Goal: Task Accomplishment & Management: Manage account settings

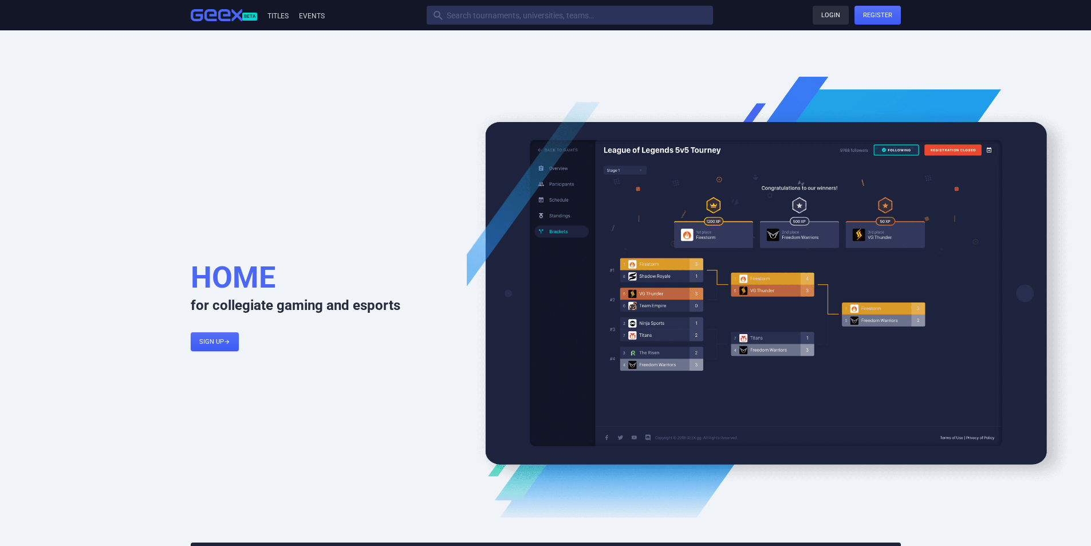
click at [819, 20] on link "Login" at bounding box center [831, 15] width 36 height 19
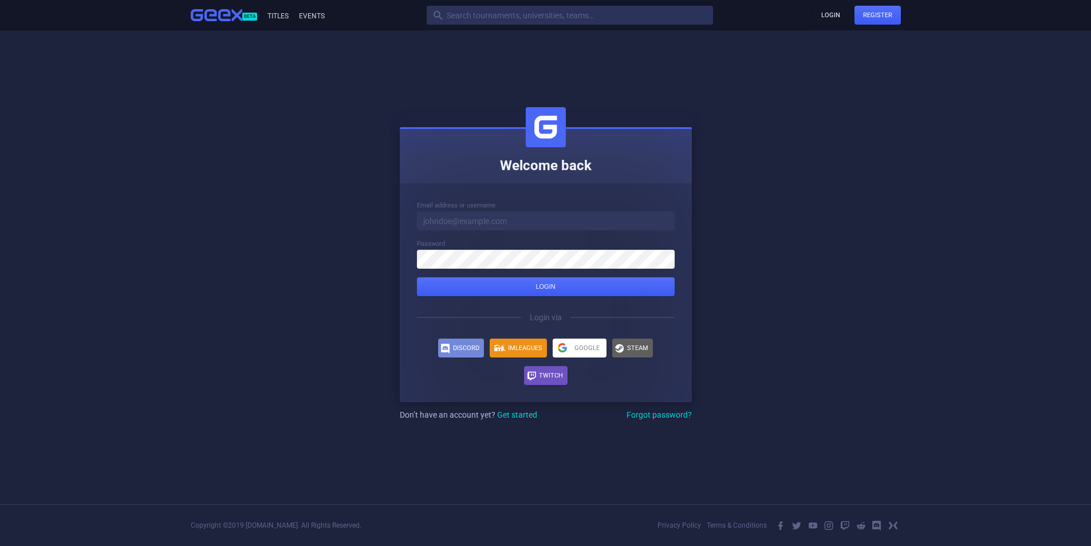
click at [510, 227] on input at bounding box center [546, 220] width 258 height 19
type input "[PERSON_NAME][EMAIL_ADDRESS][DOMAIN_NAME]"
click at [417, 277] on button "Login" at bounding box center [546, 286] width 258 height 19
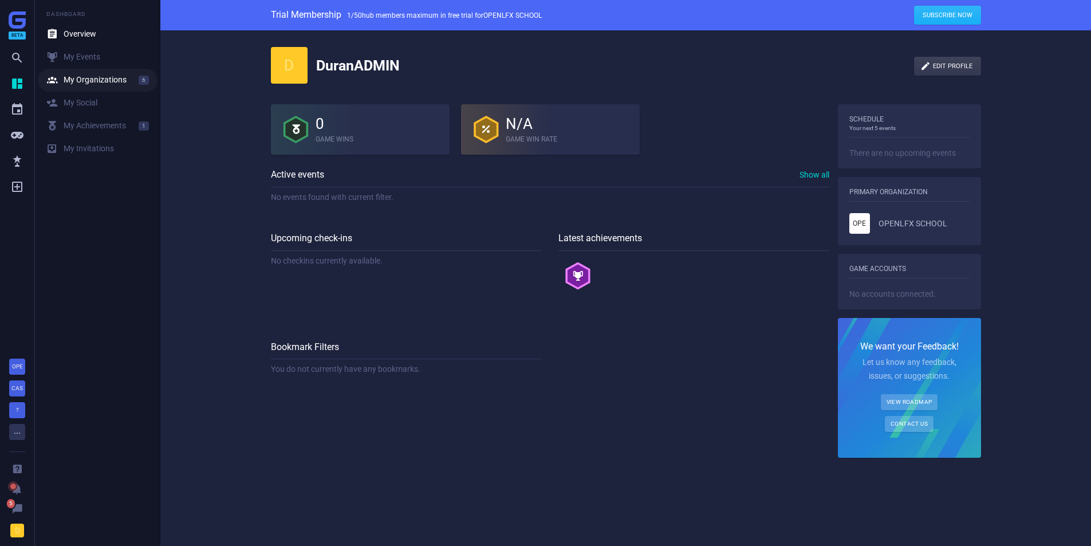
click at [83, 72] on link " My Organizations 6" at bounding box center [98, 80] width 120 height 23
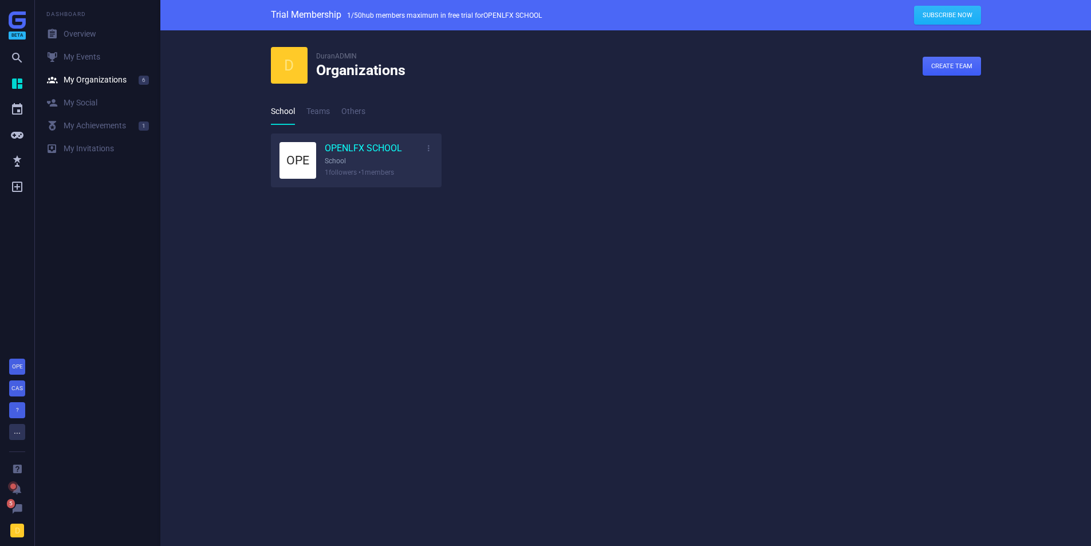
click at [350, 150] on link "OPENLFX SCHOOL" at bounding box center [363, 149] width 77 height 13
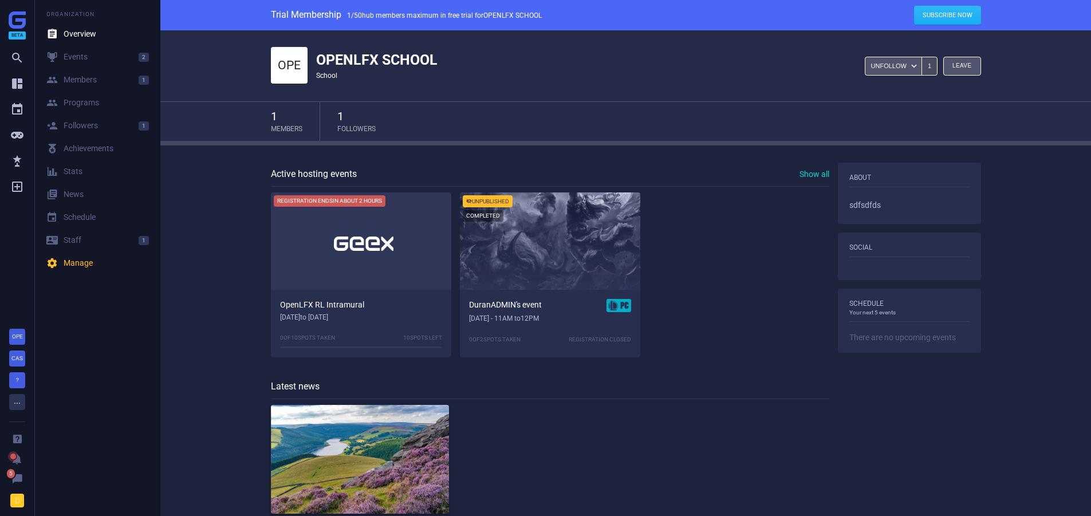
click at [372, 205] on div "Registration ends in about 2 hours" at bounding box center [330, 200] width 112 height 11
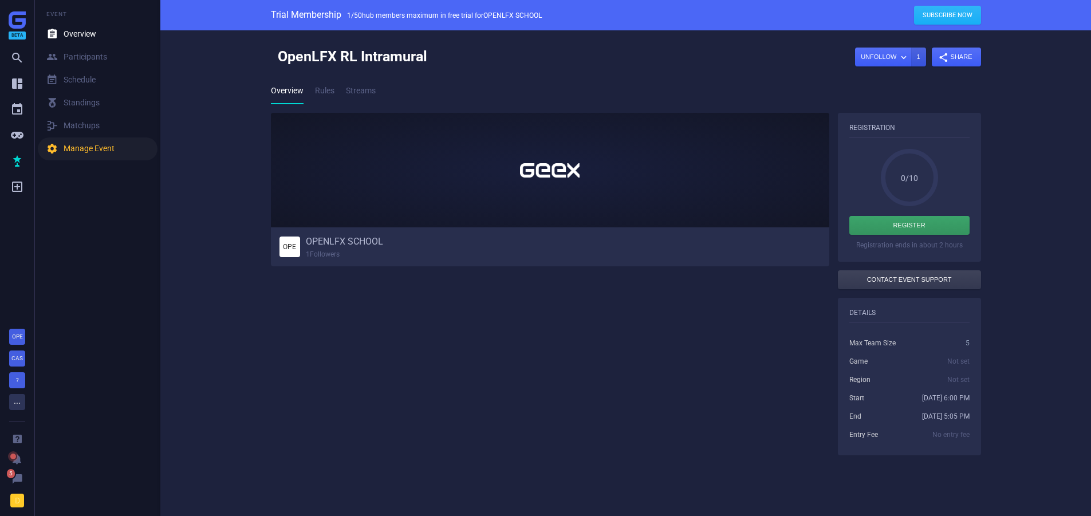
click at [94, 150] on div " Manage Event" at bounding box center [80, 148] width 68 height 11
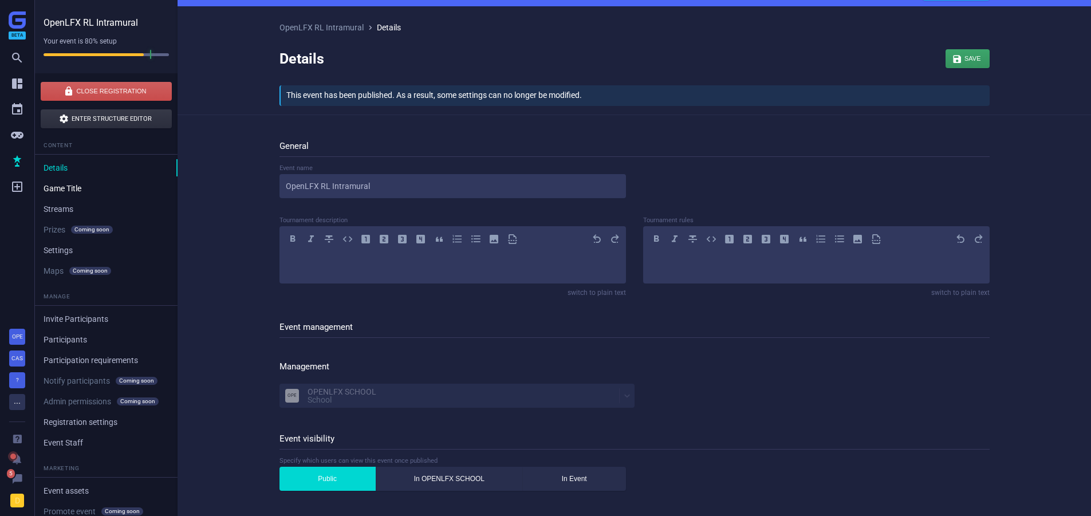
click at [62, 186] on link "Game Title" at bounding box center [106, 188] width 143 height 17
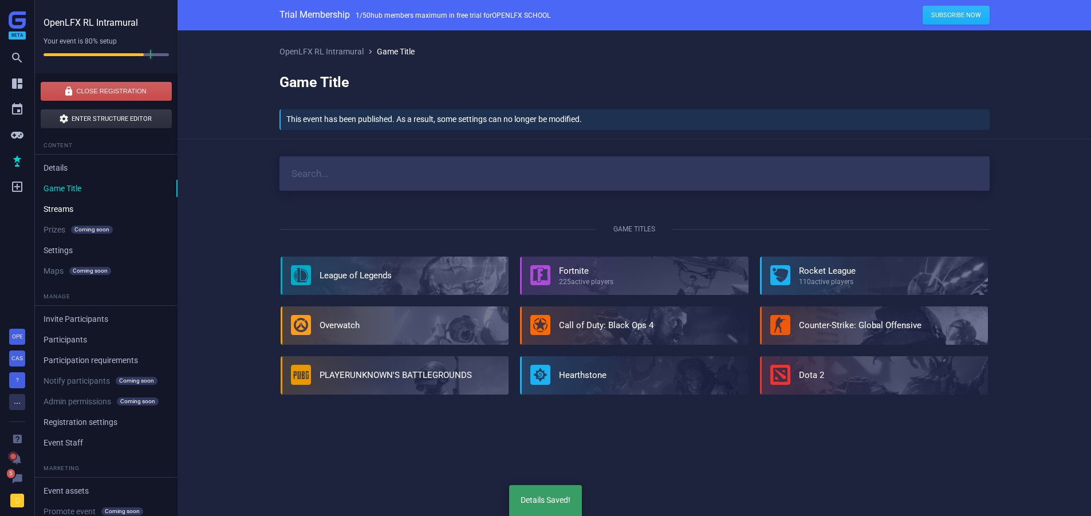
click at [51, 214] on link "Streams" at bounding box center [106, 208] width 143 height 17
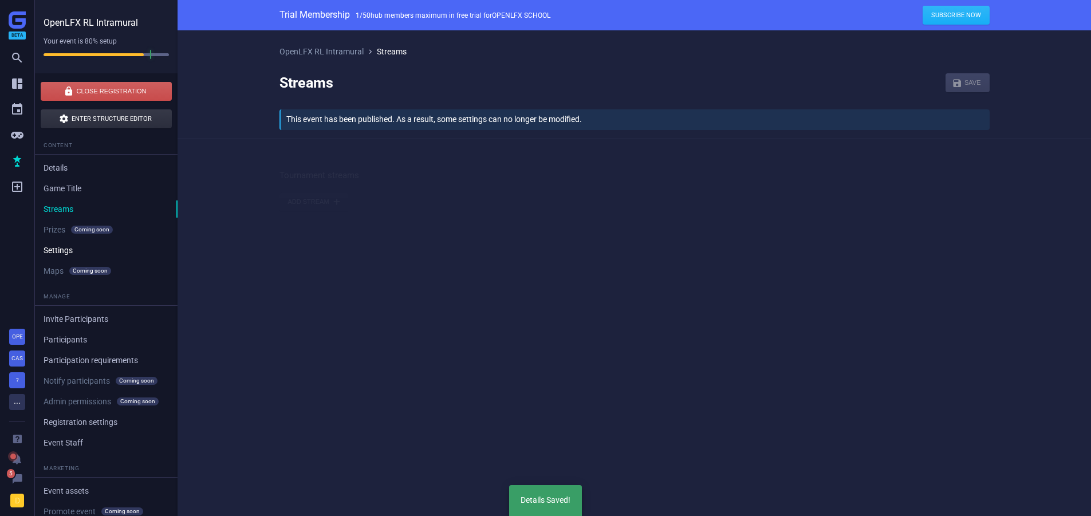
click at [56, 245] on link "Settings" at bounding box center [106, 250] width 143 height 17
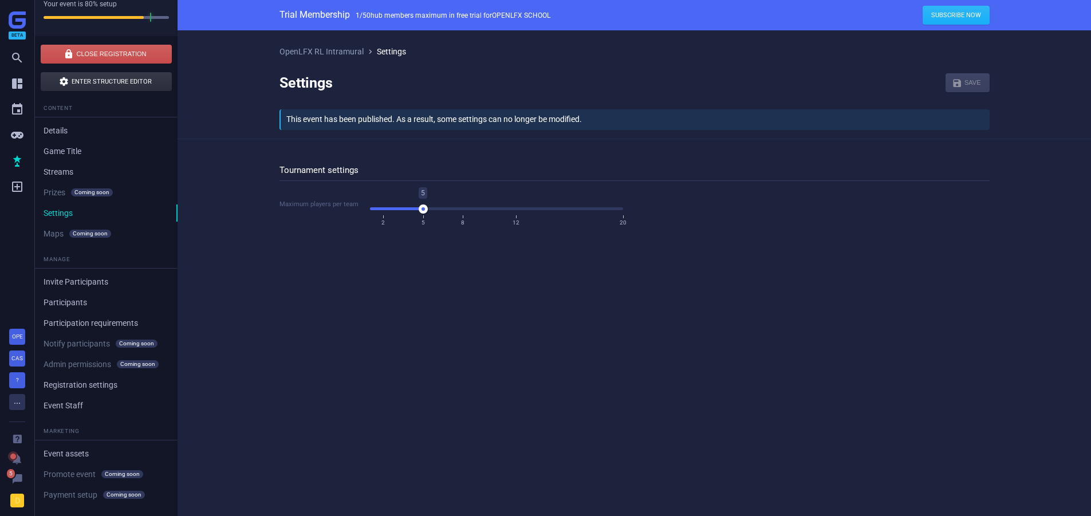
scroll to position [57, 0]
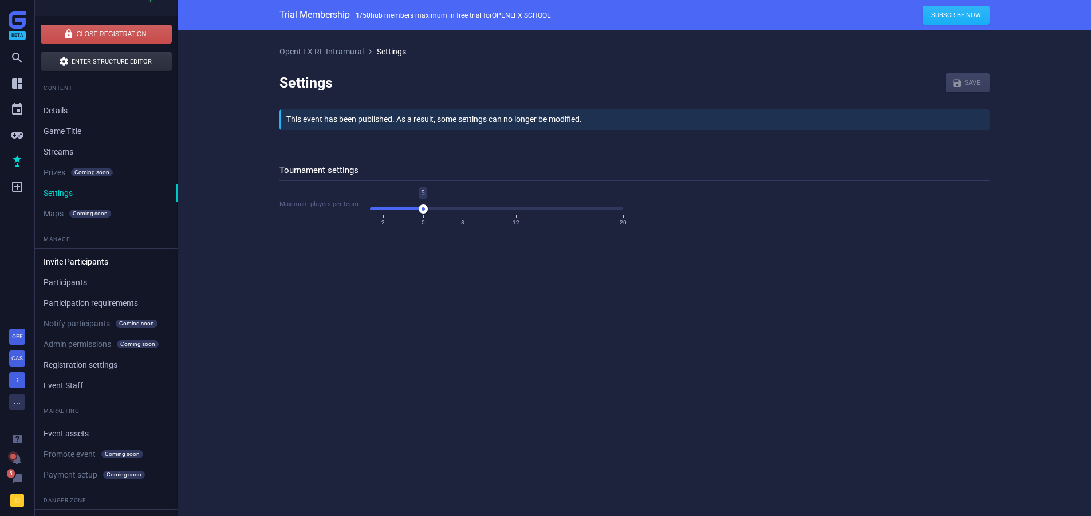
click at [77, 261] on link "Invite Participants" at bounding box center [106, 261] width 143 height 17
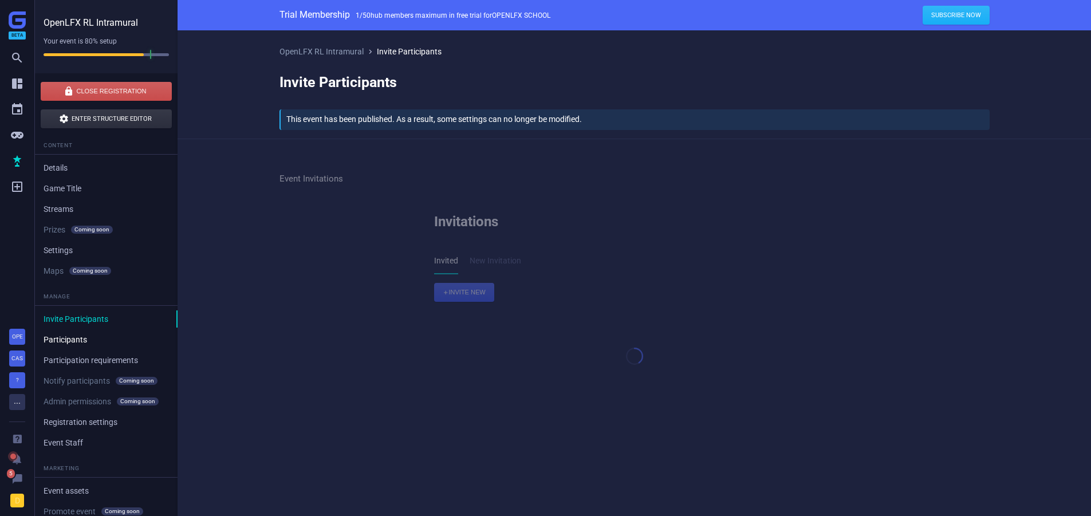
click at [76, 333] on link "Participants" at bounding box center [106, 339] width 143 height 17
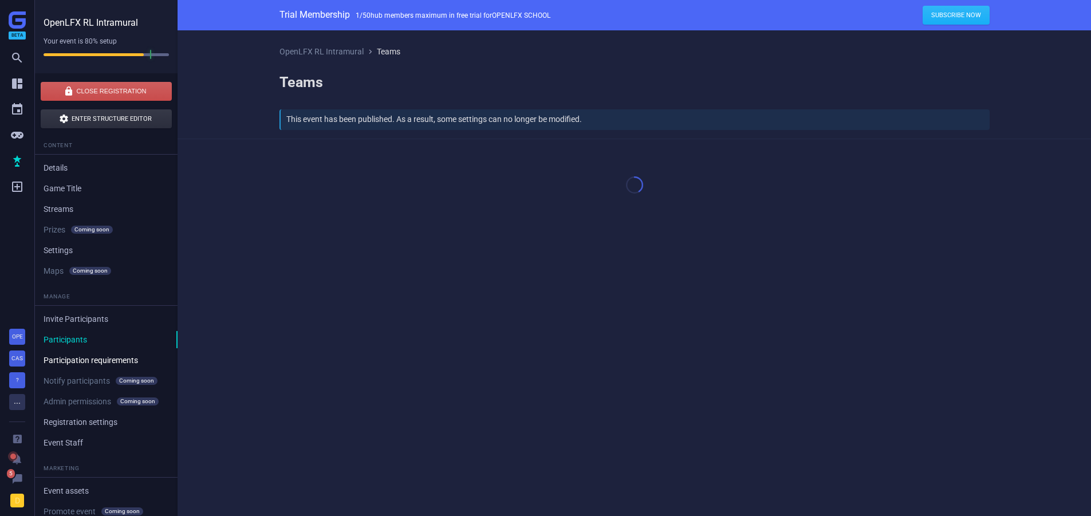
click at [76, 359] on link "Participation requirements" at bounding box center [106, 360] width 143 height 17
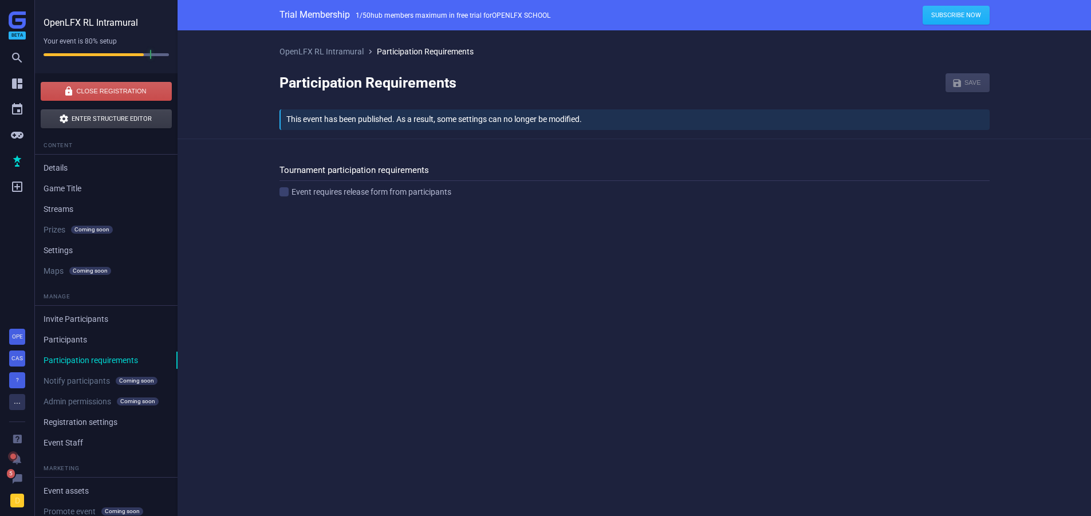
click at [67, 119] on icon "" at bounding box center [64, 118] width 10 height 10
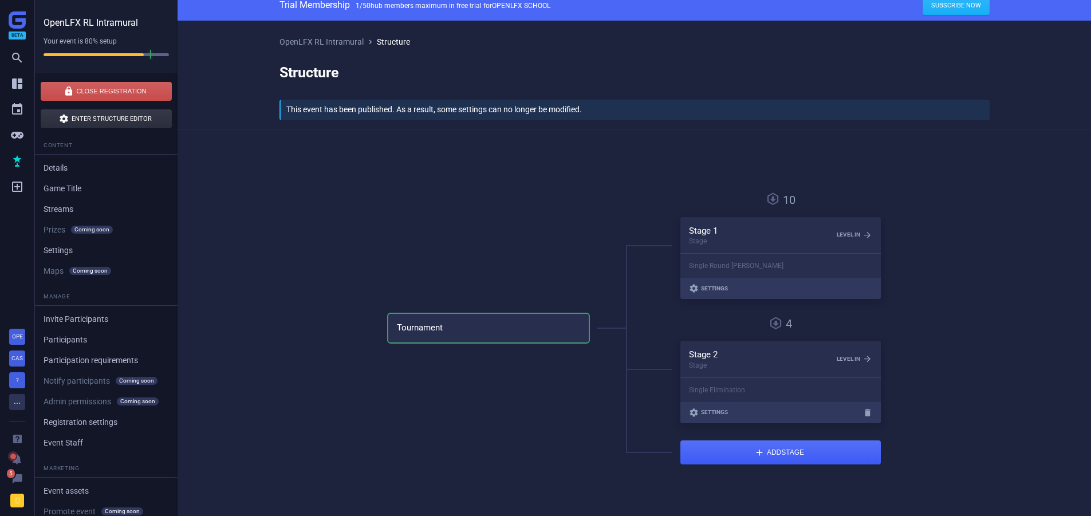
scroll to position [13, 0]
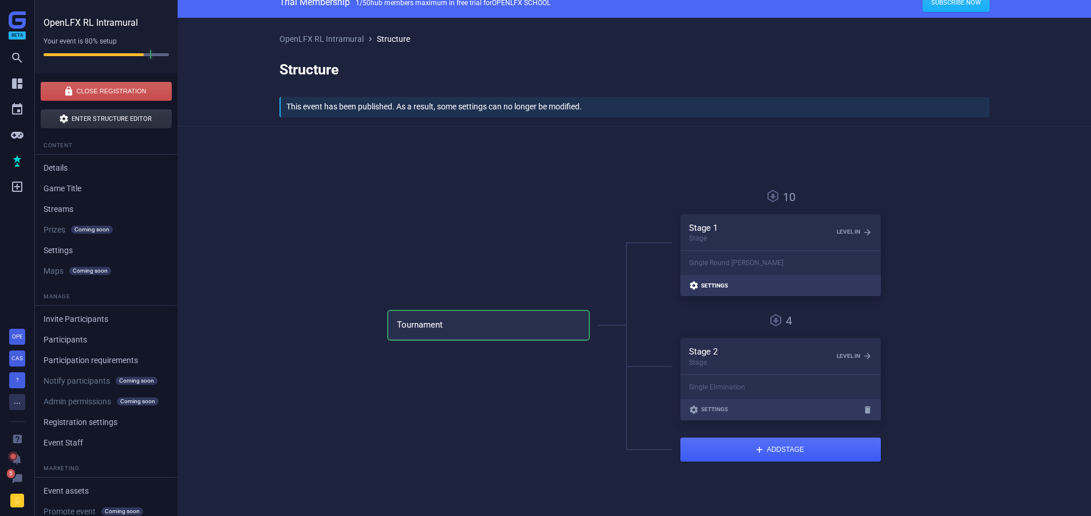
click at [709, 286] on span "Settings" at bounding box center [714, 286] width 27 height 6
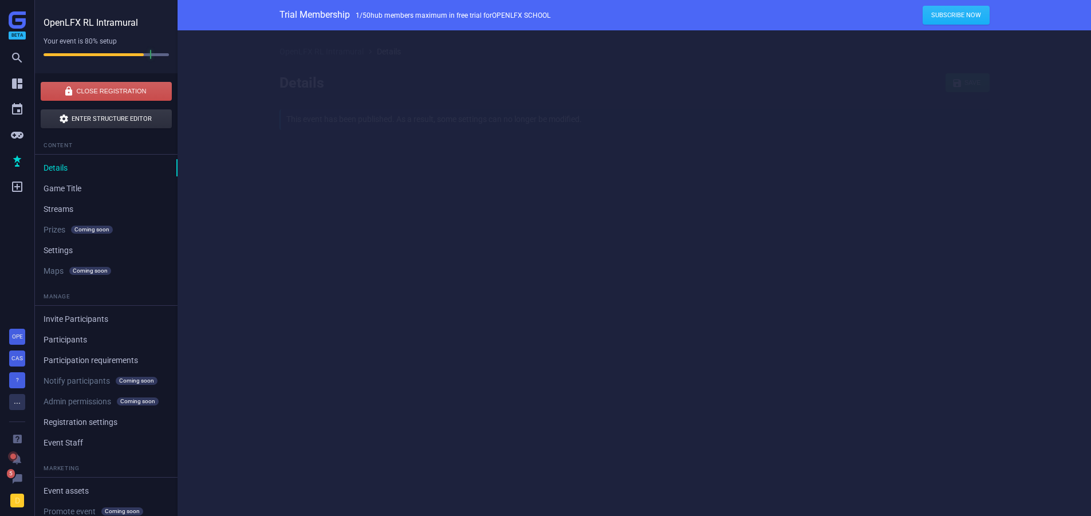
type input "Stage 1"
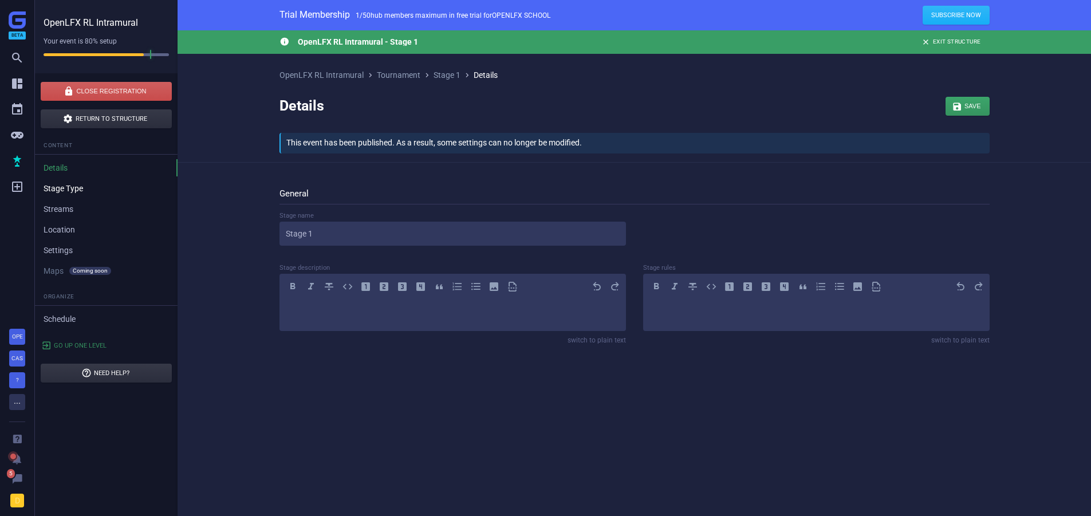
click at [93, 185] on link "Stage Type" at bounding box center [106, 188] width 143 height 17
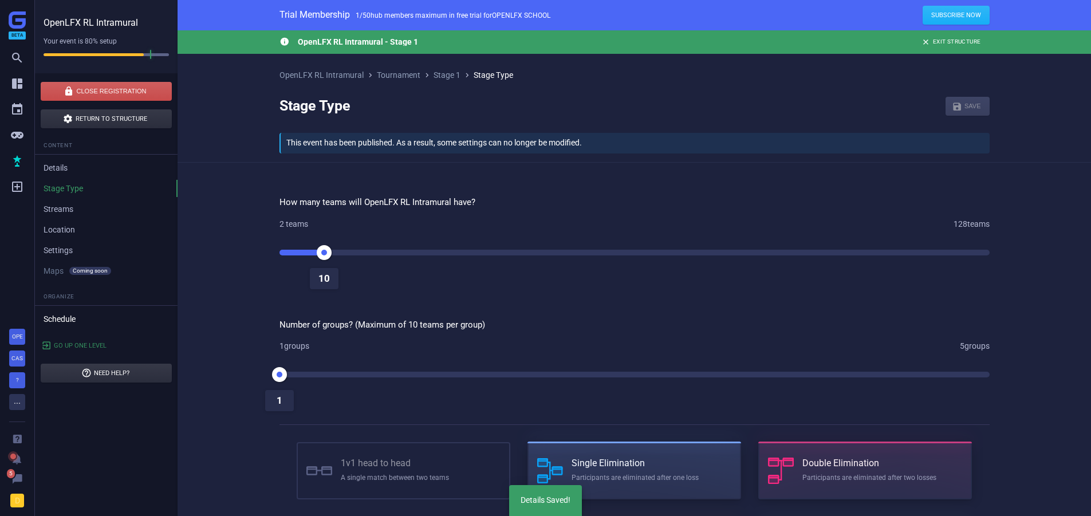
click at [58, 322] on link "Schedule" at bounding box center [106, 318] width 143 height 17
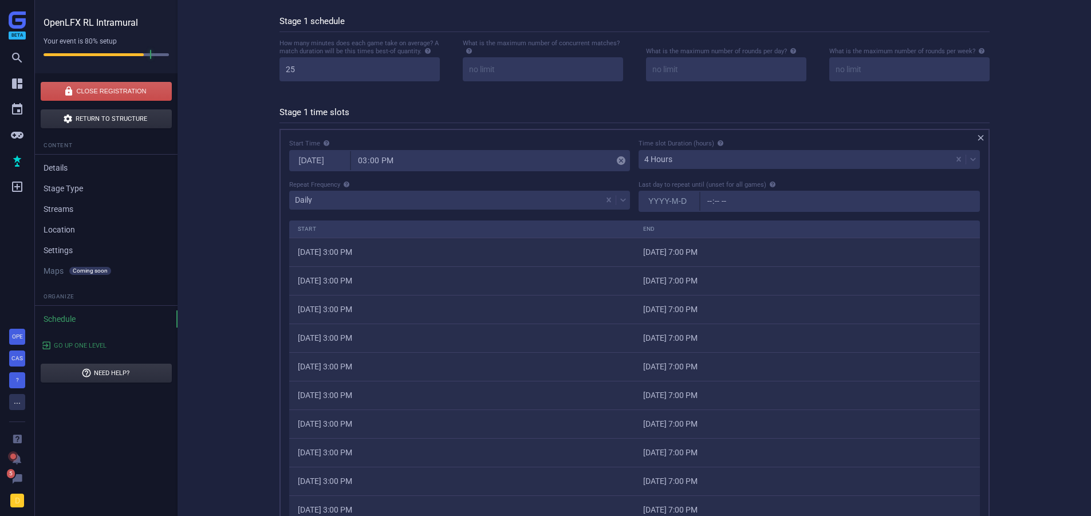
scroll to position [57, 0]
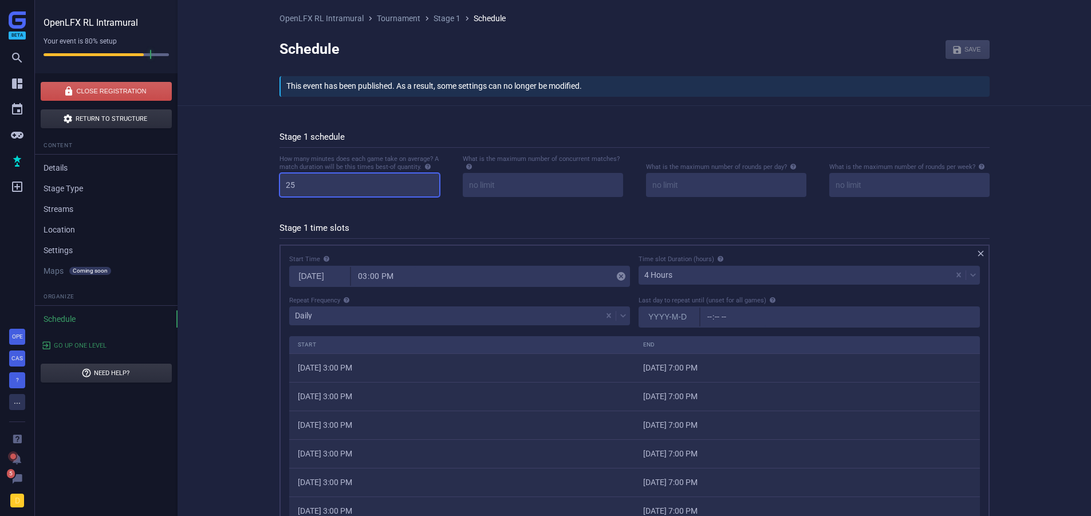
click at [298, 188] on input "25" at bounding box center [360, 185] width 160 height 24
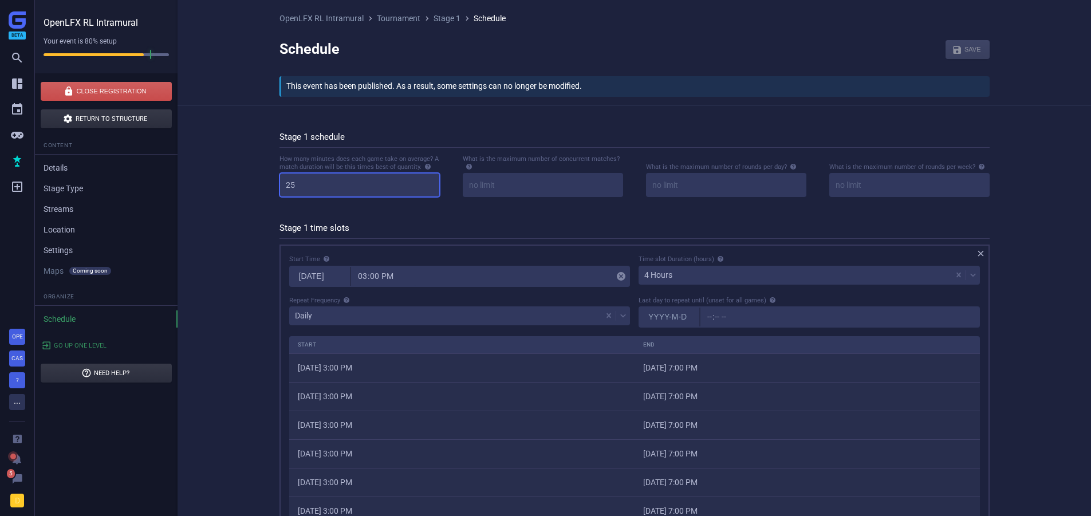
click at [300, 188] on input "25" at bounding box center [360, 185] width 160 height 24
click at [427, 166] on icon at bounding box center [428, 167] width 6 height 6
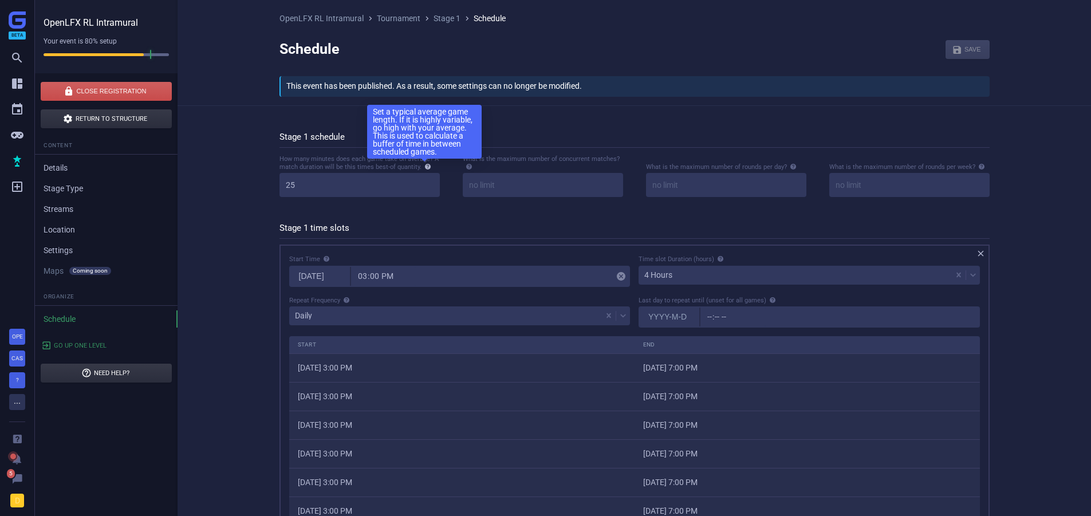
click at [427, 166] on icon at bounding box center [428, 167] width 6 height 6
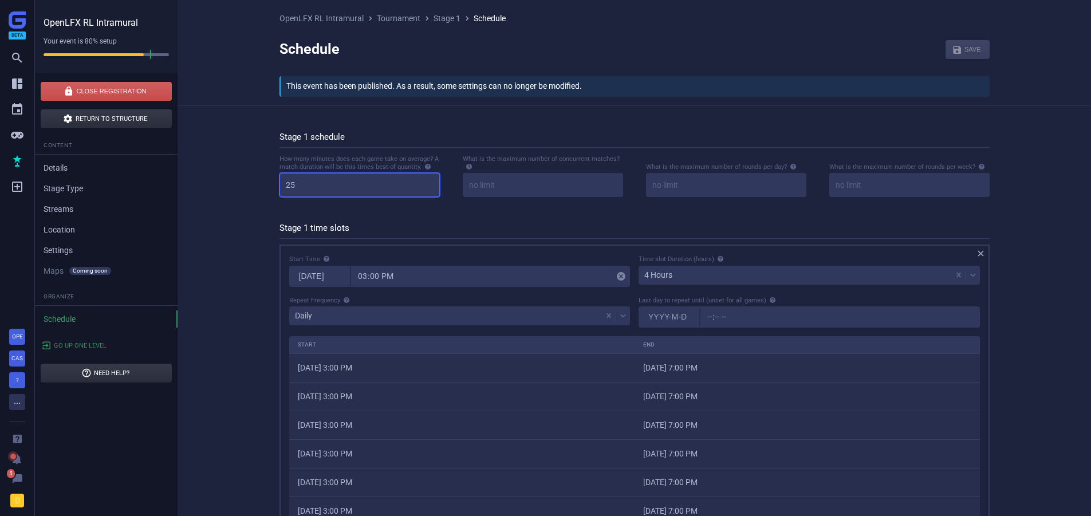
click at [339, 188] on input "25" at bounding box center [360, 185] width 160 height 24
click at [343, 187] on input "25" at bounding box center [360, 185] width 160 height 24
drag, startPoint x: 312, startPoint y: 186, endPoint x: 277, endPoint y: 192, distance: 35.4
click at [277, 192] on div "How many minutes does each game take on average? A match duration will be this …" at bounding box center [359, 180] width 183 height 52
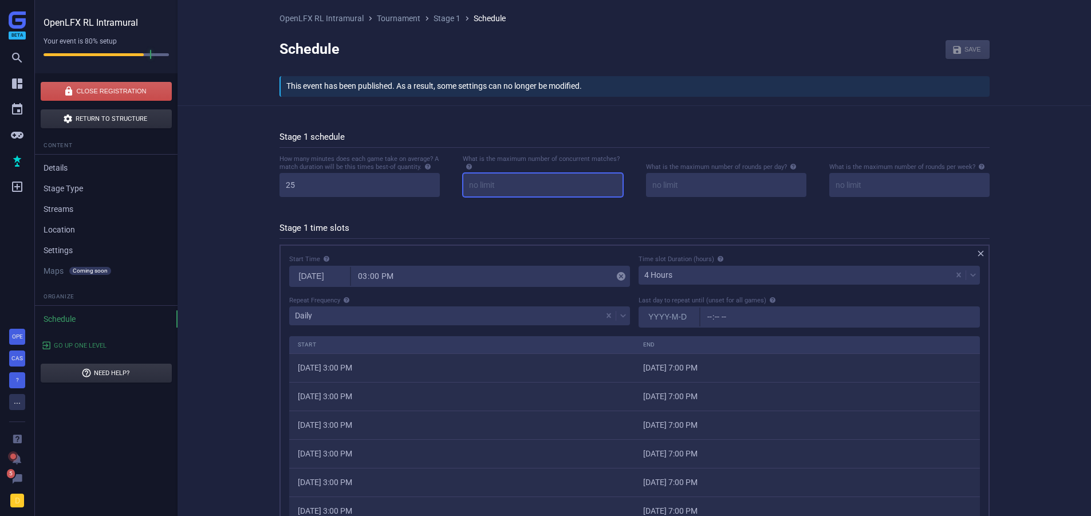
click at [470, 186] on input at bounding box center [543, 185] width 160 height 24
click at [660, 185] on input at bounding box center [726, 185] width 160 height 24
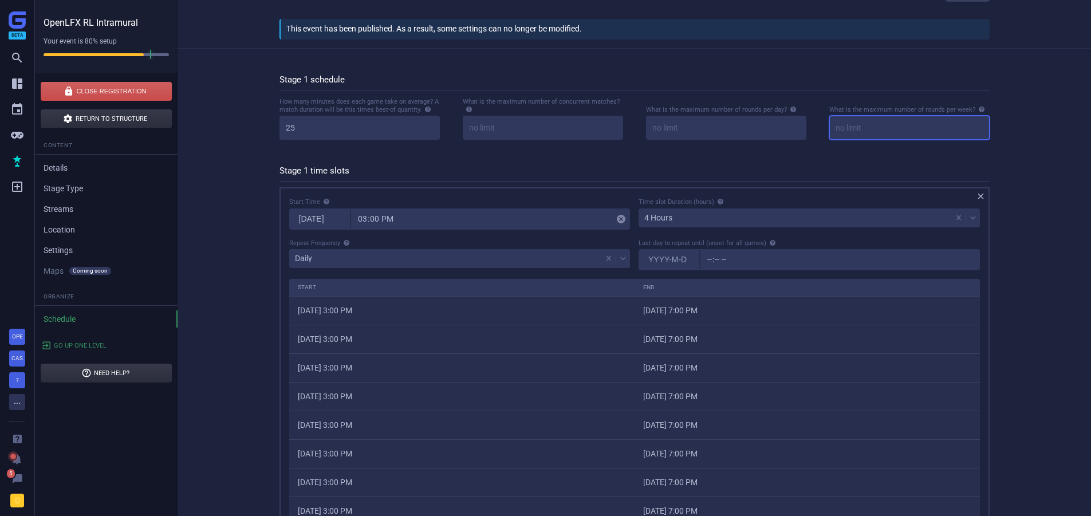
click at [887, 129] on input at bounding box center [909, 128] width 160 height 24
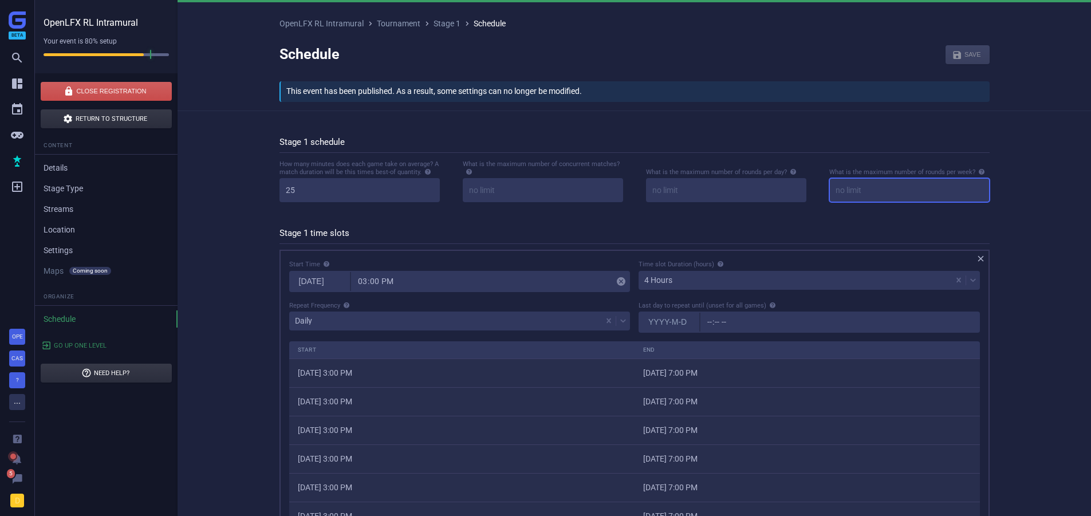
scroll to position [115, 0]
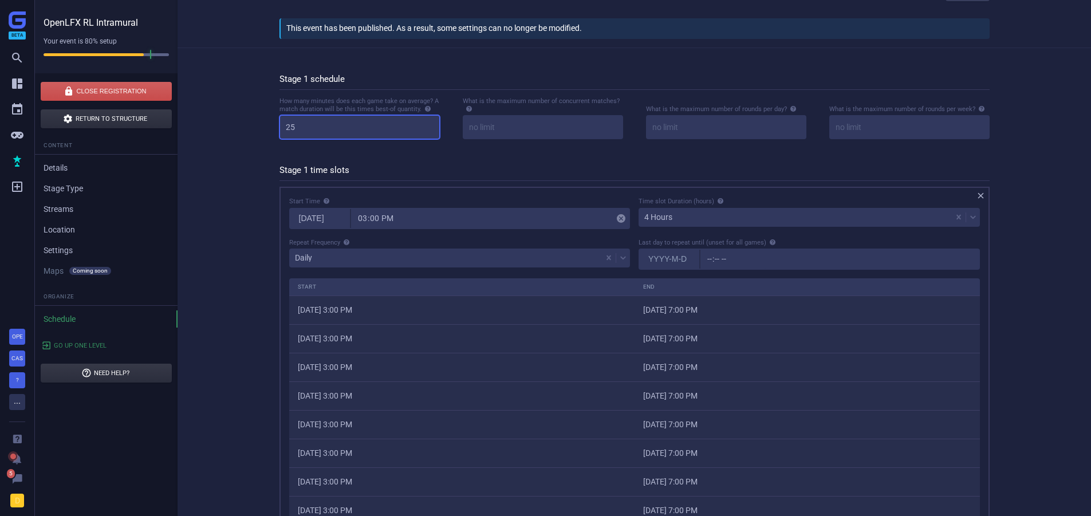
click at [313, 135] on input "25" at bounding box center [360, 127] width 160 height 24
click at [321, 125] on input "25" at bounding box center [360, 127] width 160 height 24
click at [335, 123] on input "25" at bounding box center [360, 127] width 160 height 24
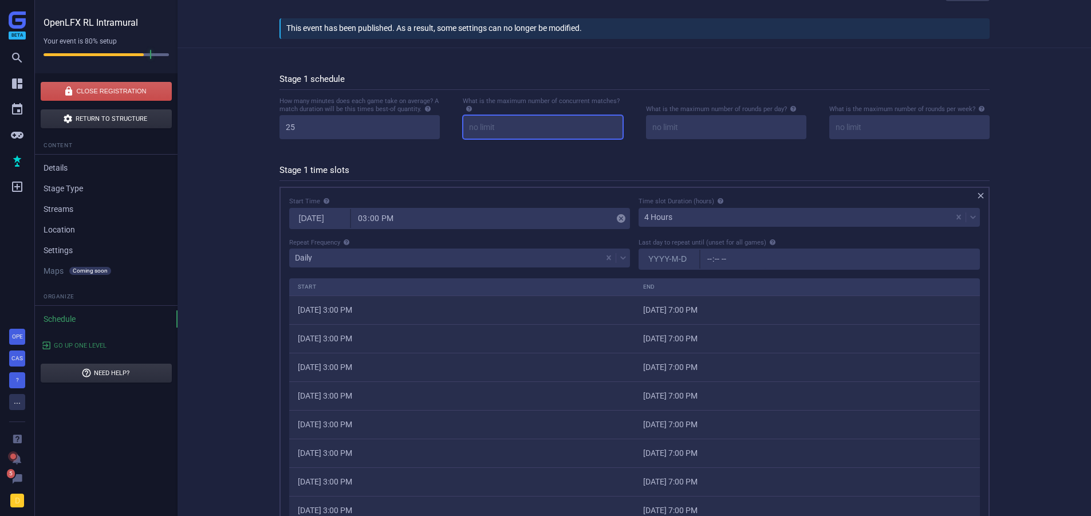
click at [493, 128] on input at bounding box center [543, 127] width 160 height 24
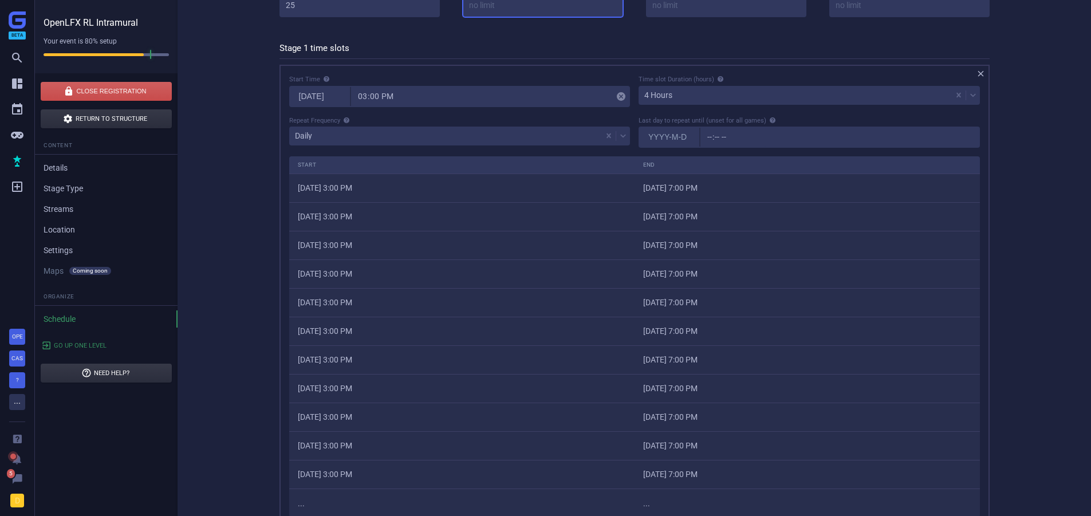
scroll to position [114, 0]
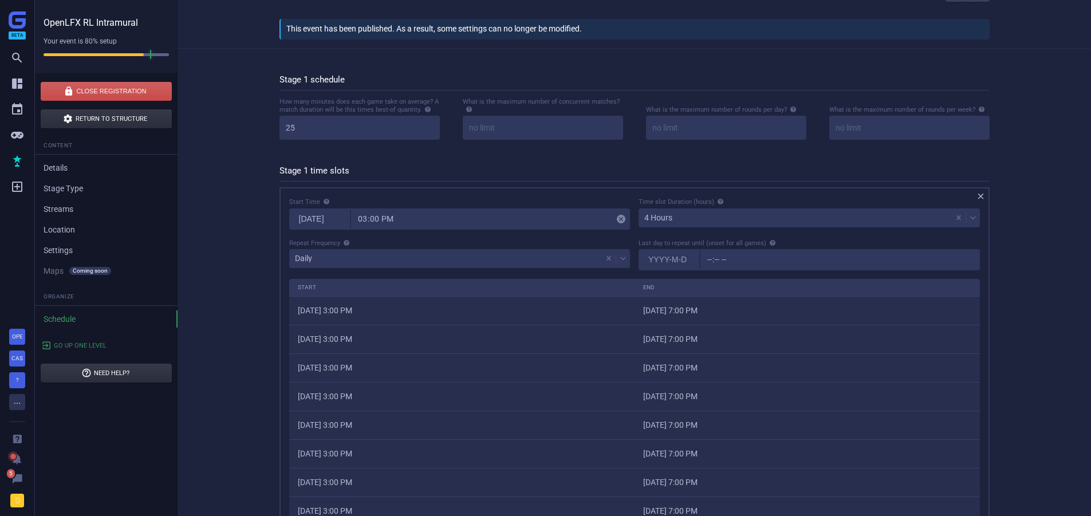
click at [244, 223] on div " OpenLFX RL Intramural - Stage 1  Exit Structure OpenLFX RL Intramural  Tour…" at bounding box center [635, 296] width 914 height 761
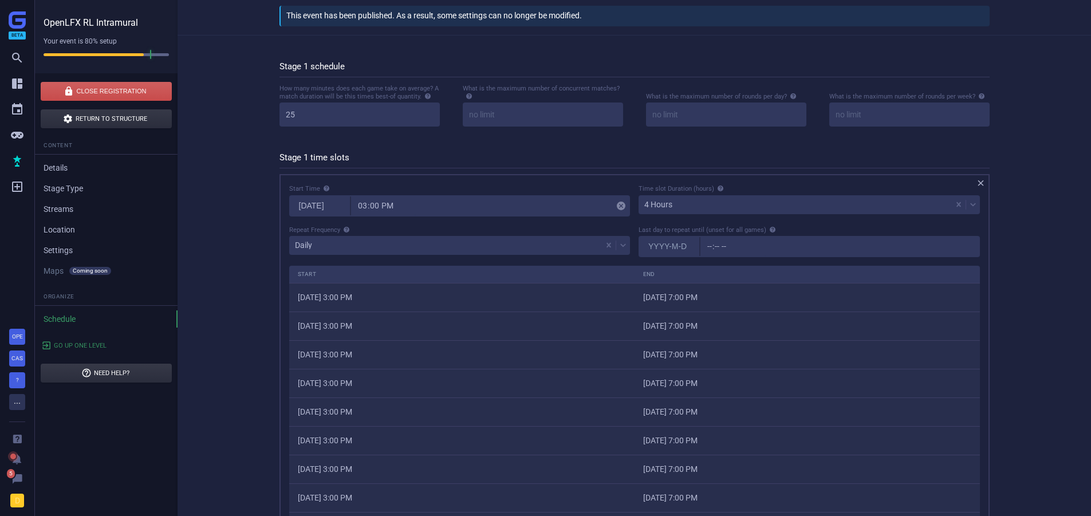
scroll to position [286, 0]
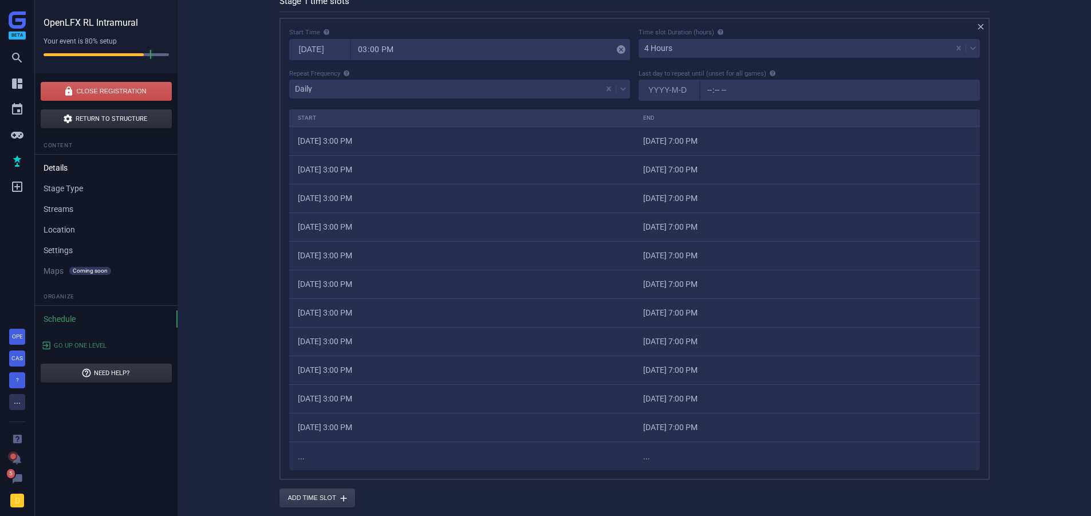
click at [52, 167] on link "Details" at bounding box center [106, 167] width 143 height 17
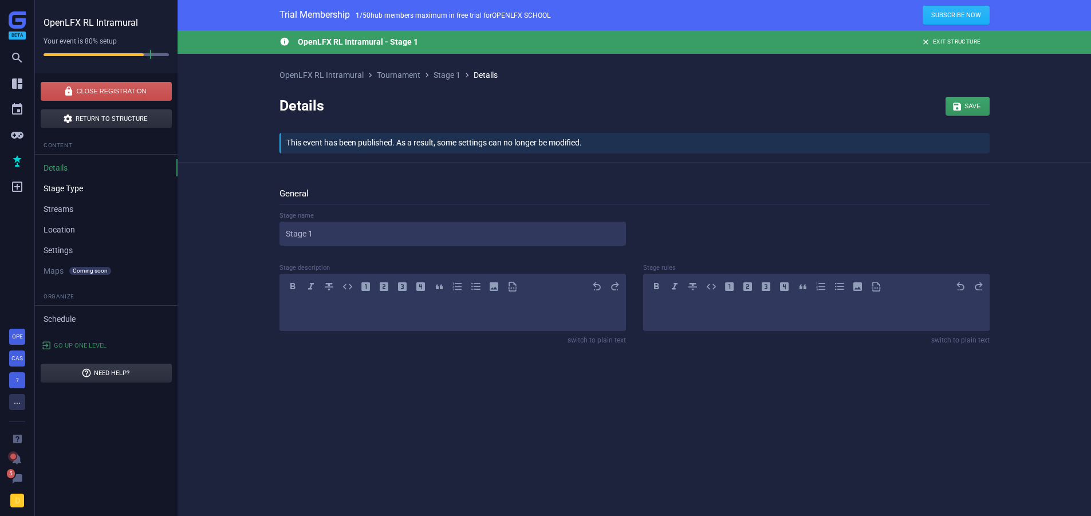
click at [86, 188] on link "Stage Type" at bounding box center [106, 188] width 143 height 17
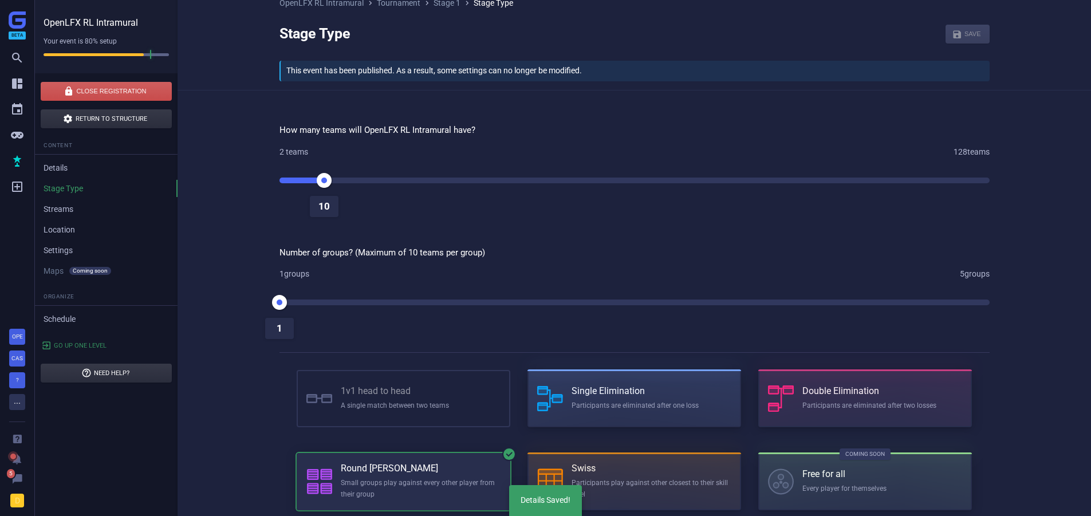
scroll to position [127, 0]
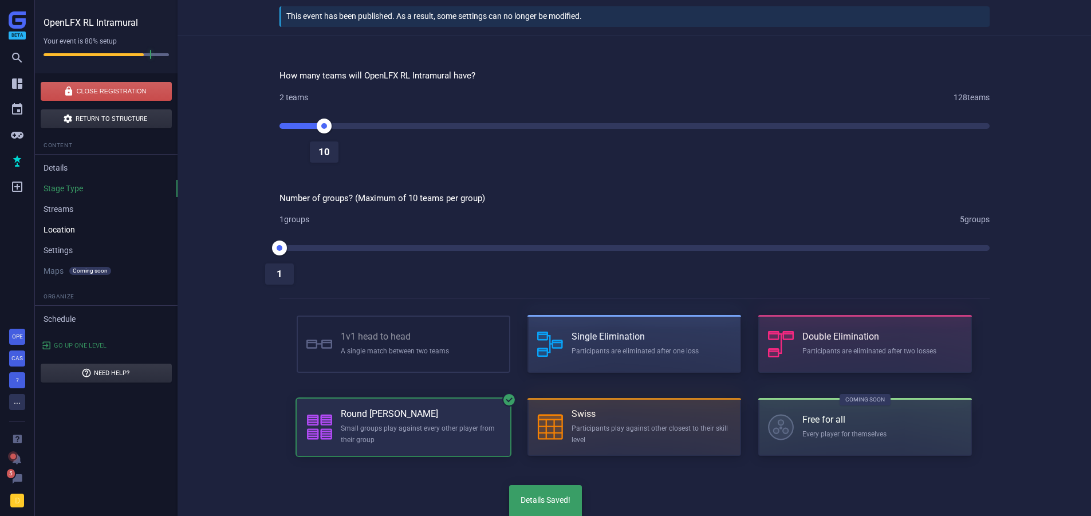
click at [69, 222] on ul "Content Details Stage Type Streams Location Settings Maps Coming soon Soon" at bounding box center [106, 208] width 143 height 143
click at [70, 214] on link "Streams" at bounding box center [106, 208] width 143 height 17
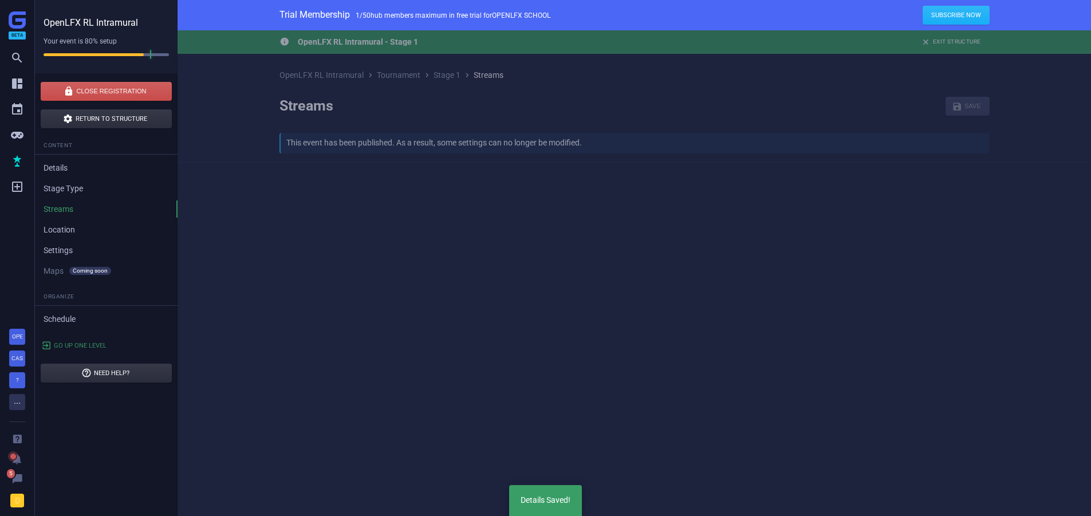
click at [67, 226] on link "Location" at bounding box center [106, 229] width 143 height 17
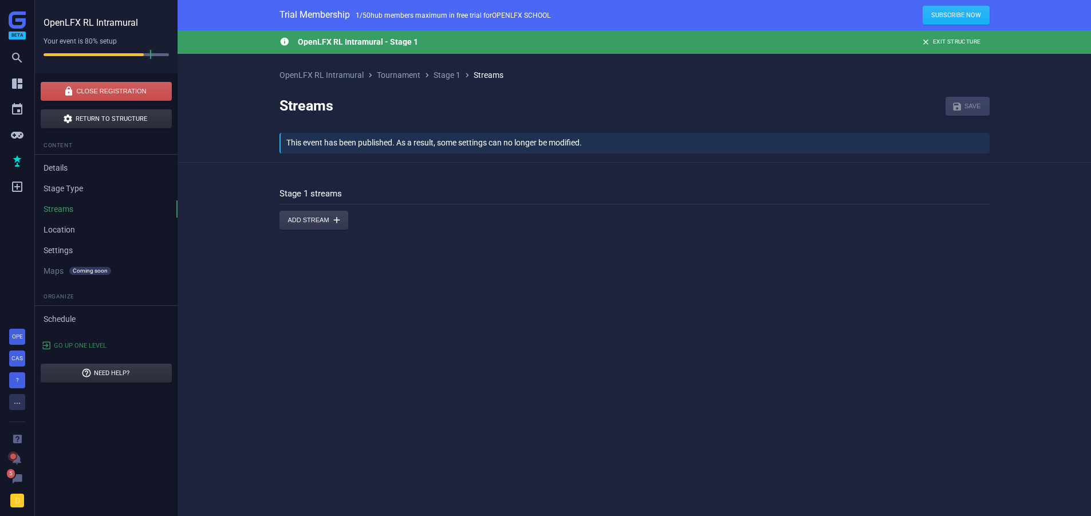
click at [62, 228] on link "Location" at bounding box center [106, 229] width 143 height 17
click at [45, 243] on link "Settings" at bounding box center [106, 250] width 143 height 17
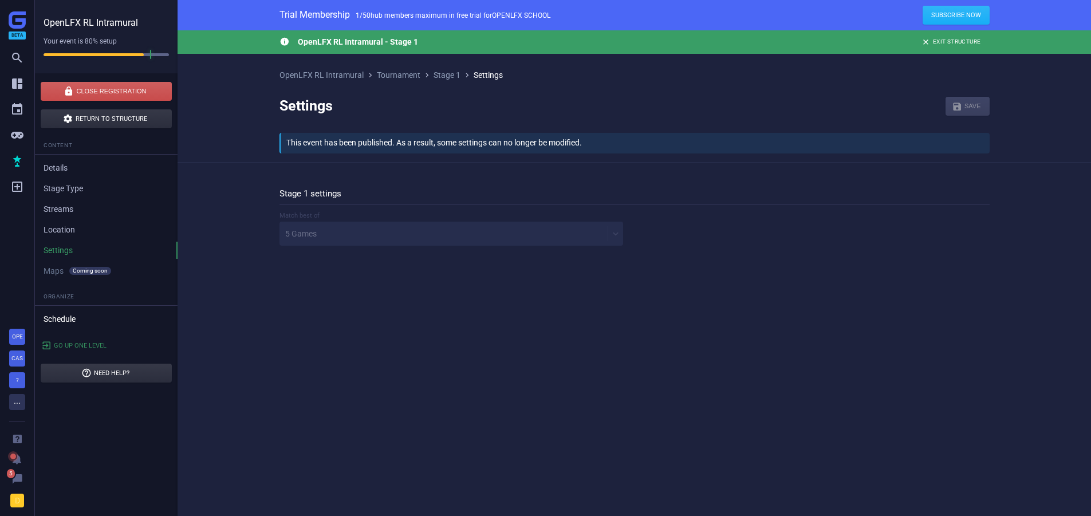
click at [65, 321] on link "Schedule" at bounding box center [106, 318] width 143 height 17
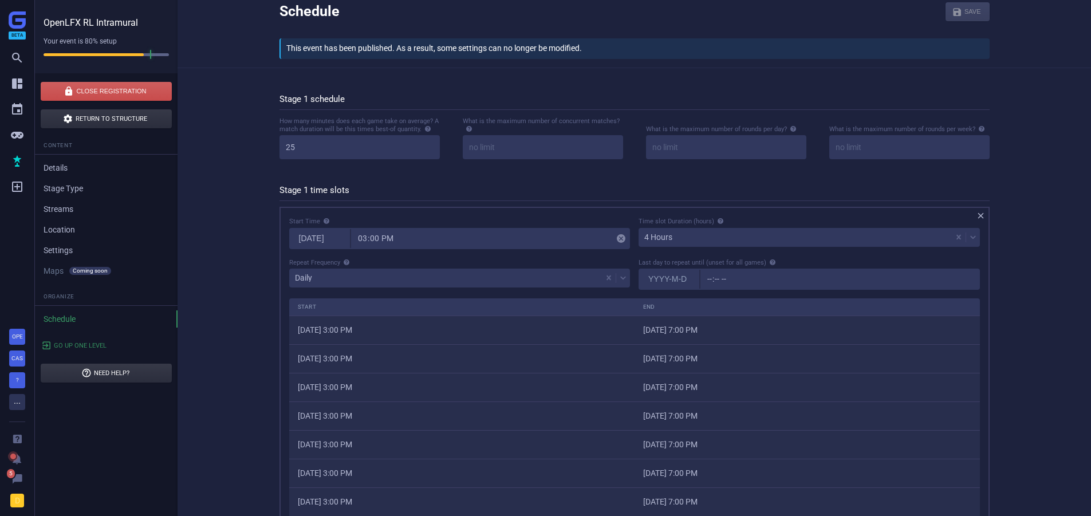
scroll to position [115, 0]
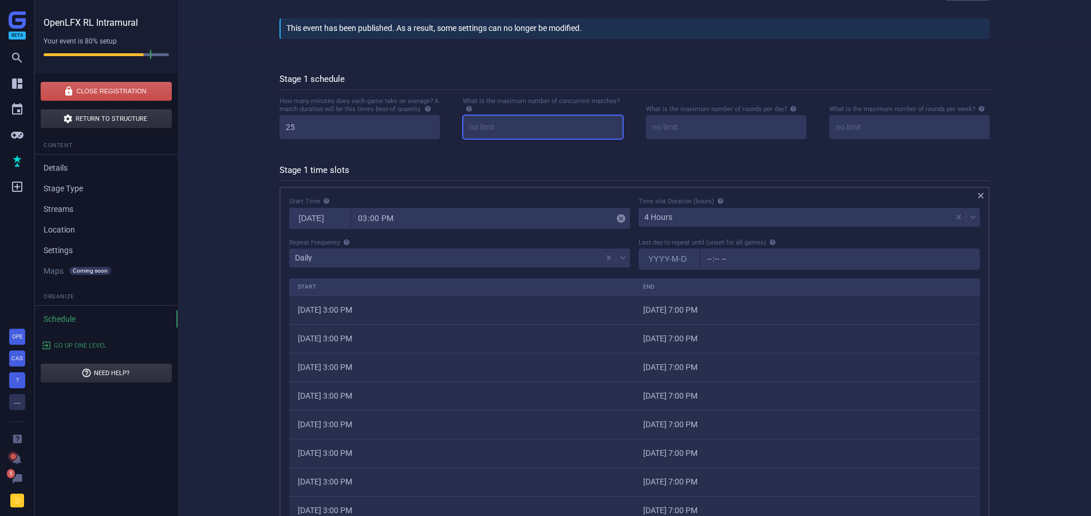
click at [527, 135] on input at bounding box center [543, 127] width 160 height 24
type input "2"
click at [312, 129] on input "25" at bounding box center [360, 127] width 160 height 24
click at [318, 128] on input "25" at bounding box center [360, 127] width 160 height 24
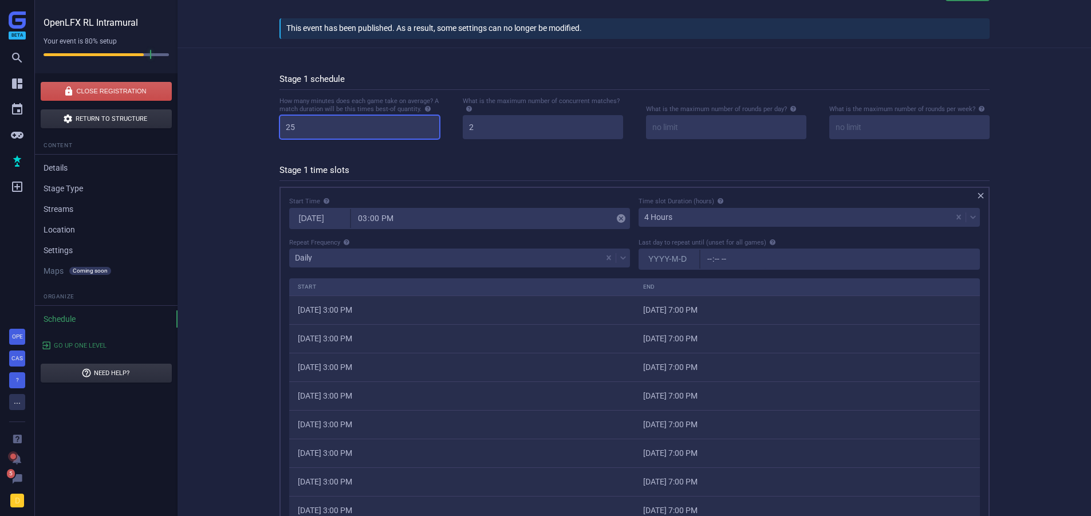
click at [329, 124] on input "25" at bounding box center [360, 127] width 160 height 24
click at [517, 133] on input "2" at bounding box center [543, 127] width 160 height 24
click at [498, 130] on input "2" at bounding box center [543, 127] width 160 height 24
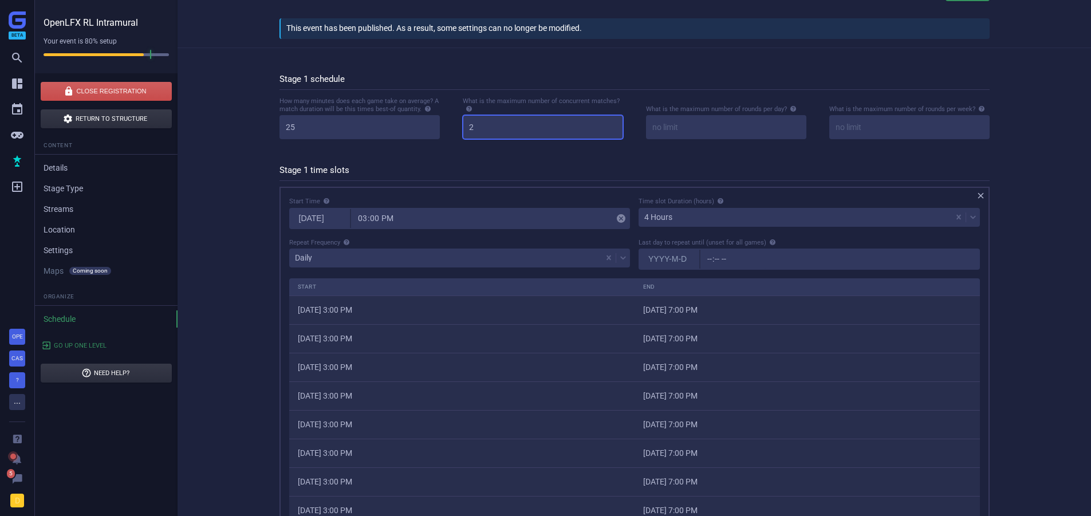
click at [498, 130] on input "2" at bounding box center [543, 127] width 160 height 24
click at [487, 132] on input "2" at bounding box center [543, 127] width 160 height 24
click at [487, 131] on input "2" at bounding box center [543, 127] width 160 height 24
click at [455, 148] on div "How many minutes does each game take on average? A match duration will be this …" at bounding box center [634, 126] width 733 height 60
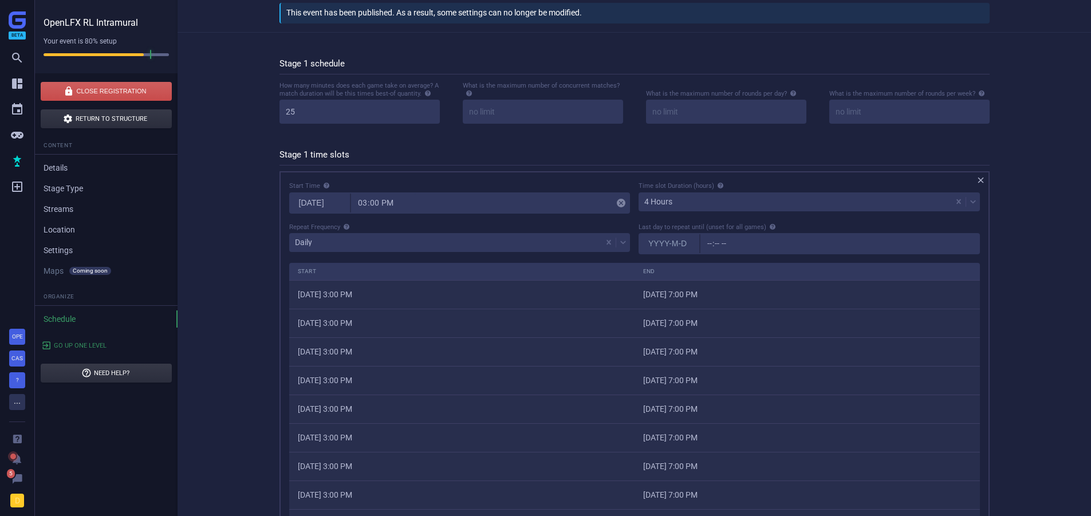
scroll to position [172, 0]
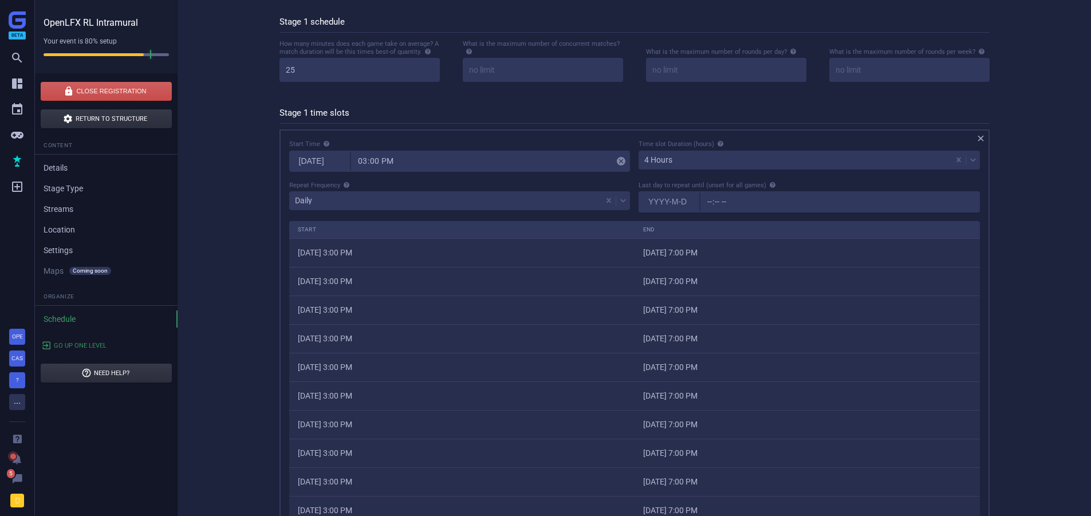
drag, startPoint x: 369, startPoint y: 252, endPoint x: 793, endPoint y: 261, distance: 424.0
click at [793, 261] on tr "[DATE] 3:00 PM [DATE] 7:00 PM" at bounding box center [634, 252] width 691 height 29
click at [793, 261] on td "[DATE] 7:00 PM" at bounding box center [807, 252] width 345 height 29
drag, startPoint x: 803, startPoint y: 255, endPoint x: 336, endPoint y: 264, distance: 466.9
click at [336, 264] on tr "[DATE] 3:00 PM [DATE] 7:00 PM" at bounding box center [634, 252] width 691 height 29
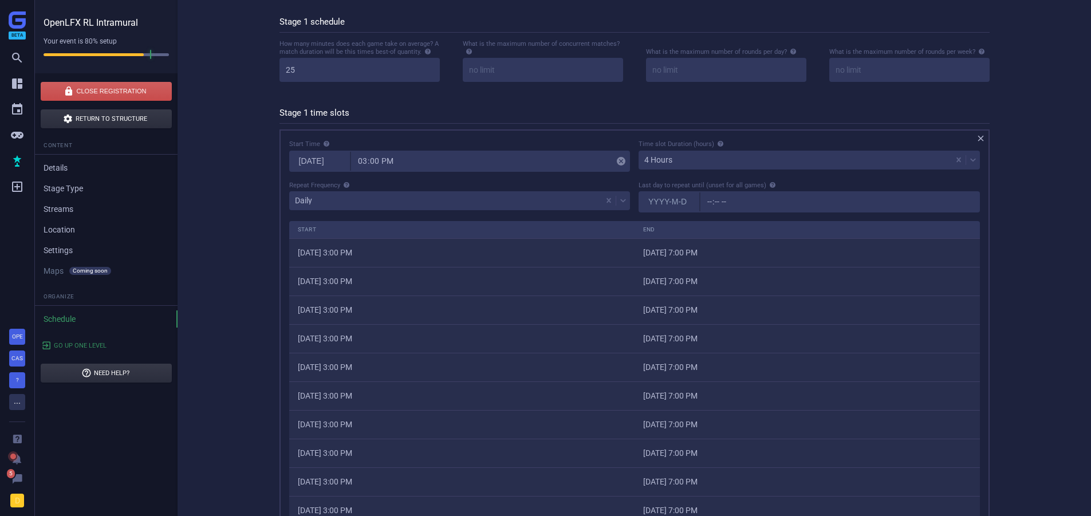
click at [336, 264] on td "[DATE] 3:00 PM" at bounding box center [461, 252] width 345 height 29
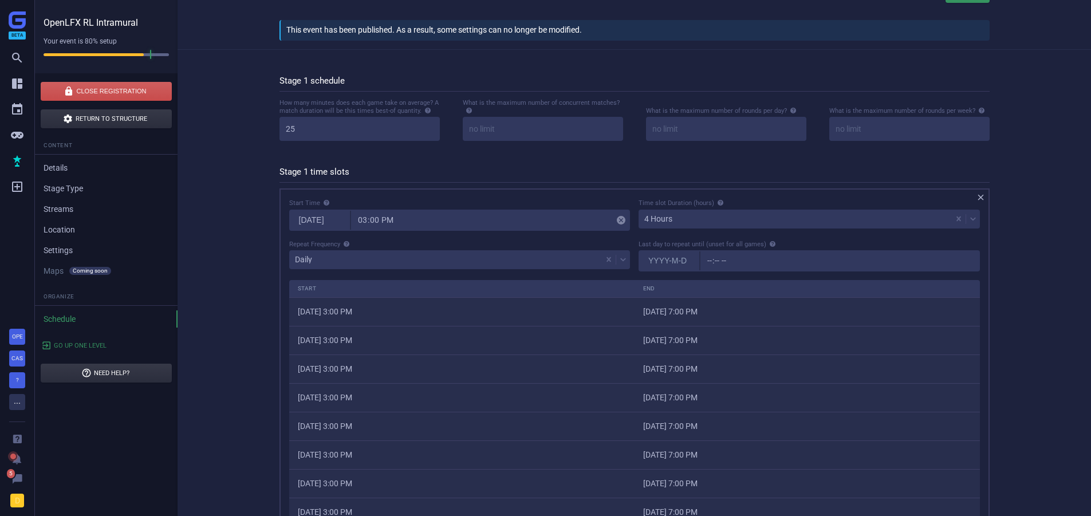
scroll to position [57, 0]
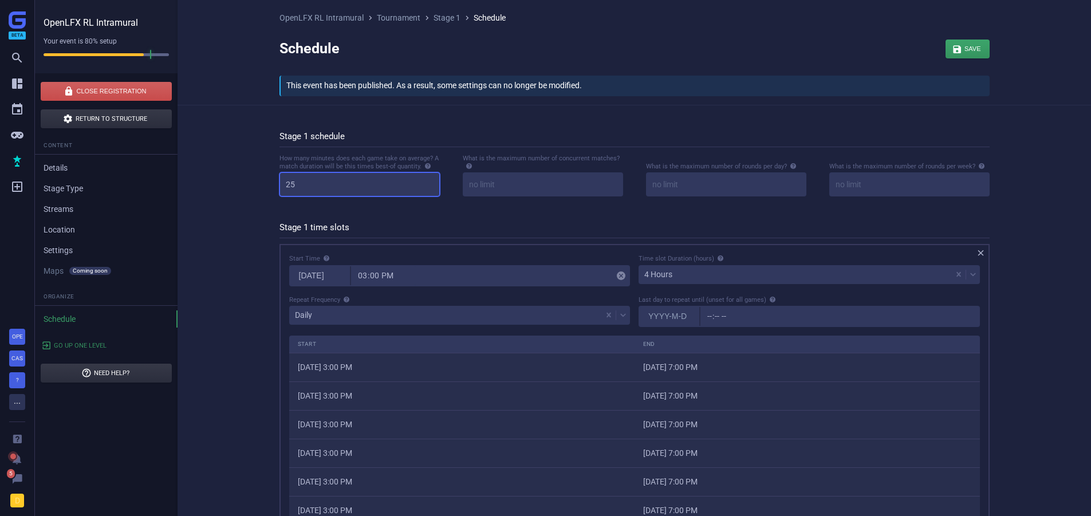
click at [293, 187] on input "25" at bounding box center [360, 184] width 160 height 24
click at [504, 175] on input at bounding box center [543, 184] width 160 height 24
click at [670, 184] on input at bounding box center [726, 184] width 160 height 24
click at [839, 171] on div "What is the maximum number of rounds per week?" at bounding box center [909, 179] width 160 height 35
click at [849, 176] on input at bounding box center [909, 184] width 160 height 24
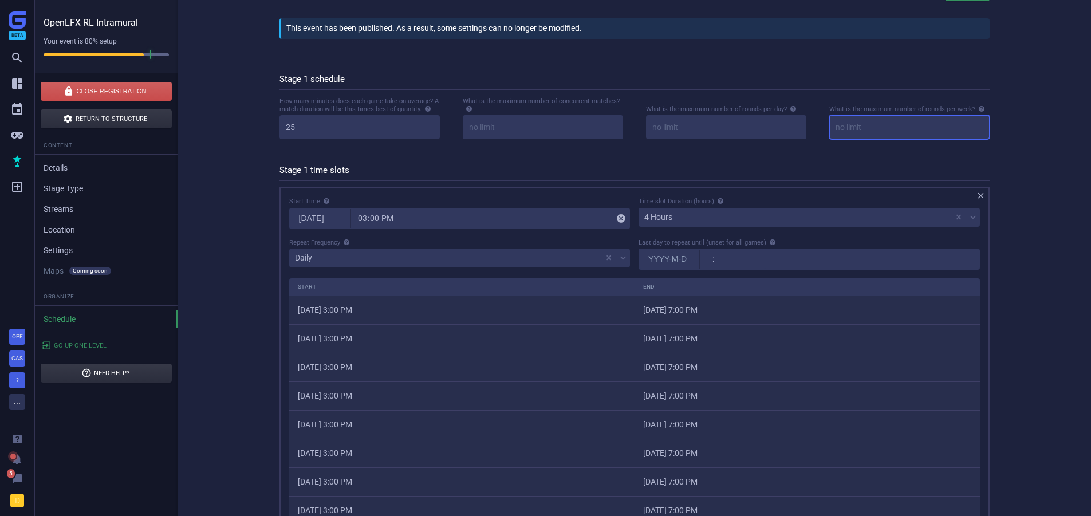
scroll to position [172, 0]
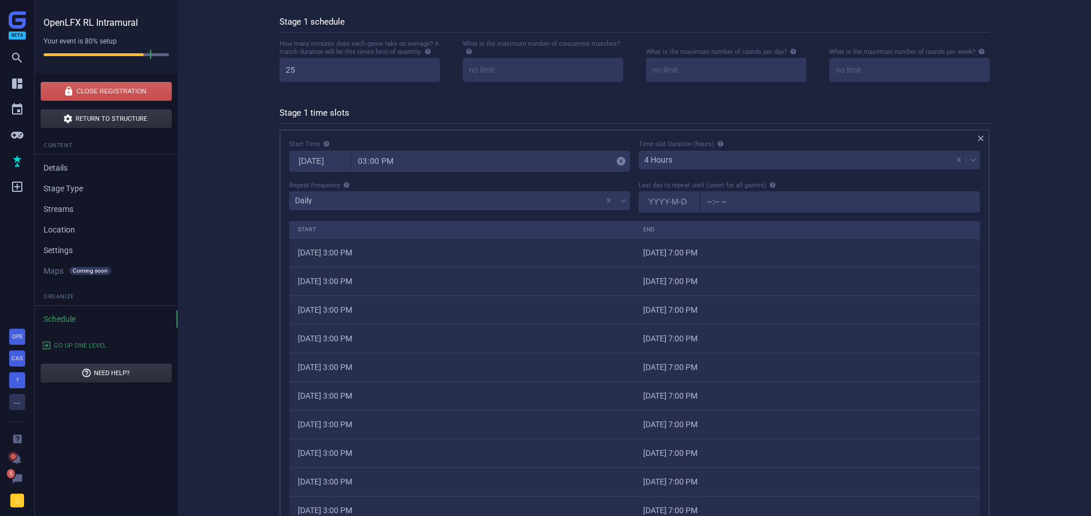
click at [686, 159] on div "4 Hours" at bounding box center [795, 160] width 313 height 16
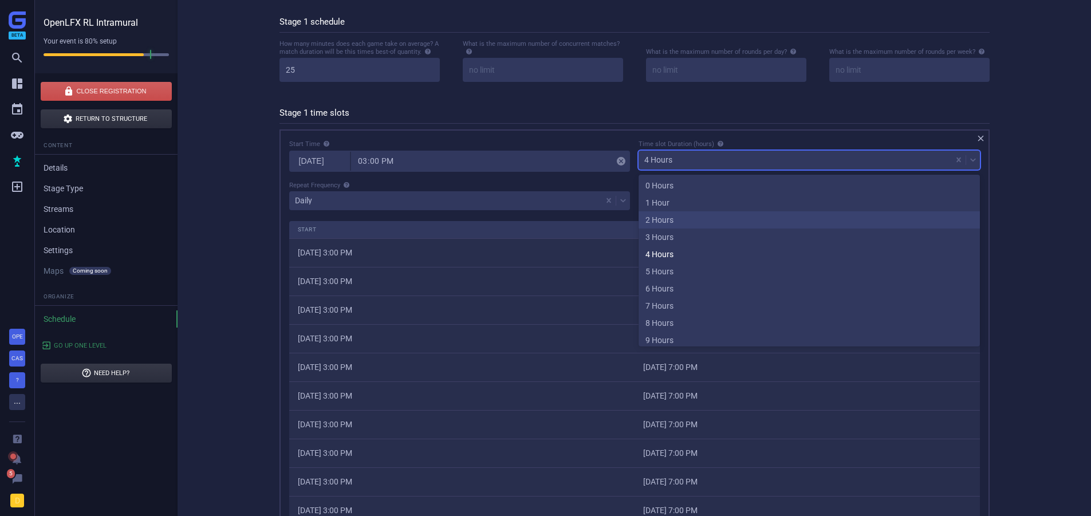
click at [684, 218] on div "2 Hours" at bounding box center [809, 219] width 341 height 17
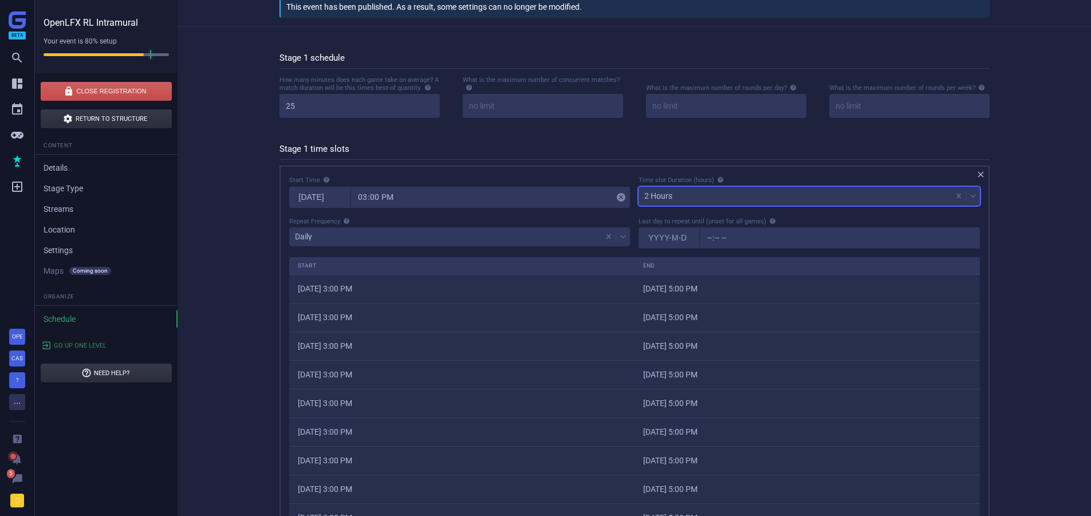
scroll to position [0, 0]
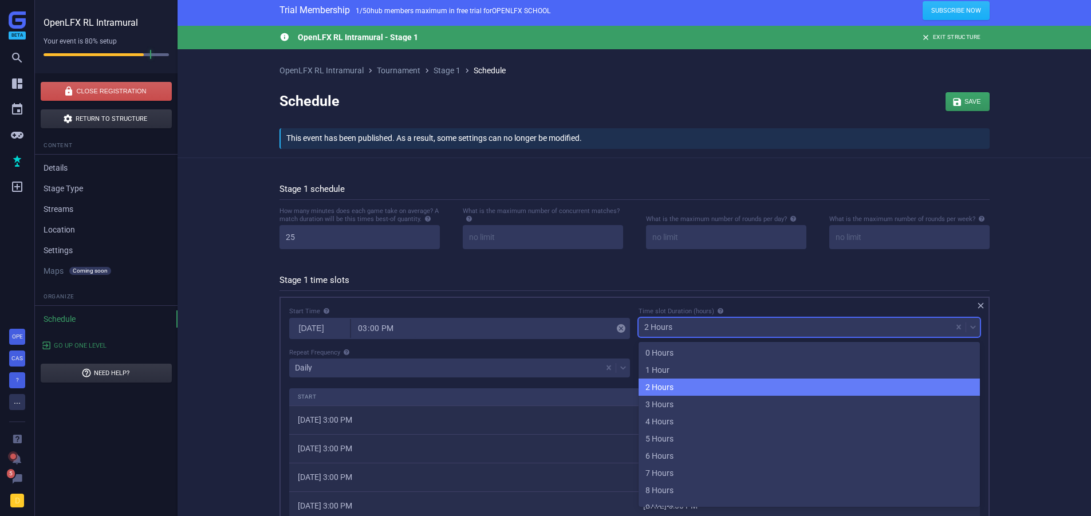
click at [674, 333] on div "2 Hours" at bounding box center [795, 327] width 313 height 16
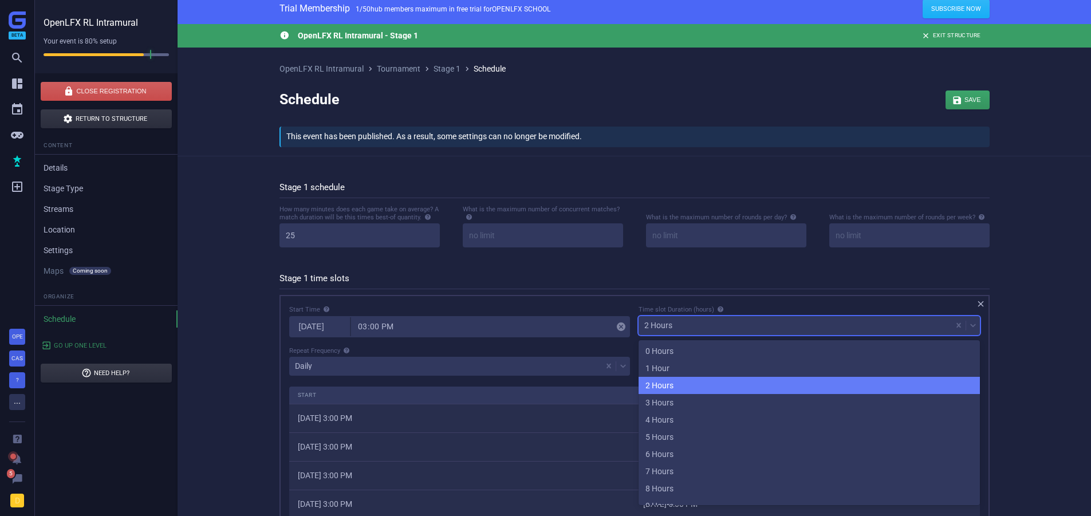
scroll to position [7, 0]
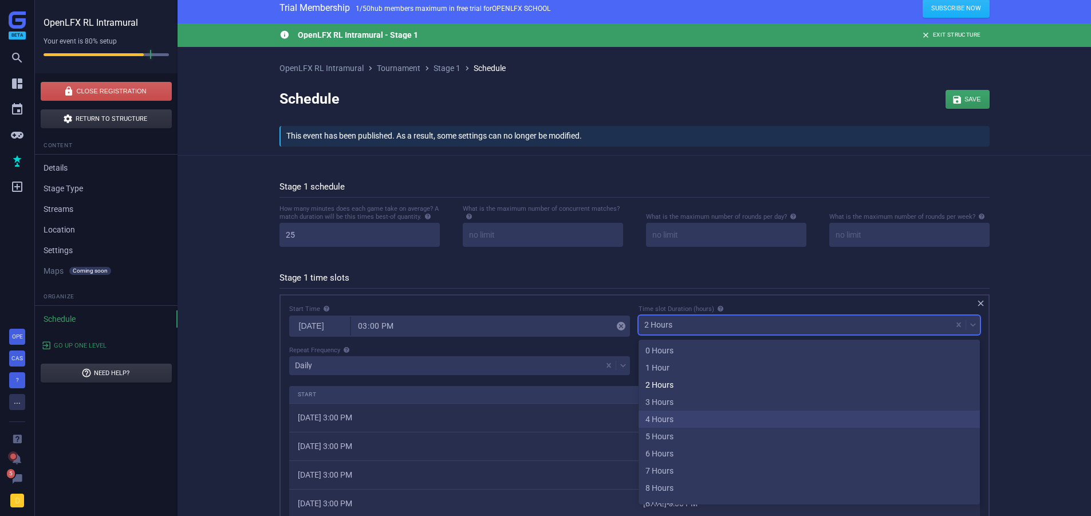
click at [685, 413] on div "4 Hours" at bounding box center [809, 419] width 341 height 17
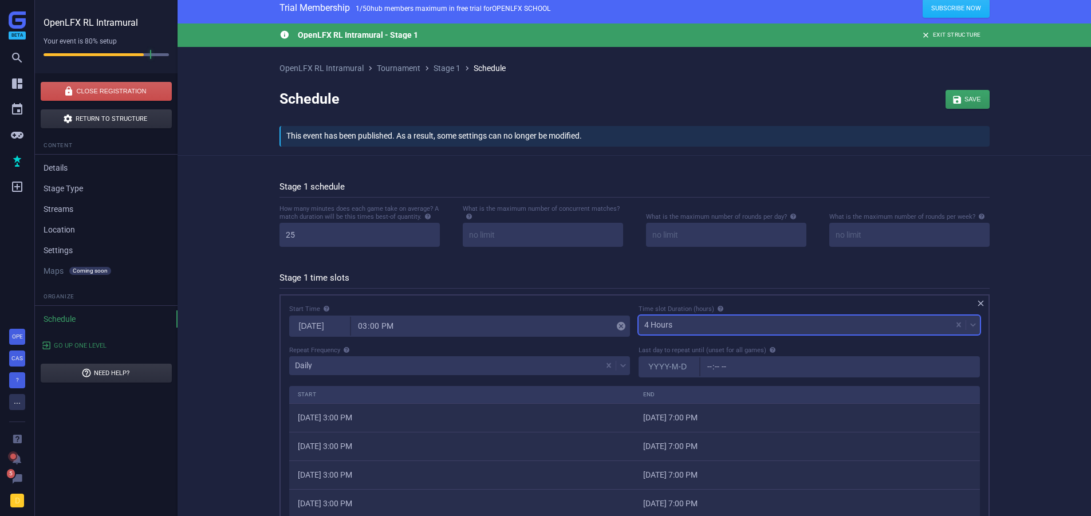
click at [534, 286] on h5 "Stage 1 time slots" at bounding box center [635, 281] width 710 height 16
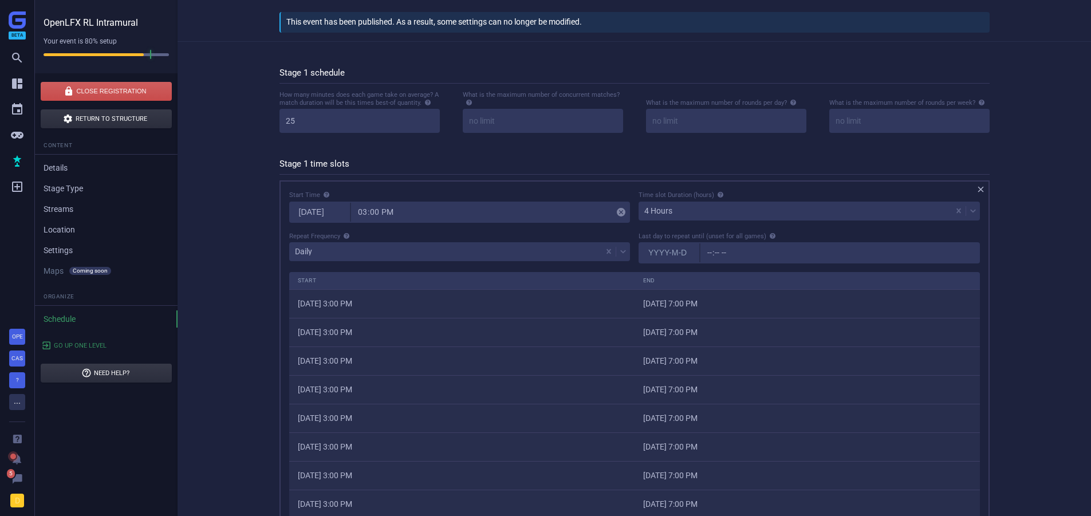
scroll to position [121, 0]
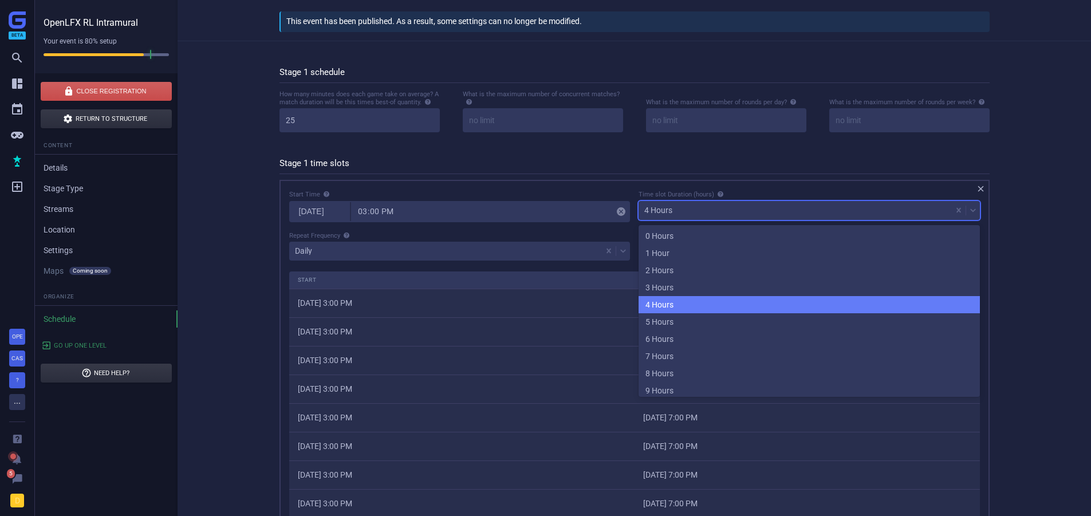
click at [683, 212] on div "4 Hours" at bounding box center [795, 210] width 313 height 16
click at [225, 201] on div " OpenLFX RL Intramural - Stage 1  Exit Structure OpenLFX RL Intramural  Tour…" at bounding box center [635, 289] width 914 height 761
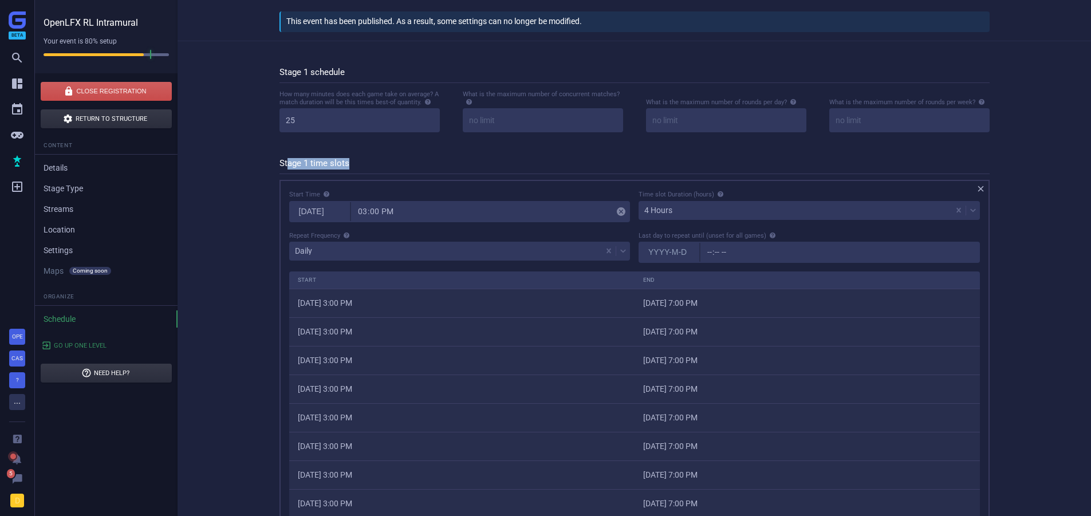
drag, startPoint x: 289, startPoint y: 168, endPoint x: 366, endPoint y: 163, distance: 76.9
click at [366, 163] on h5 "Stage 1 time slots" at bounding box center [635, 166] width 710 height 16
click at [312, 248] on div "Daily" at bounding box center [445, 251] width 313 height 16
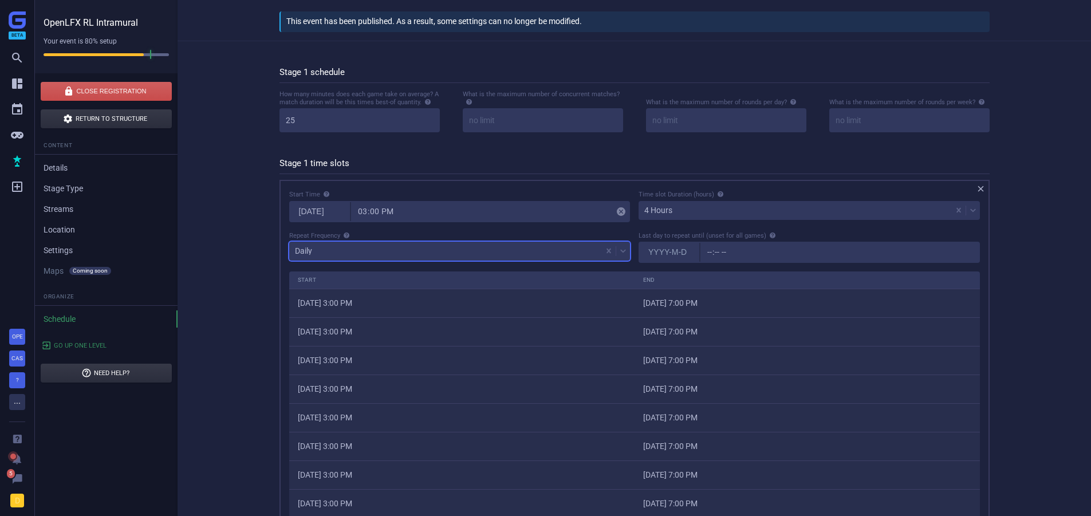
click at [312, 248] on div "Daily" at bounding box center [445, 251] width 313 height 16
click at [346, 239] on icon at bounding box center [346, 235] width 7 height 7
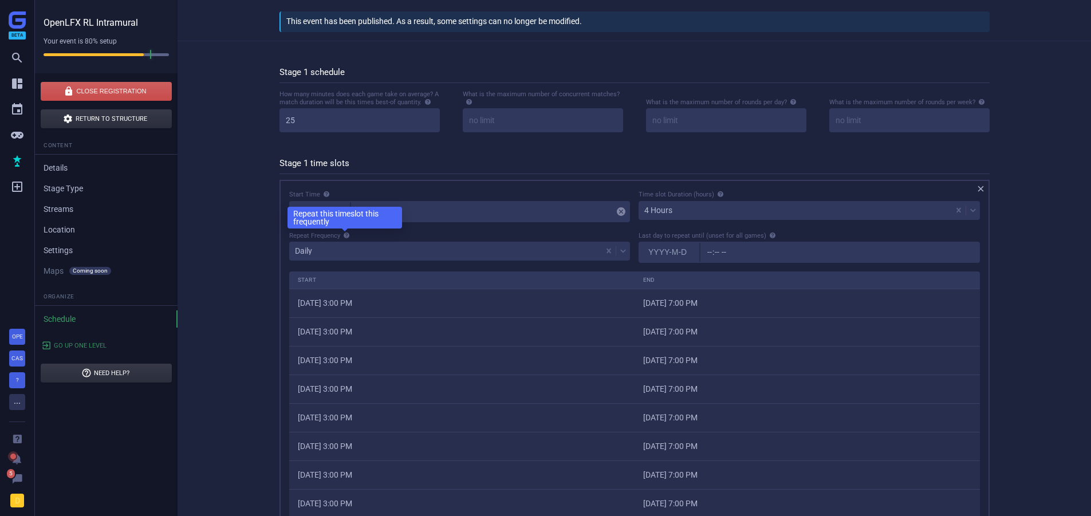
click at [241, 243] on div " OpenLFX RL Intramural - Stage 1  Exit Structure OpenLFX RL Intramural  Tour…" at bounding box center [635, 289] width 914 height 761
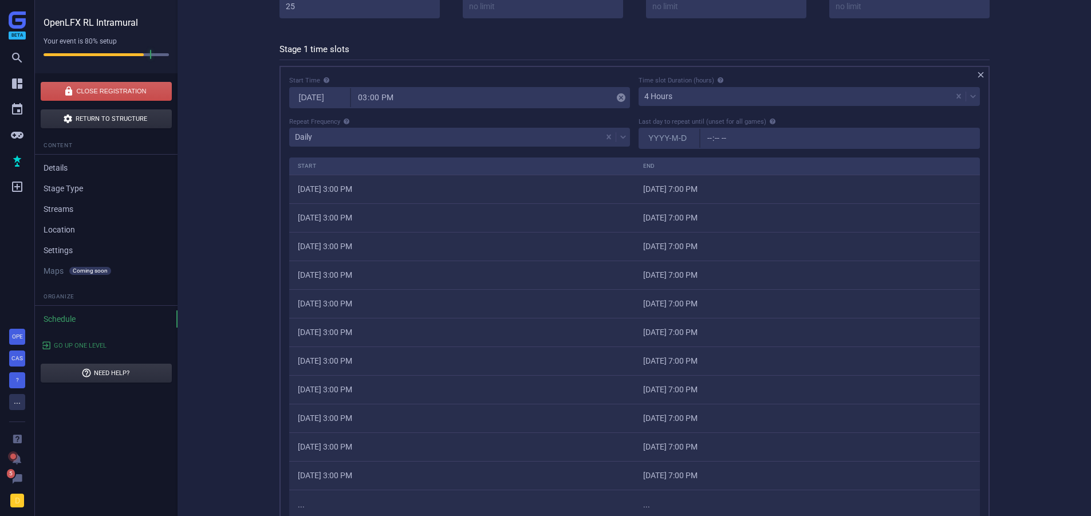
scroll to position [236, 0]
drag, startPoint x: 314, startPoint y: 198, endPoint x: 447, endPoint y: 313, distance: 176.6
click at [447, 313] on tbody "[DATE] 3:00 PM [DATE] 7:00 PM [DATE] 3:00 PM [DATE] 7:00 PM [DATE] 3:00 PM [DAT…" at bounding box center [634, 346] width 691 height 344
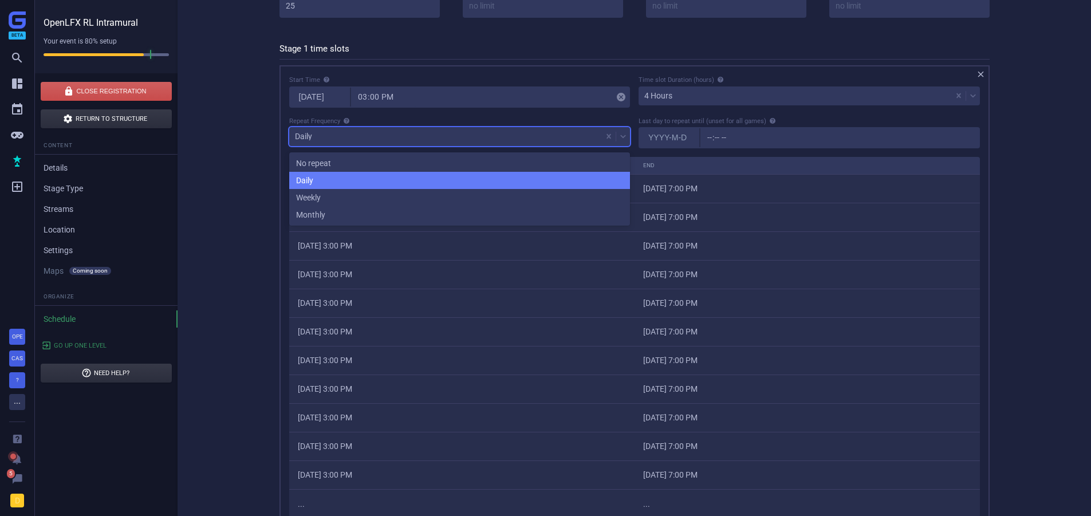
click at [363, 136] on div "Daily" at bounding box center [445, 136] width 313 height 16
click at [347, 164] on div "No repeat" at bounding box center [459, 163] width 341 height 17
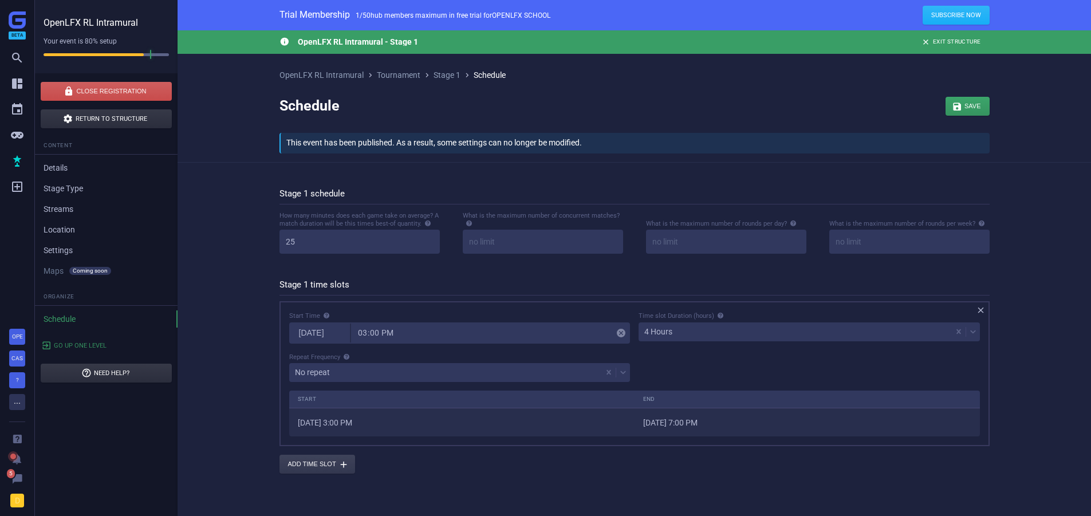
click at [214, 300] on div " OpenLFX RL Intramural - Stage 1  Exit Structure OpenLFX RL Intramural  Tour…" at bounding box center [635, 268] width 914 height 477
click at [244, 344] on div " OpenLFX RL Intramural - Stage 1  Exit Structure OpenLFX RL Intramural  Tour…" at bounding box center [635, 268] width 914 height 477
click at [677, 335] on div "4 Hours" at bounding box center [795, 332] width 313 height 16
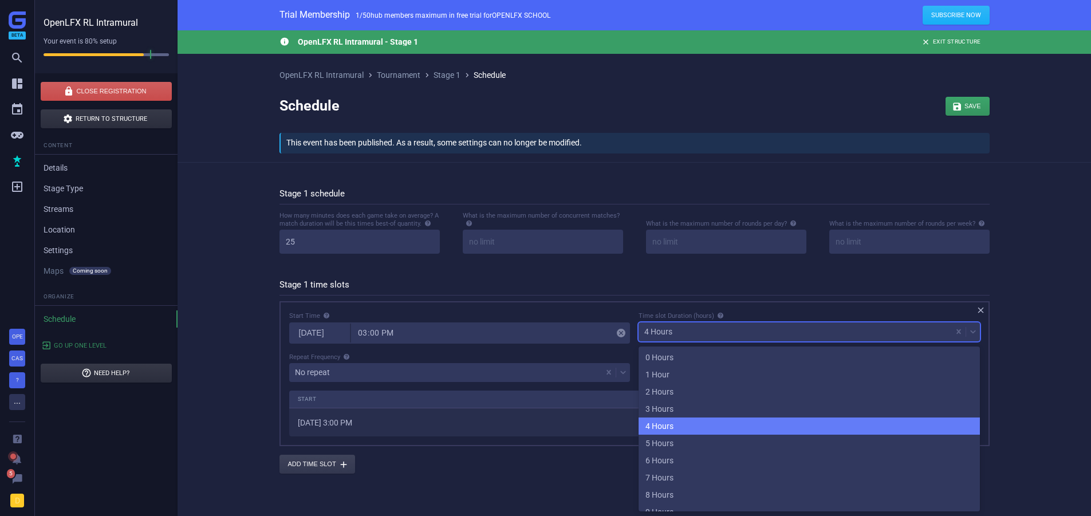
click at [677, 335] on div "4 Hours" at bounding box center [795, 332] width 313 height 16
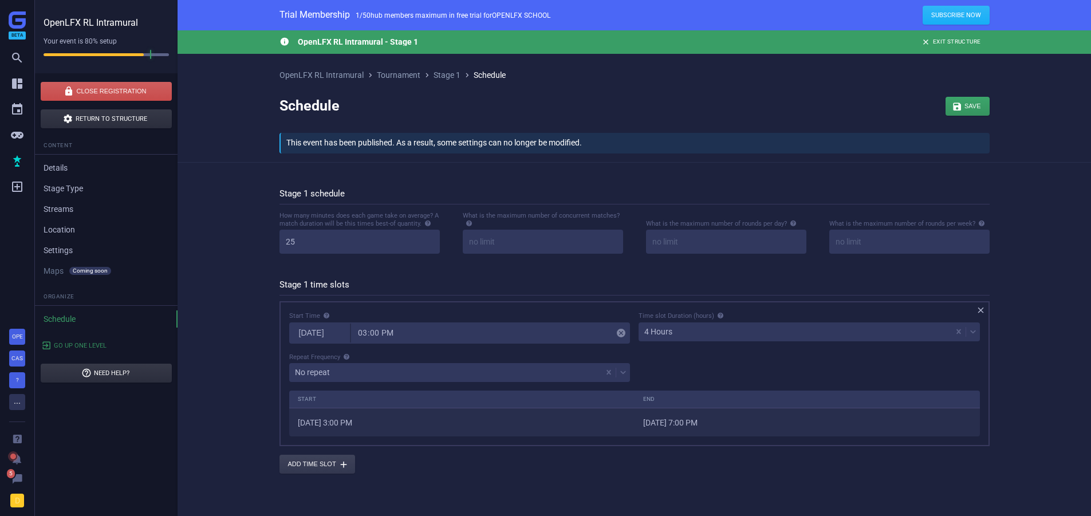
click at [667, 356] on div "Start Time [DATE] 15:00  Time slot Duration (hours) 4 Hours Repeat Frequency N…" at bounding box center [634, 350] width 699 height 79
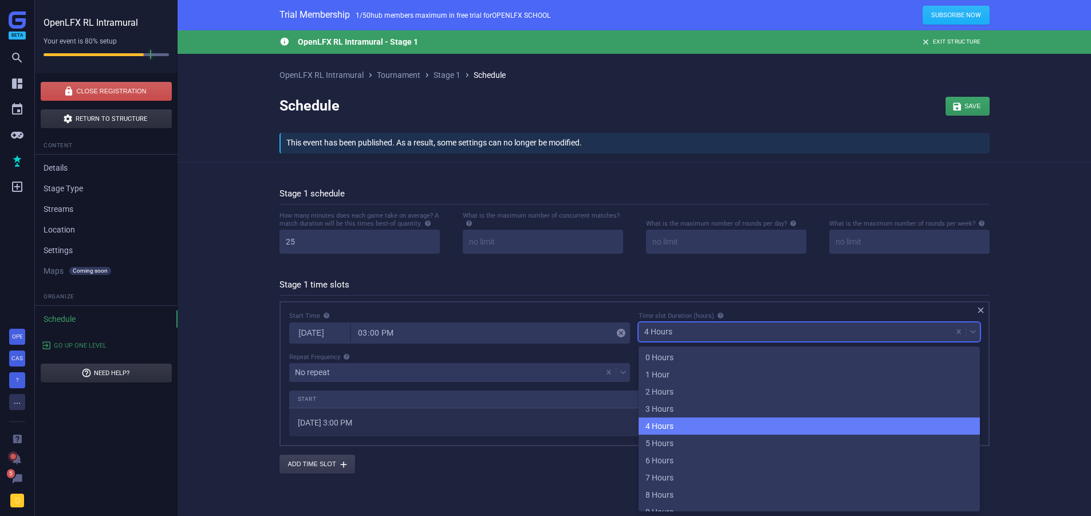
click at [685, 332] on div "4 Hours" at bounding box center [795, 332] width 313 height 16
click at [677, 430] on div "4 Hours" at bounding box center [809, 426] width 341 height 17
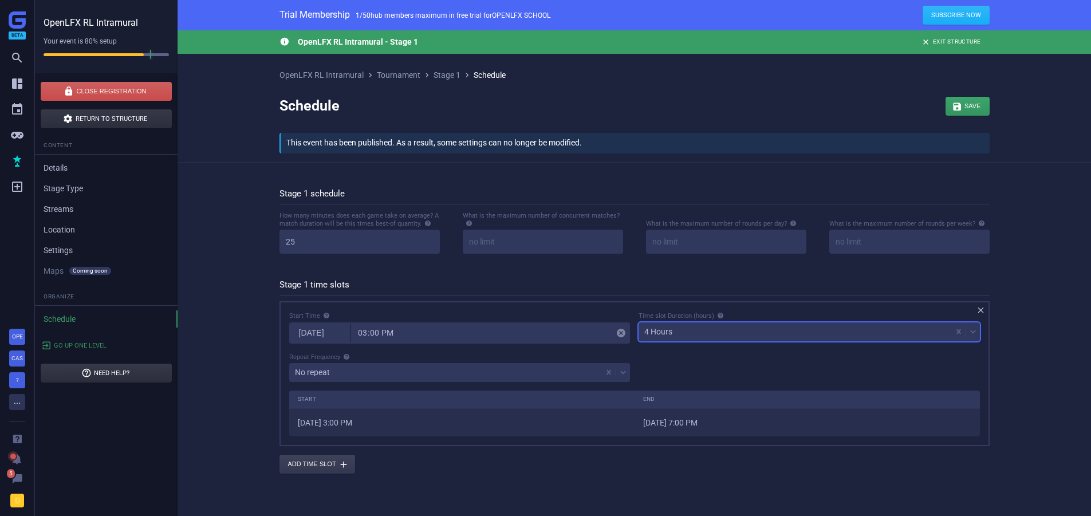
click at [643, 364] on div "Start Time [DATE] 15:00  Time slot Duration (hours) option 4 Hours, selected. …" at bounding box center [634, 350] width 699 height 79
click at [659, 366] on div "Start Time [DATE] 15:00  Time slot Duration (hours) 4 Hours Repeat Frequency N…" at bounding box center [634, 350] width 699 height 79
click at [413, 477] on div " OpenLFX RL Intramural - Stage 1  Exit Structure OpenLFX RL Intramural  Tour…" at bounding box center [635, 268] width 914 height 477
click at [679, 332] on div "4 Hours" at bounding box center [795, 332] width 313 height 16
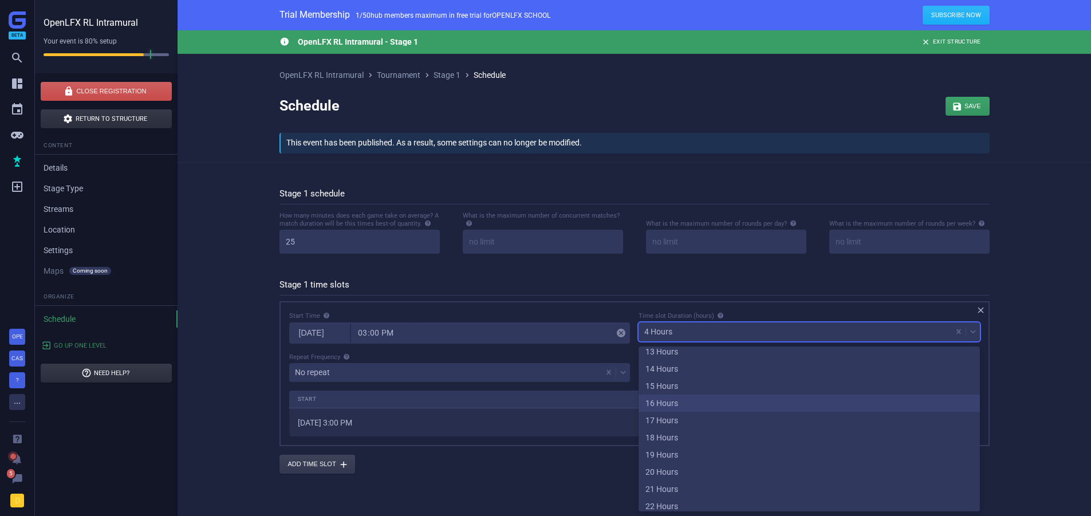
scroll to position [252, 0]
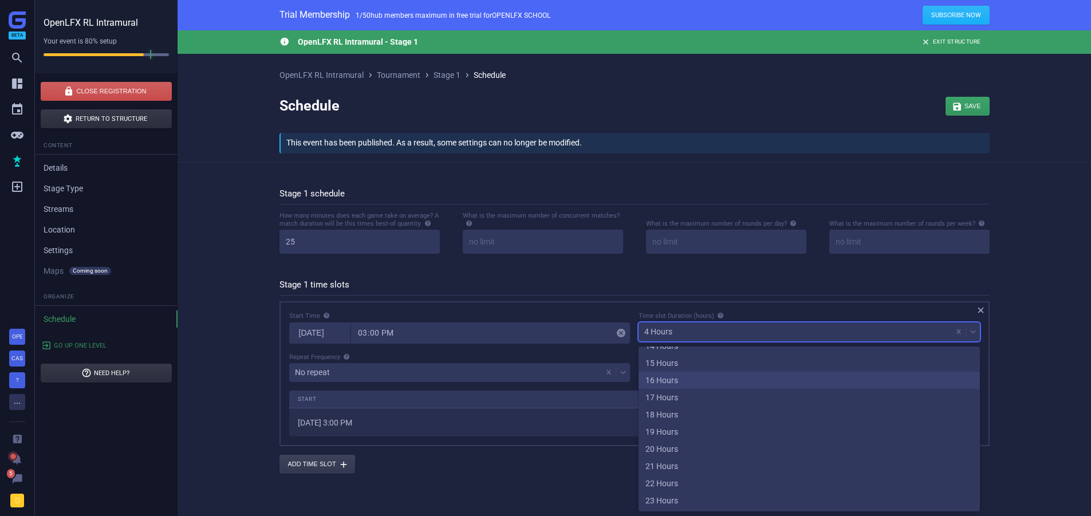
click at [388, 477] on div " OpenLFX RL Intramural - Stage 1  Exit Structure OpenLFX RL Intramural  Tour…" at bounding box center [635, 268] width 914 height 477
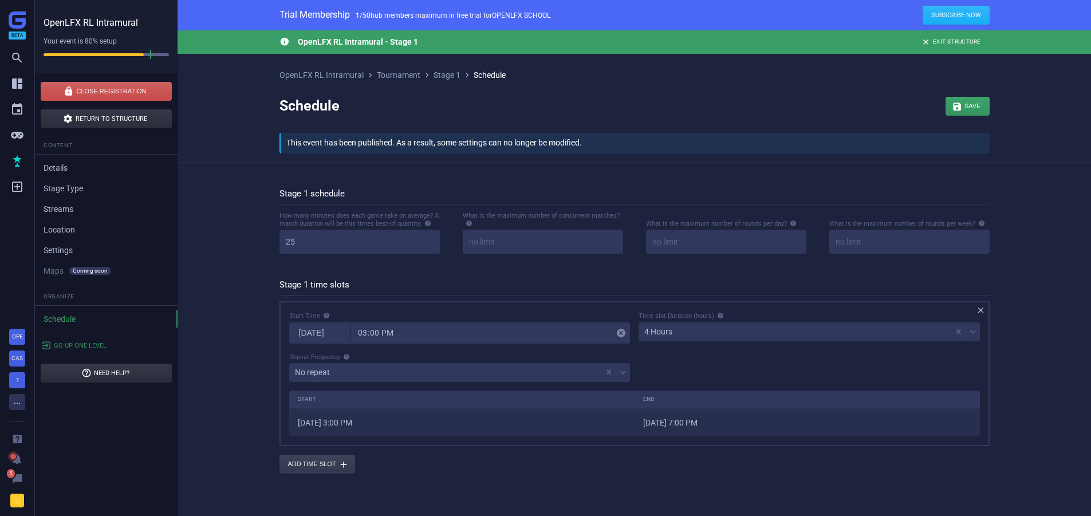
click at [681, 330] on div "4 Hours" at bounding box center [795, 332] width 313 height 16
click at [722, 317] on icon at bounding box center [721, 316] width 6 height 6
click at [681, 343] on div "Time slot Duration (hours) 4 Hours" at bounding box center [810, 331] width 350 height 41
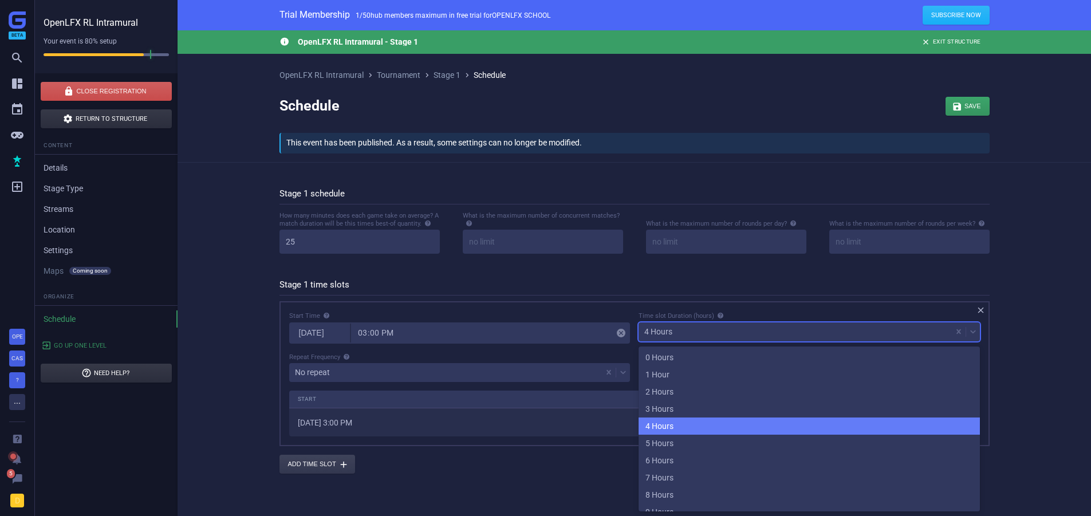
click at [683, 427] on div "4 Hours" at bounding box center [809, 426] width 341 height 17
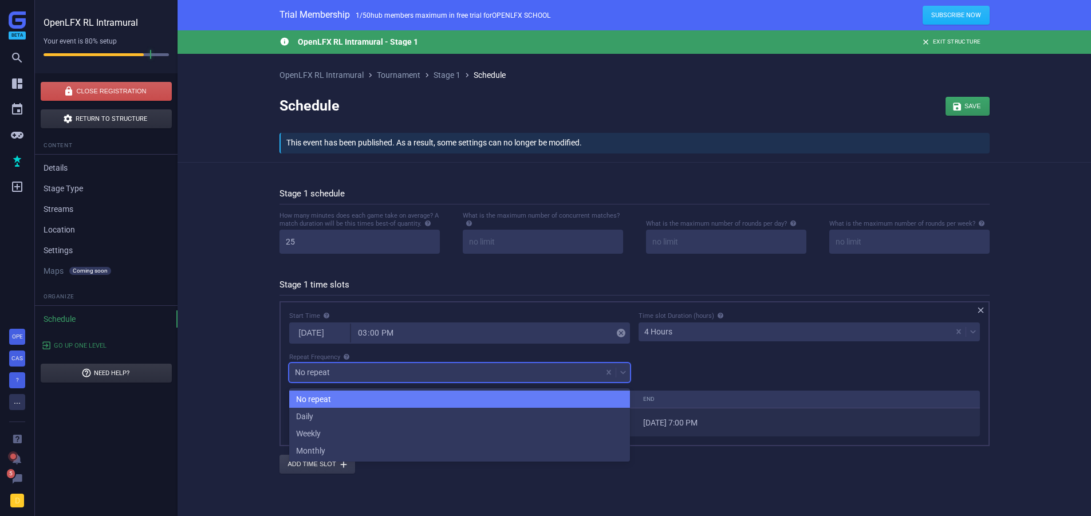
click at [413, 375] on div "No repeat" at bounding box center [445, 372] width 313 height 16
click at [331, 399] on div "No repeat" at bounding box center [459, 399] width 341 height 17
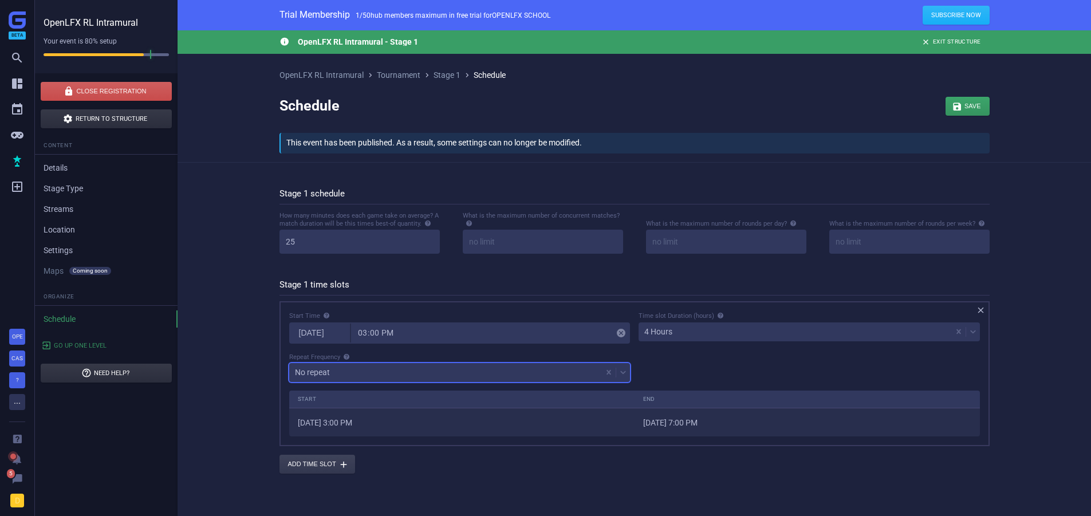
click at [329, 376] on div "No repeat" at bounding box center [312, 372] width 35 height 8
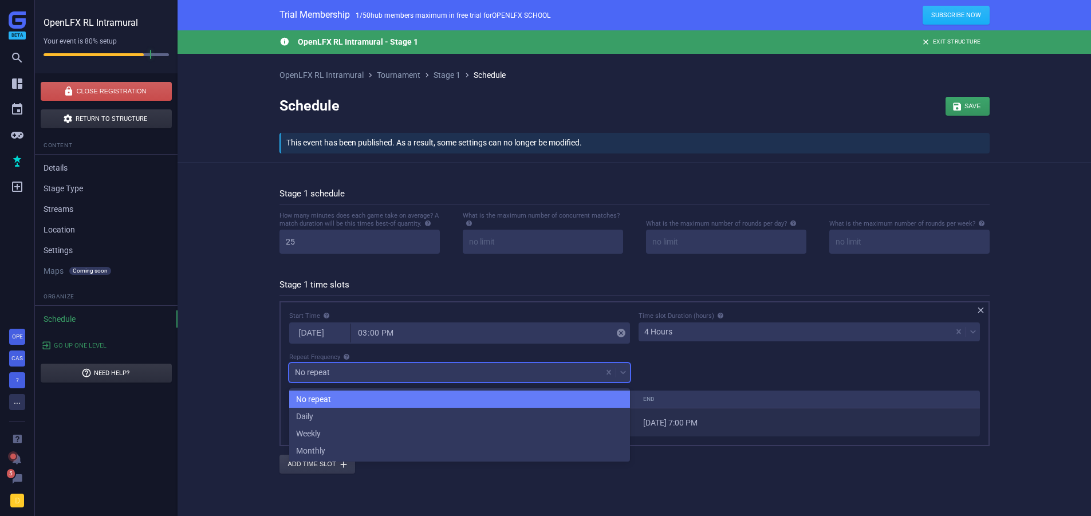
click at [319, 400] on div "No repeat" at bounding box center [459, 399] width 341 height 17
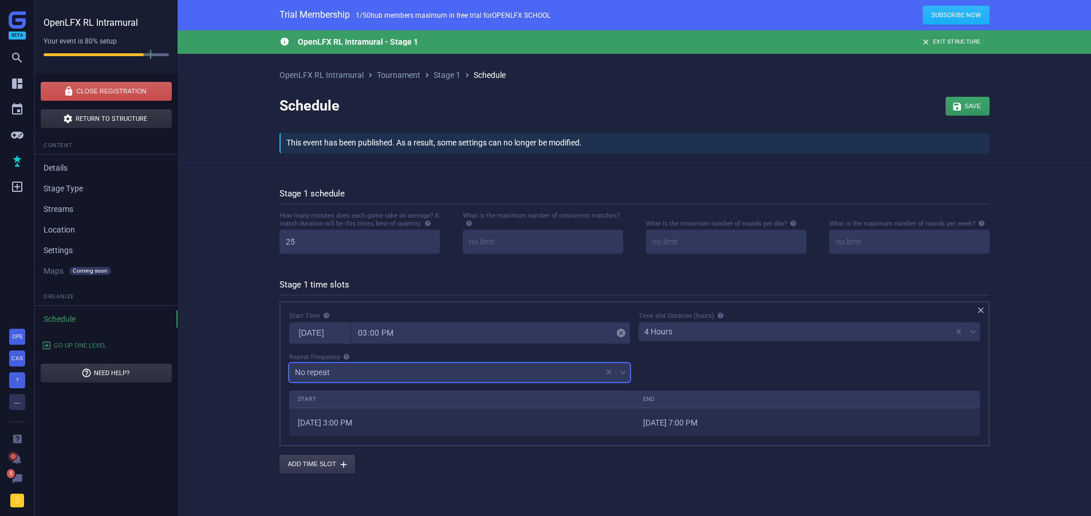
click at [337, 373] on div "No repeat" at bounding box center [445, 372] width 313 height 16
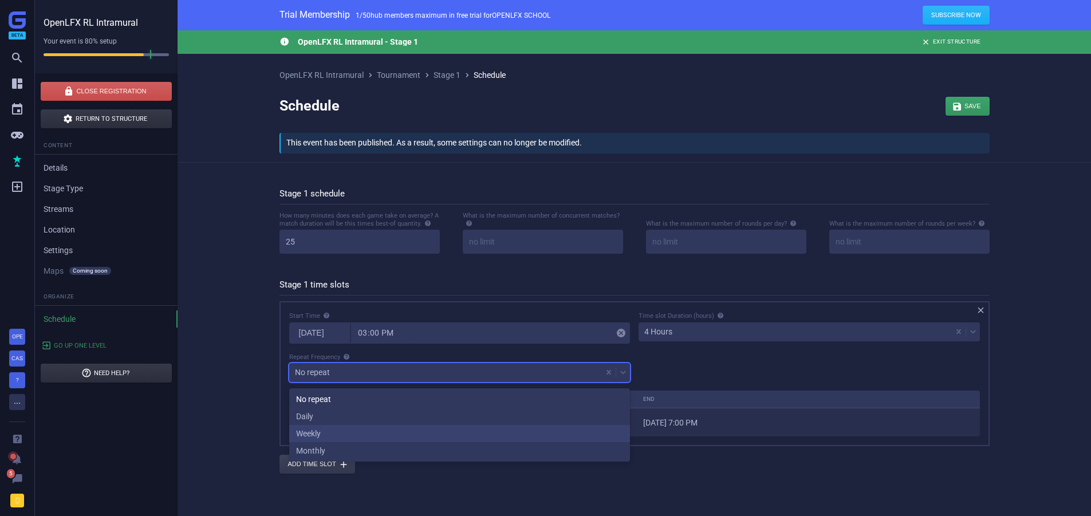
click at [365, 440] on div "Weekly" at bounding box center [459, 433] width 341 height 17
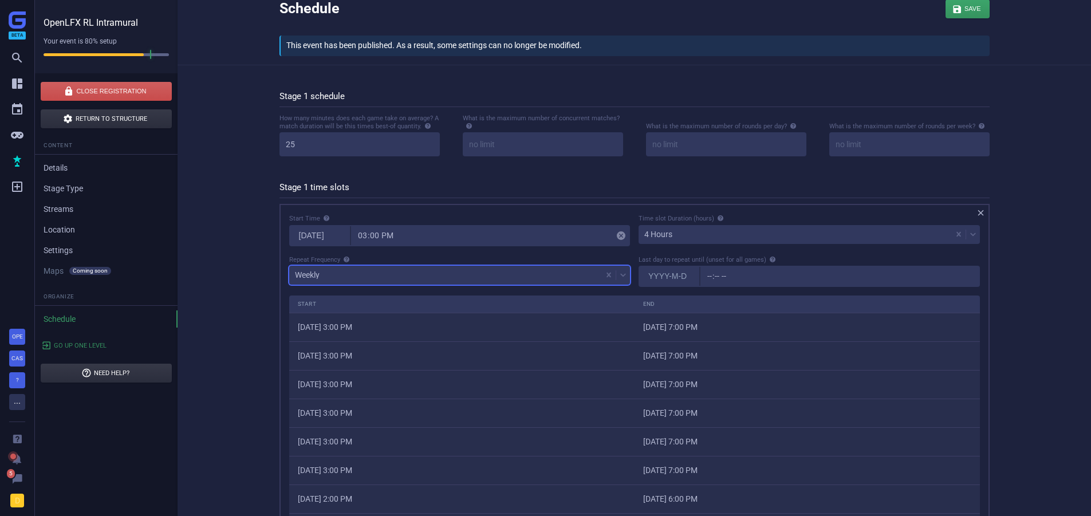
scroll to position [115, 0]
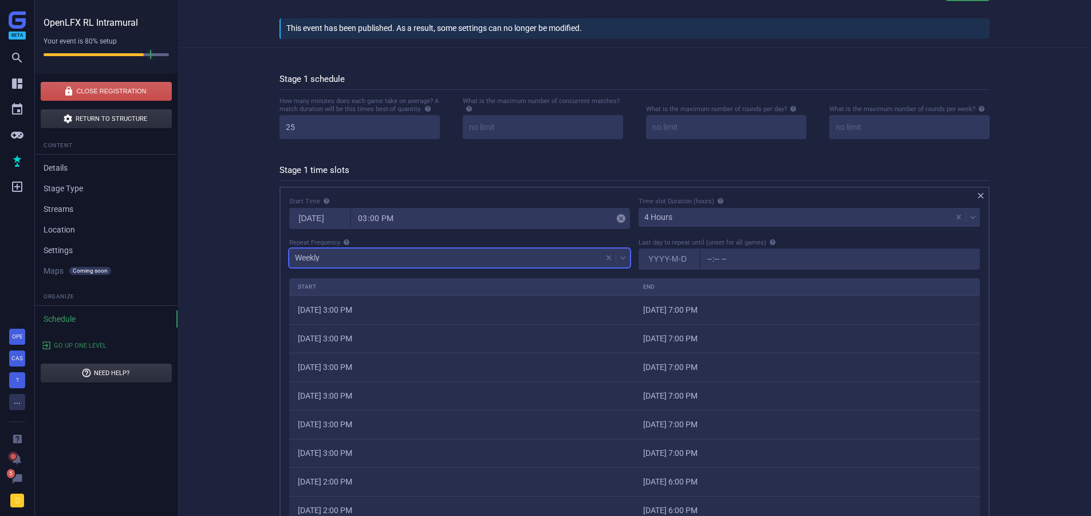
click at [569, 258] on div "Weekly" at bounding box center [445, 258] width 313 height 16
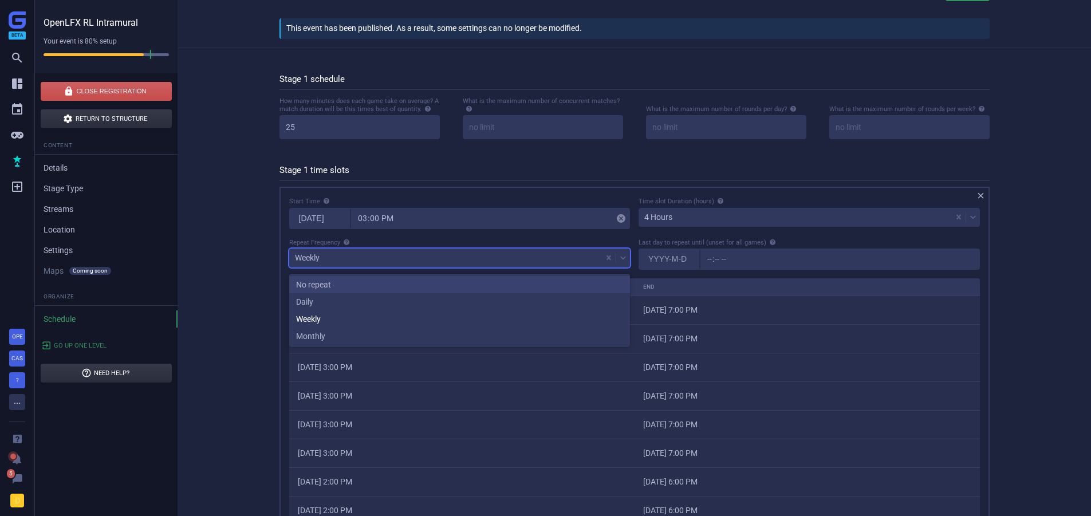
click at [446, 285] on div "No repeat" at bounding box center [459, 284] width 341 height 17
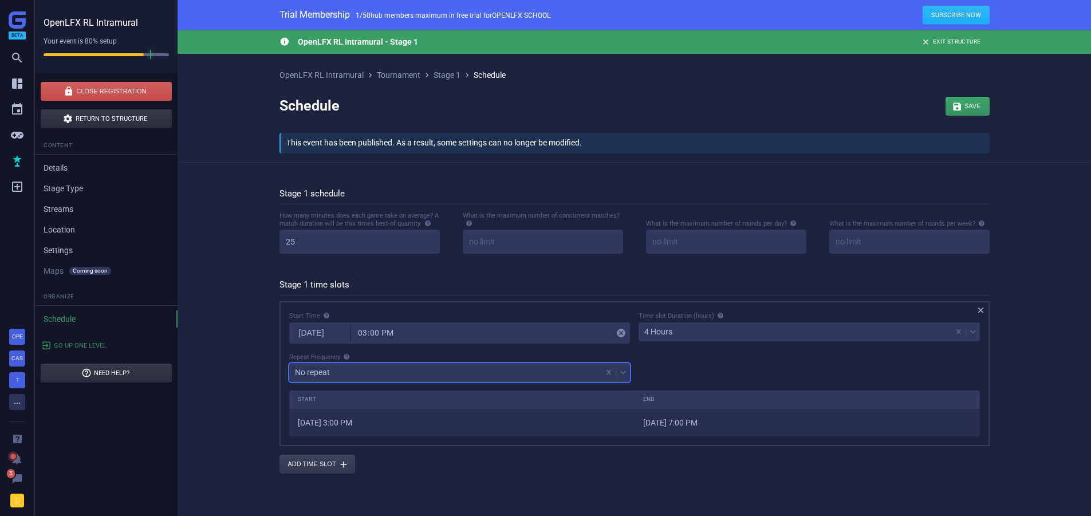
scroll to position [64, 709]
click at [371, 380] on div "No repeat" at bounding box center [445, 372] width 313 height 16
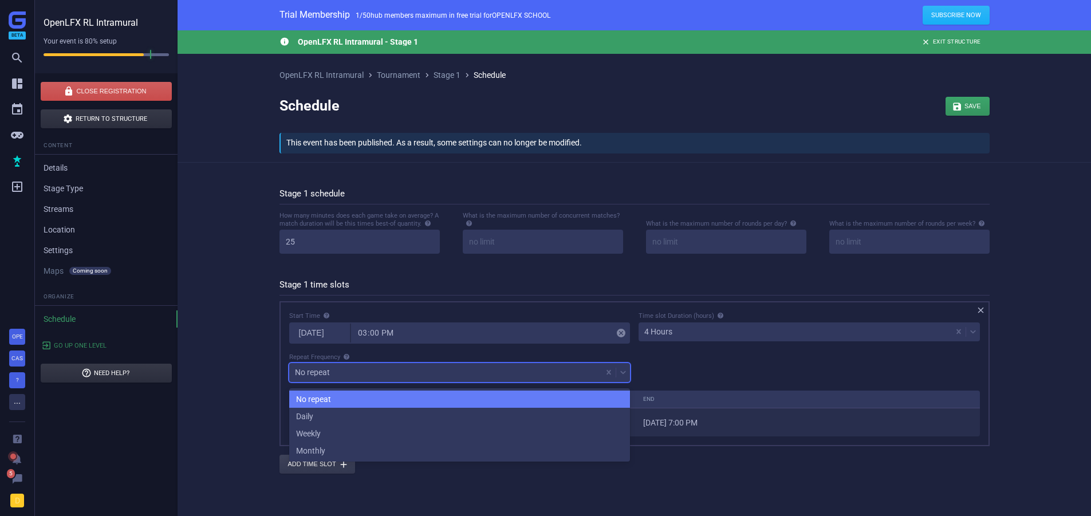
click at [323, 399] on div "No repeat" at bounding box center [459, 399] width 341 height 17
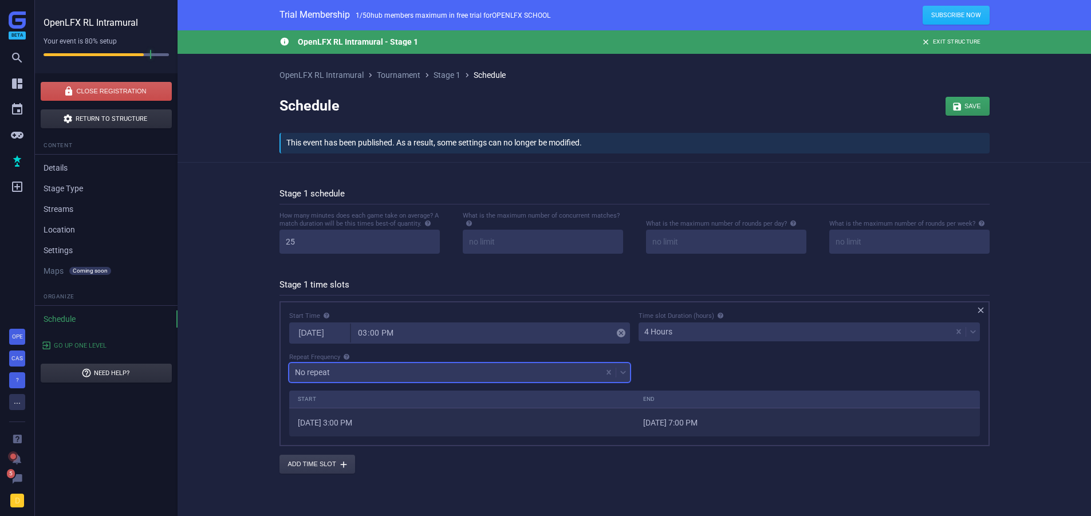
click at [668, 366] on div "Start Time [DATE] 15:00  Time slot Duration (hours) 4 Hours Repeat Frequency o…" at bounding box center [634, 350] width 699 height 79
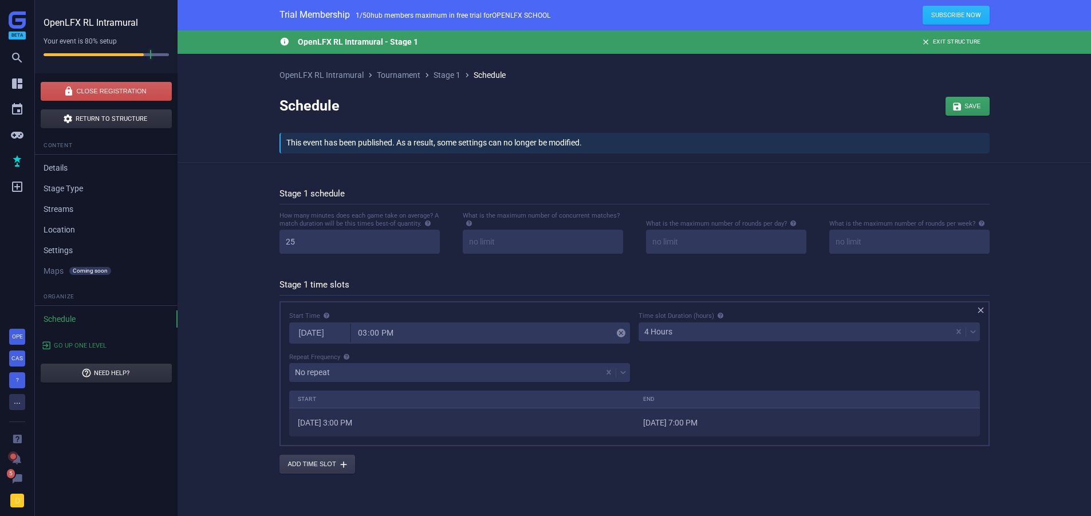
click at [717, 335] on div "4 Hours" at bounding box center [795, 332] width 313 height 16
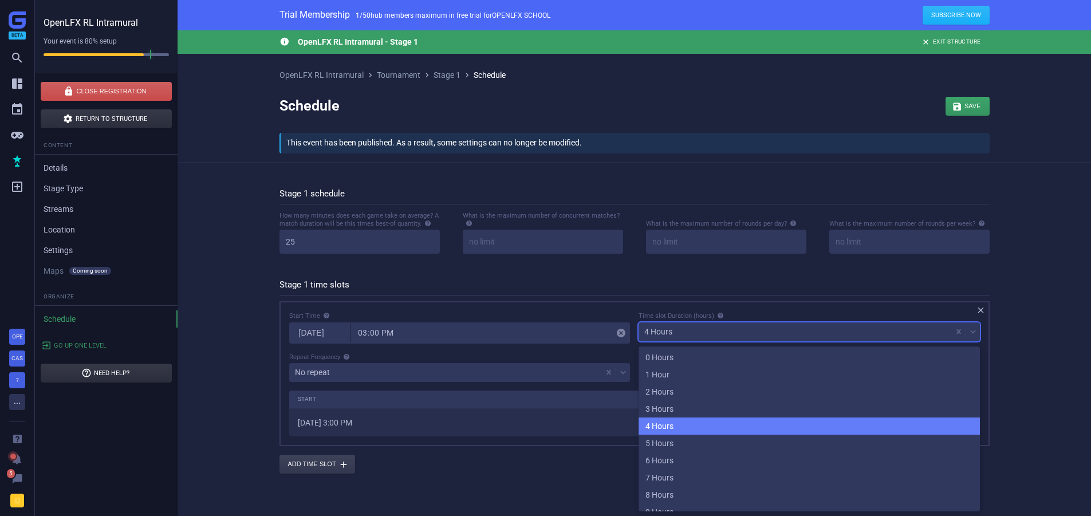
click at [660, 423] on div "4 Hours" at bounding box center [809, 426] width 341 height 17
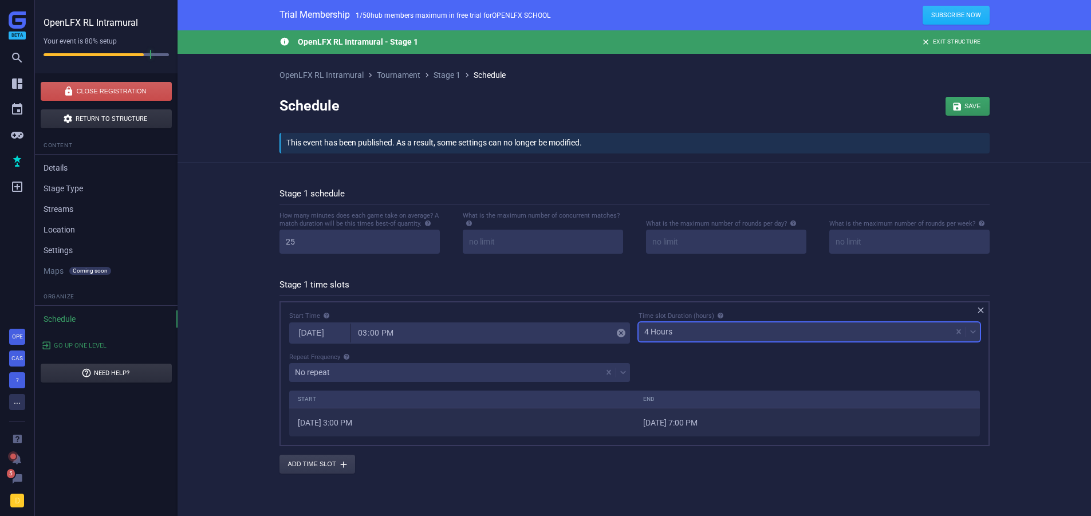
click at [681, 343] on div "Time slot Duration (hours) option 4 Hours, selected. 24 results available. Sele…" at bounding box center [810, 331] width 350 height 41
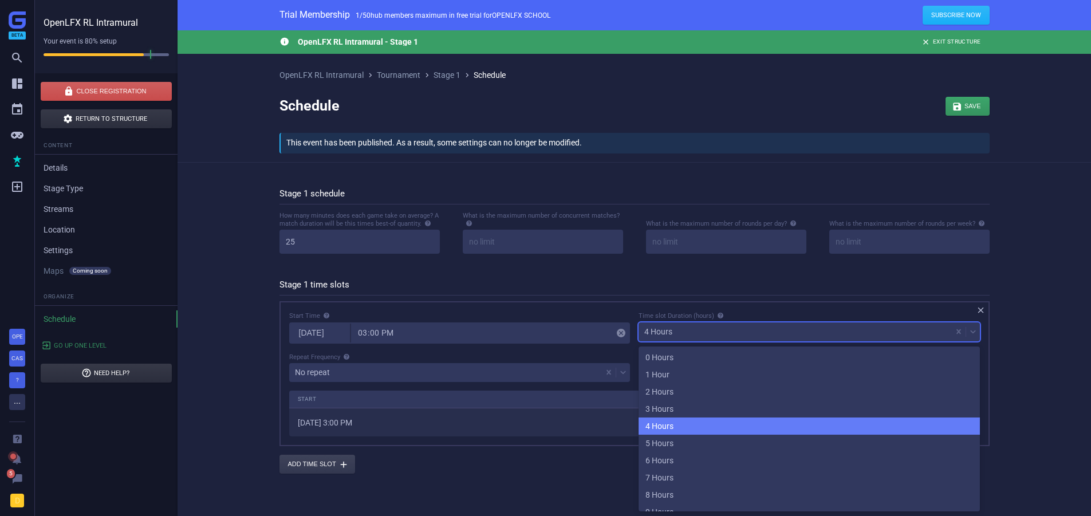
click at [681, 340] on div "4 Hours" at bounding box center [795, 332] width 313 height 16
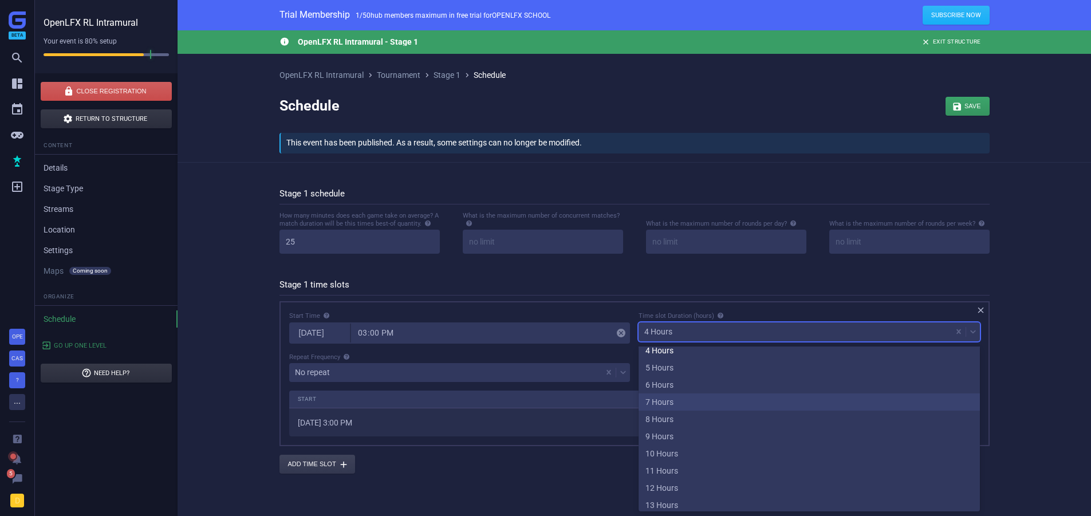
scroll to position [0, 0]
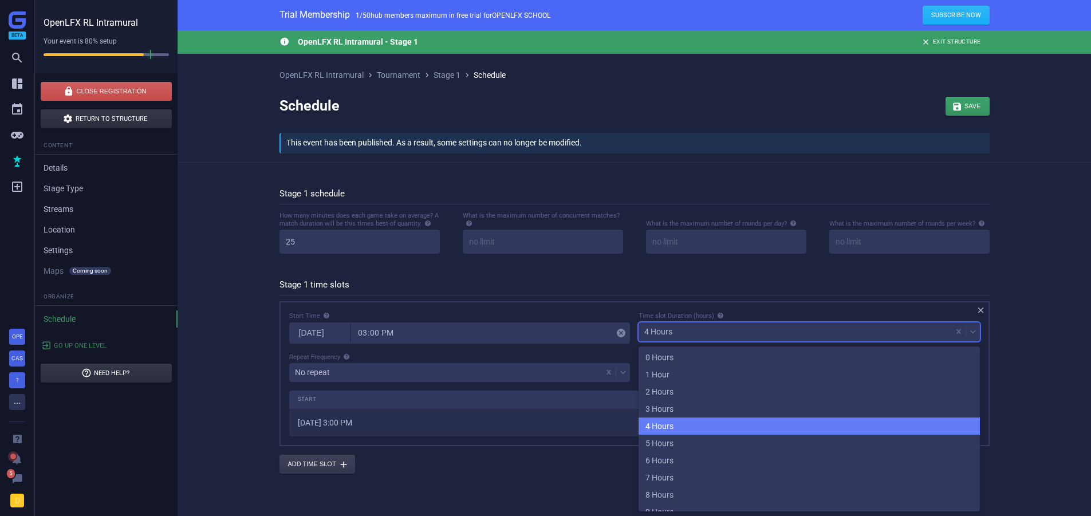
click at [679, 428] on div "4 Hours" at bounding box center [809, 426] width 341 height 17
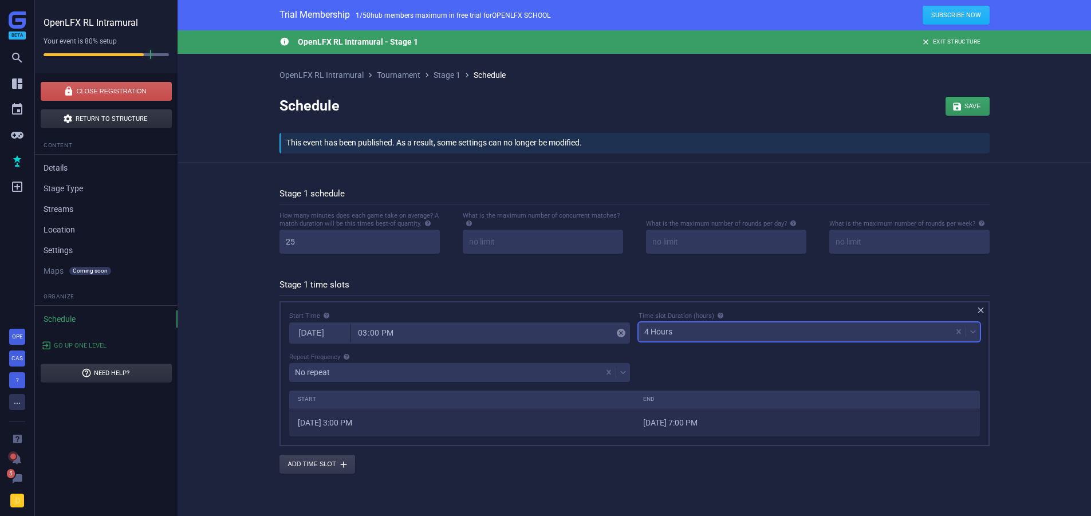
click at [662, 346] on div "Time slot Duration (hours) option 4 Hours, selected. 24 results available. Sele…" at bounding box center [810, 331] width 350 height 41
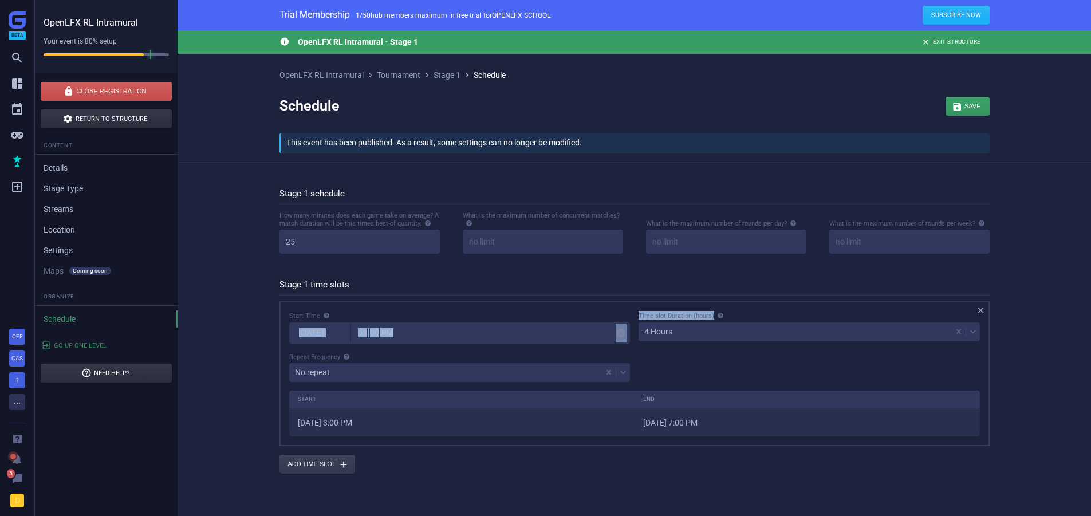
drag, startPoint x: 634, startPoint y: 316, endPoint x: 761, endPoint y: 318, distance: 127.8
click at [761, 318] on div "Start Time [DATE] 15:00  Time slot Duration (hours) 4 Hours Repeat Frequency N…" at bounding box center [634, 350] width 699 height 79
click at [761, 318] on div "Time slot Duration (hours)" at bounding box center [809, 315] width 341 height 8
click at [730, 358] on div "Start Time [DATE] 15:00  Time slot Duration (hours) 4 Hours Repeat Frequency N…" at bounding box center [634, 350] width 699 height 79
drag, startPoint x: 626, startPoint y: 314, endPoint x: 778, endPoint y: 312, distance: 153.0
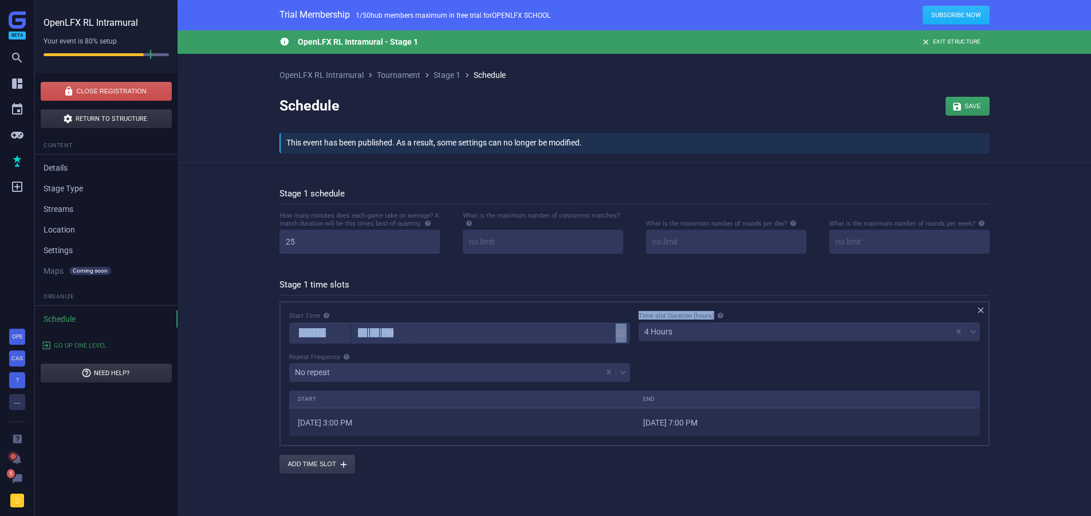
click at [778, 312] on div "Start Time [DATE] 15:00  Time slot Duration (hours) 4 Hours Repeat Frequency N…" at bounding box center [634, 350] width 699 height 79
click at [778, 312] on div "Time slot Duration (hours)" at bounding box center [809, 315] width 341 height 8
click at [752, 356] on div "Start Time [DATE] 15:00  Time slot Duration (hours) 4 Hours Repeat Frequency N…" at bounding box center [634, 350] width 699 height 79
drag, startPoint x: 612, startPoint y: 317, endPoint x: 788, endPoint y: 311, distance: 176.5
click at [788, 311] on div " Start Time [DATE] 15:00  Time slot Duration (hours) 4 Hours Repeat Frequency…" at bounding box center [635, 373] width 710 height 145
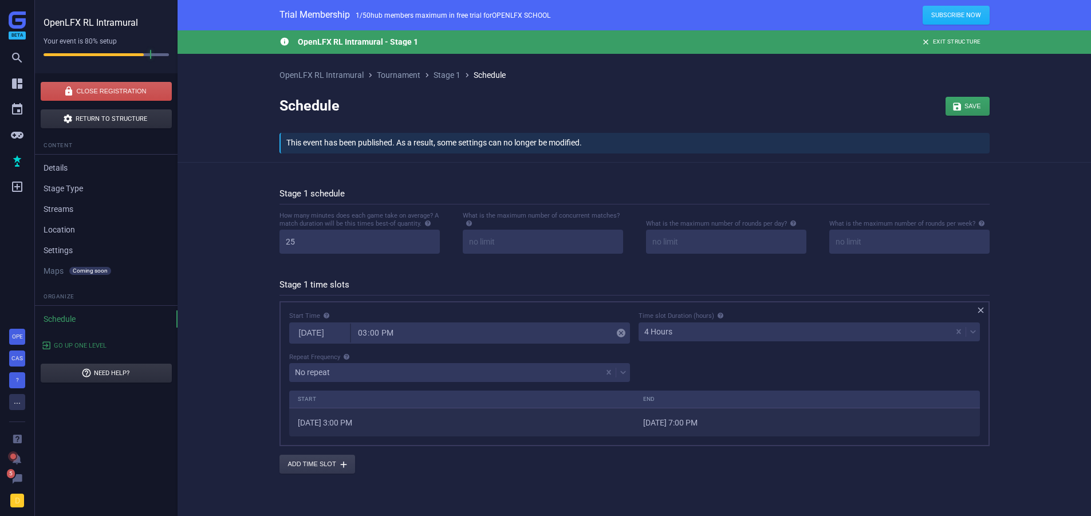
click at [788, 311] on div " Start Time [DATE] 15:00  Time slot Duration (hours) 4 Hours Repeat Frequency…" at bounding box center [635, 373] width 710 height 145
click at [745, 368] on div "Start Time [DATE] 15:00  Time slot Duration (hours) 4 Hours Repeat Frequency N…" at bounding box center [634, 350] width 699 height 79
drag, startPoint x: 620, startPoint y: 317, endPoint x: 768, endPoint y: 314, distance: 148.4
click at [768, 314] on div "Start Time [DATE] 15:00  Time slot Duration (hours) 4 Hours Repeat Frequency N…" at bounding box center [634, 350] width 699 height 79
click at [768, 314] on div "Time slot Duration (hours)" at bounding box center [809, 315] width 341 height 8
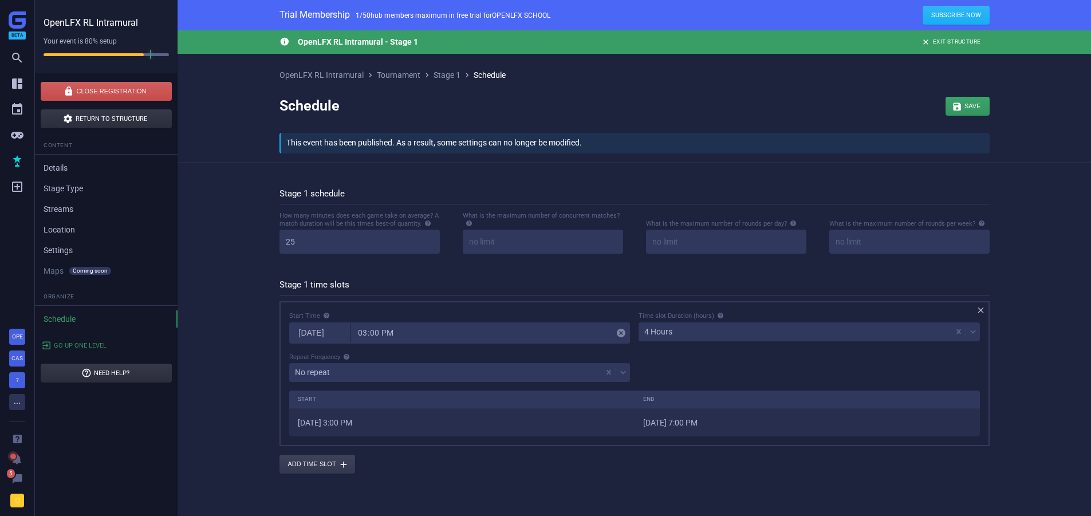
click at [721, 371] on div "Start Time [DATE] 15:00  Time slot Duration (hours) 4 Hours Repeat Frequency N…" at bounding box center [634, 350] width 699 height 79
drag, startPoint x: 618, startPoint y: 312, endPoint x: 780, endPoint y: 312, distance: 161.5
click at [780, 312] on div "Start Time [DATE] 15:00  Time slot Duration (hours) 4 Hours Repeat Frequency N…" at bounding box center [634, 350] width 699 height 79
click at [780, 312] on div "Time slot Duration (hours)" at bounding box center [809, 315] width 341 height 8
click at [729, 368] on div "Start Time [DATE] 15:00  Time slot Duration (hours) 4 Hours Repeat Frequency N…" at bounding box center [634, 350] width 699 height 79
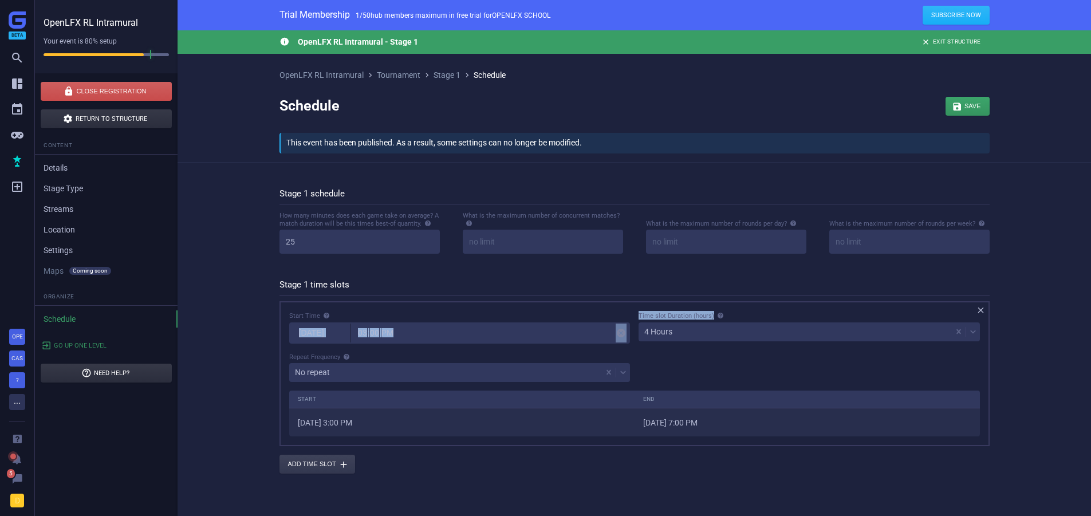
drag, startPoint x: 628, startPoint y: 319, endPoint x: 770, endPoint y: 313, distance: 142.2
click at [770, 313] on div "Start Time [DATE] 15:00  Time slot Duration (hours) 4 Hours Repeat Frequency N…" at bounding box center [634, 350] width 699 height 79
click at [770, 313] on div "Time slot Duration (hours)" at bounding box center [809, 315] width 341 height 8
click at [728, 364] on div "Start Time [DATE] 15:00  Time slot Duration (hours) 4 Hours Repeat Frequency N…" at bounding box center [634, 350] width 699 height 79
drag, startPoint x: 610, startPoint y: 311, endPoint x: 788, endPoint y: 306, distance: 178.2
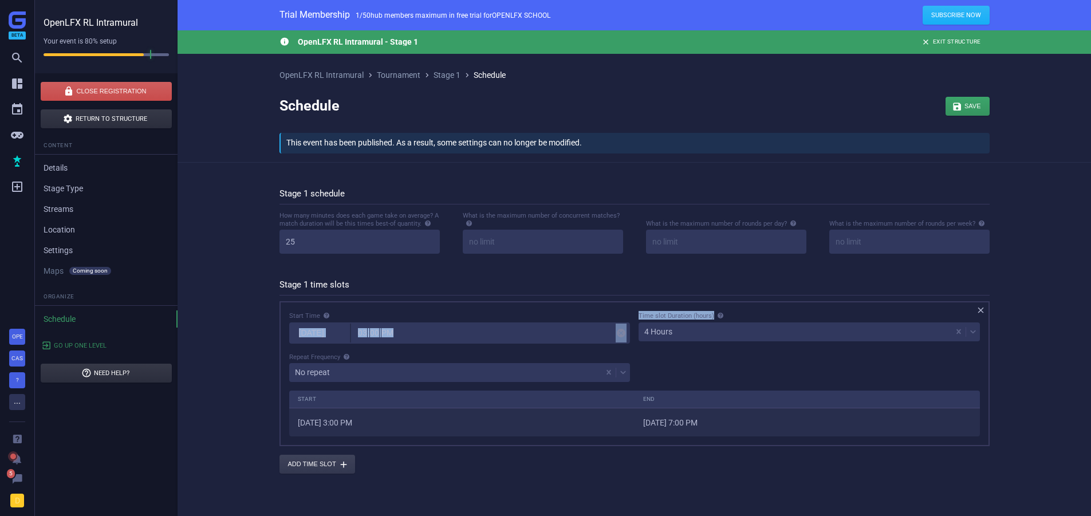
click at [788, 306] on div " Start Time [DATE] 15:00  Time slot Duration (hours) 4 Hours Repeat Frequency…" at bounding box center [635, 373] width 710 height 145
click at [763, 361] on div "Start Time [DATE] 15:00  Time slot Duration (hours) 4 Hours Repeat Frequency N…" at bounding box center [634, 350] width 699 height 79
drag, startPoint x: 632, startPoint y: 318, endPoint x: 741, endPoint y: 310, distance: 109.1
click at [741, 310] on div " Start Time [DATE] 15:00  Time slot Duration (hours) 4 Hours Repeat Frequency…" at bounding box center [635, 373] width 710 height 145
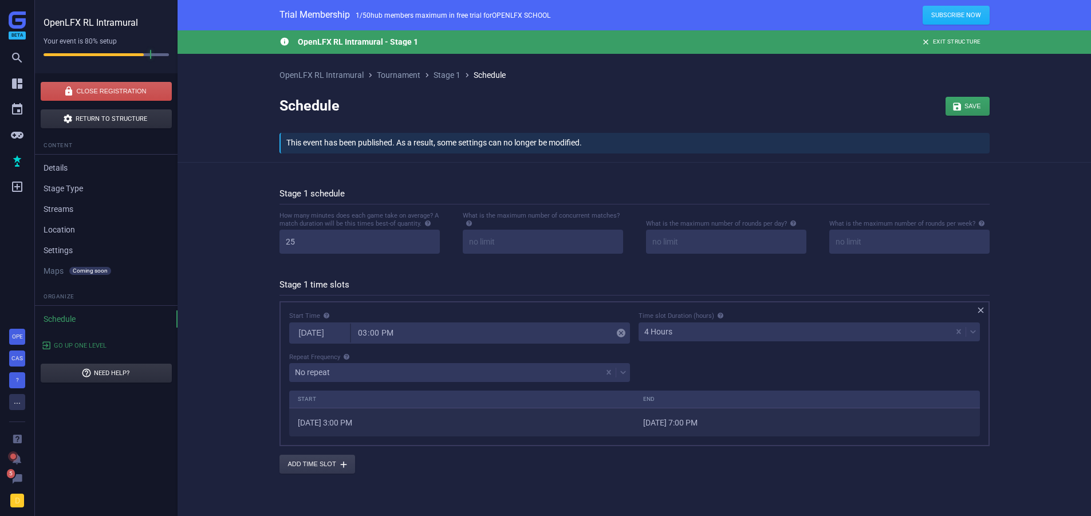
click at [741, 310] on div " Start Time [DATE] 15:00  Time slot Duration (hours) 4 Hours Repeat Frequency…" at bounding box center [635, 373] width 710 height 145
click at [736, 379] on div "Start Time [DATE] 15:00  Time slot Duration (hours) 4 Hours Repeat Frequency N…" at bounding box center [634, 350] width 699 height 79
click at [717, 313] on icon at bounding box center [720, 315] width 7 height 7
click at [682, 336] on div "4 Hours" at bounding box center [795, 332] width 313 height 16
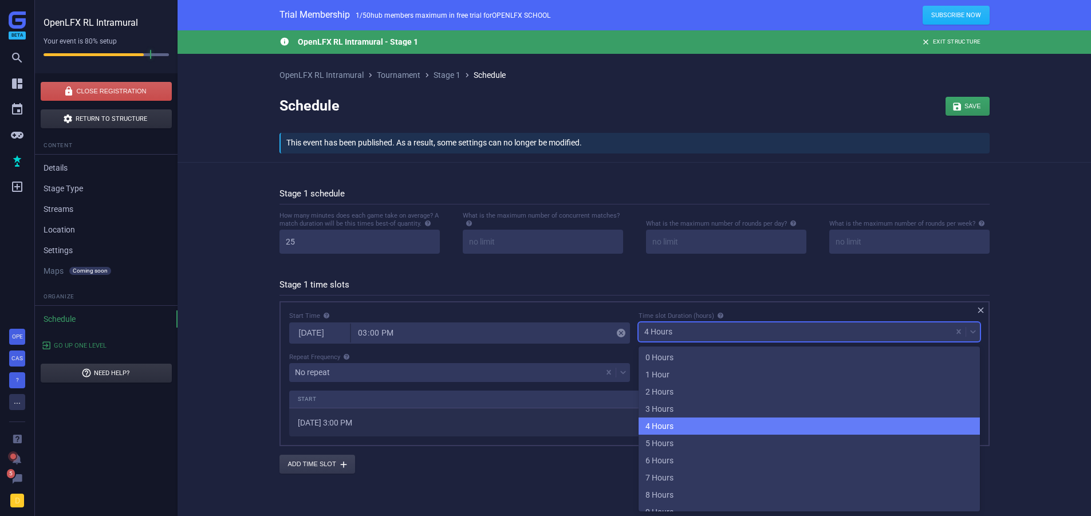
click at [694, 427] on div "4 Hours" at bounding box center [809, 426] width 341 height 17
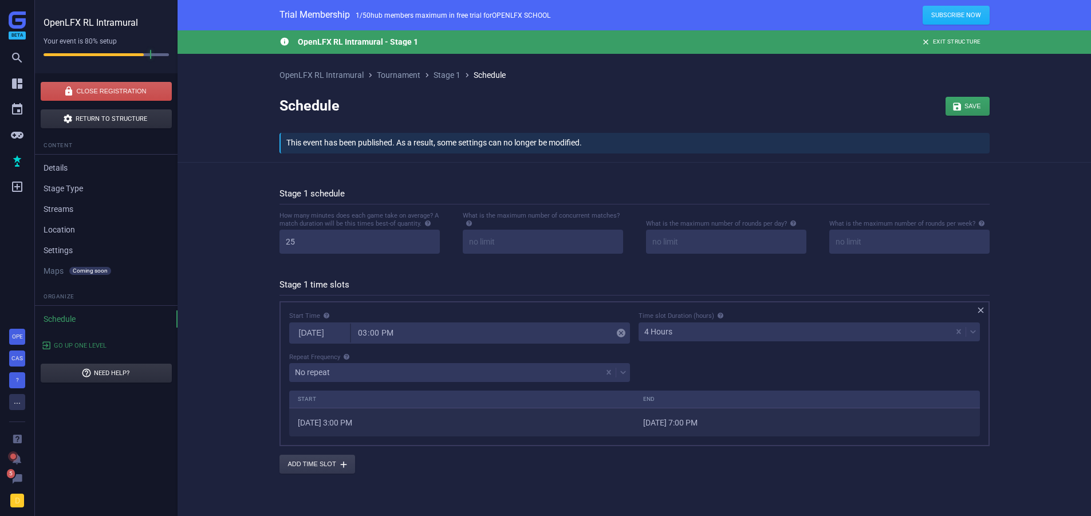
click at [682, 375] on div "Start Time [DATE] 15:00  Time slot Duration (hours) 4 Hours Repeat Frequency N…" at bounding box center [634, 350] width 699 height 79
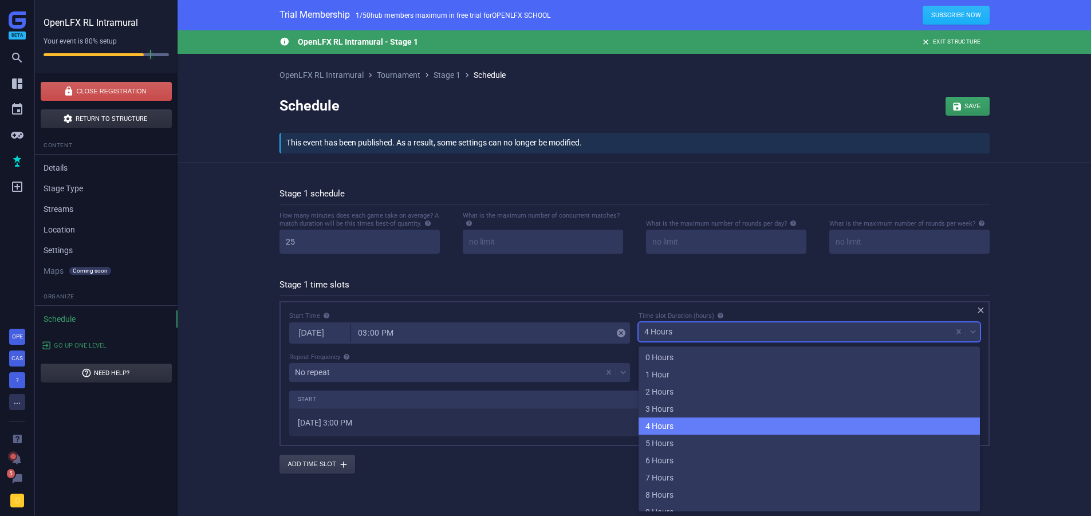
click at [661, 340] on div "4 Hours" at bounding box center [795, 332] width 313 height 16
click at [650, 430] on div "4 Hours" at bounding box center [809, 426] width 341 height 17
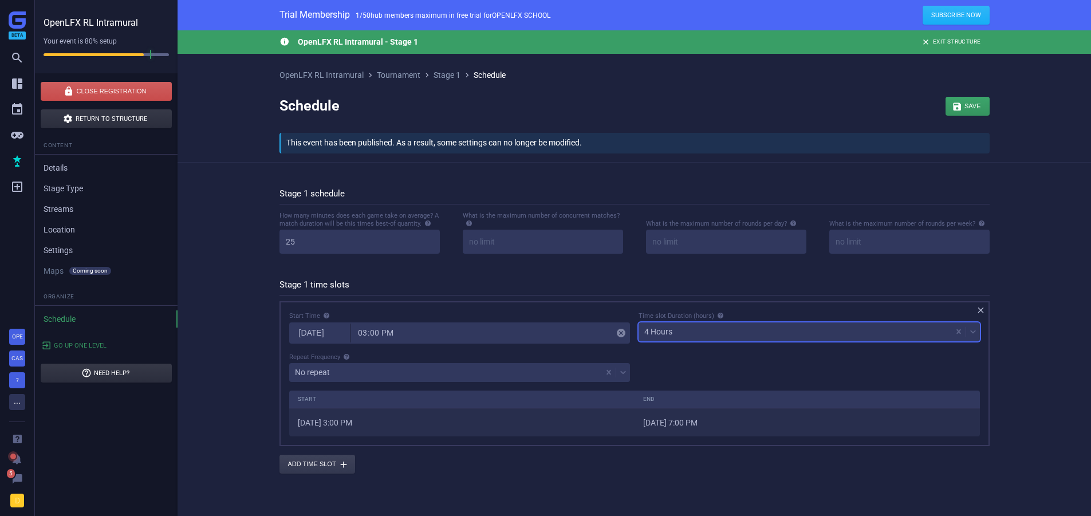
click at [675, 348] on div "Time slot Duration (hours) option 4 Hours, selected. 24 results available. Sele…" at bounding box center [810, 331] width 350 height 41
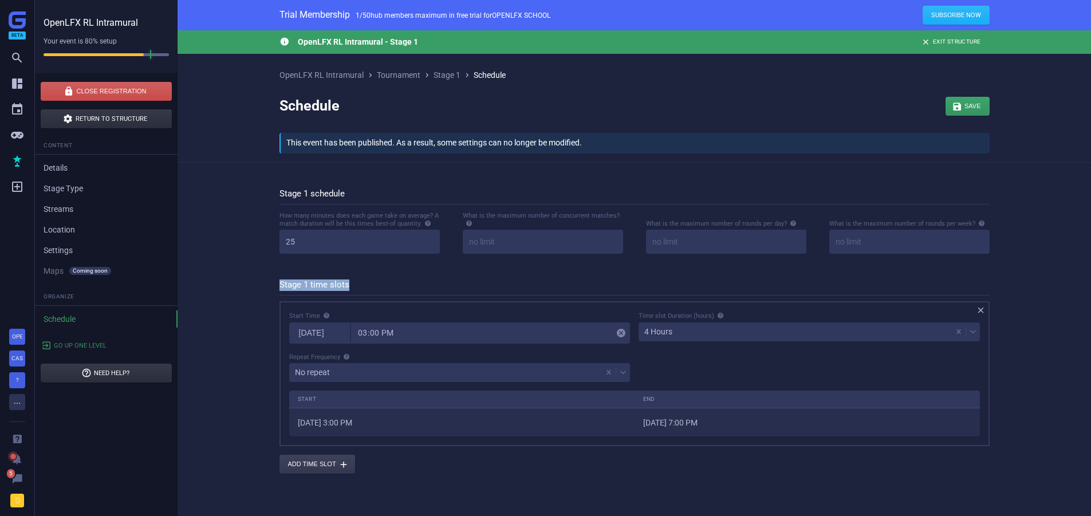
drag, startPoint x: 281, startPoint y: 285, endPoint x: 364, endPoint y: 286, distance: 82.5
click at [363, 286] on h5 "Stage 1 time slots" at bounding box center [635, 288] width 710 height 16
click at [364, 286] on h5 "Stage 1 time slots" at bounding box center [635, 288] width 710 height 16
click at [682, 335] on div "4 Hours" at bounding box center [795, 332] width 313 height 16
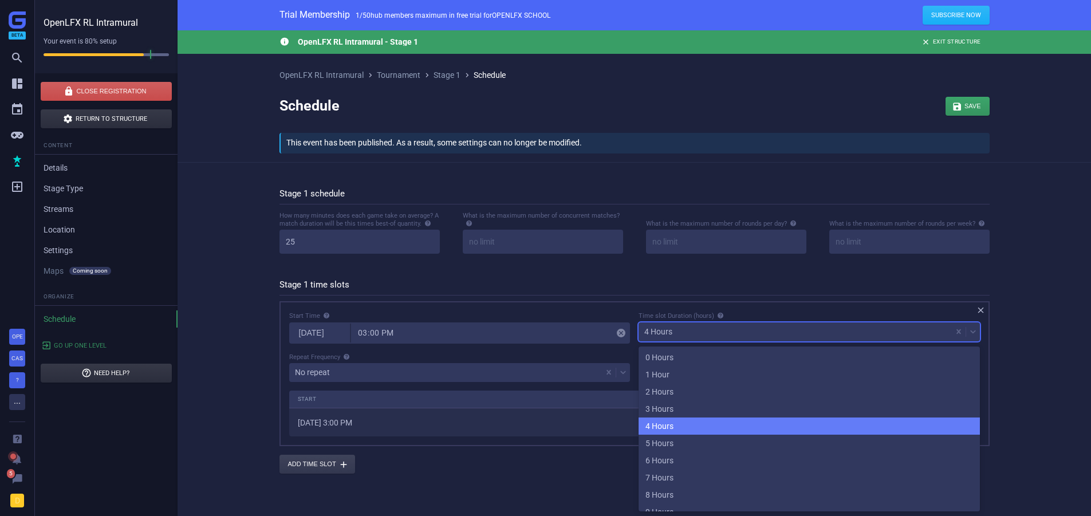
click at [671, 422] on div "4 Hours" at bounding box center [809, 426] width 341 height 17
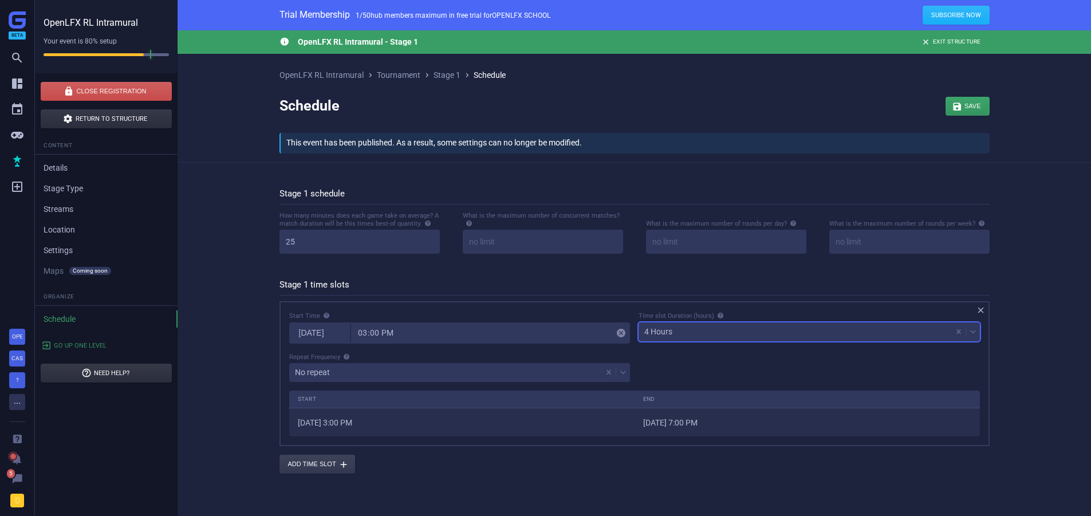
click at [658, 363] on div "Start Time [DATE] 15:00  Time slot Duration (hours) option 4 Hours, selected. …" at bounding box center [634, 350] width 699 height 79
click at [657, 336] on div "4 Hours" at bounding box center [658, 332] width 28 height 8
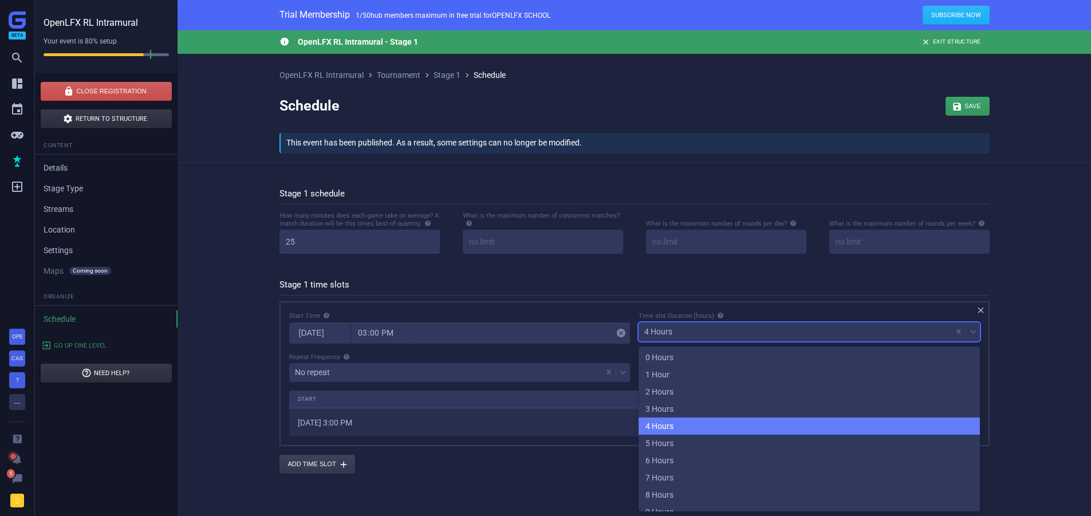
click at [658, 427] on div "4 Hours" at bounding box center [809, 426] width 341 height 17
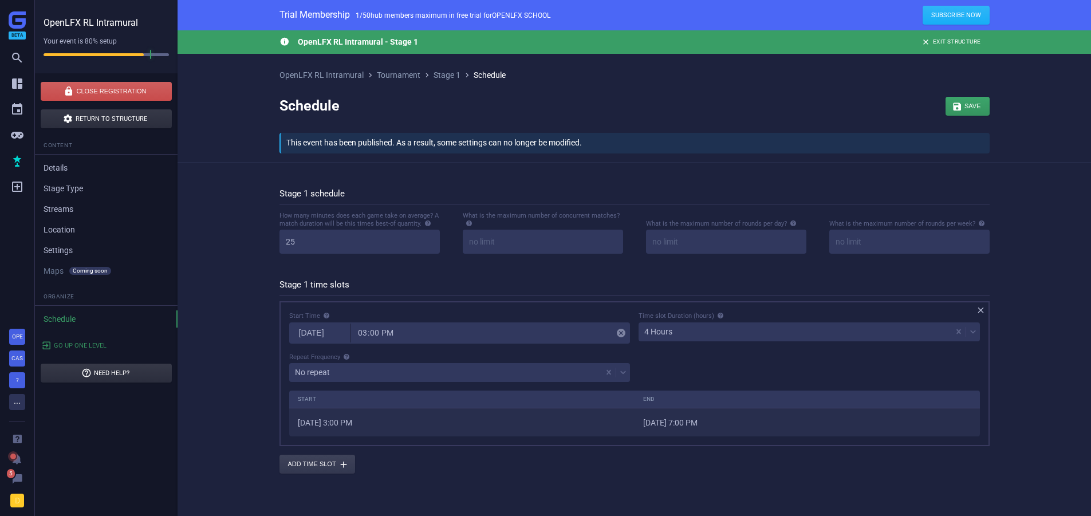
click at [679, 371] on div "Start Time [DATE] 15:00  Time slot Duration (hours) 4 Hours Repeat Frequency N…" at bounding box center [634, 350] width 699 height 79
click at [703, 325] on div "4 Hours" at bounding box center [795, 332] width 313 height 16
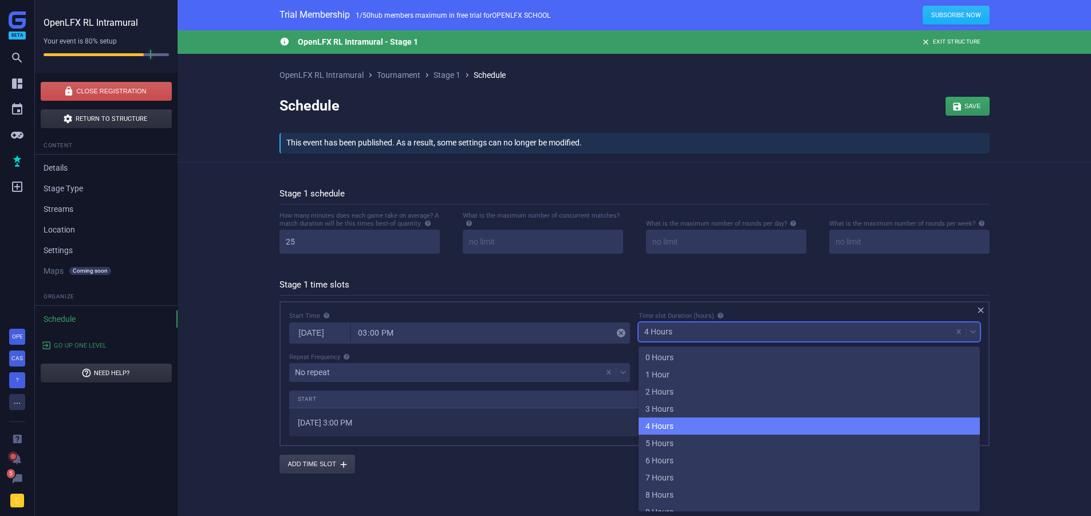
click at [676, 427] on div "4 Hours" at bounding box center [809, 426] width 341 height 17
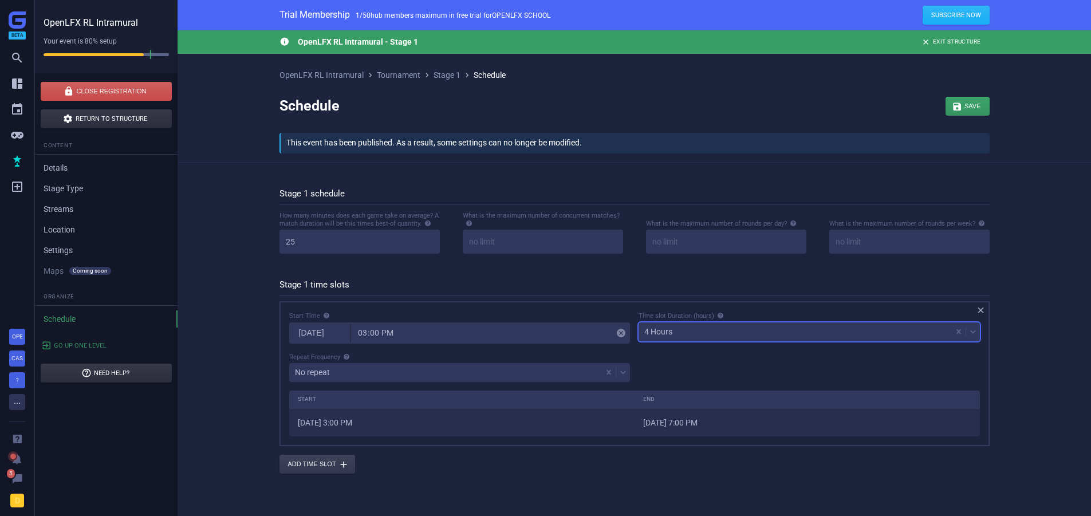
click at [694, 361] on div "Start Time [DATE] 15:00  Time slot Duration (hours) option 4 Hours, selected. …" at bounding box center [634, 350] width 699 height 79
click at [675, 334] on div "4 Hours" at bounding box center [795, 332] width 313 height 16
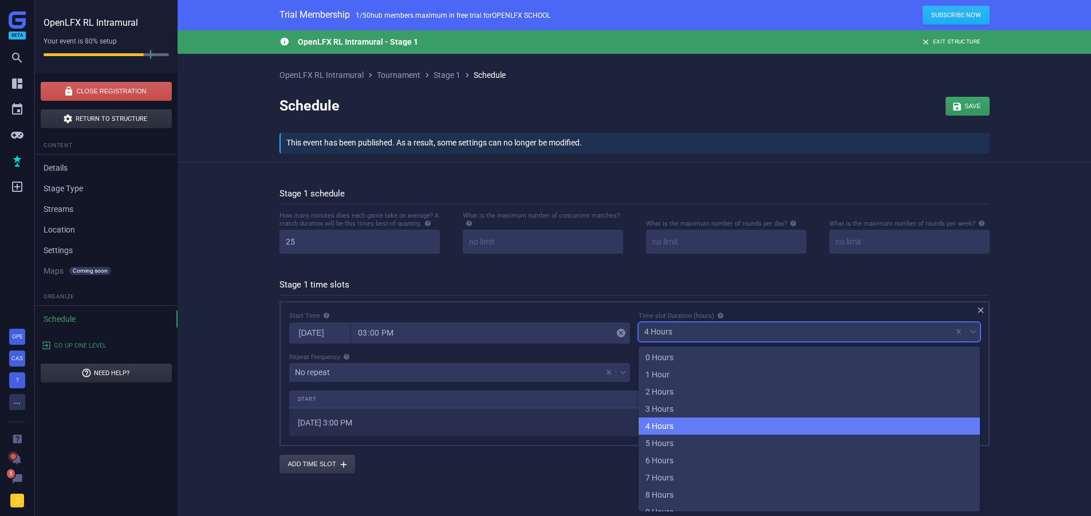
click at [697, 423] on div "4 Hours" at bounding box center [809, 426] width 341 height 17
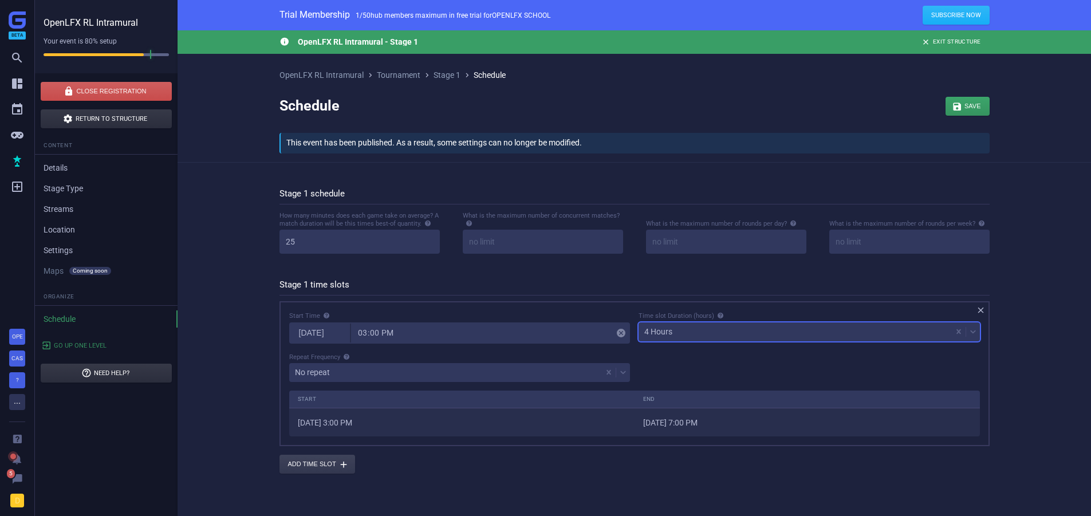
click at [670, 367] on div "Start Time [DATE] 15:00  Time slot Duration (hours) option 4 Hours, selected. …" at bounding box center [634, 350] width 699 height 79
click at [682, 339] on div "4 Hours" at bounding box center [795, 332] width 313 height 16
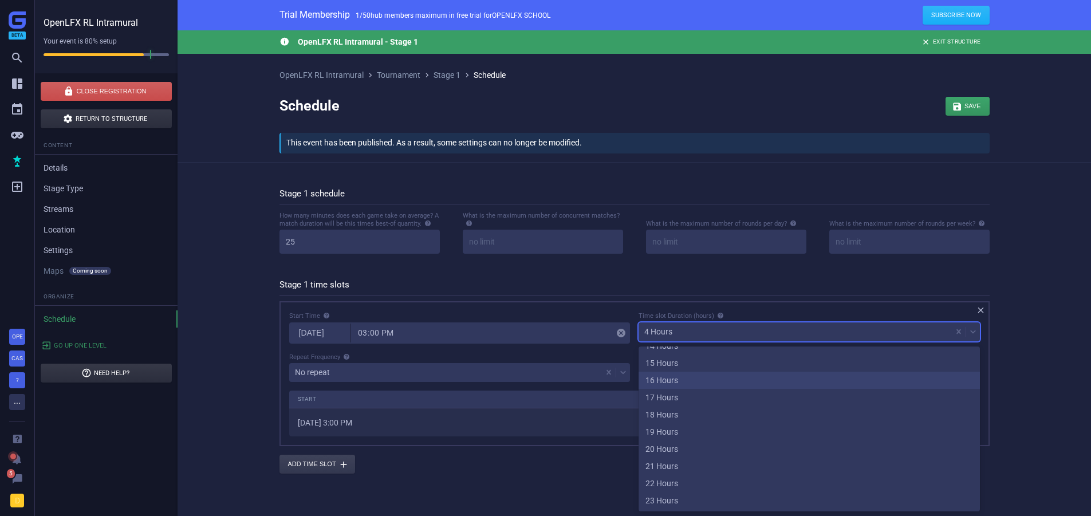
scroll to position [23, 0]
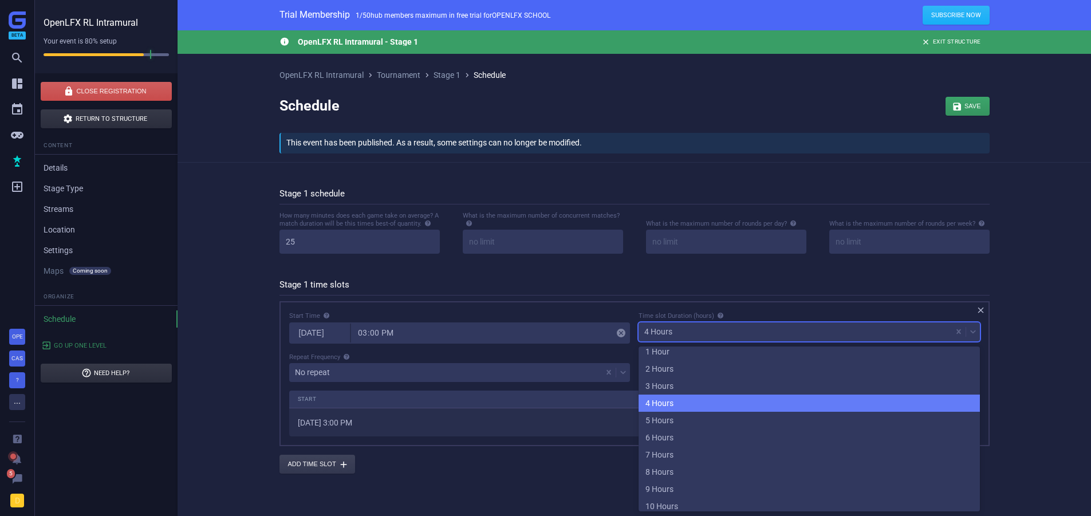
click at [681, 408] on div "4 Hours" at bounding box center [809, 403] width 341 height 17
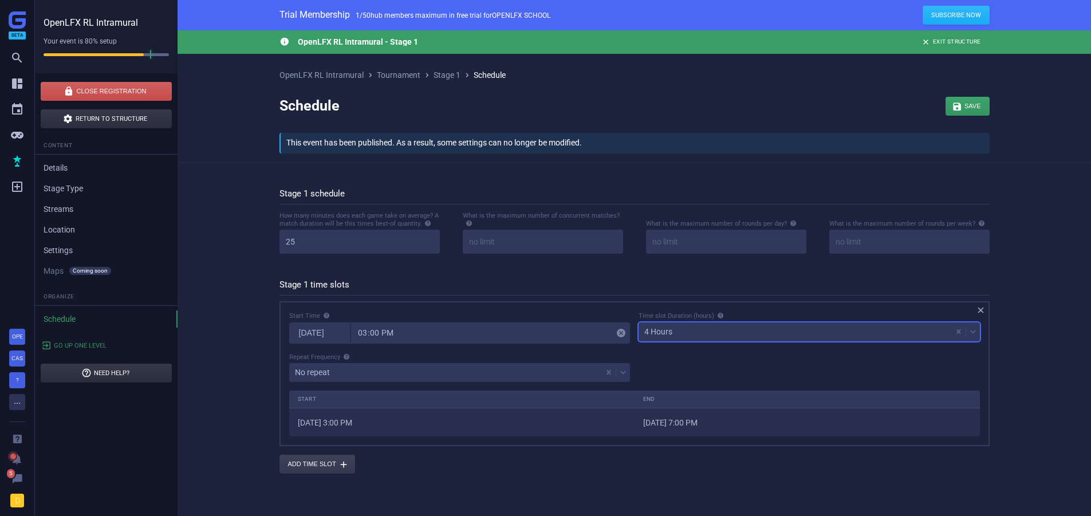
click at [682, 369] on div "Start Time [DATE] 15:00  Time slot Duration (hours) option 4 Hours, selected. …" at bounding box center [634, 350] width 699 height 79
click at [659, 337] on div "4 Hours" at bounding box center [795, 332] width 313 height 16
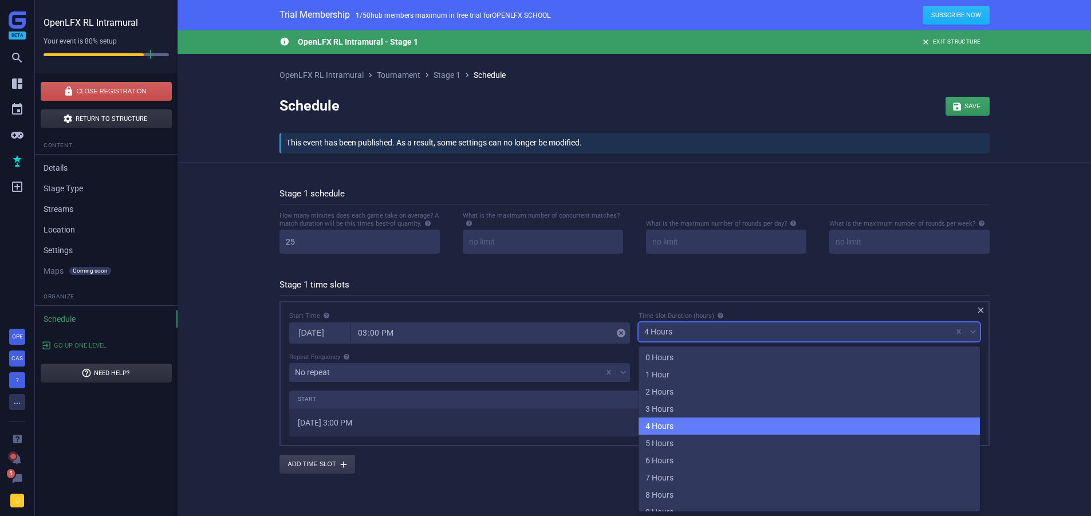
click at [670, 425] on div "4 Hours" at bounding box center [809, 426] width 341 height 17
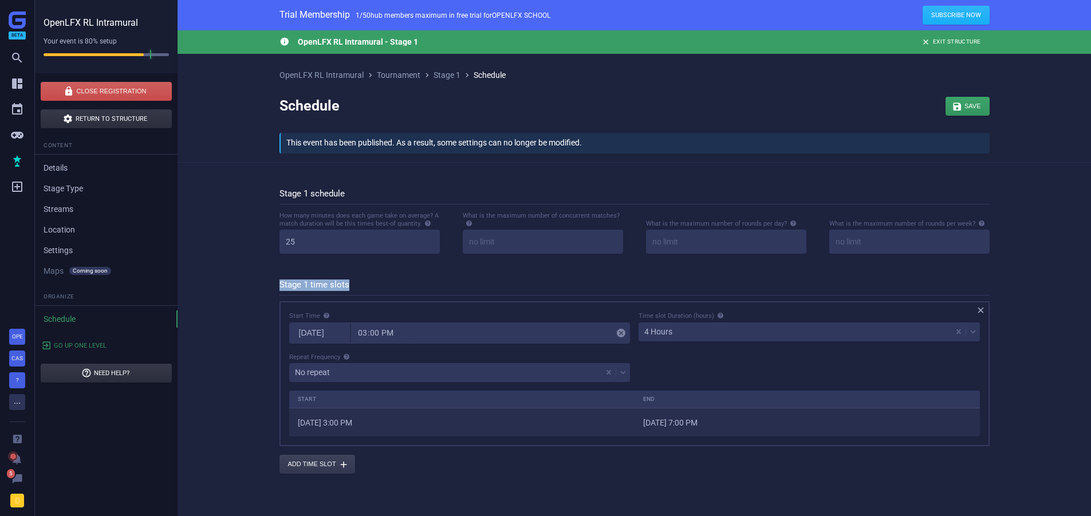
drag, startPoint x: 276, startPoint y: 282, endPoint x: 377, endPoint y: 286, distance: 101.4
click at [377, 286] on div "Stage 1 schedule How many minutes does each game take on average? A match durat…" at bounding box center [634, 327] width 745 height 294
click at [379, 285] on h5 "Stage 1 time slots" at bounding box center [635, 288] width 710 height 16
click at [734, 373] on div "Start Time [DATE] 15:00  Time slot Duration (hours) 4 Hours Repeat Frequency N…" at bounding box center [634, 350] width 699 height 79
click at [683, 329] on div "4 Hours" at bounding box center [795, 332] width 313 height 16
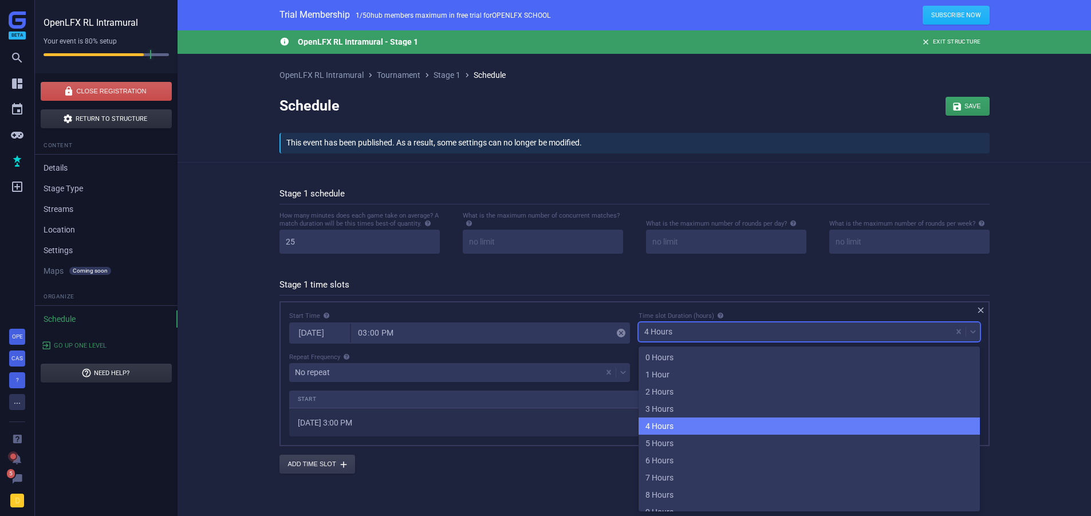
click at [691, 420] on div "4 Hours" at bounding box center [809, 426] width 341 height 17
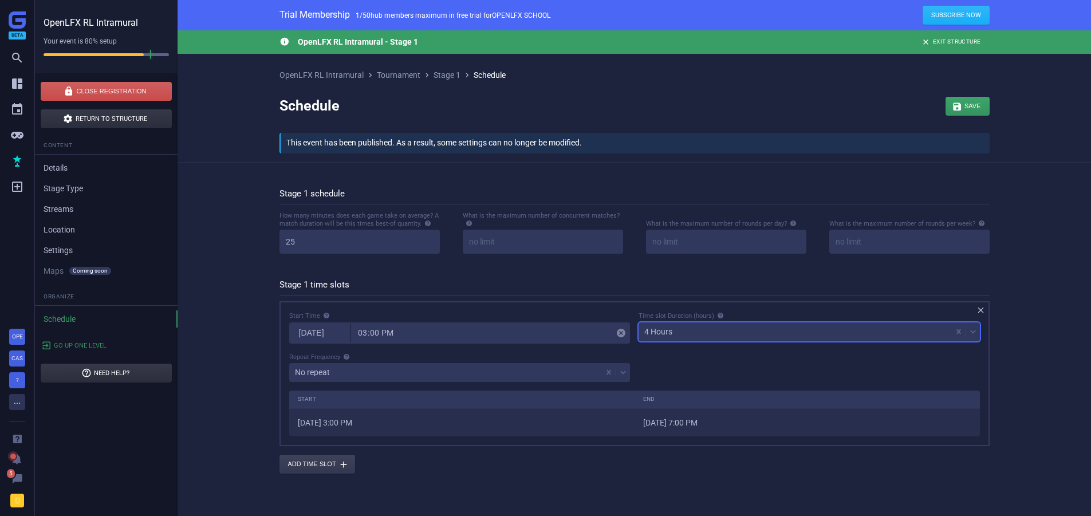
click at [655, 358] on div "Start Time [DATE] 15:00  Time slot Duration (hours) option 4 Hours, selected. …" at bounding box center [634, 350] width 699 height 79
click at [672, 330] on div "4 Hours" at bounding box center [658, 332] width 28 height 8
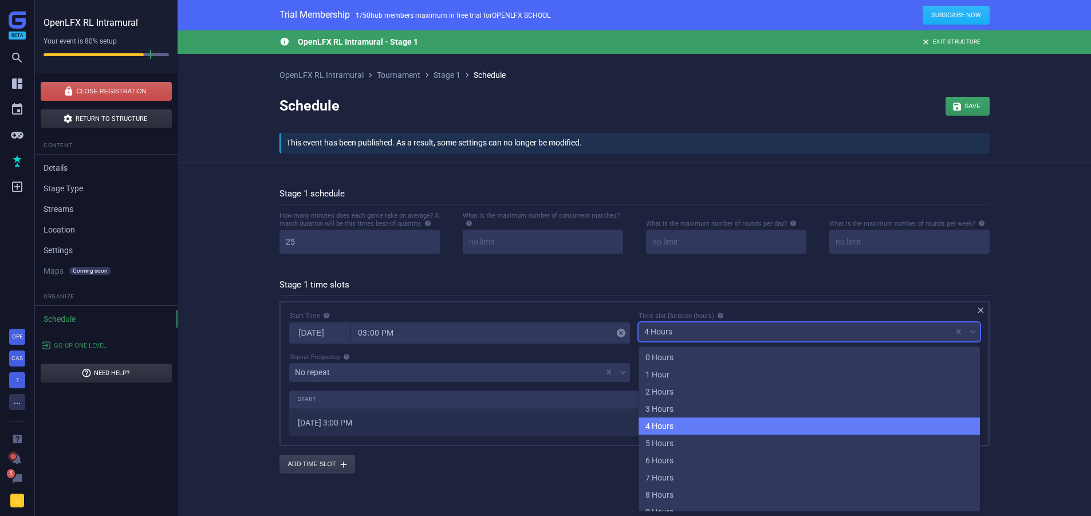
click at [681, 428] on div "4 Hours" at bounding box center [809, 426] width 341 height 17
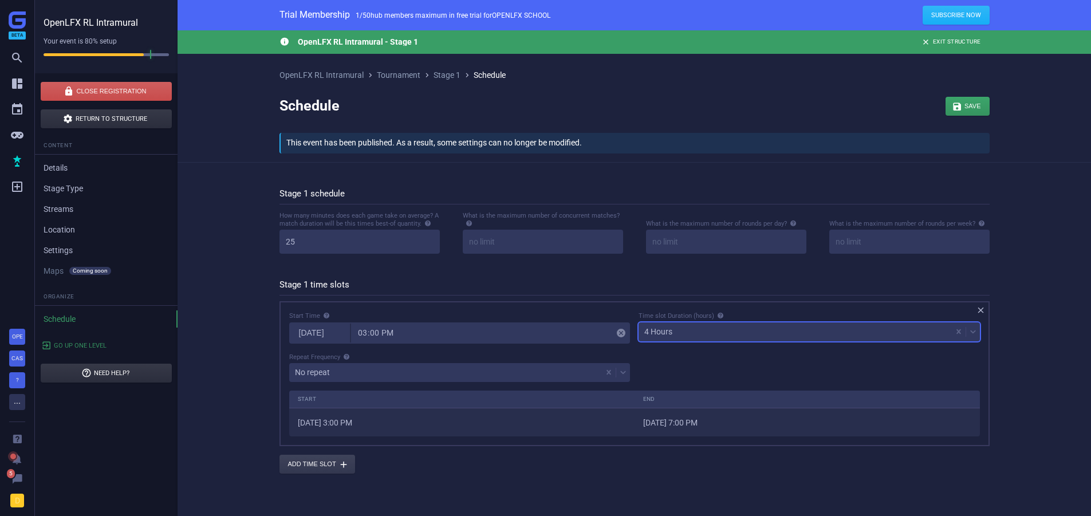
click at [687, 367] on div "Start Time [DATE] 15:00  Time slot Duration (hours) option 4 Hours, selected. …" at bounding box center [634, 350] width 699 height 79
click at [689, 335] on div "4 Hours" at bounding box center [795, 332] width 313 height 16
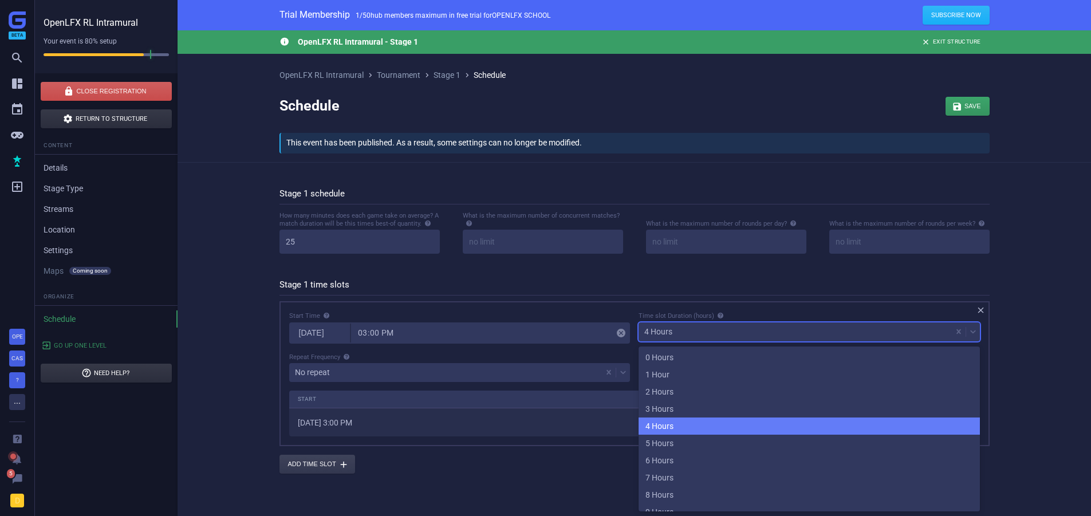
click at [679, 427] on div "4 Hours" at bounding box center [809, 426] width 341 height 17
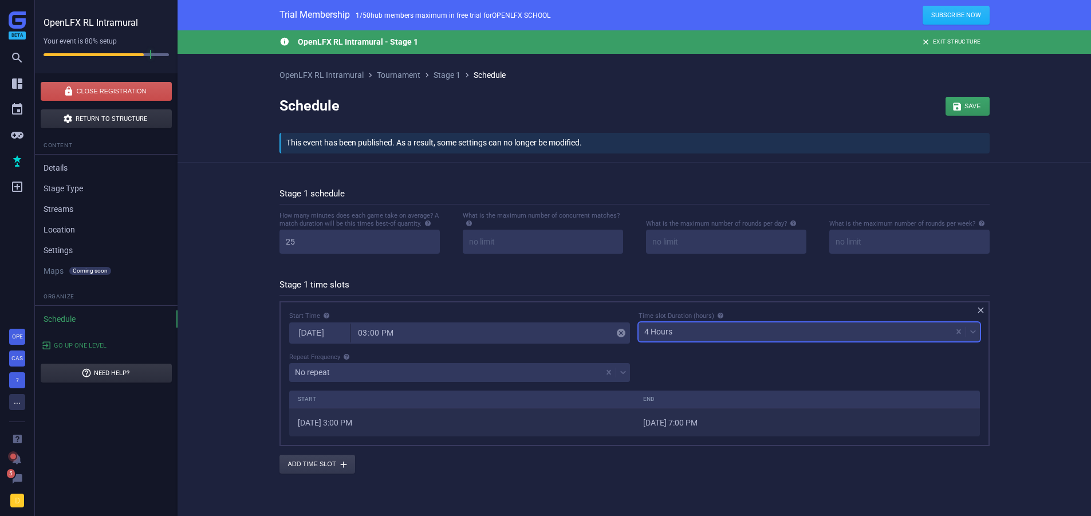
click at [666, 376] on div "Start Time [DATE] 15:00  Time slot Duration (hours) option 4 Hours, selected. …" at bounding box center [634, 350] width 699 height 79
click at [667, 336] on div "4 Hours" at bounding box center [658, 332] width 28 height 8
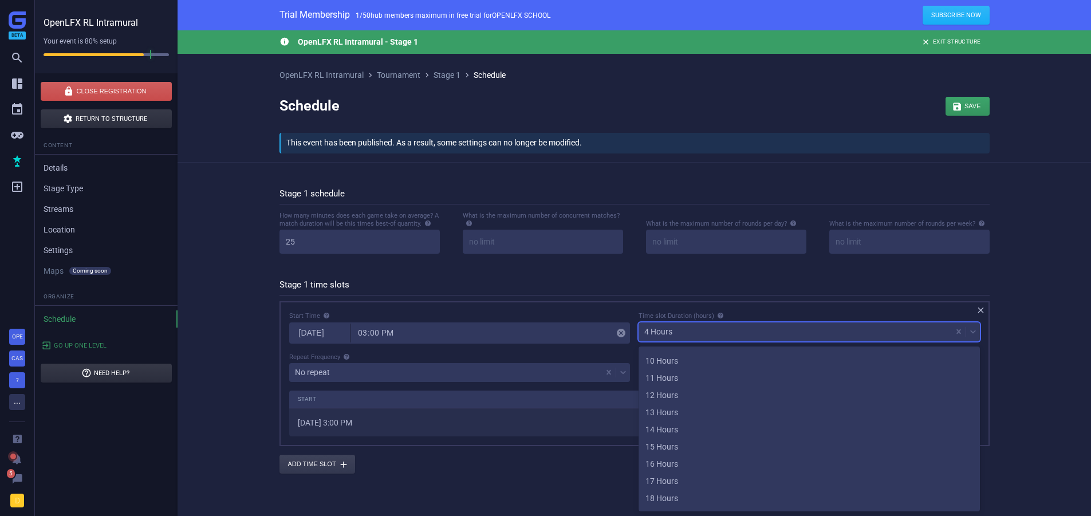
scroll to position [172, 0]
click at [661, 445] on div "15 Hours" at bounding box center [809, 443] width 341 height 17
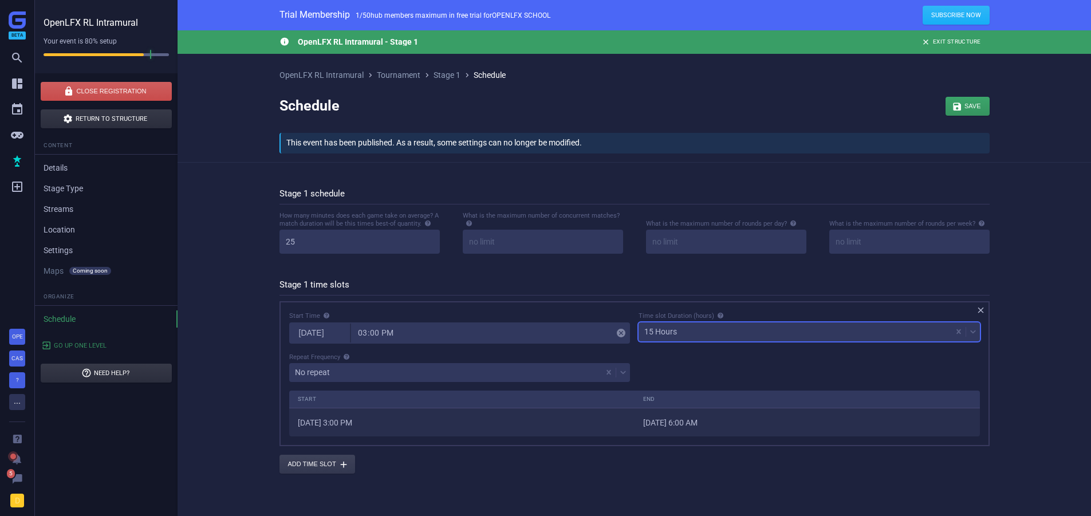
click at [676, 357] on div "Start Time [DATE] 15:00  Time slot Duration (hours) option 15 Hours, selected.…" at bounding box center [634, 350] width 699 height 79
click at [671, 326] on div "15 Hours" at bounding box center [795, 332] width 313 height 16
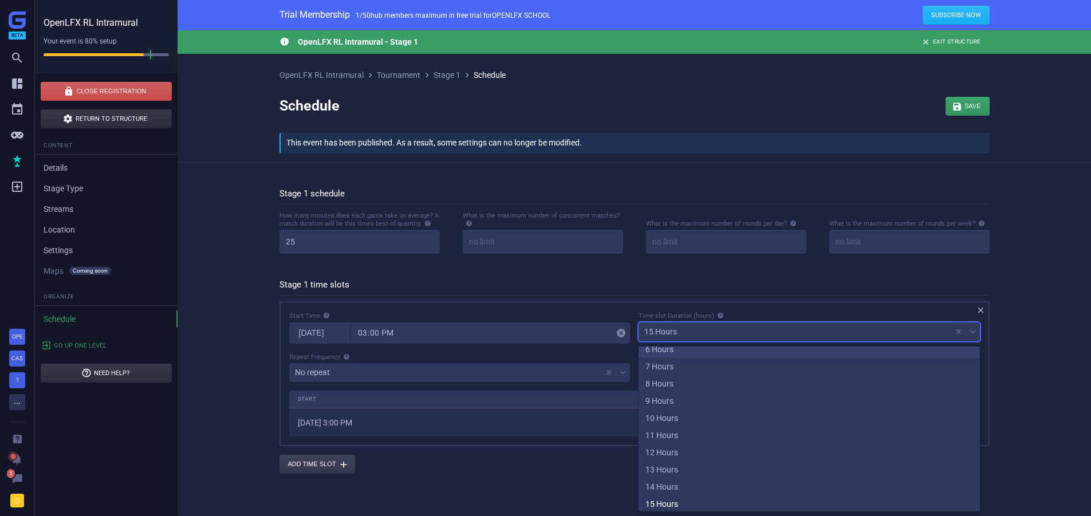
scroll to position [0, 0]
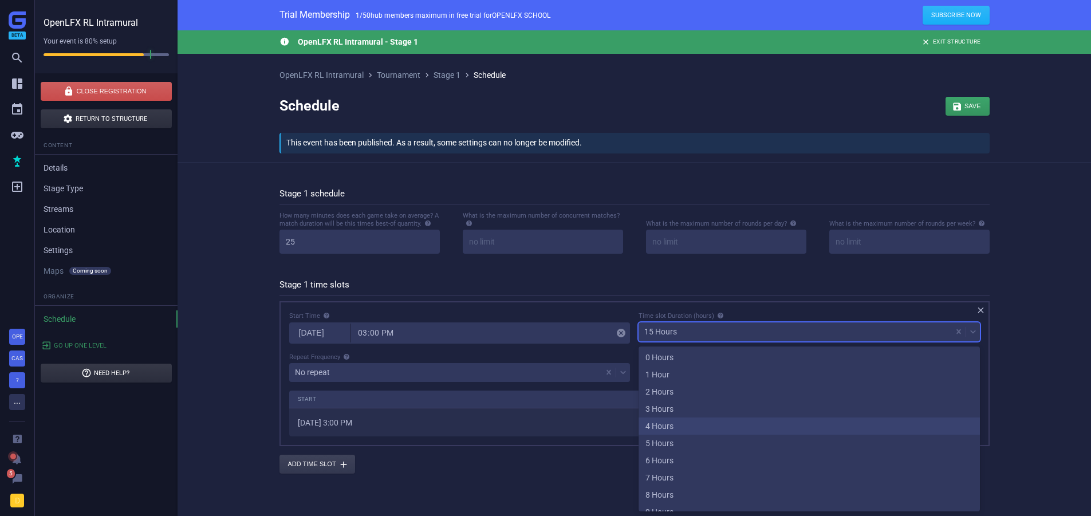
click at [673, 428] on div "4 Hours" at bounding box center [809, 426] width 341 height 17
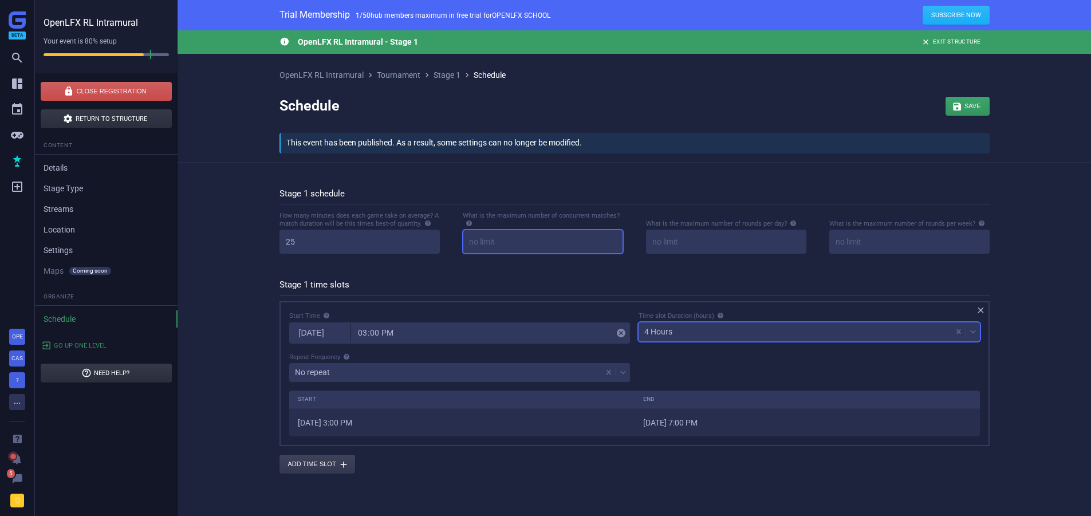
drag, startPoint x: 620, startPoint y: 251, endPoint x: 608, endPoint y: 281, distance: 31.6
click at [620, 251] on input at bounding box center [543, 242] width 160 height 24
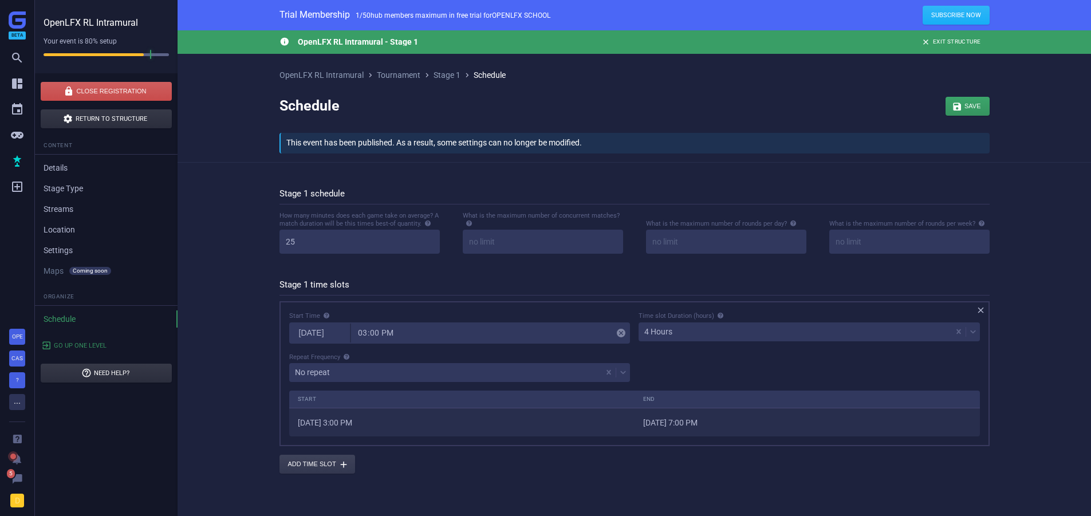
click at [608, 281] on h5 "Stage 1 time slots" at bounding box center [635, 288] width 710 height 16
click at [714, 332] on div "4 Hours" at bounding box center [795, 332] width 313 height 16
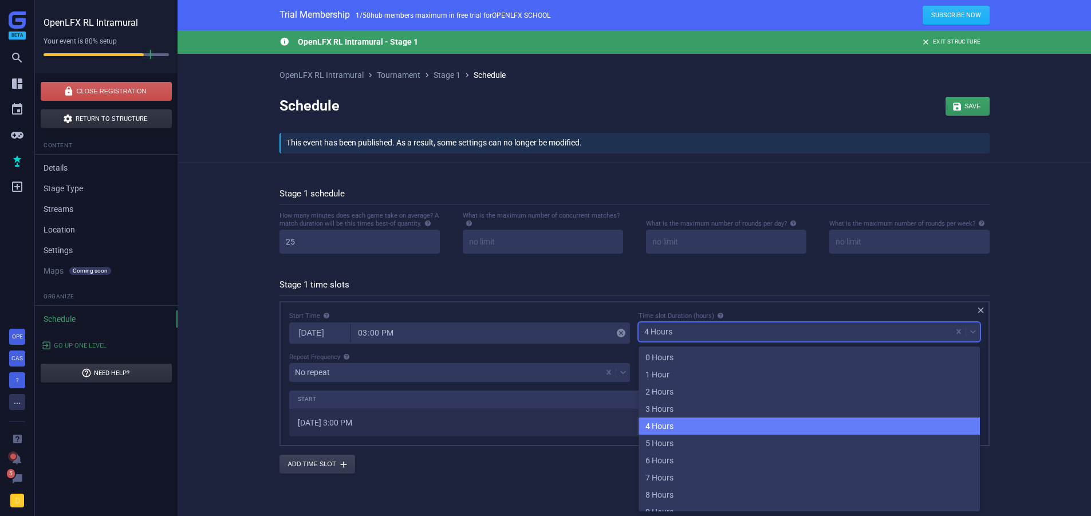
click at [683, 424] on div "4 Hours" at bounding box center [809, 426] width 341 height 17
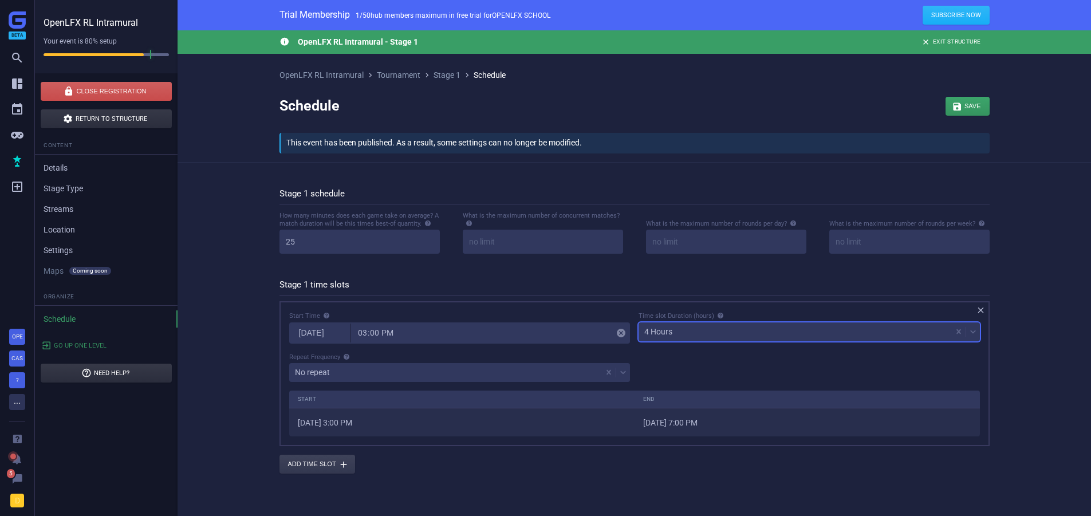
click at [540, 289] on h5 "Stage 1 time slots" at bounding box center [635, 288] width 710 height 16
click at [651, 333] on div "4 Hours" at bounding box center [658, 332] width 28 height 8
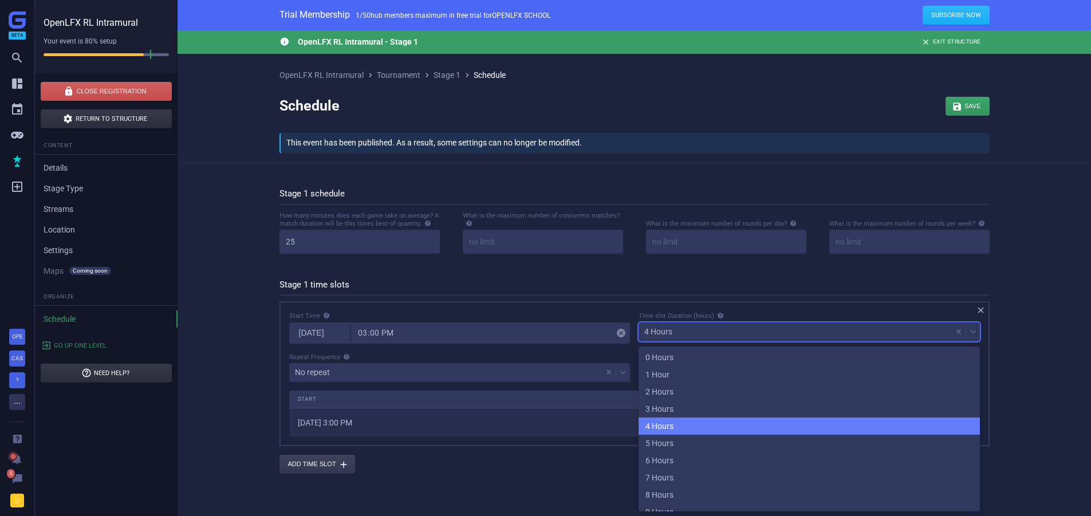
click at [679, 426] on div "4 Hours" at bounding box center [809, 426] width 341 height 17
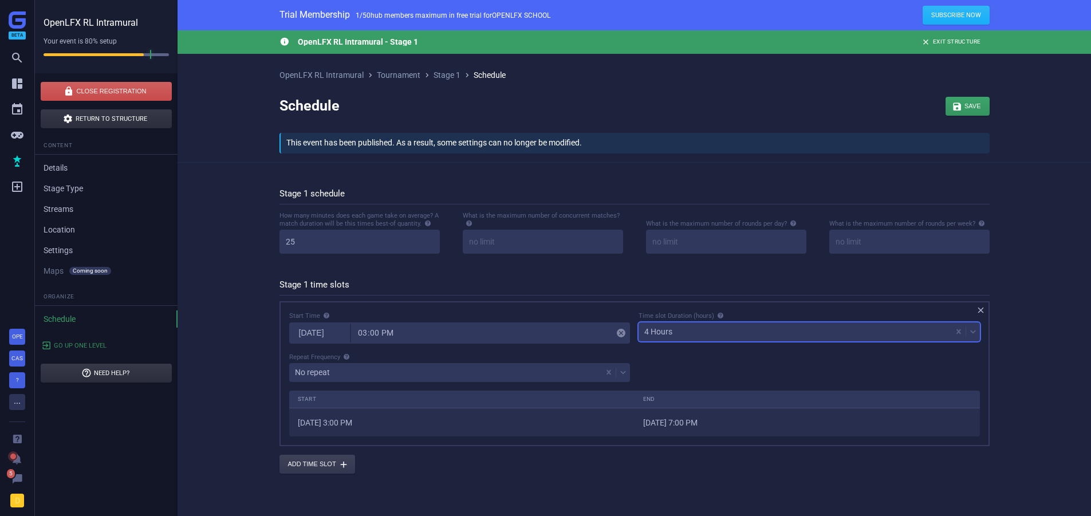
click at [683, 328] on div "4 Hours" at bounding box center [795, 332] width 313 height 16
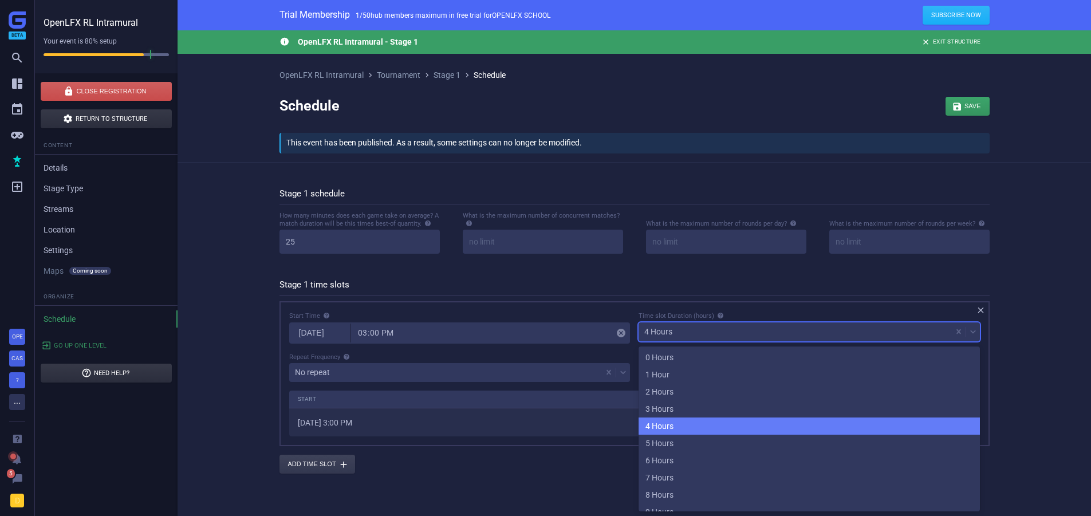
click at [687, 431] on div "4 Hours" at bounding box center [809, 426] width 341 height 17
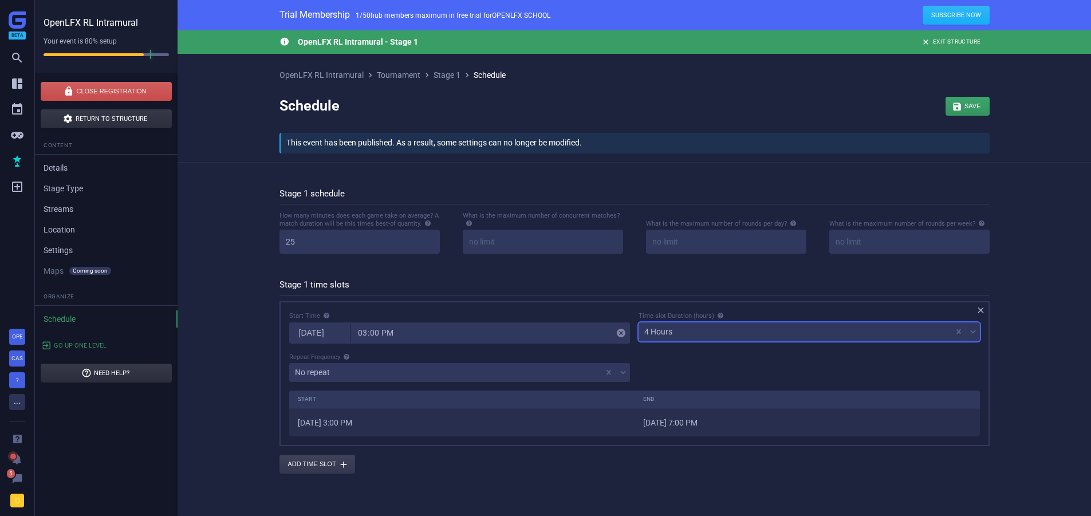
click at [585, 266] on div "How many minutes does each game take on average? A match duration will be this …" at bounding box center [634, 241] width 733 height 60
click at [661, 337] on div "4 Hours" at bounding box center [795, 332] width 313 height 16
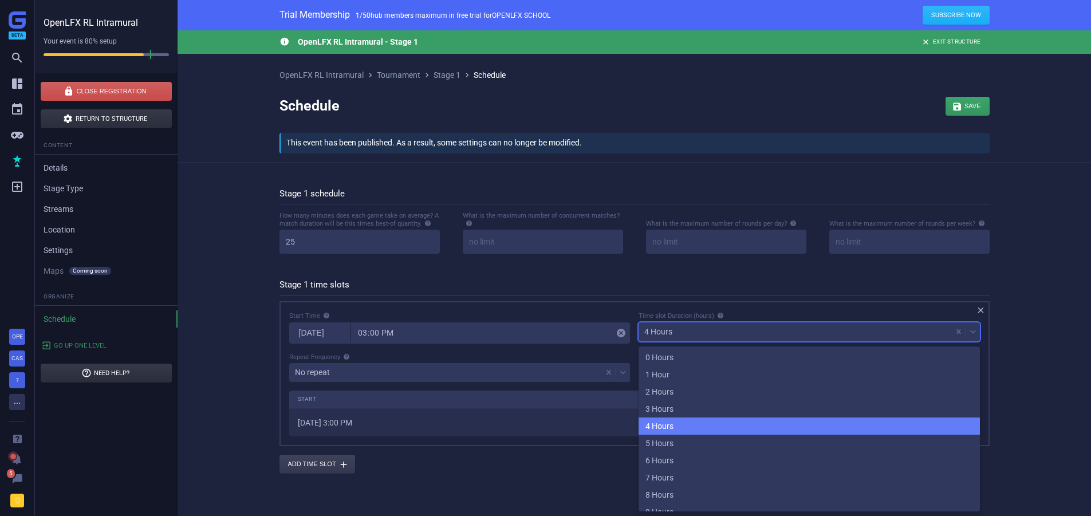
click at [665, 424] on div "4 Hours" at bounding box center [809, 426] width 341 height 17
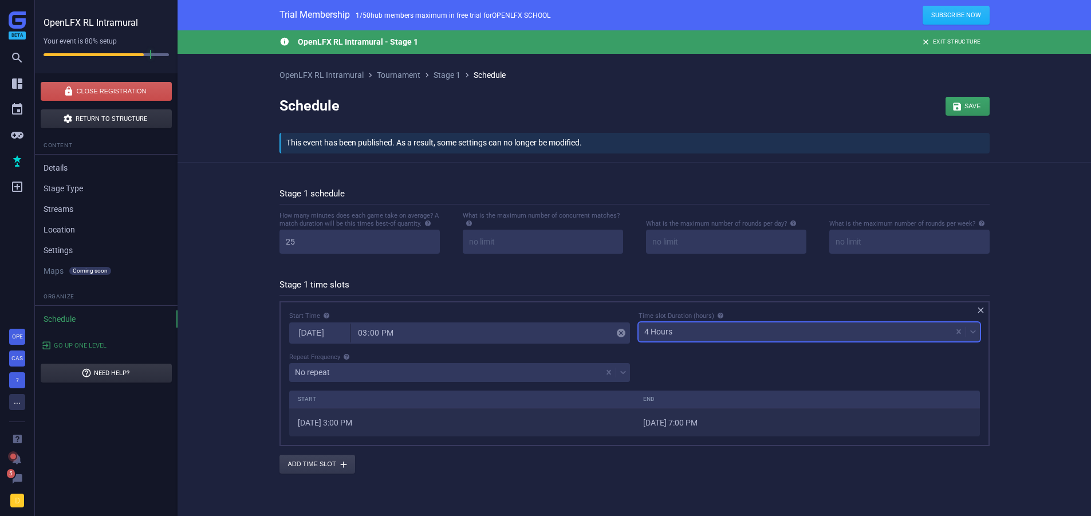
click at [684, 329] on div "4 Hours" at bounding box center [795, 332] width 313 height 16
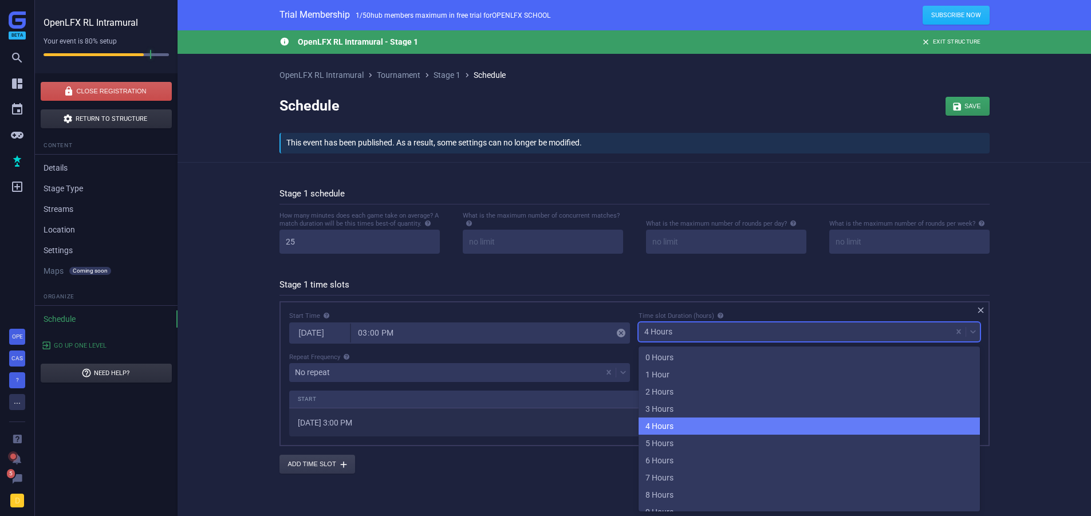
click at [682, 433] on div "4 Hours" at bounding box center [809, 426] width 341 height 17
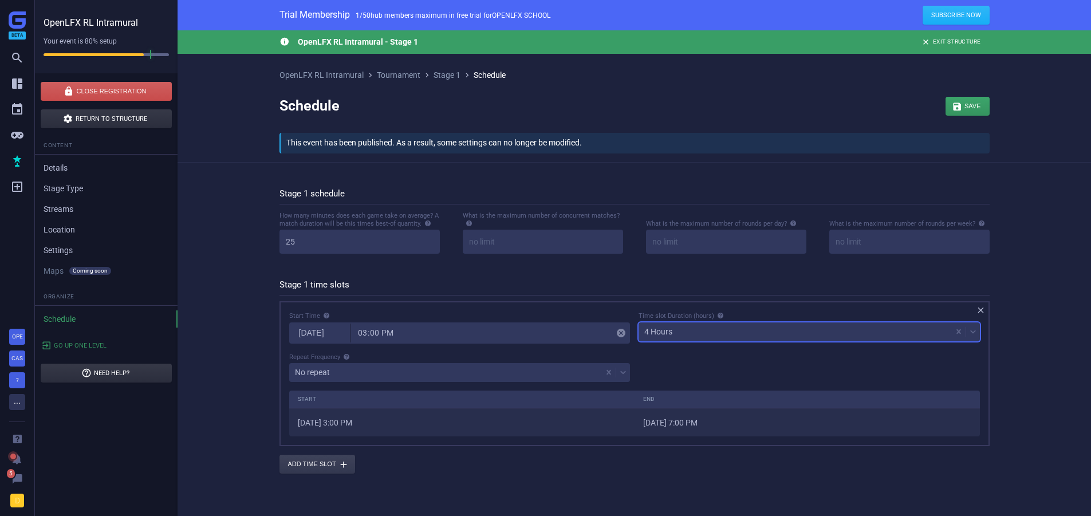
click at [626, 273] on div "Stage 1 time slots  Start Time [DATE] 15:00  Time slot Duration (hours) optio…" at bounding box center [635, 372] width 710 height 203
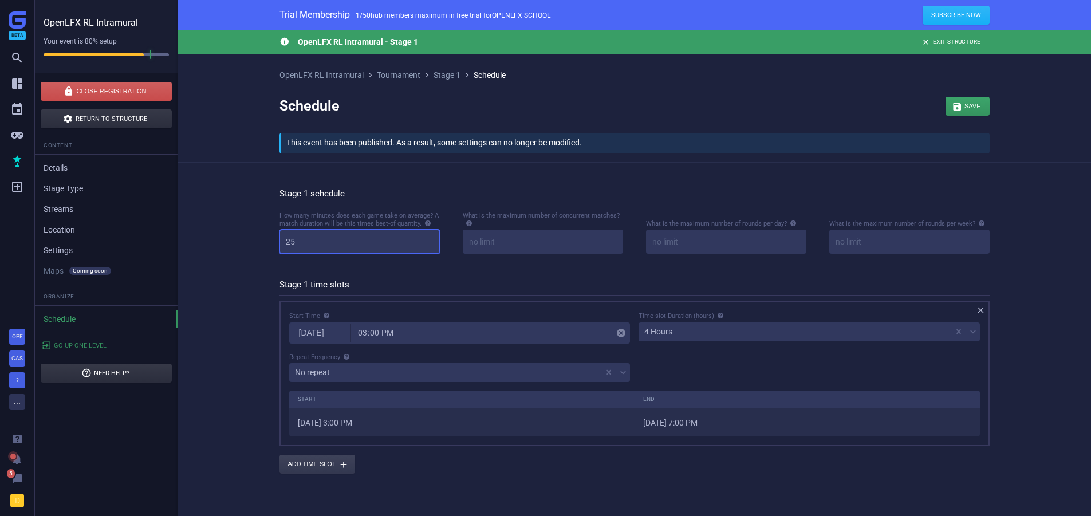
click at [310, 244] on input "25" at bounding box center [360, 242] width 160 height 24
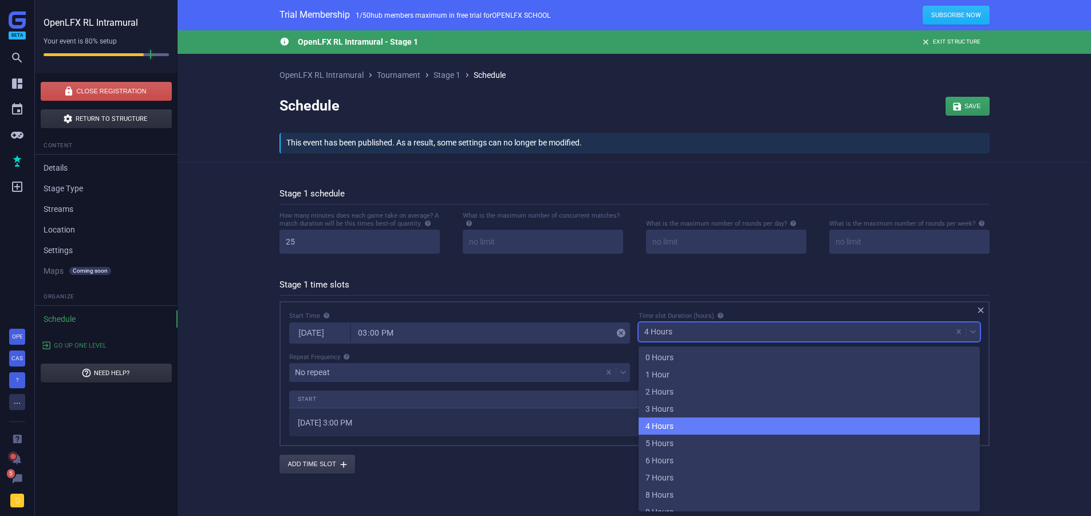
click at [650, 339] on div "4 Hours" at bounding box center [795, 332] width 313 height 16
click at [681, 424] on div "4 Hours" at bounding box center [809, 426] width 341 height 17
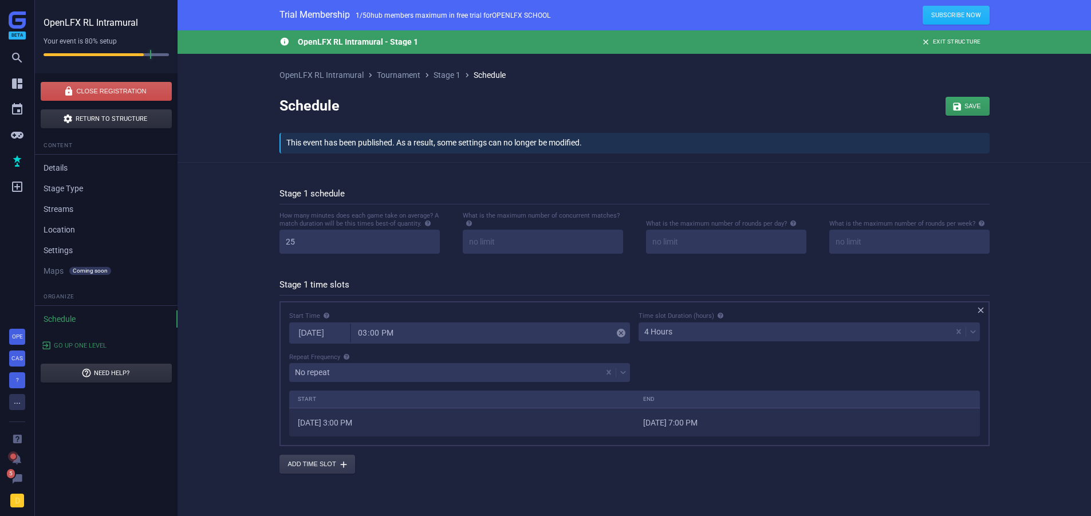
click at [553, 277] on div "Stage 1 time slots  Start Time [DATE] 15:00  Time slot Duration (hours) 4 Hou…" at bounding box center [635, 372] width 710 height 203
click at [471, 333] on div "[DATE] 15:00 " at bounding box center [460, 333] width 340 height 20
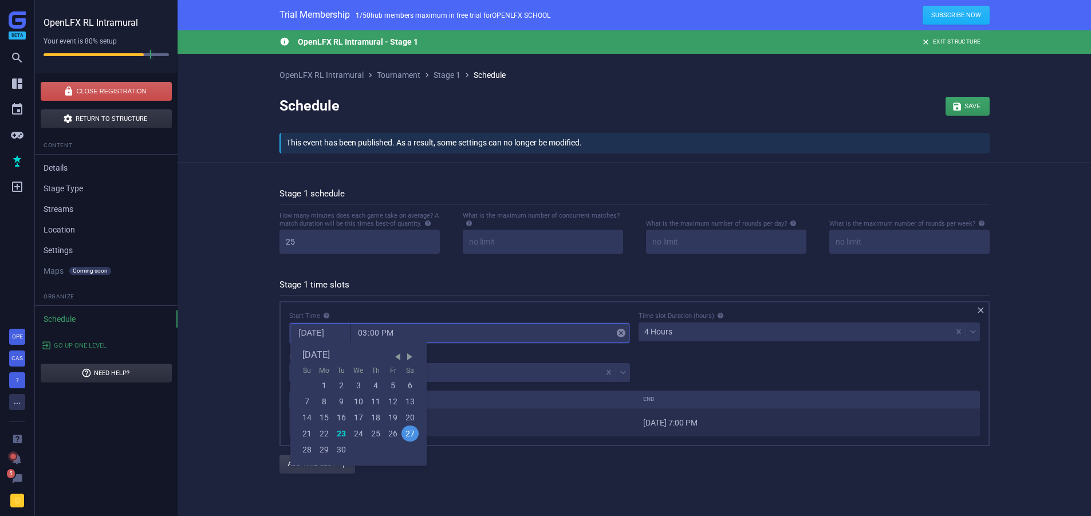
click at [467, 298] on div "Stage 1 time slots  Start Time 2025-09-[DATE] Mo Tu We Th Fr Sa 1 2 3 4 5 6 7 …" at bounding box center [635, 372] width 710 height 203
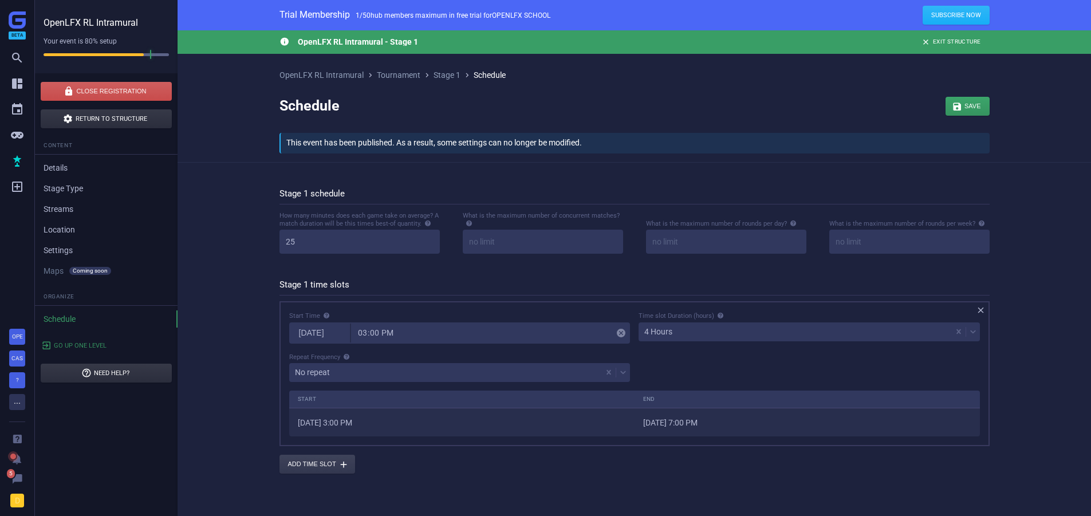
click at [695, 358] on div "Start Time [DATE] 15:00  Time slot Duration (hours) 4 Hours Repeat Frequency N…" at bounding box center [634, 350] width 699 height 79
click at [631, 288] on h5 "Stage 1 time slots" at bounding box center [635, 288] width 710 height 16
click at [662, 368] on div "Start Time [DATE] 15:00  Time slot Duration (hours) 4 Hours Repeat Frequency N…" at bounding box center [634, 350] width 699 height 79
click at [567, 281] on h5 "Stage 1 time slots" at bounding box center [635, 288] width 710 height 16
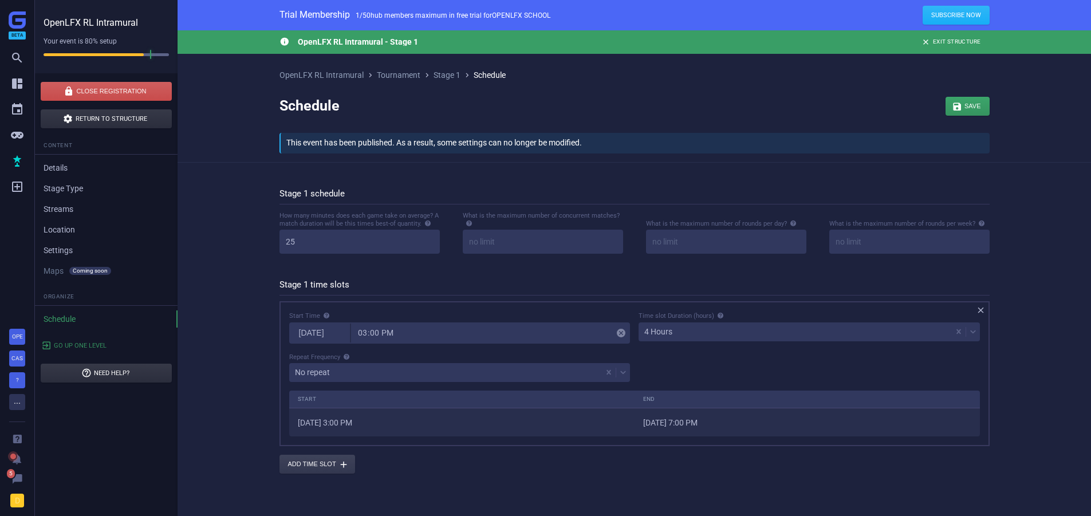
click at [580, 294] on h5 "Stage 1 time slots" at bounding box center [635, 288] width 710 height 16
click at [624, 179] on div " OpenLFX RL Intramural - Stage 1  Exit Structure OpenLFX RL Intramural  Tour…" at bounding box center [635, 268] width 914 height 477
click at [313, 238] on input "25" at bounding box center [360, 242] width 160 height 24
click at [313, 247] on input "25" at bounding box center [360, 242] width 160 height 24
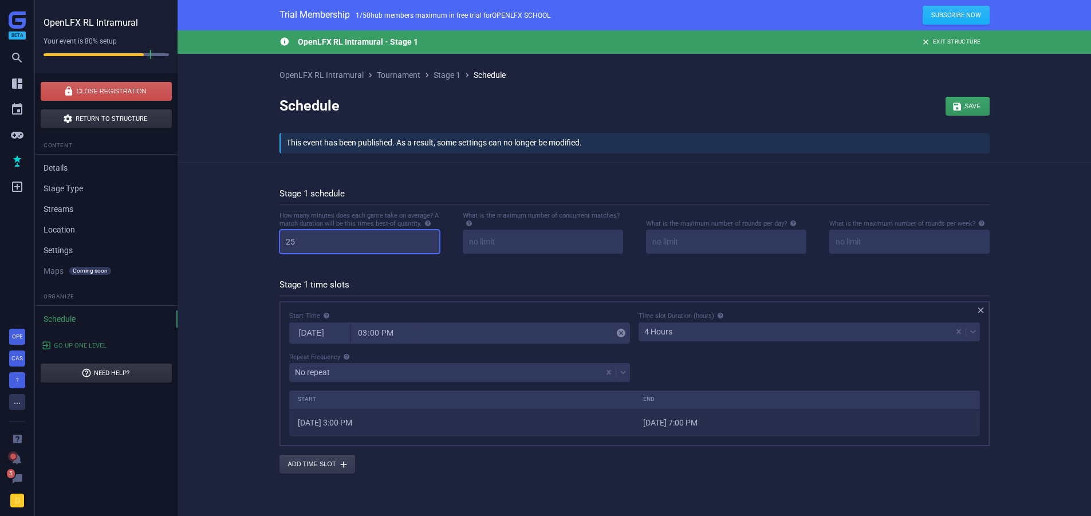
click at [313, 247] on input "25" at bounding box center [360, 242] width 160 height 24
click at [367, 247] on input "25" at bounding box center [360, 242] width 160 height 24
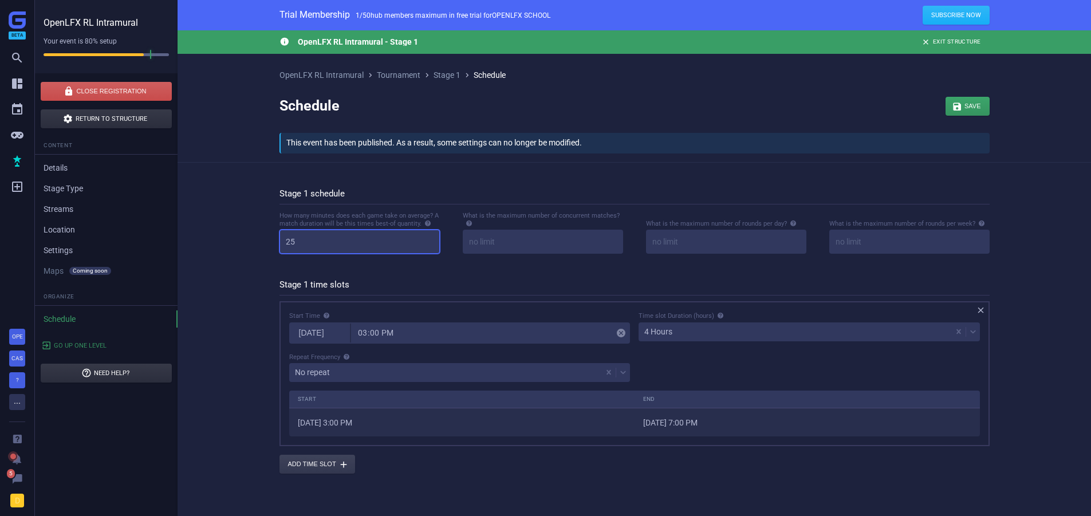
click at [367, 247] on input "25" at bounding box center [360, 242] width 160 height 24
click at [364, 246] on input "25" at bounding box center [360, 242] width 160 height 24
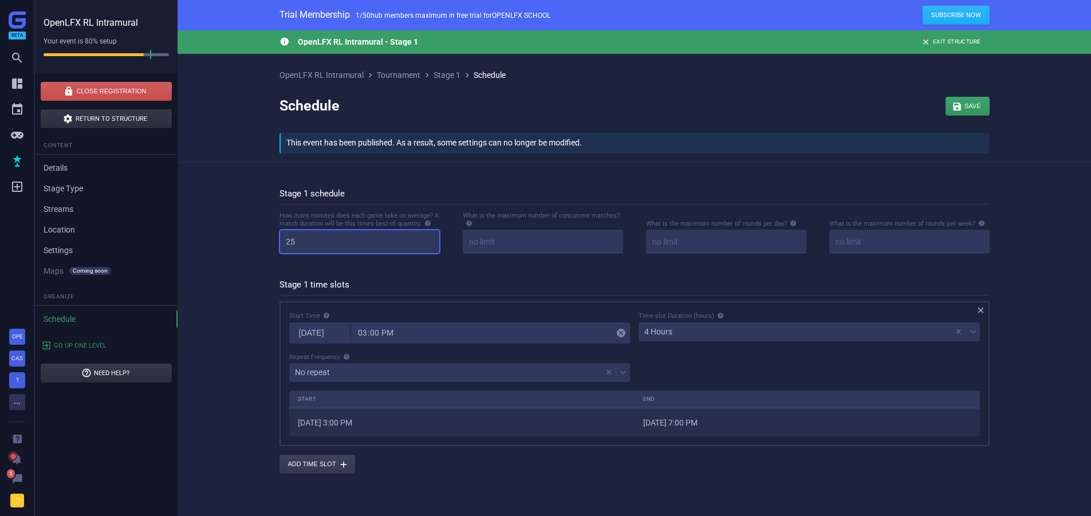
click at [364, 246] on input "25" at bounding box center [360, 242] width 160 height 24
click at [366, 246] on input "25" at bounding box center [360, 242] width 160 height 24
drag, startPoint x: 345, startPoint y: 244, endPoint x: 306, endPoint y: 245, distance: 39.0
click at [306, 245] on input "25" at bounding box center [360, 242] width 160 height 24
click at [306, 244] on input "25" at bounding box center [360, 242] width 160 height 24
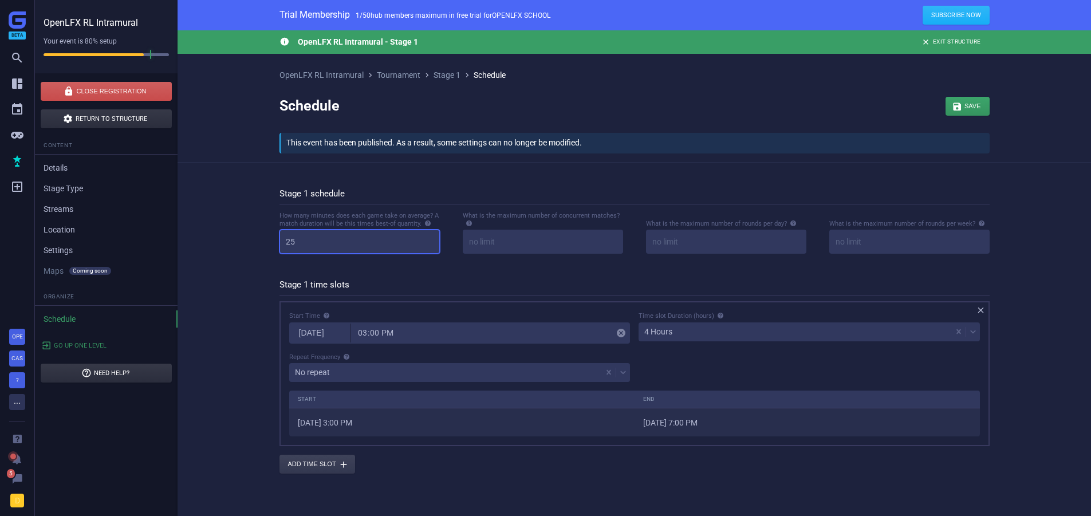
click at [320, 241] on input "25" at bounding box center [360, 242] width 160 height 24
click at [305, 248] on input "25" at bounding box center [360, 242] width 160 height 24
click at [677, 247] on input at bounding box center [726, 242] width 160 height 24
click at [533, 250] on input at bounding box center [543, 242] width 160 height 24
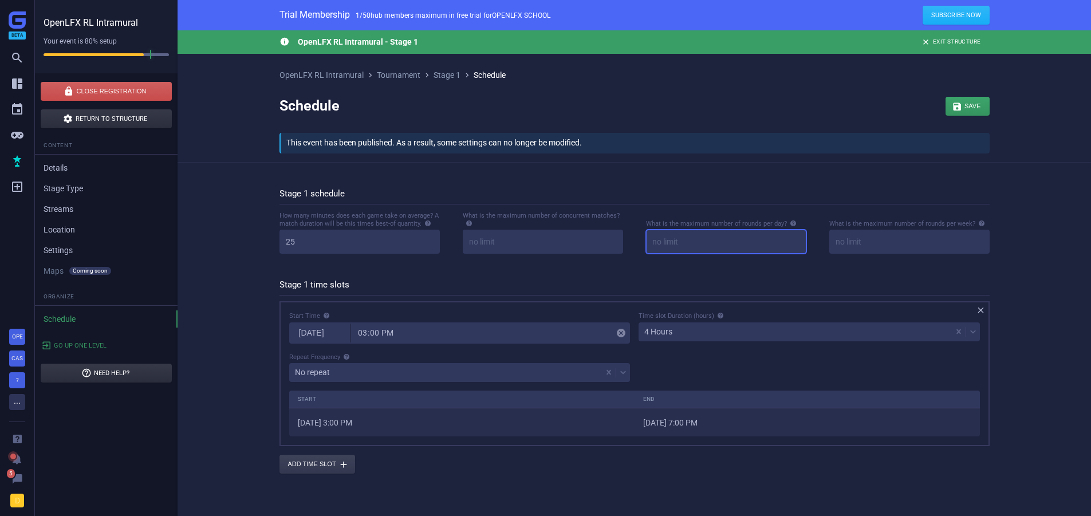
click at [724, 243] on input at bounding box center [726, 242] width 160 height 24
click at [558, 239] on input at bounding box center [543, 242] width 160 height 24
click at [709, 247] on input at bounding box center [726, 242] width 160 height 24
click at [359, 242] on input "25" at bounding box center [360, 242] width 160 height 24
click at [360, 242] on input "25" at bounding box center [360, 242] width 160 height 24
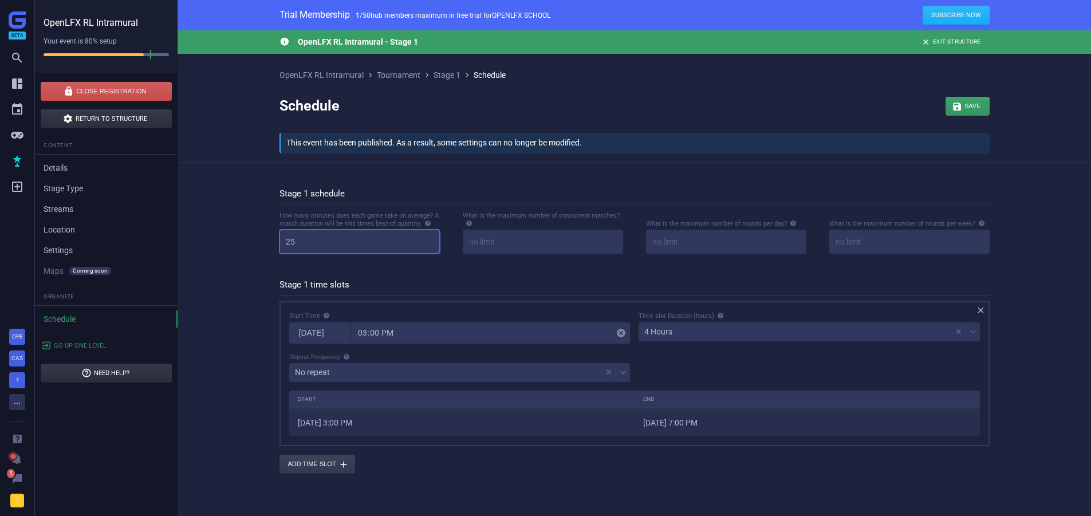
click at [360, 242] on input "25" at bounding box center [360, 242] width 160 height 24
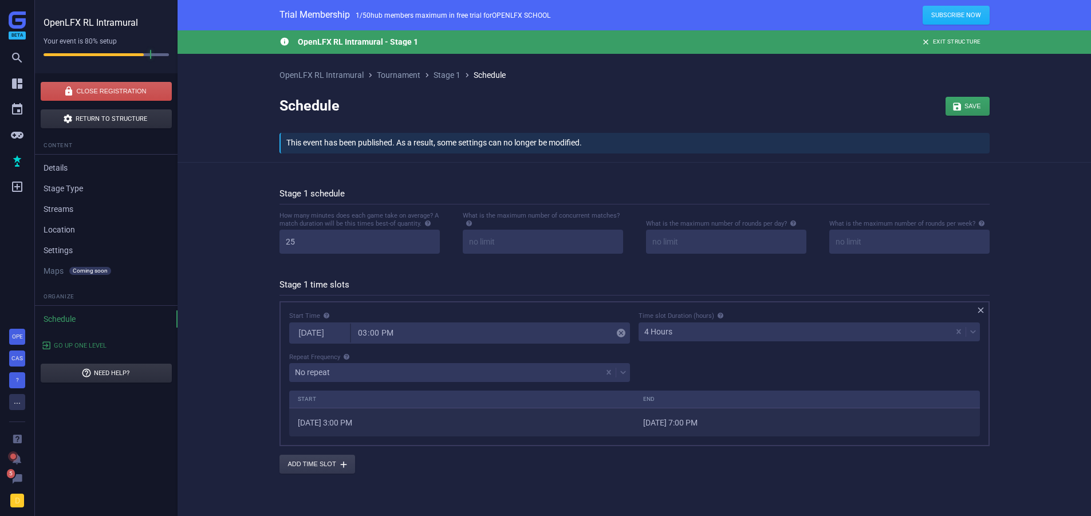
click at [356, 267] on div "How many minutes does each game take on average? A match duration will be this …" at bounding box center [634, 241] width 733 height 60
drag, startPoint x: 360, startPoint y: 285, endPoint x: 278, endPoint y: 278, distance: 82.8
click at [278, 278] on div "Stage 1 schedule How many minutes does each game take on average? A match durat…" at bounding box center [634, 327] width 745 height 294
click at [340, 285] on h5 "Stage 1 time slots" at bounding box center [635, 288] width 710 height 16
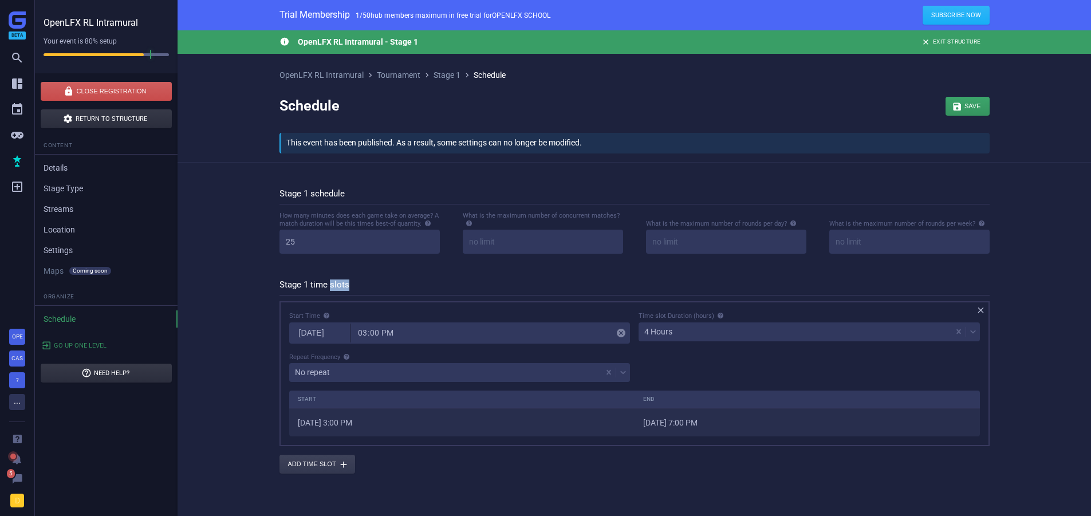
click at [340, 285] on h5 "Stage 1 time slots" at bounding box center [635, 288] width 710 height 16
click at [360, 282] on h5 "Stage 1 time slots" at bounding box center [635, 288] width 710 height 16
click at [211, 444] on div " OpenLFX RL Intramural - Stage 1  Exit Structure OpenLFX RL Intramural  Tour…" at bounding box center [635, 268] width 914 height 477
click at [57, 174] on link "Details" at bounding box center [106, 167] width 143 height 17
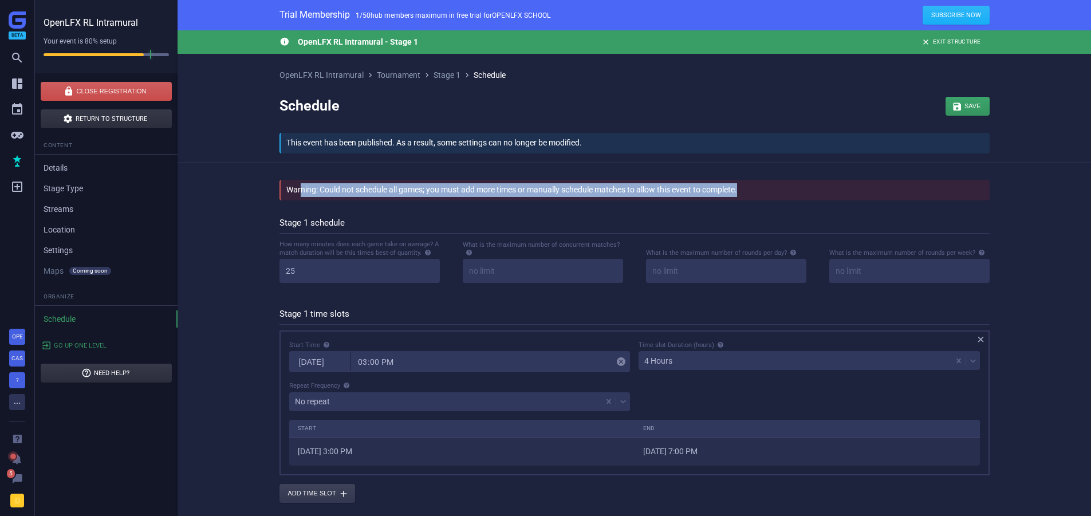
drag, startPoint x: 337, startPoint y: 186, endPoint x: 777, endPoint y: 187, distance: 440.5
click at [777, 187] on div "Warning: Could not schedule all games; you must add more times or manually sche…" at bounding box center [635, 190] width 709 height 21
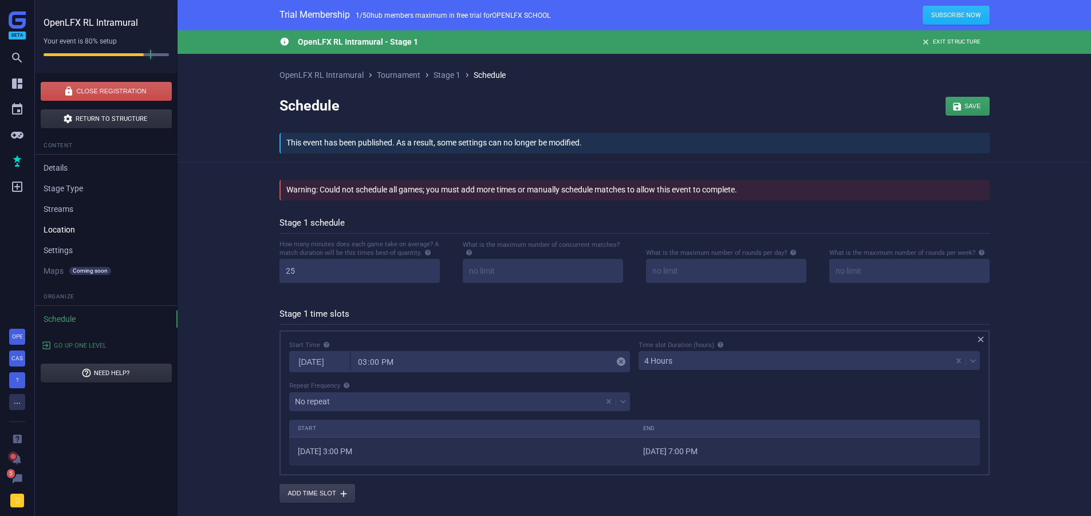
click at [69, 233] on link "Location" at bounding box center [106, 229] width 143 height 17
click at [66, 316] on link "Schedule" at bounding box center [106, 318] width 143 height 17
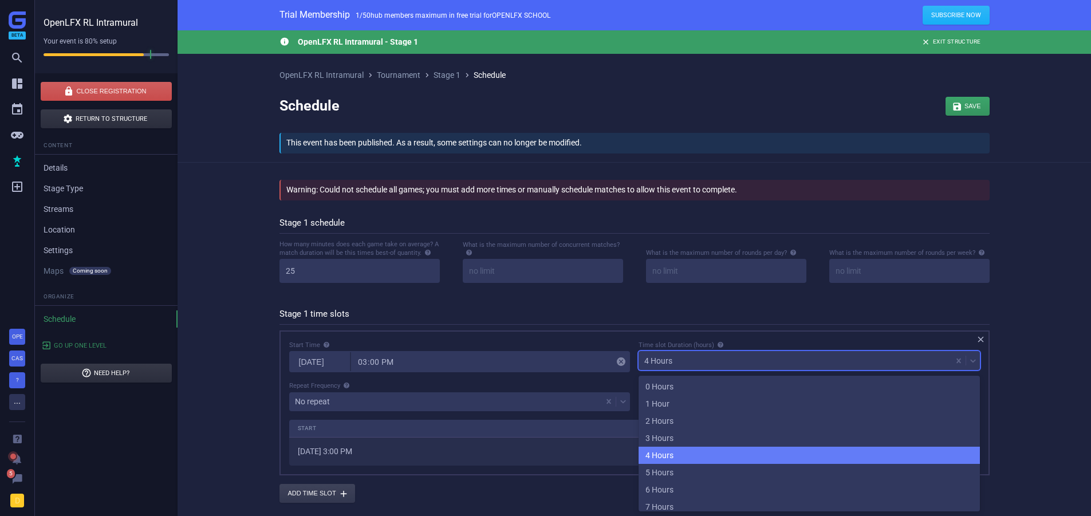
click at [757, 357] on div "4 Hours" at bounding box center [795, 361] width 313 height 16
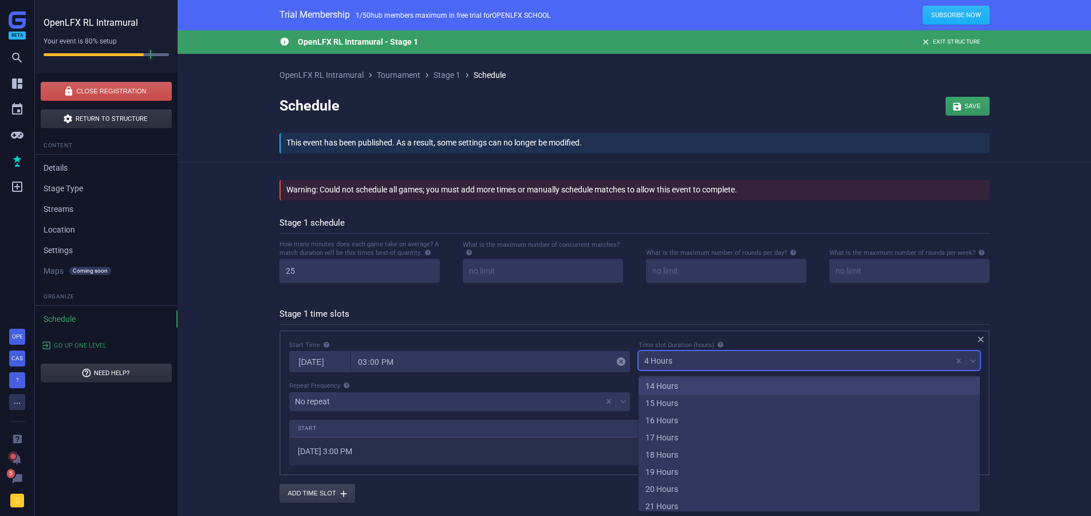
scroll to position [224, 0]
click at [669, 423] on div "15 Hours" at bounding box center [809, 420] width 341 height 17
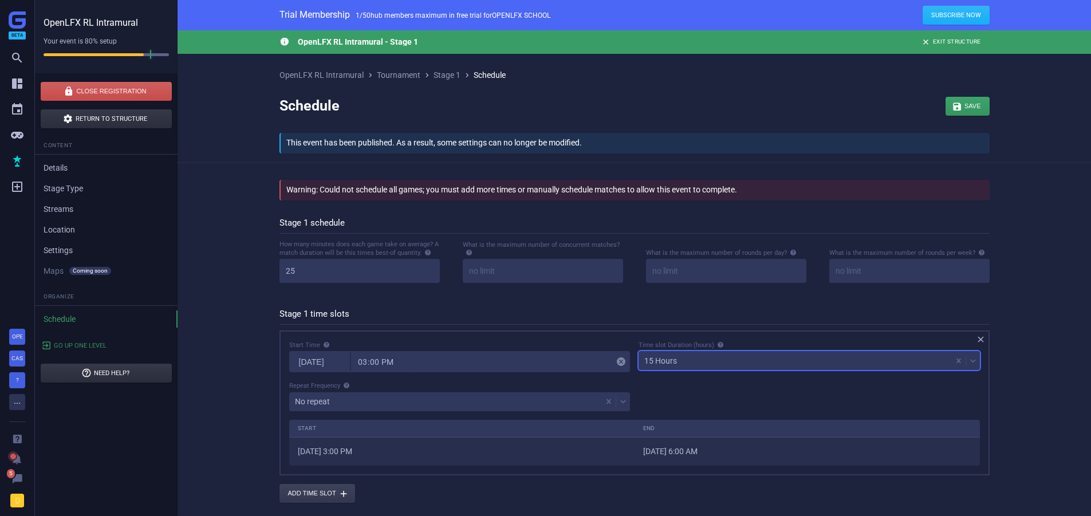
click at [238, 475] on div " OpenLFX RL Intramural - Stage 1  Exit Structure OpenLFX RL Intramural  Tour…" at bounding box center [635, 268] width 914 height 477
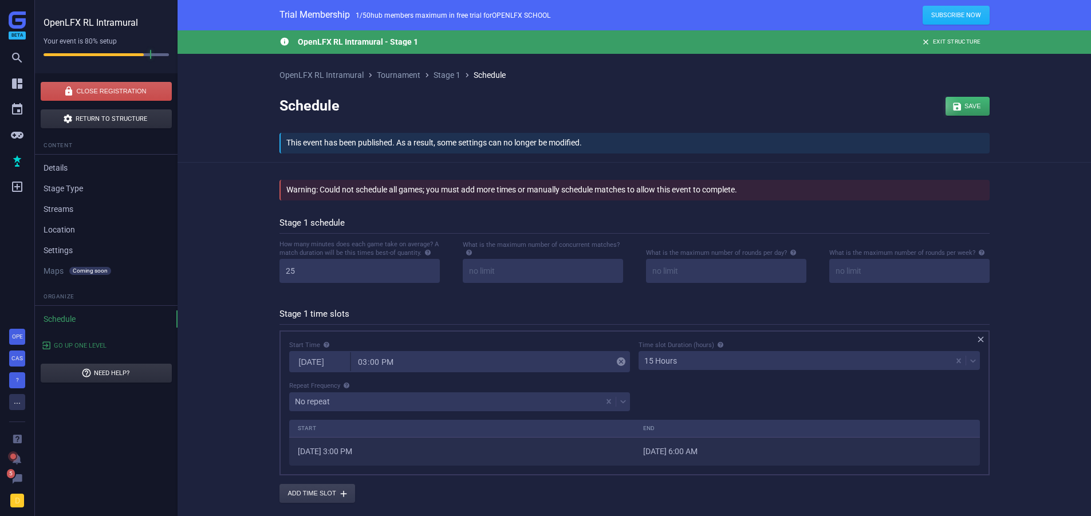
click at [972, 100] on div "button" at bounding box center [968, 106] width 44 height 19
click at [697, 369] on div "15 Hours" at bounding box center [795, 361] width 313 height 16
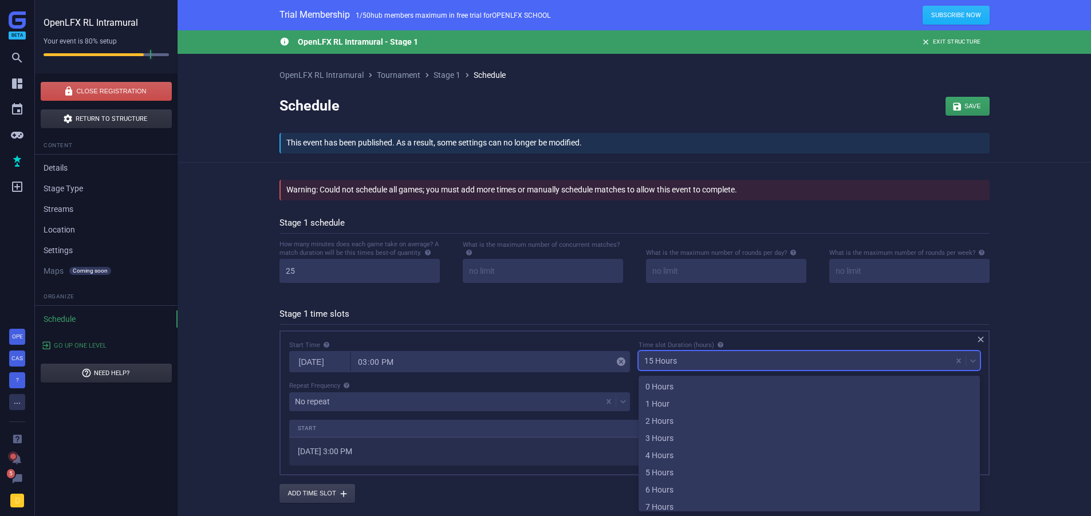
scroll to position [111, 0]
click at [251, 410] on div " OpenLFX RL Intramural - Stage 1  Exit Structure OpenLFX RL Intramural  Tour…" at bounding box center [635, 268] width 914 height 477
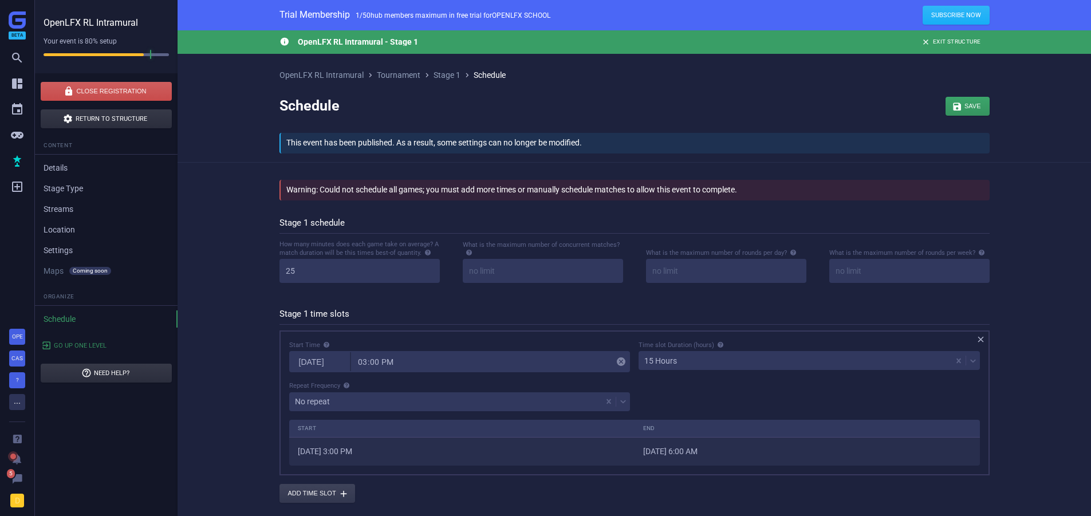
click at [300, 409] on div "No repeat" at bounding box center [445, 402] width 313 height 16
click at [235, 399] on div " OpenLFX RL Intramural - Stage 1  Exit Structure OpenLFX RL Intramural  Tour…" at bounding box center [635, 268] width 914 height 477
click at [652, 365] on div "15 Hours" at bounding box center [660, 361] width 33 height 8
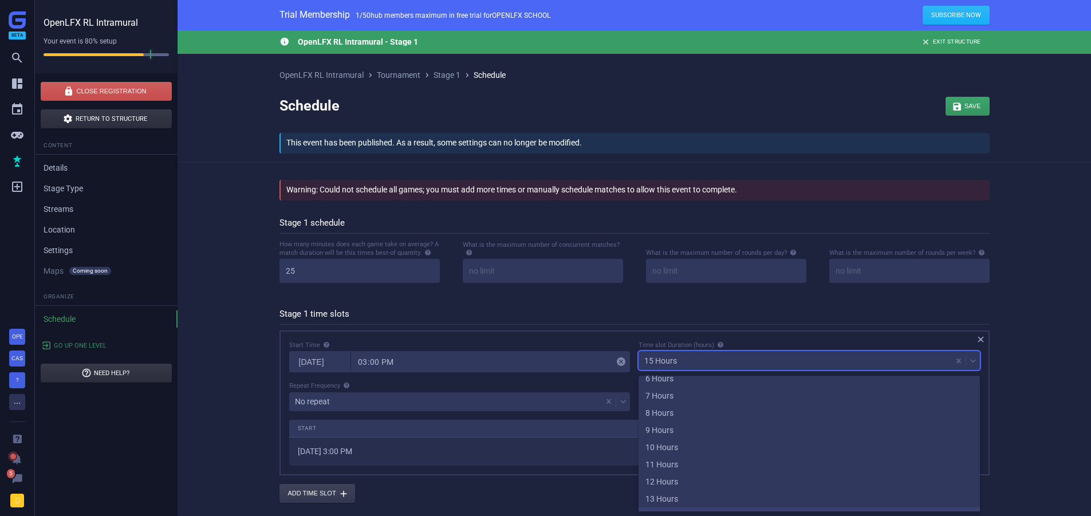
scroll to position [281, 0]
click at [670, 494] on div "23 Hours" at bounding box center [809, 500] width 341 height 17
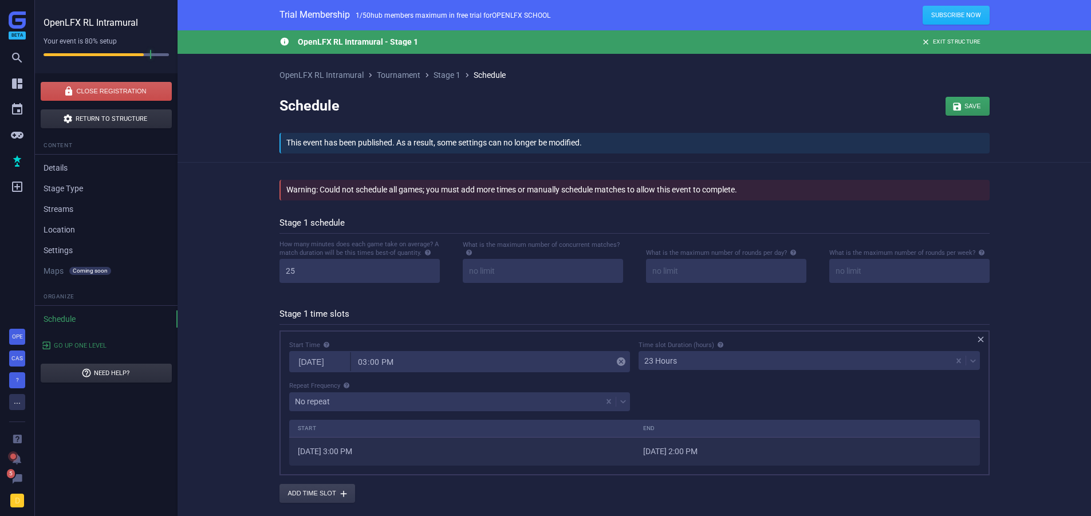
click at [993, 104] on div "OpenLFX RL Intramural  Tournament  Stage 1  Schedule Schedule  Save  This …" at bounding box center [634, 116] width 745 height 91
click at [976, 108] on div "button" at bounding box center [968, 106] width 44 height 19
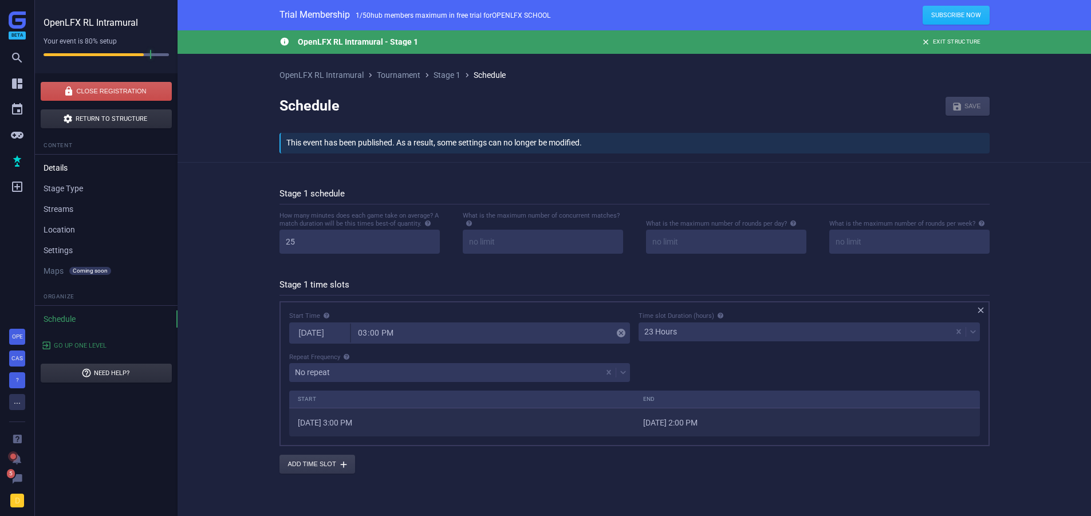
click at [53, 174] on link "Details" at bounding box center [106, 167] width 143 height 17
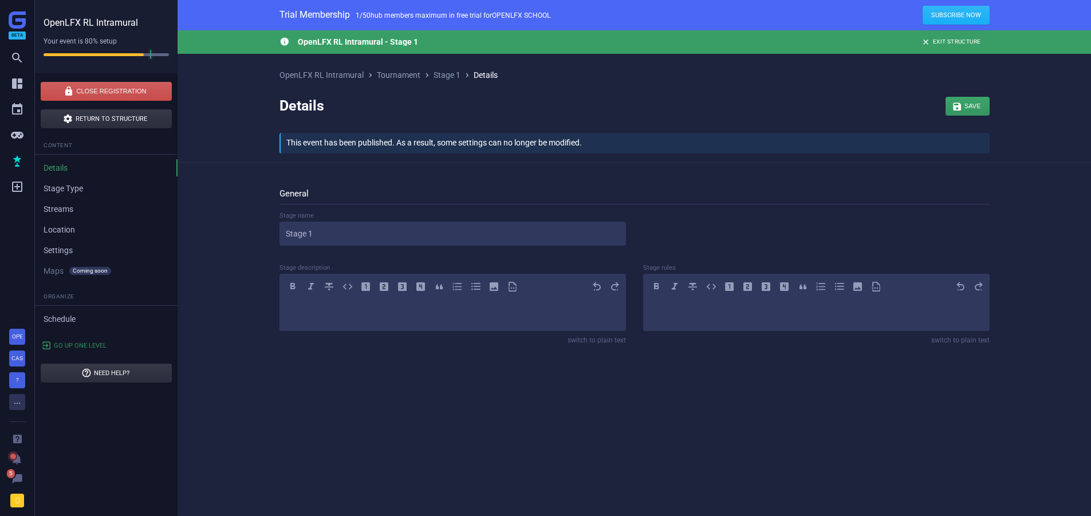
click at [61, 177] on ul "Content Details Stage Type Streams Location Settings Maps Coming soon Soon" at bounding box center [106, 208] width 143 height 143
click at [63, 195] on link "Stage Type" at bounding box center [106, 188] width 143 height 17
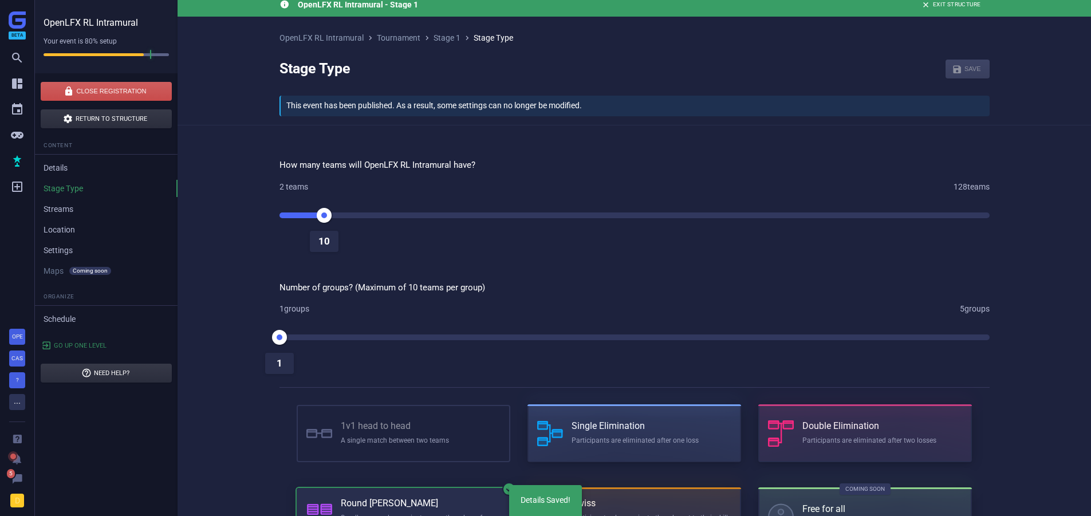
scroll to position [57, 0]
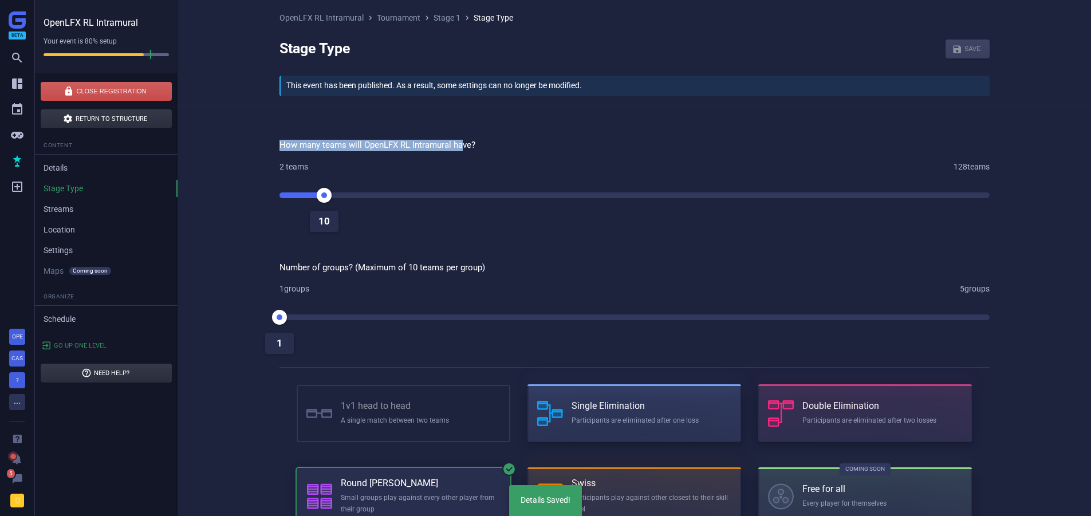
drag, startPoint x: 277, startPoint y: 147, endPoint x: 462, endPoint y: 143, distance: 185.6
click at [462, 143] on div "How many teams will OpenLFX RL Intramural have? 2 teams 128 teams 10 Number of …" at bounding box center [634, 350] width 745 height 454
click at [462, 143] on span "How many teams will OpenLFX RL Intramural have?" at bounding box center [378, 145] width 196 height 10
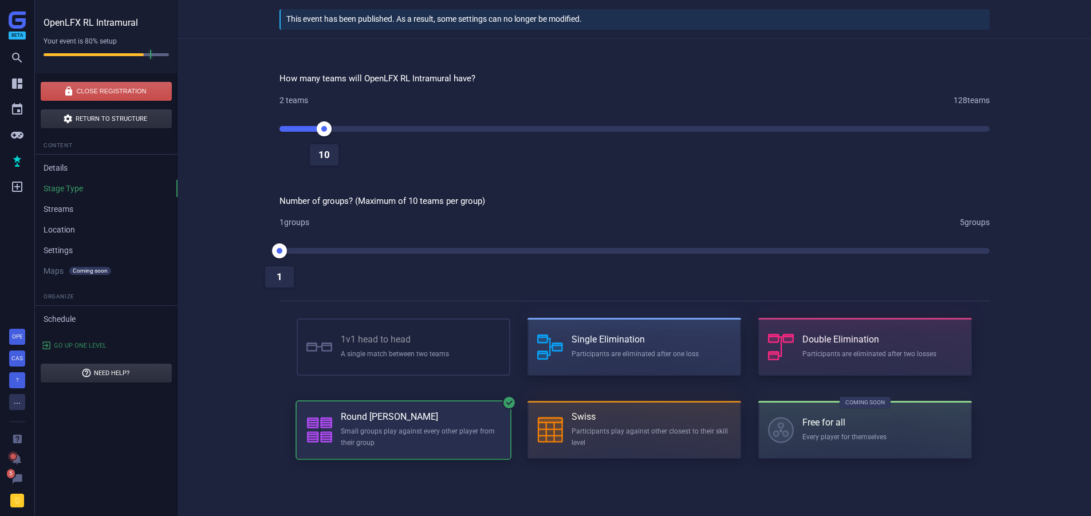
scroll to position [127, 0]
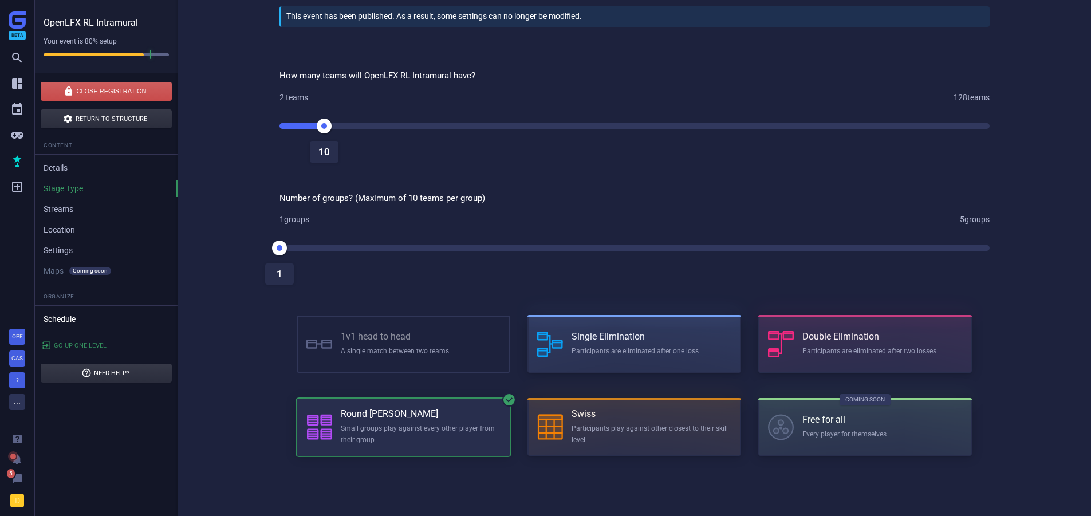
click at [72, 321] on link "Schedule" at bounding box center [106, 318] width 143 height 17
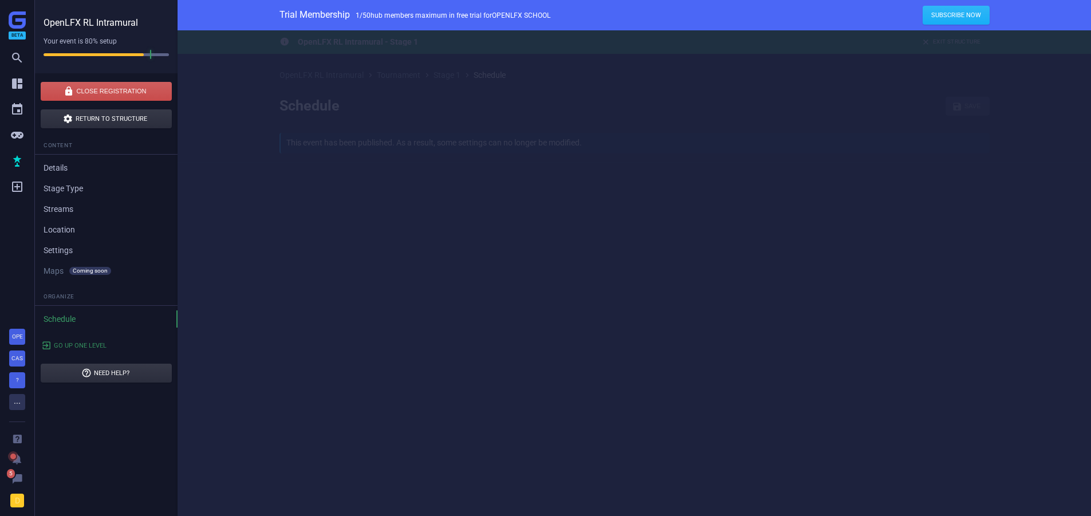
scroll to position [64, 709]
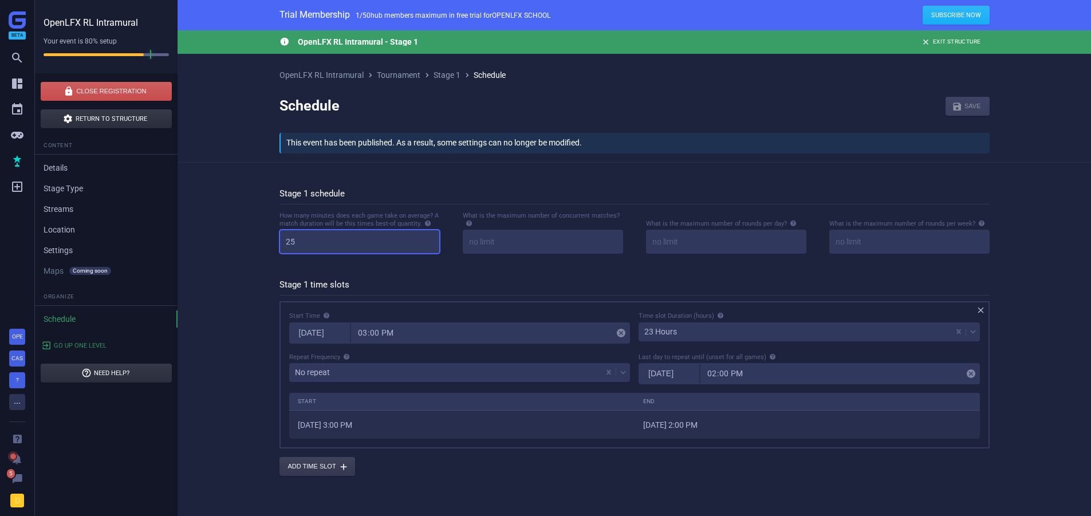
click at [316, 243] on input "25" at bounding box center [360, 242] width 160 height 24
click at [321, 243] on input "25" at bounding box center [360, 242] width 160 height 24
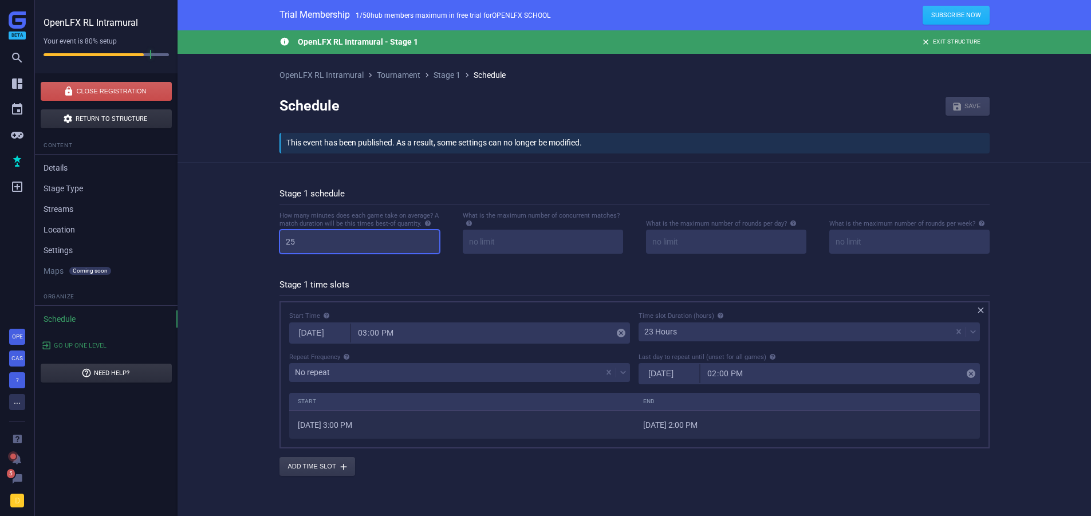
click at [321, 243] on input "25" at bounding box center [360, 242] width 160 height 24
click at [239, 358] on div " OpenLFX RL Intramural - Stage 1  Exit Structure OpenLFX RL Intramural  Tour…" at bounding box center [635, 268] width 914 height 477
click at [62, 164] on link "Details" at bounding box center [106, 167] width 143 height 17
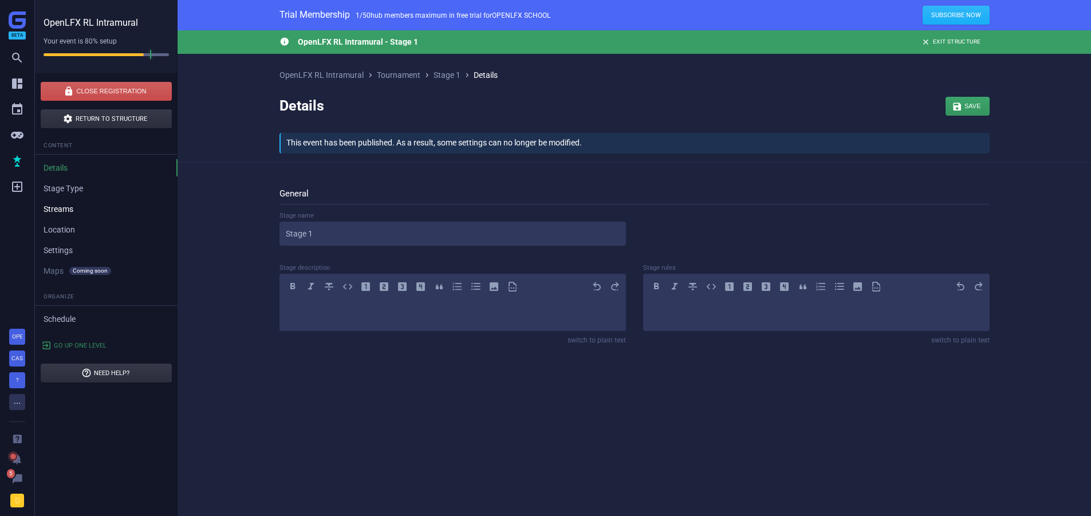
click at [87, 200] on link "Streams" at bounding box center [106, 208] width 143 height 17
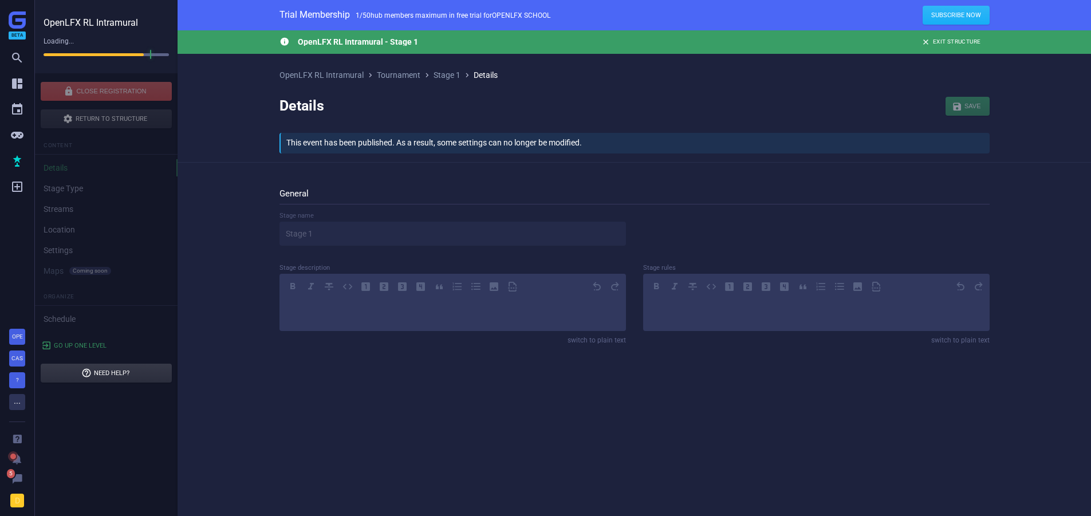
click at [88, 193] on div "Content Details Stage Type Streams Location Settings Maps Coming soon Soon Orga…" at bounding box center [106, 232] width 143 height 191
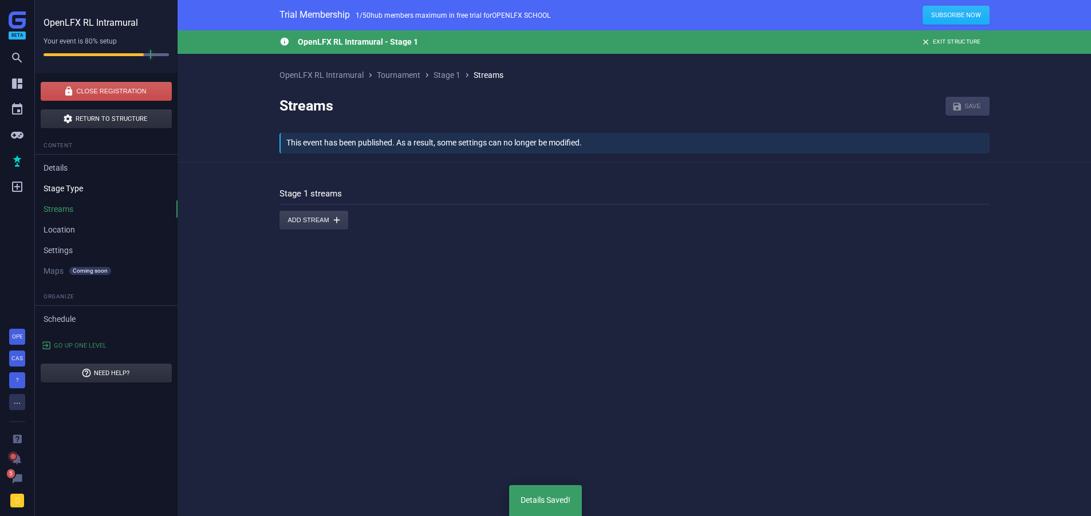
click at [75, 194] on link "Stage Type" at bounding box center [106, 188] width 143 height 17
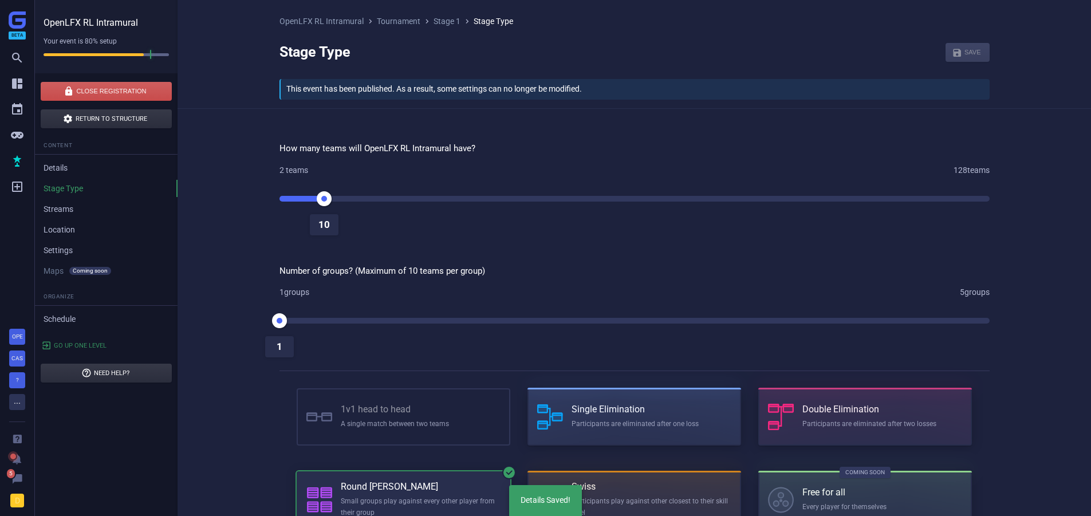
scroll to position [127, 0]
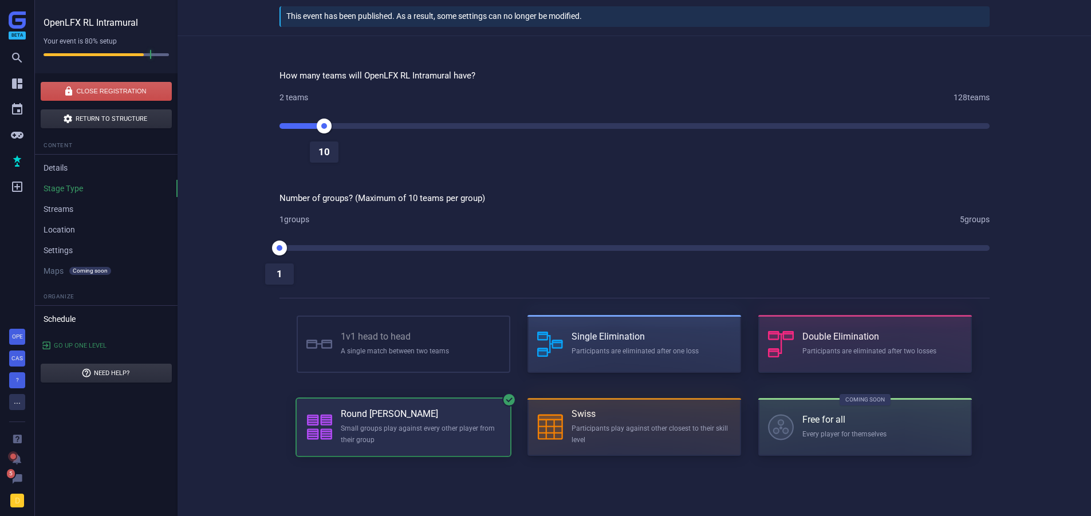
click at [73, 323] on link "Schedule" at bounding box center [106, 318] width 143 height 17
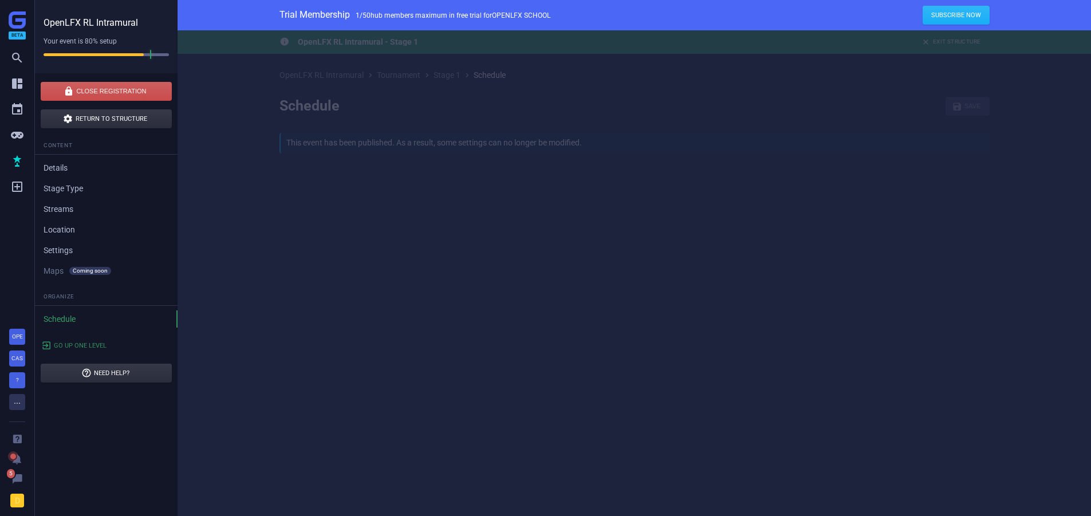
scroll to position [64, 709]
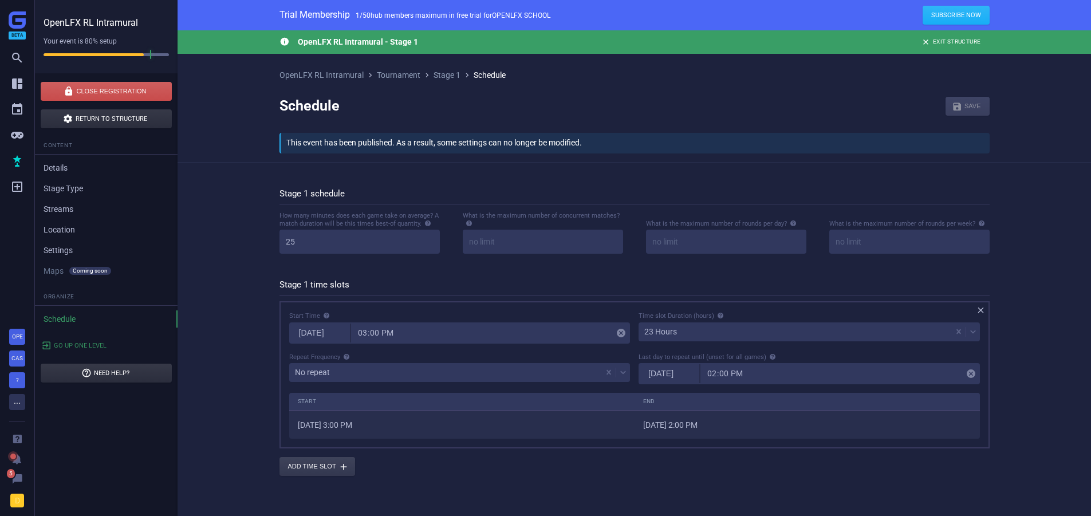
click at [236, 276] on div " OpenLFX RL Intramural - Stage 1  Exit Structure OpenLFX RL Intramural  Tour…" at bounding box center [635, 268] width 914 height 477
click at [78, 186] on link "Stage Type" at bounding box center [106, 188] width 143 height 17
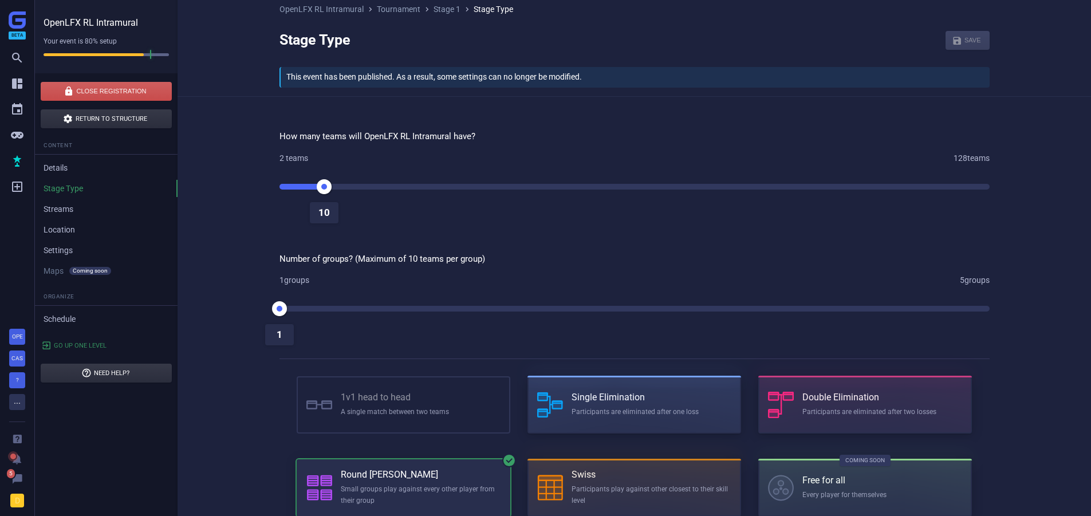
scroll to position [127, 0]
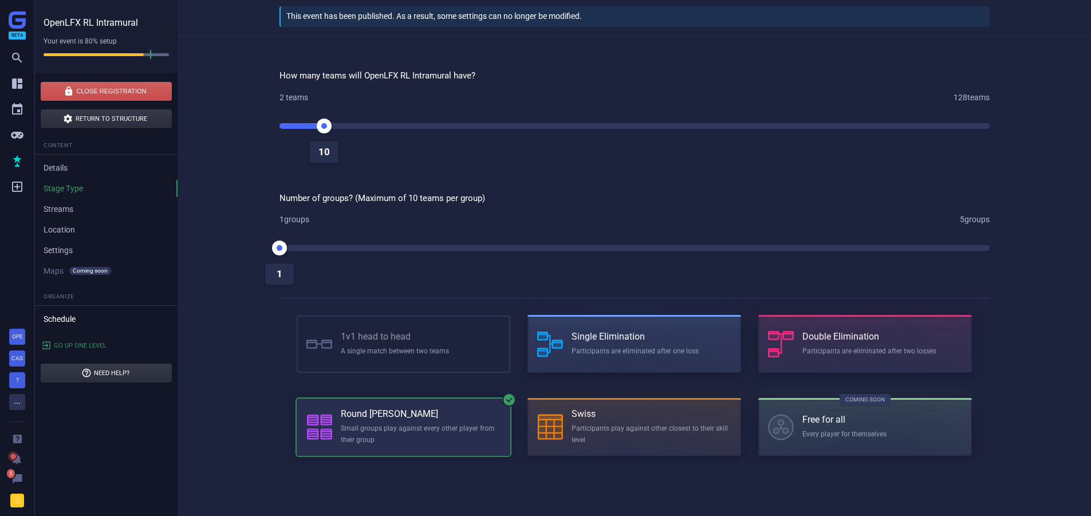
click at [53, 322] on link "Schedule" at bounding box center [106, 318] width 143 height 17
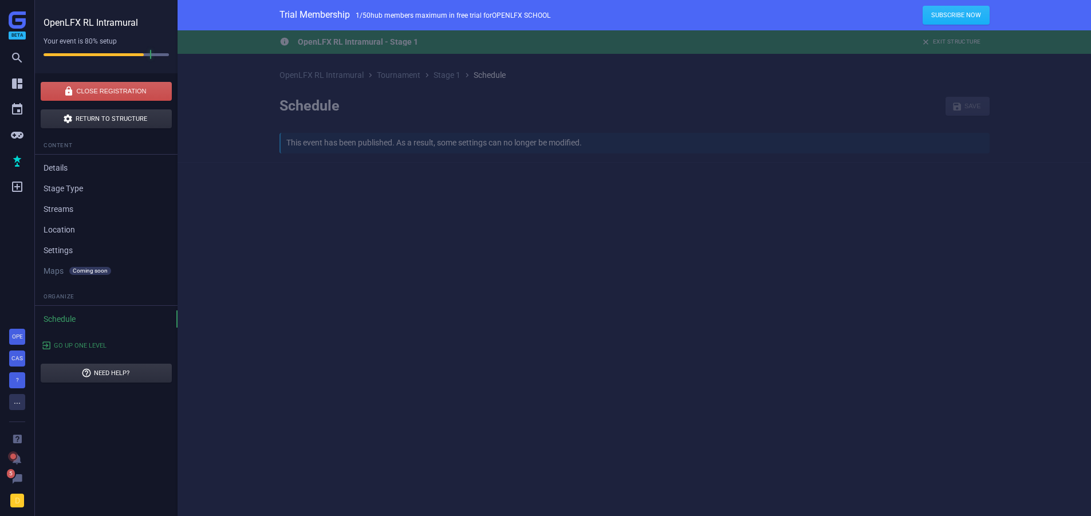
scroll to position [64, 709]
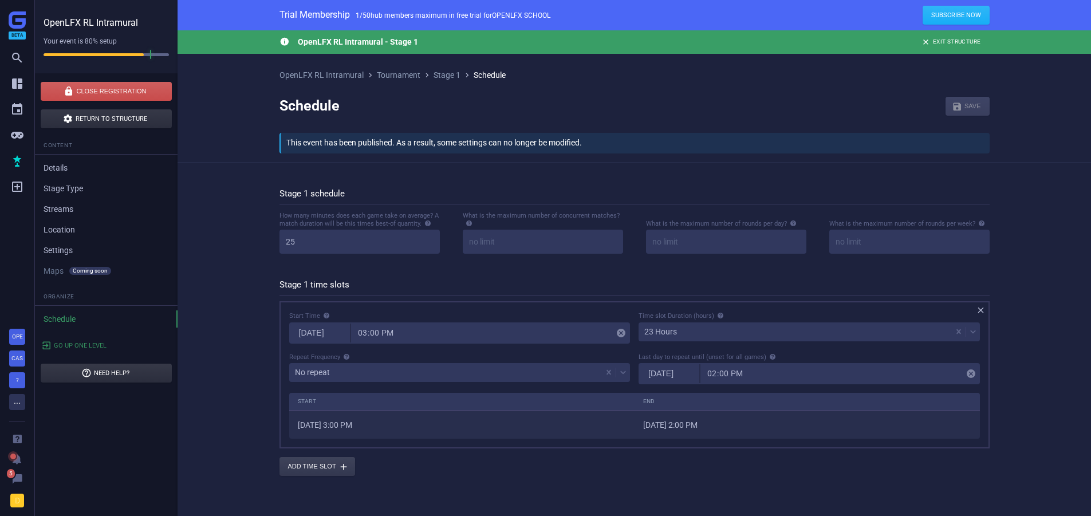
click at [215, 300] on div " OpenLFX RL Intramural - Stage 1  Exit Structure OpenLFX RL Intramural  Tour…" at bounding box center [635, 268] width 914 height 477
click at [59, 214] on link "Streams" at bounding box center [106, 208] width 143 height 17
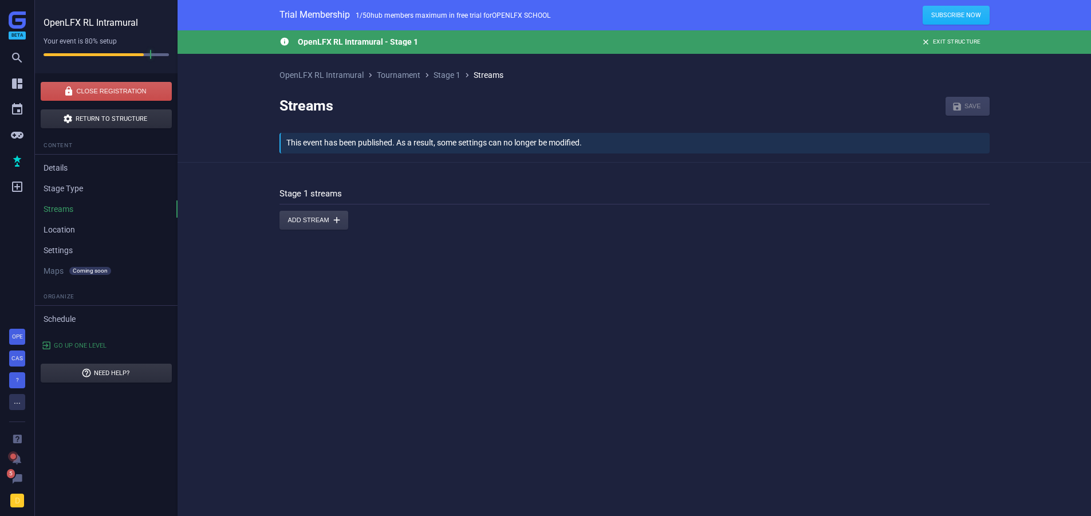
click at [61, 239] on ul "Content Details Stage Type Streams Location Settings Maps Coming soon Soon" at bounding box center [106, 208] width 143 height 143
click at [59, 226] on link "Location" at bounding box center [106, 229] width 143 height 17
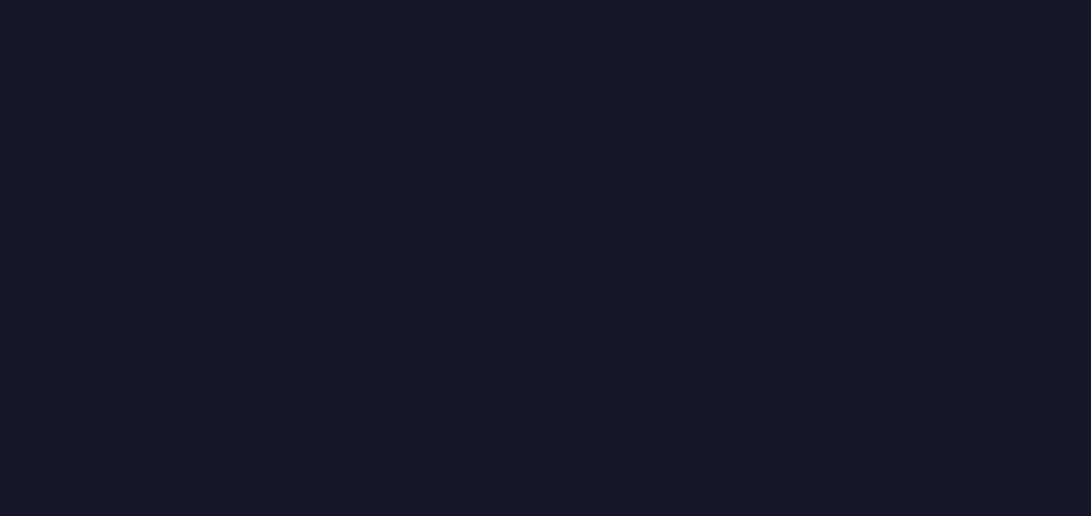
click at [58, 260] on div at bounding box center [545, 258] width 1091 height 516
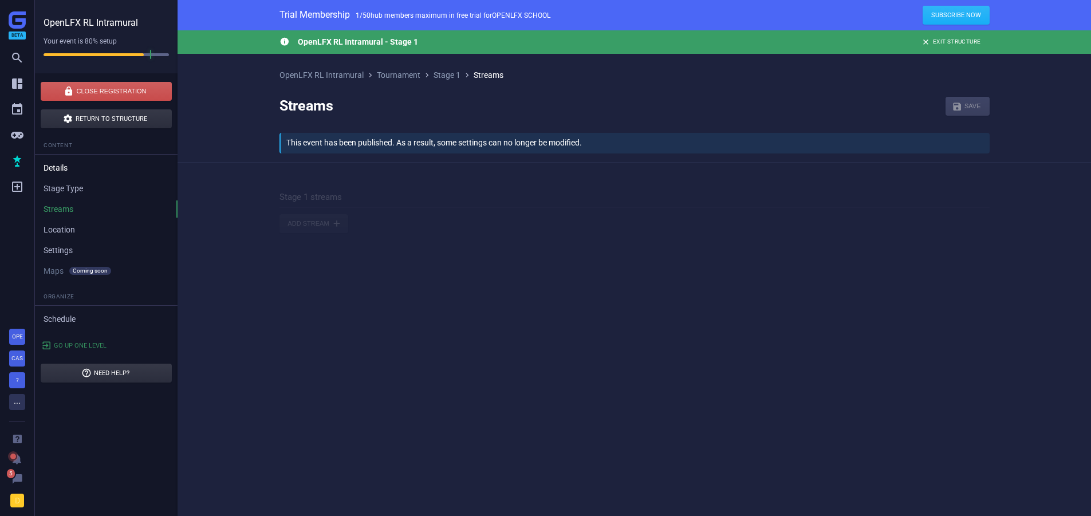
click at [62, 167] on link "Details" at bounding box center [106, 167] width 143 height 17
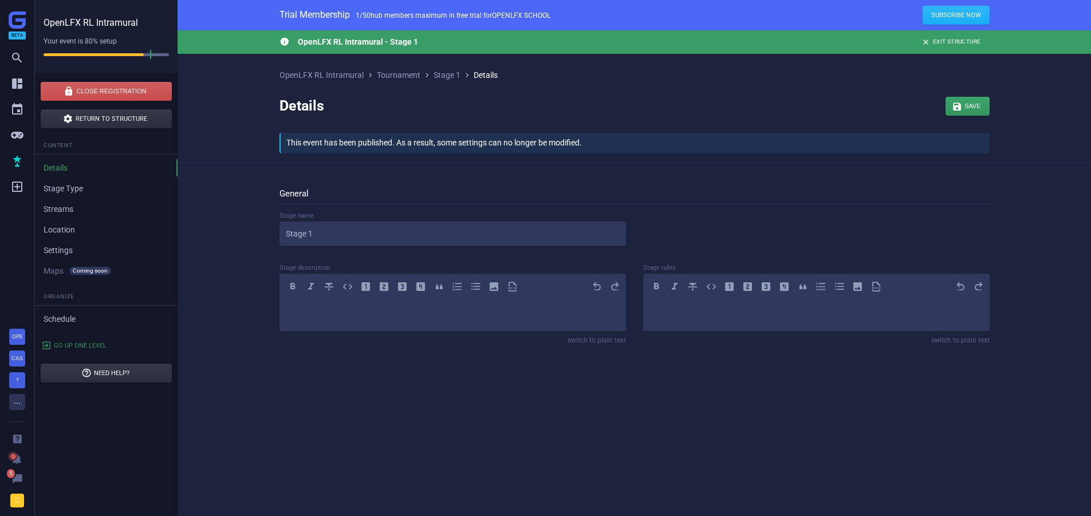
click at [78, 198] on ul "Content Details Stage Type Streams Location Settings Maps Coming soon Soon" at bounding box center [106, 208] width 143 height 143
click at [74, 194] on link "Stage Type" at bounding box center [106, 188] width 143 height 17
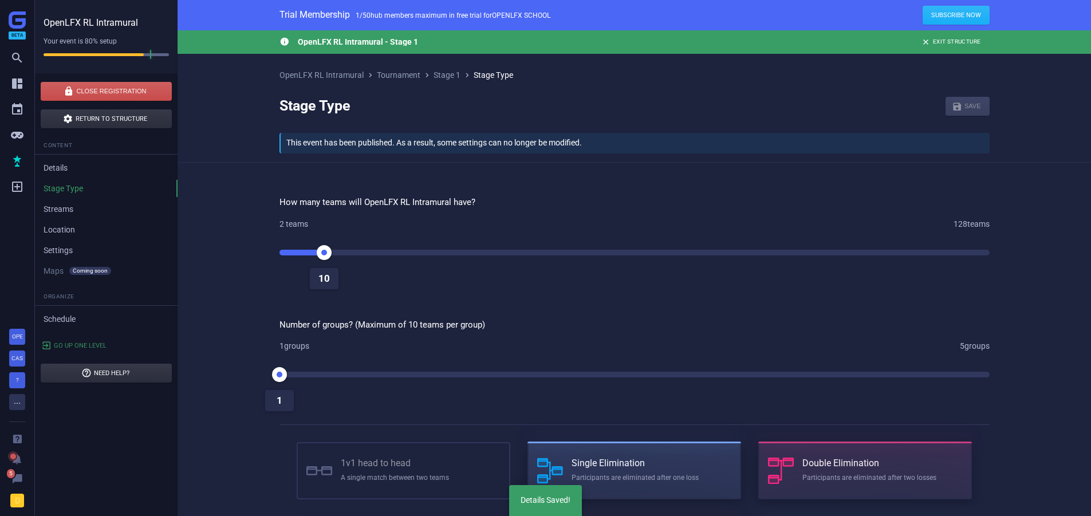
scroll to position [115, 0]
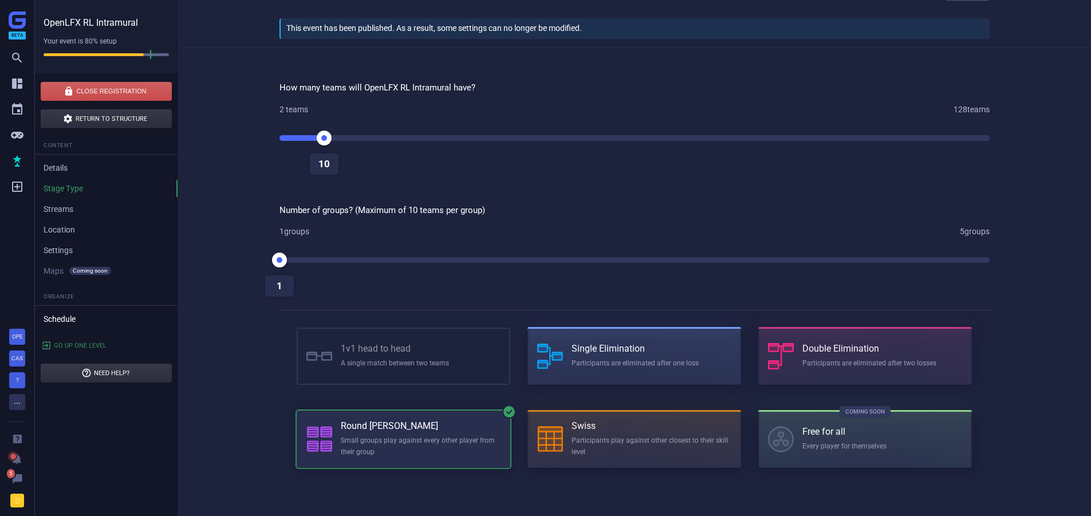
click at [51, 320] on link "Schedule" at bounding box center [106, 318] width 143 height 17
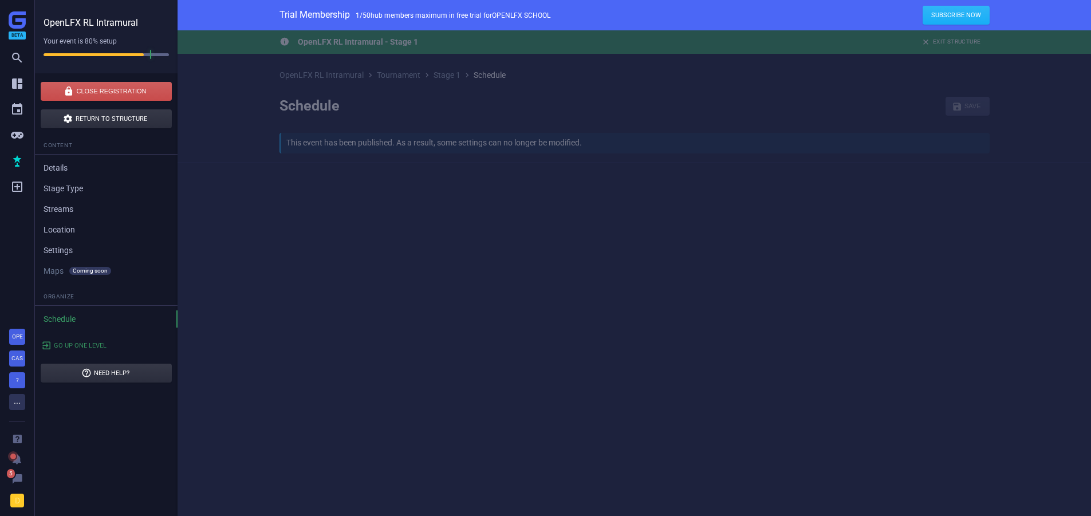
scroll to position [64, 709]
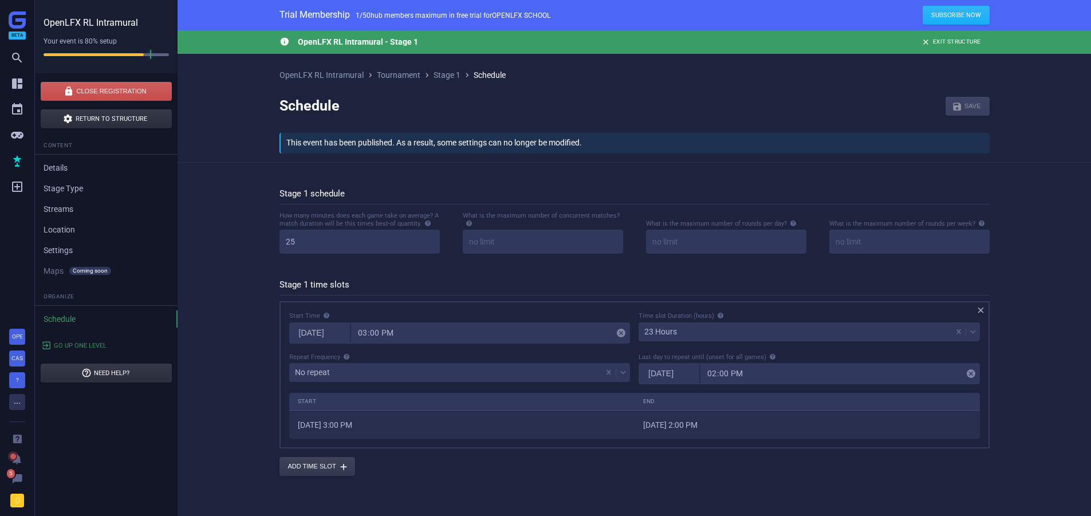
click at [705, 332] on div "23 Hours" at bounding box center [795, 332] width 313 height 16
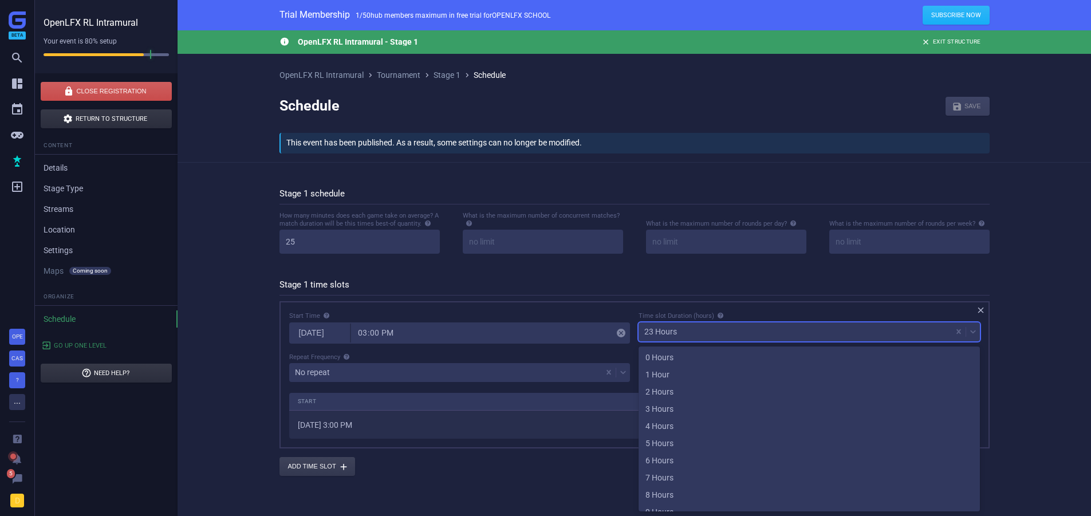
scroll to position [245, 0]
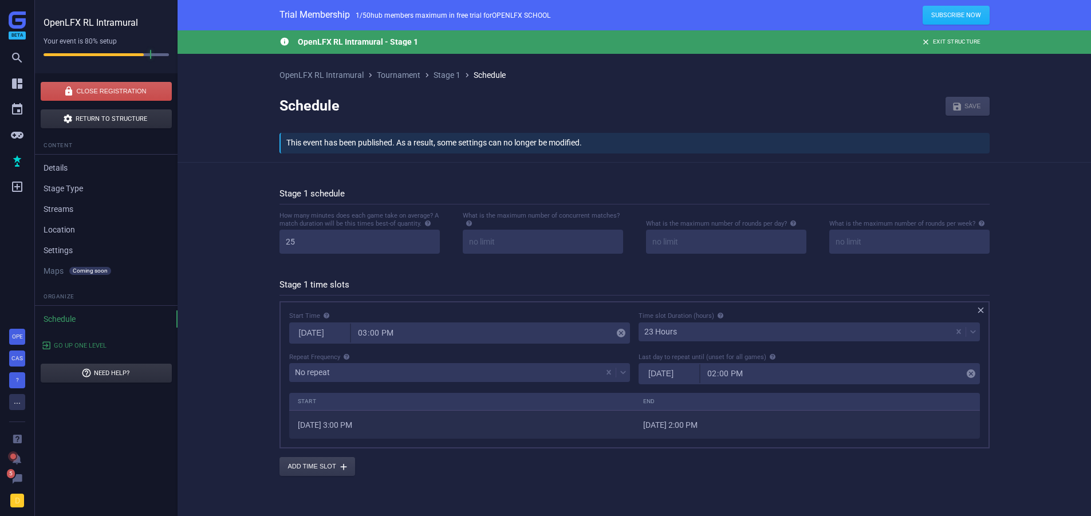
click at [236, 343] on div " OpenLFX RL Intramural - Stage 1  Exit Structure OpenLFX RL Intramural  Tour…" at bounding box center [635, 268] width 914 height 477
click at [683, 327] on div "23 Hours" at bounding box center [795, 332] width 313 height 16
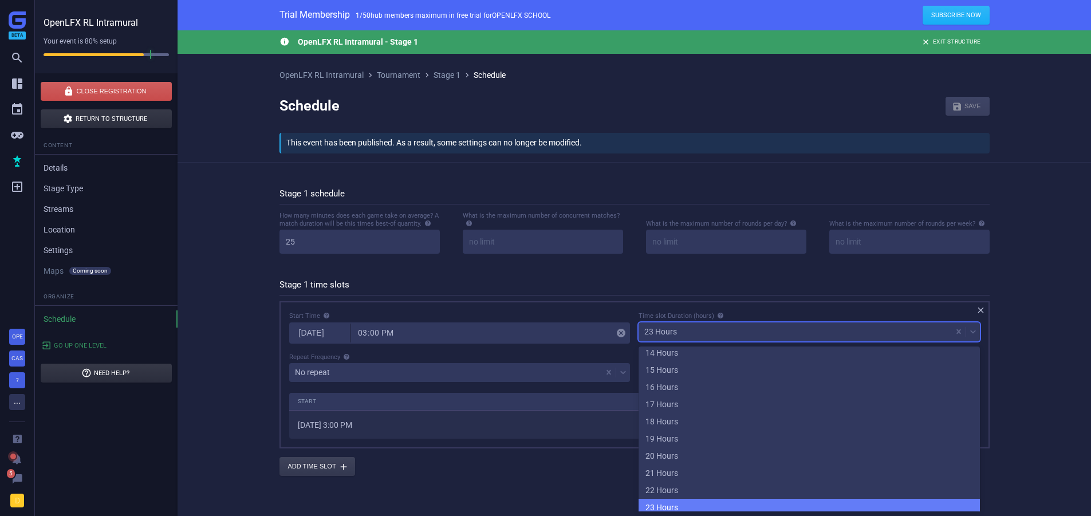
click at [666, 508] on div "23 Hours" at bounding box center [809, 507] width 341 height 17
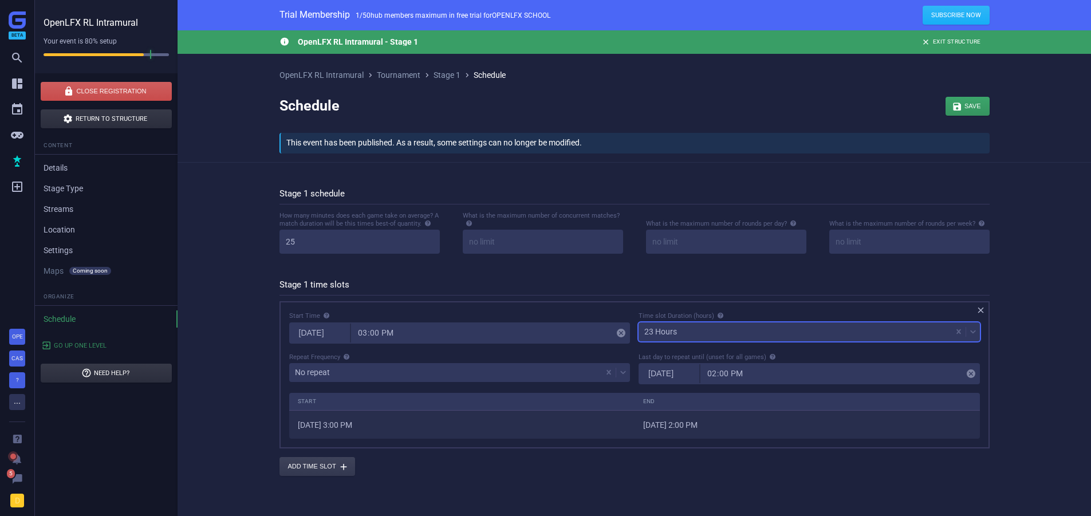
click at [426, 288] on h5 "Stage 1 time slots" at bounding box center [635, 288] width 710 height 16
click at [254, 320] on div " OpenLFX RL Intramural - Stage 1  Exit Structure OpenLFX RL Intramural  Tour…" at bounding box center [635, 268] width 914 height 477
click at [703, 334] on div "23 Hours" at bounding box center [795, 332] width 313 height 16
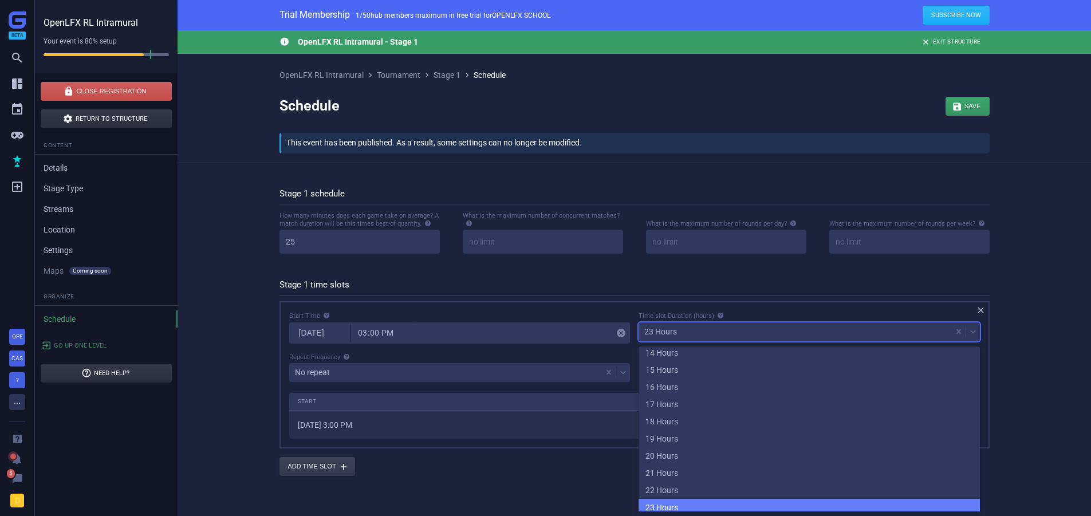
click at [665, 502] on div "23 Hours" at bounding box center [809, 507] width 341 height 17
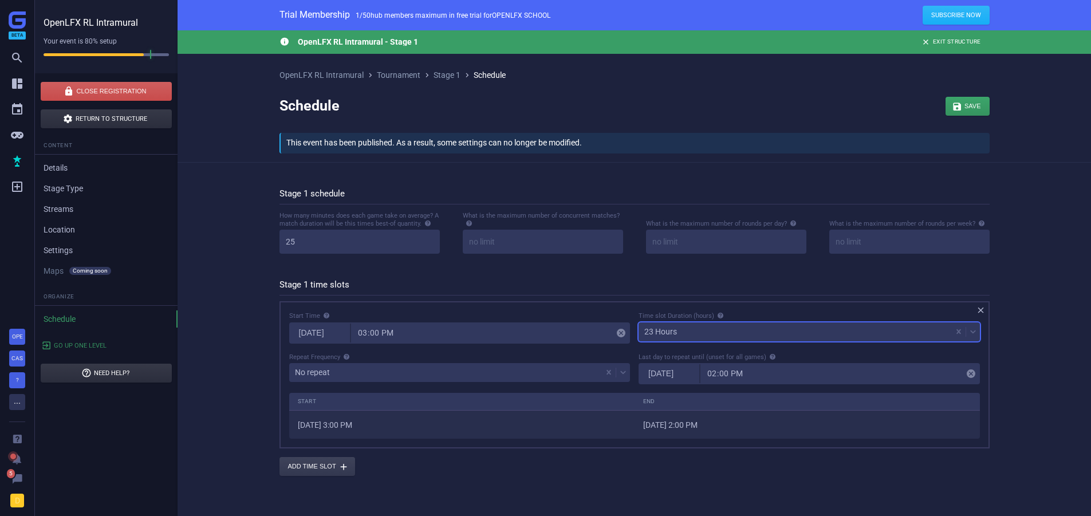
click at [646, 330] on div "23 Hours" at bounding box center [660, 332] width 33 height 8
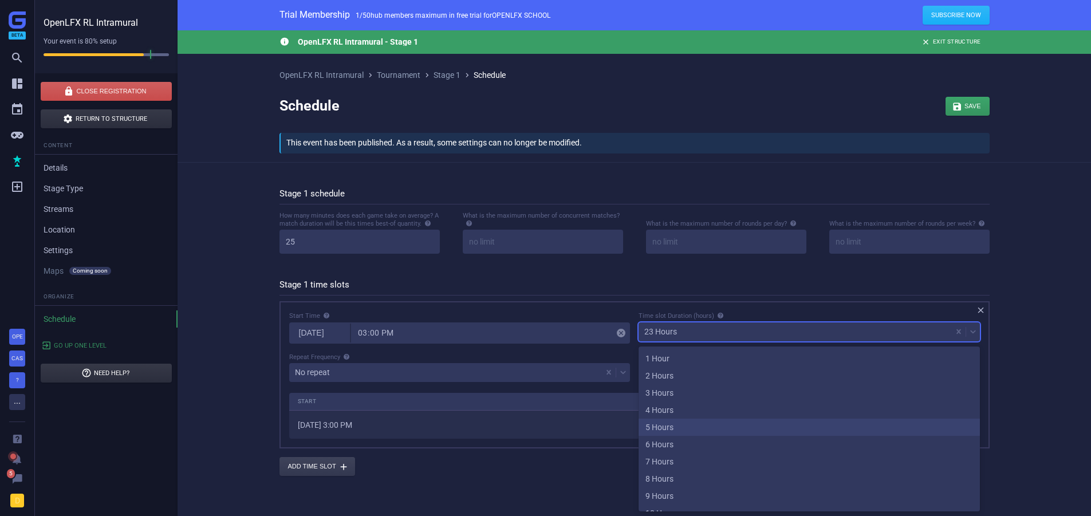
scroll to position [0, 0]
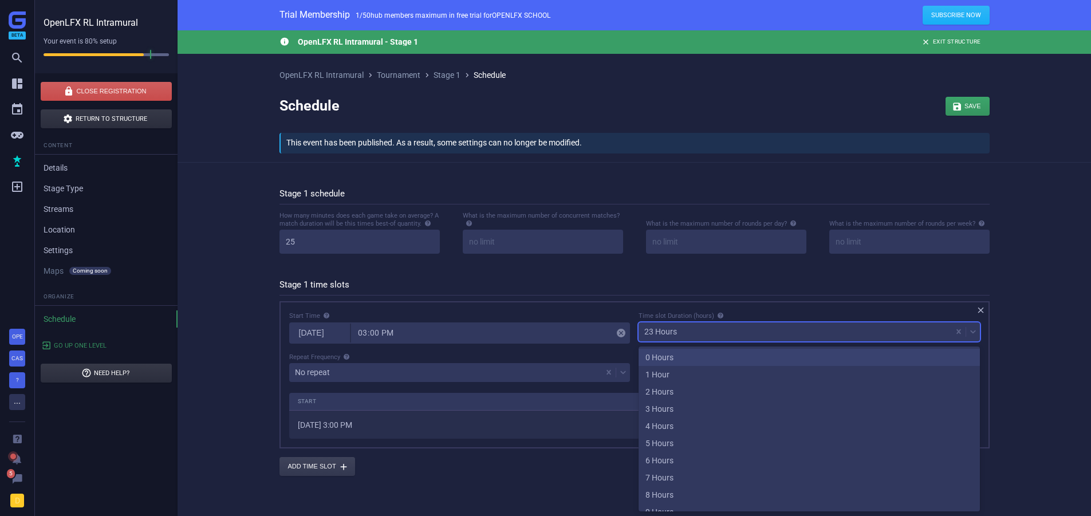
click at [241, 353] on div " OpenLFX RL Intramural - Stage 1  Exit Structure OpenLFX RL Intramural  Tour…" at bounding box center [635, 268] width 914 height 477
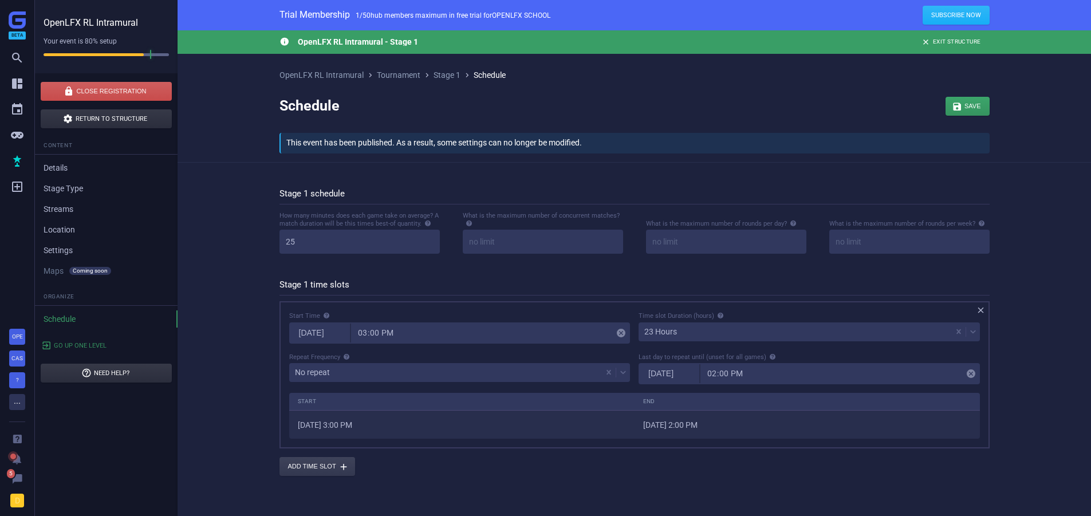
click at [243, 316] on div " OpenLFX RL Intramural - Stage 1  Exit Structure OpenLFX RL Intramural  Tour…" at bounding box center [635, 268] width 914 height 477
click at [703, 332] on div "23 Hours" at bounding box center [795, 332] width 313 height 16
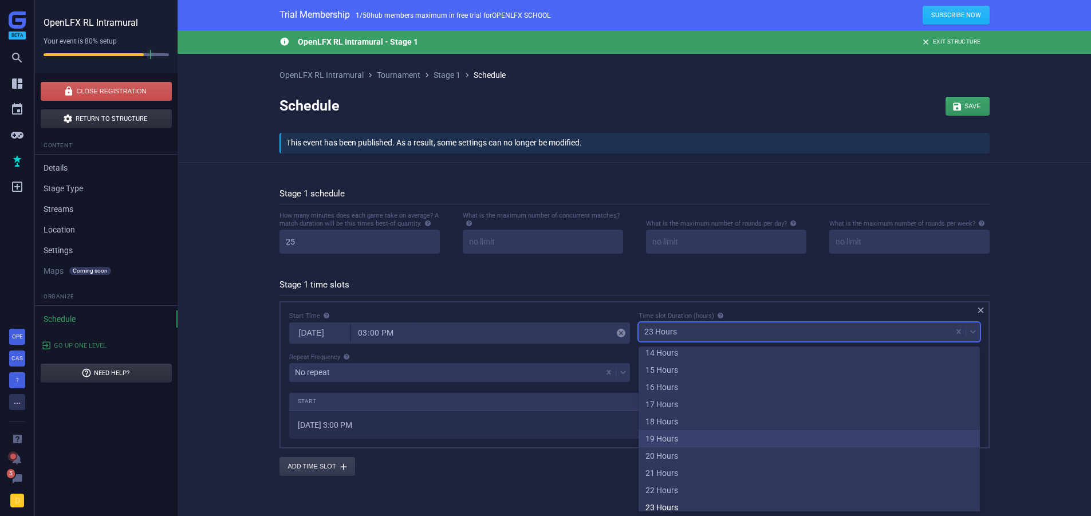
scroll to position [252, 0]
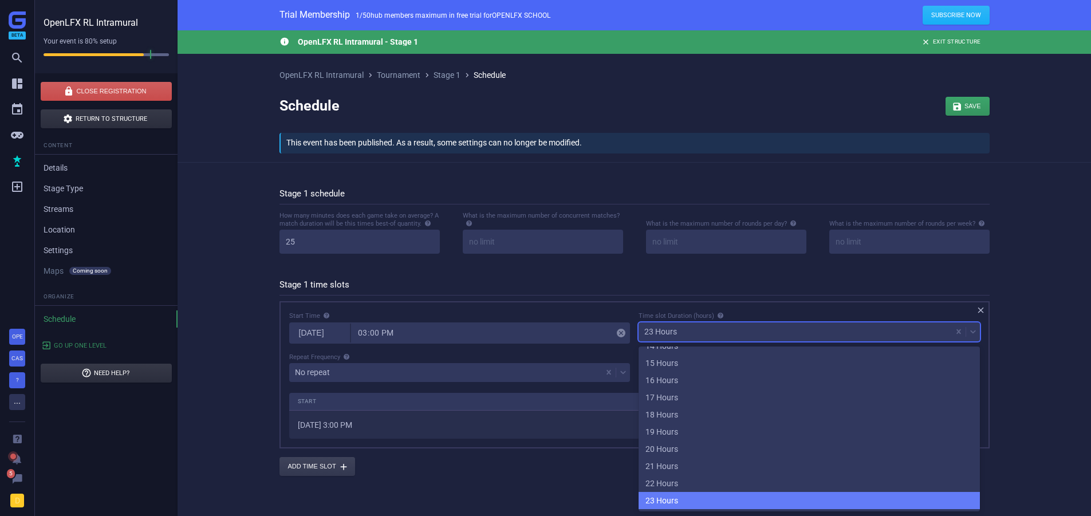
click at [668, 497] on div "23 Hours" at bounding box center [809, 500] width 341 height 17
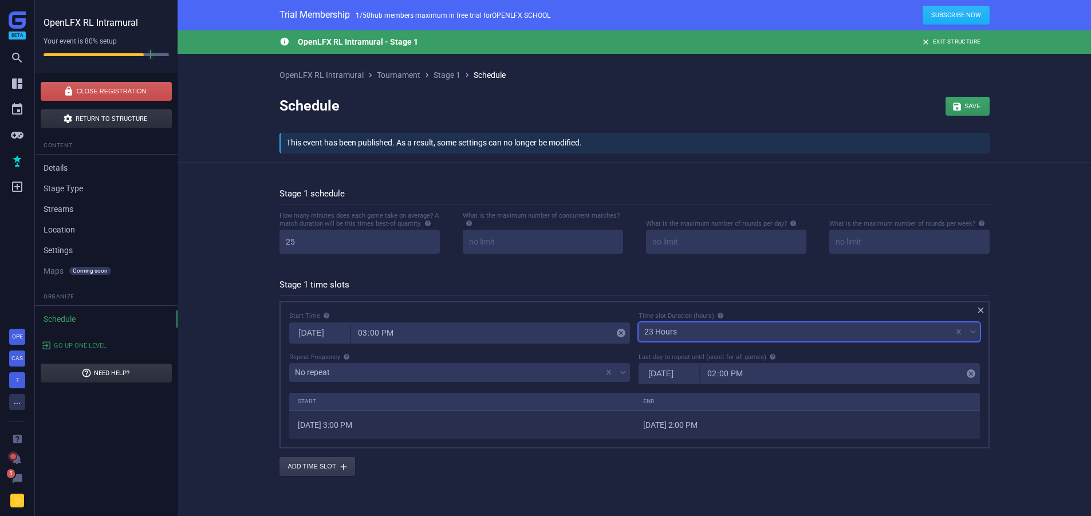
drag, startPoint x: 594, startPoint y: 475, endPoint x: 584, endPoint y: 474, distance: 9.9
click at [587, 474] on div "Add time slot " at bounding box center [635, 466] width 710 height 19
click at [740, 376] on input "14:00" at bounding box center [734, 373] width 66 height 19
click at [712, 379] on input "14:00" at bounding box center [734, 373] width 66 height 19
click at [666, 379] on input "[DATE]" at bounding box center [670, 373] width 60 height 19
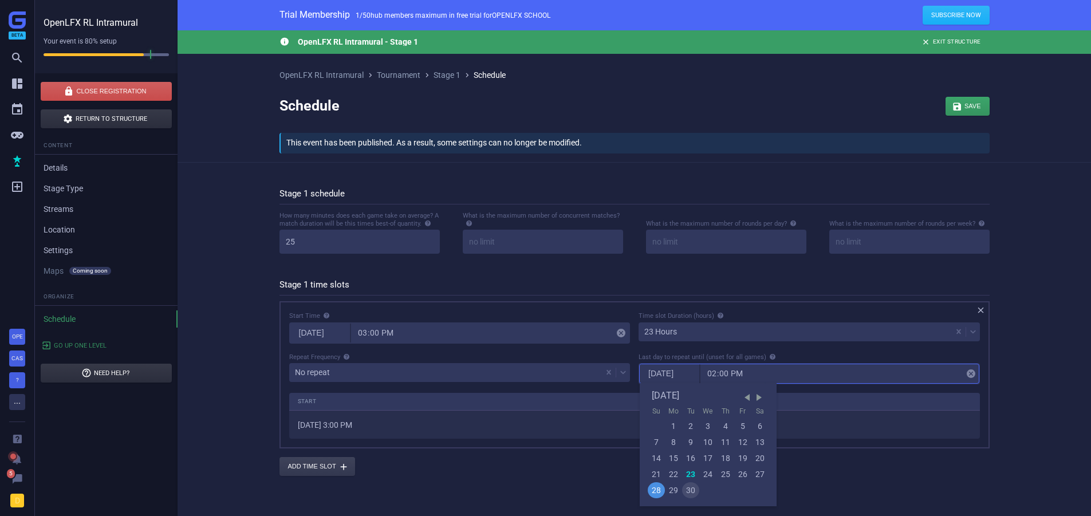
click at [690, 490] on div "30" at bounding box center [690, 490] width 17 height 16
type input "[DATE]"
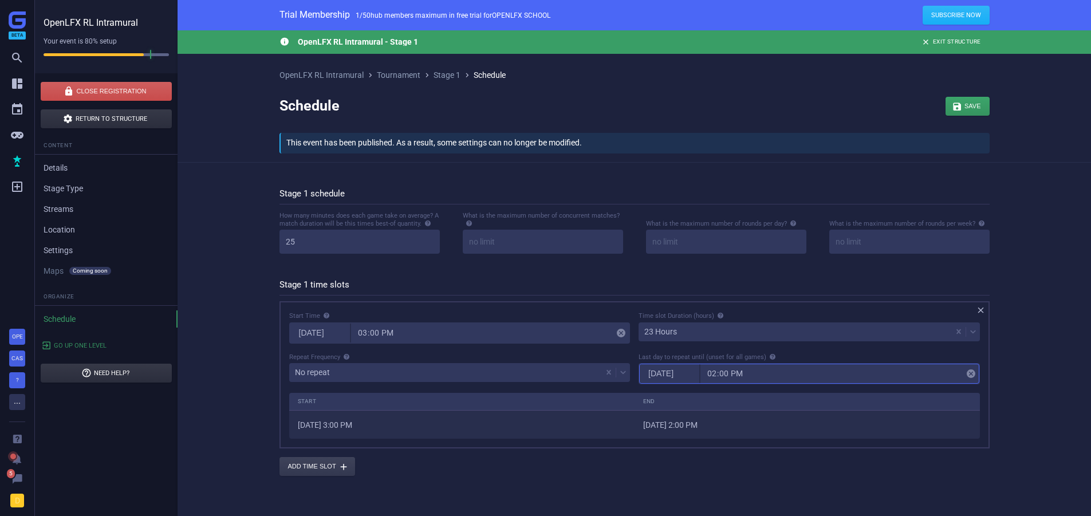
click at [684, 341] on div "23 Hours" at bounding box center [809, 332] width 341 height 19
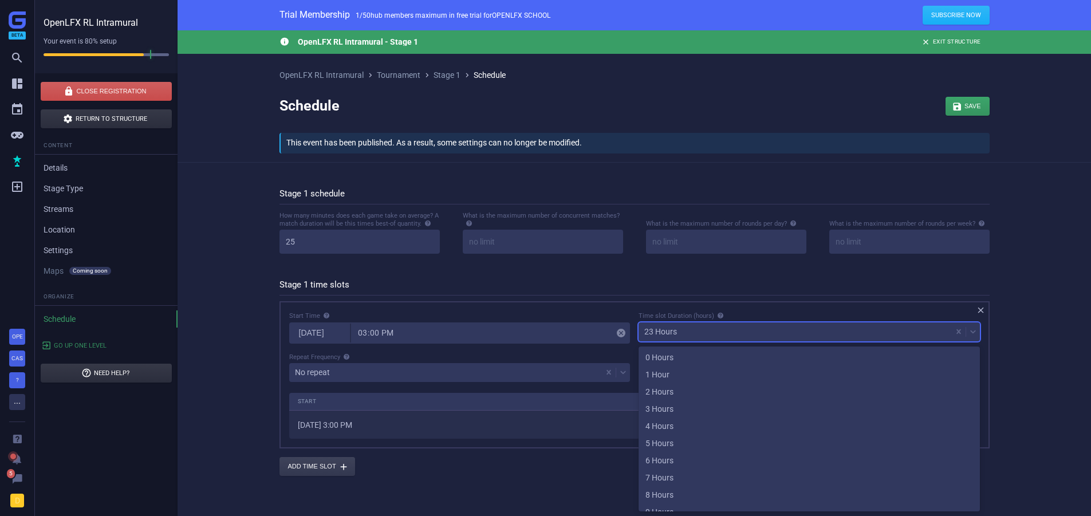
scroll to position [245, 0]
click at [668, 366] on div "15 Hours" at bounding box center [809, 369] width 341 height 17
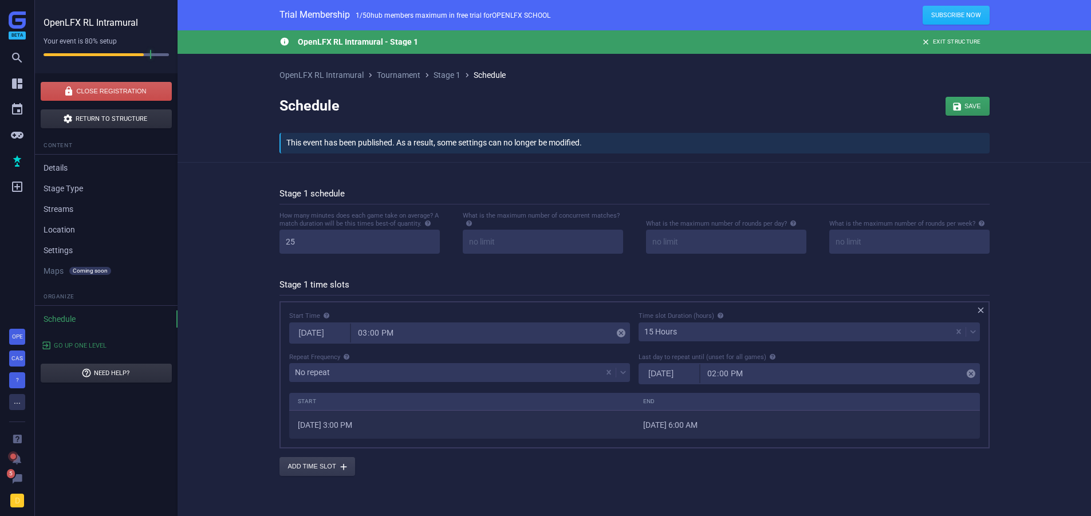
click at [977, 120] on div "Schedule  Save " at bounding box center [635, 106] width 710 height 53
click at [965, 103] on div "button" at bounding box center [968, 106] width 44 height 19
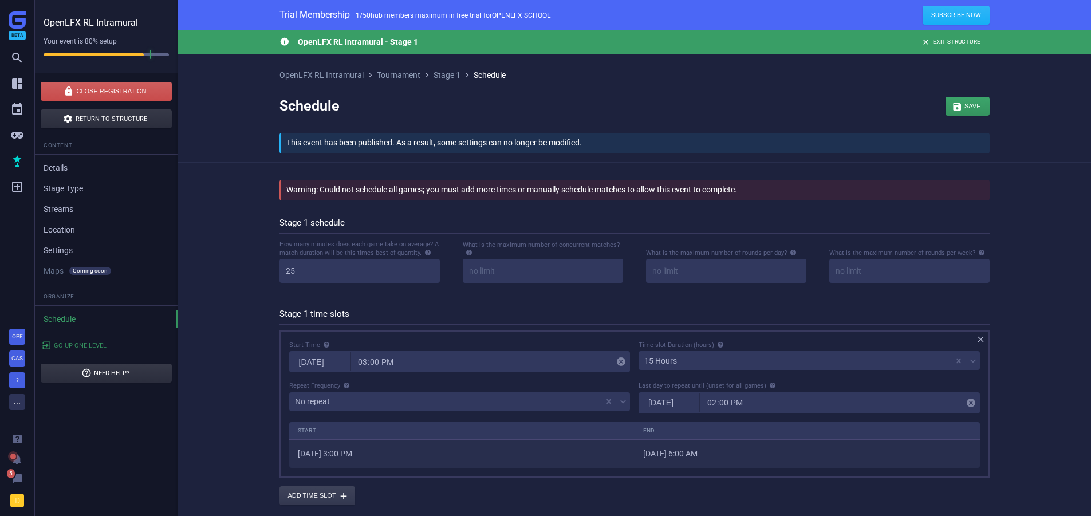
click at [673, 369] on div "15 Hours" at bounding box center [795, 361] width 313 height 16
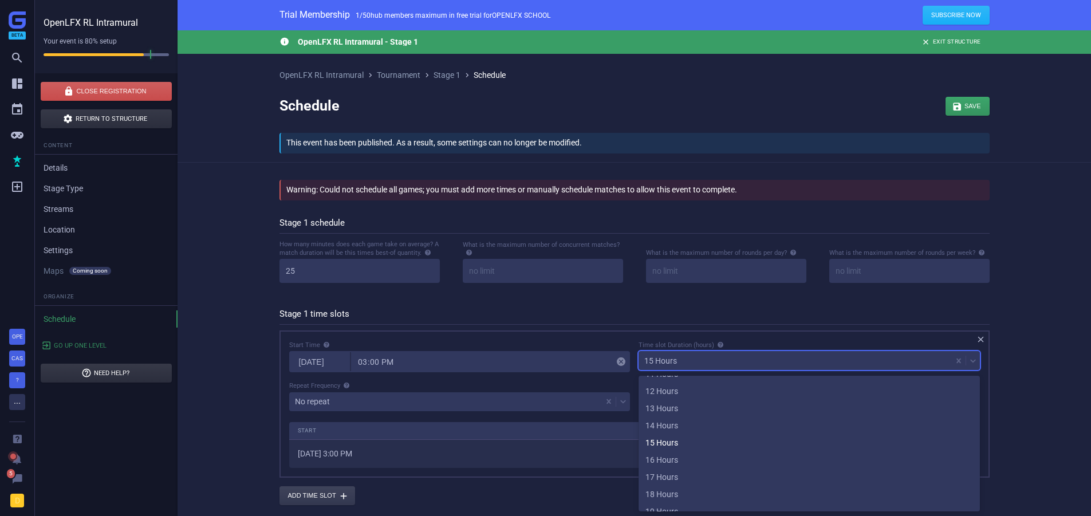
scroll to position [281, 0]
click at [674, 503] on div "23 Hours" at bounding box center [809, 500] width 341 height 17
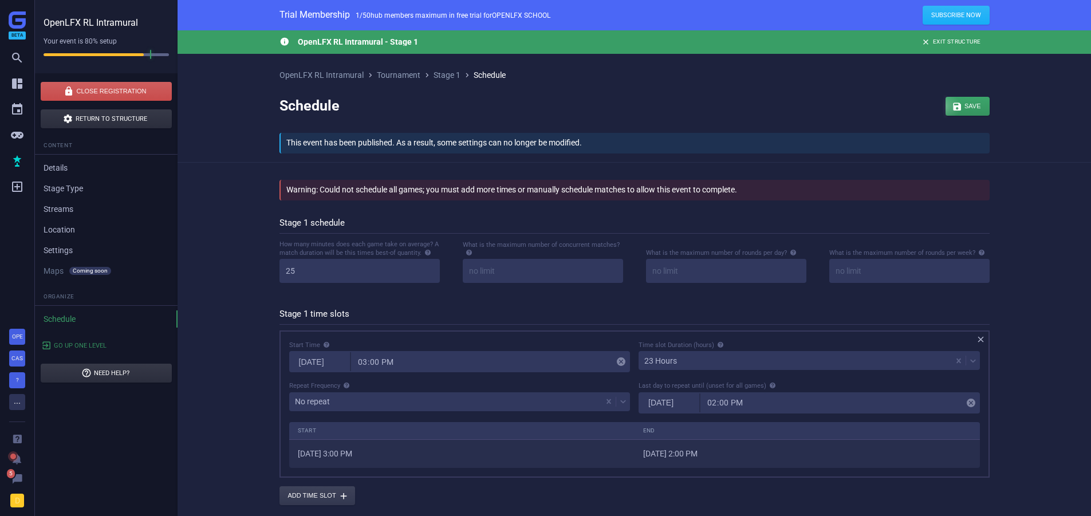
click at [969, 113] on div "button" at bounding box center [968, 106] width 44 height 19
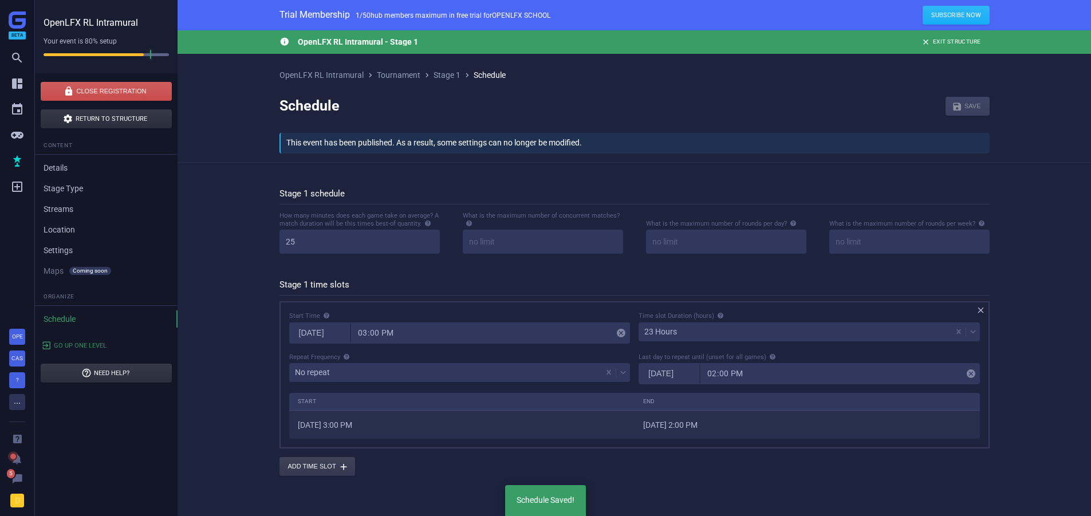
click at [252, 230] on div " OpenLFX RL Intramural - Stage 1  Exit Structure OpenLFX RL Intramural  Tour…" at bounding box center [635, 268] width 914 height 477
click at [205, 297] on div " OpenLFX RL Intramural - Stage 1  Exit Structure OpenLFX RL Intramural  Tour…" at bounding box center [635, 268] width 914 height 477
click at [272, 248] on div "How many minutes does each game take on average? A match duration will be this …" at bounding box center [359, 237] width 183 height 52
drag, startPoint x: 267, startPoint y: 262, endPoint x: 232, endPoint y: 265, distance: 35.1
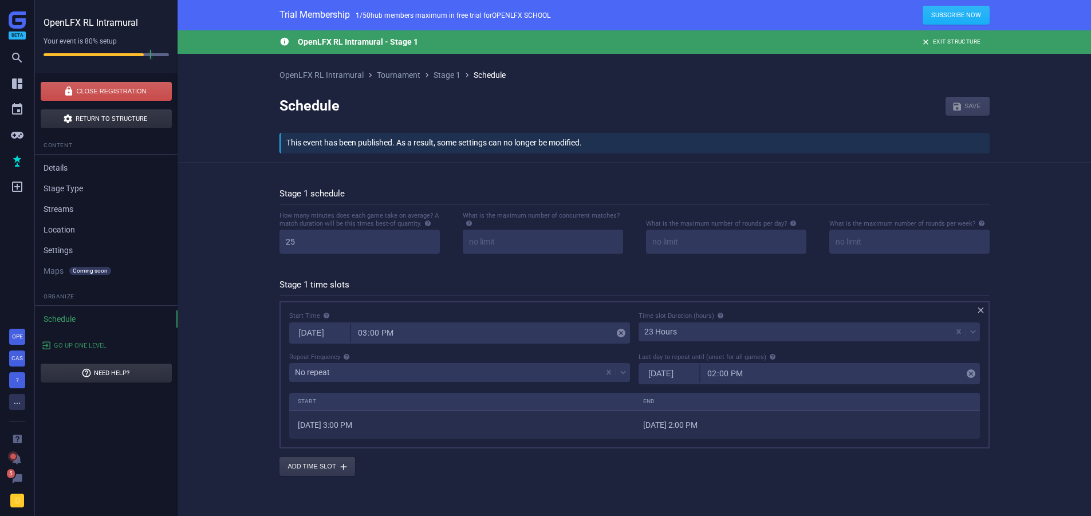
click at [232, 265] on div " OpenLFX RL Intramural - Stage 1  Exit Structure OpenLFX RL Intramural  Tour…" at bounding box center [635, 268] width 914 height 477
drag, startPoint x: 273, startPoint y: 103, endPoint x: 393, endPoint y: 107, distance: 120.3
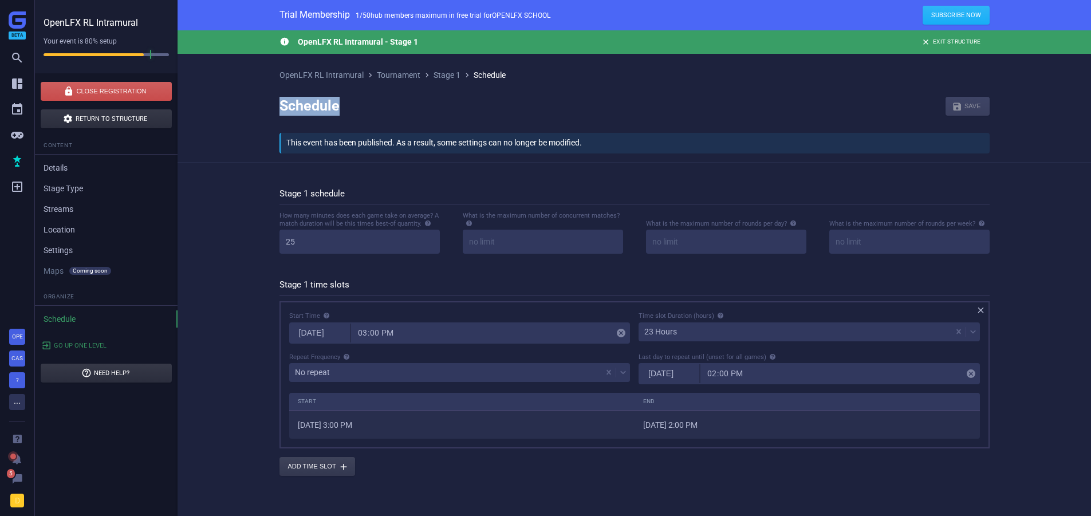
click at [393, 107] on div "OpenLFX RL Intramural  Tournament  Stage 1  Schedule Schedule  Save  This …" at bounding box center [634, 116] width 745 height 91
click at [393, 107] on div "Schedule  Save " at bounding box center [635, 106] width 710 height 53
drag, startPoint x: 356, startPoint y: 105, endPoint x: 270, endPoint y: 99, distance: 85.6
click at [270, 99] on div "OpenLFX RL Intramural  Tournament  Stage 1  Schedule Schedule  Save  This …" at bounding box center [634, 116] width 745 height 91
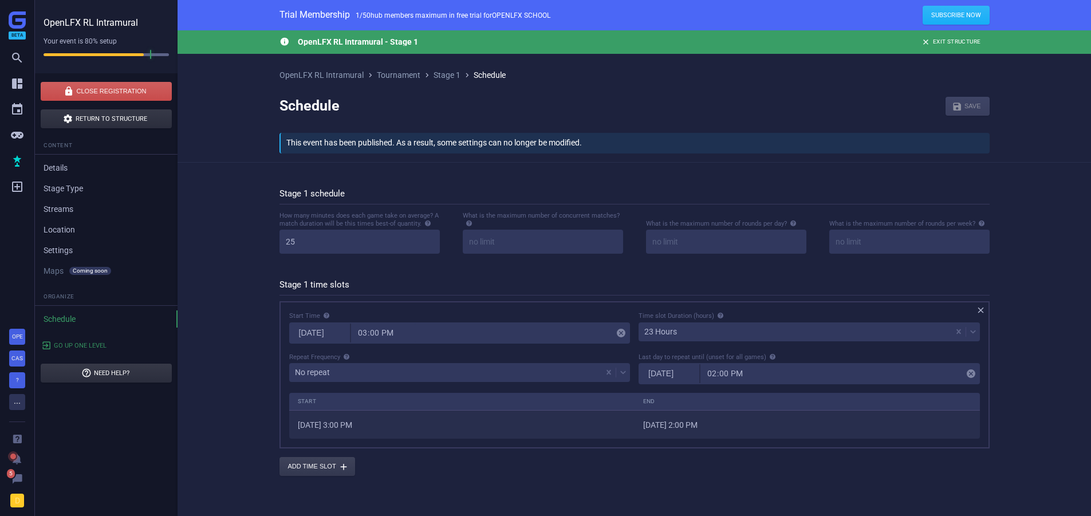
click at [277, 174] on div " OpenLFX RL Intramural - Stage 1  Exit Structure OpenLFX RL Intramural  Tour…" at bounding box center [635, 268] width 914 height 477
drag, startPoint x: 264, startPoint y: 175, endPoint x: 374, endPoint y: 203, distance: 113.4
click at [459, 170] on div " OpenLFX RL Intramural - Stage 1  Exit Structure OpenLFX RL Intramural  Tour…" at bounding box center [635, 268] width 914 height 477
drag, startPoint x: 374, startPoint y: 203, endPoint x: 322, endPoint y: 186, distance: 54.7
click at [373, 203] on h5 "Stage 1 schedule" at bounding box center [635, 196] width 710 height 16
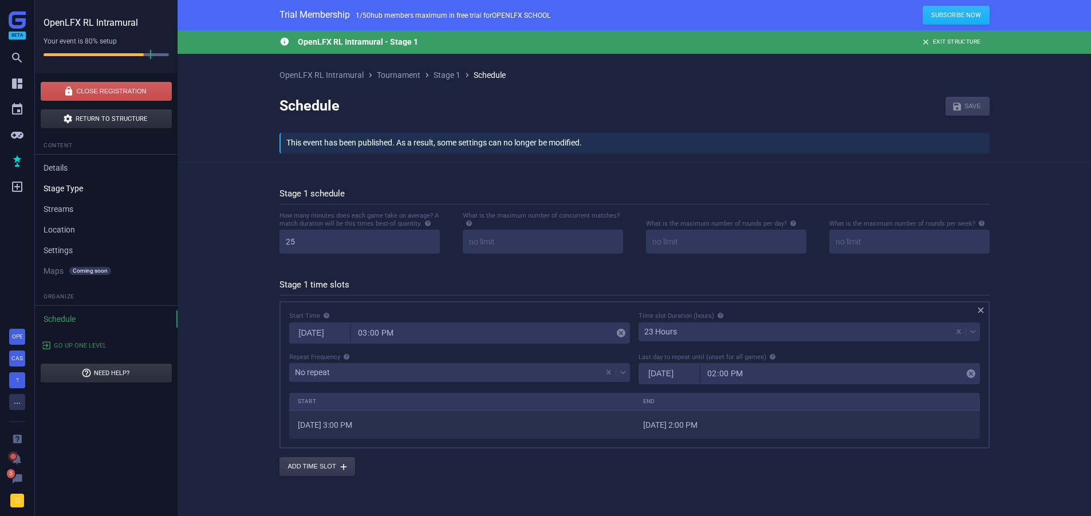
click at [86, 192] on link "Stage Type" at bounding box center [106, 188] width 143 height 17
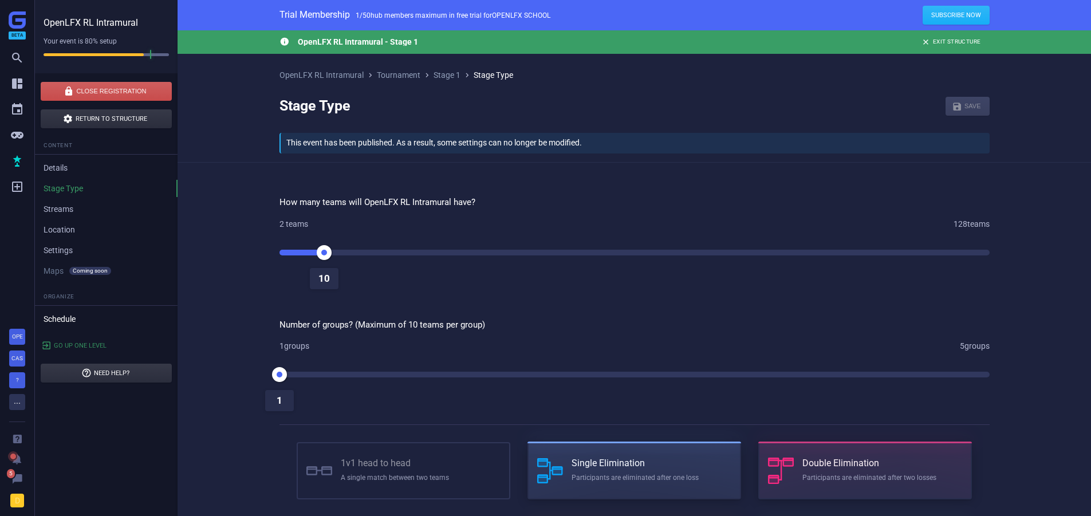
click at [97, 324] on link "Schedule" at bounding box center [106, 318] width 143 height 17
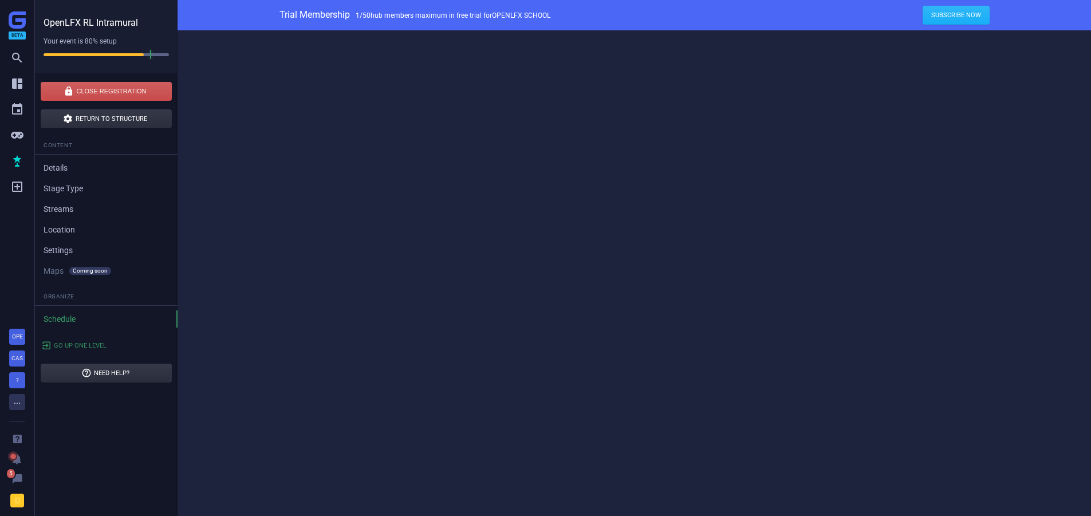
scroll to position [64, 709]
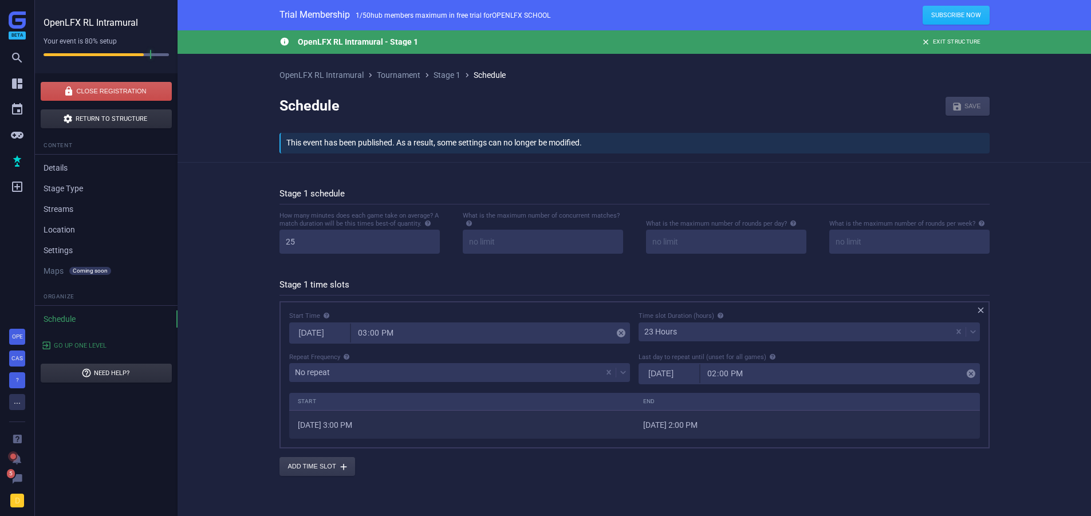
drag, startPoint x: 269, startPoint y: 314, endPoint x: 260, endPoint y: 339, distance: 26.3
click at [260, 339] on div " OpenLFX RL Intramural - Stage 1  Exit Structure OpenLFX RL Intramural  Tour…" at bounding box center [635, 268] width 914 height 477
click at [298, 469] on button "Add time slot " at bounding box center [318, 466] width 76 height 19
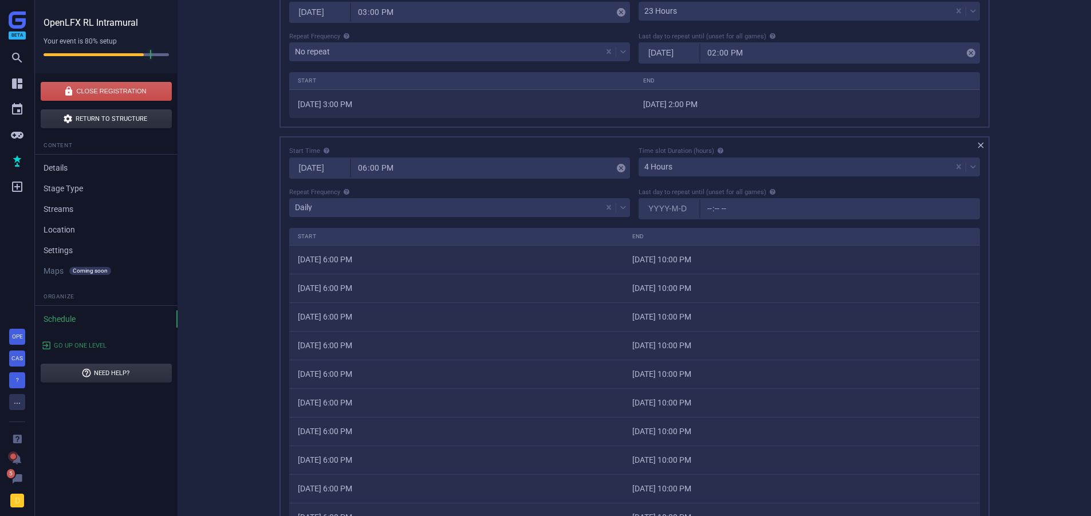
scroll to position [42, 0]
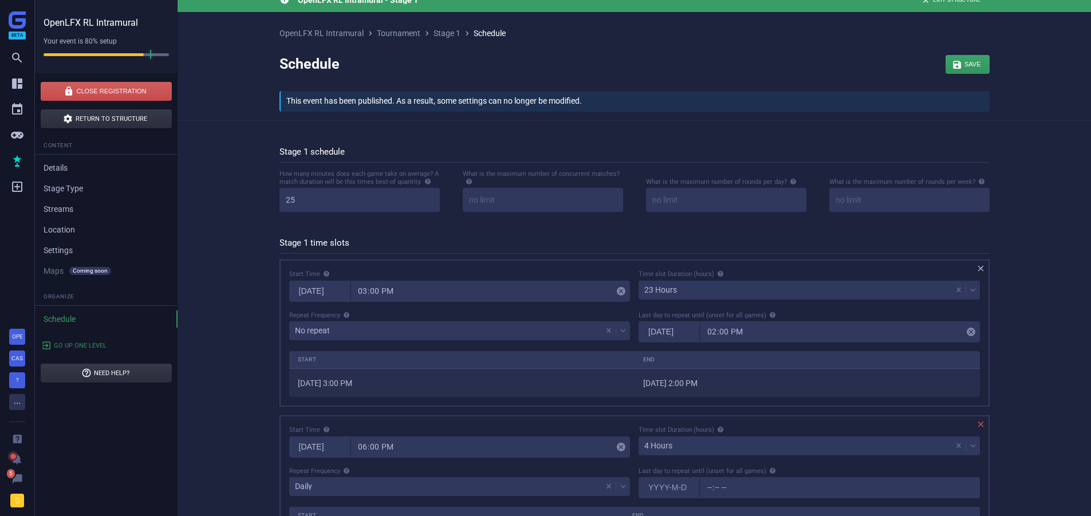
click at [980, 426] on icon "" at bounding box center [981, 424] width 10 height 10
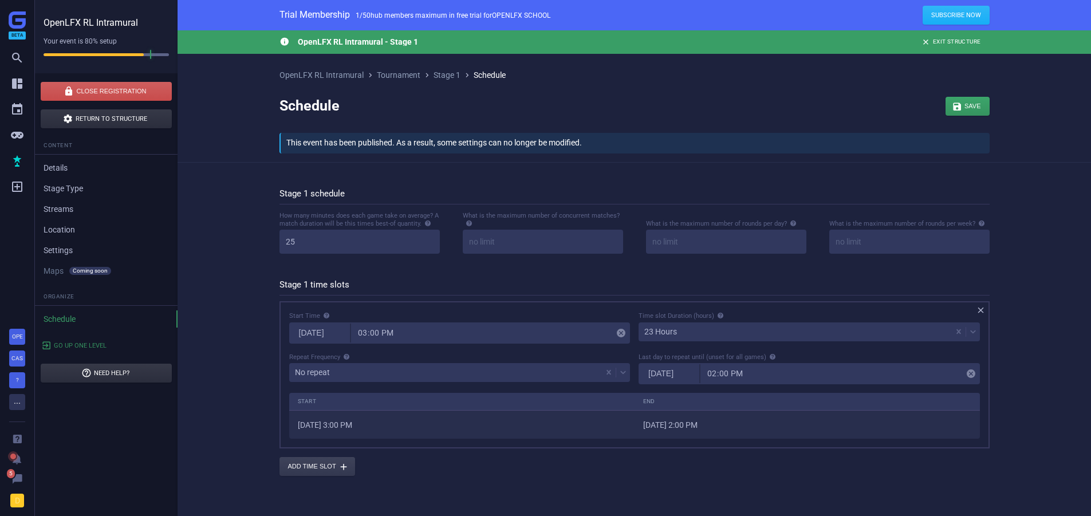
scroll to position [0, 0]
click at [691, 335] on div "23 Hours" at bounding box center [795, 332] width 313 height 16
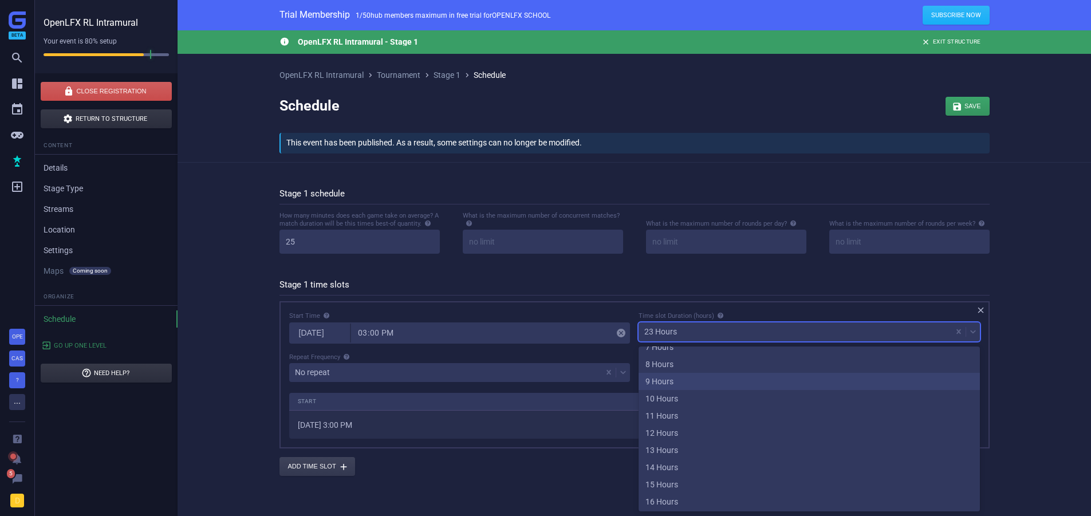
scroll to position [73, 0]
click at [682, 405] on div "7 Hours" at bounding box center [809, 404] width 341 height 17
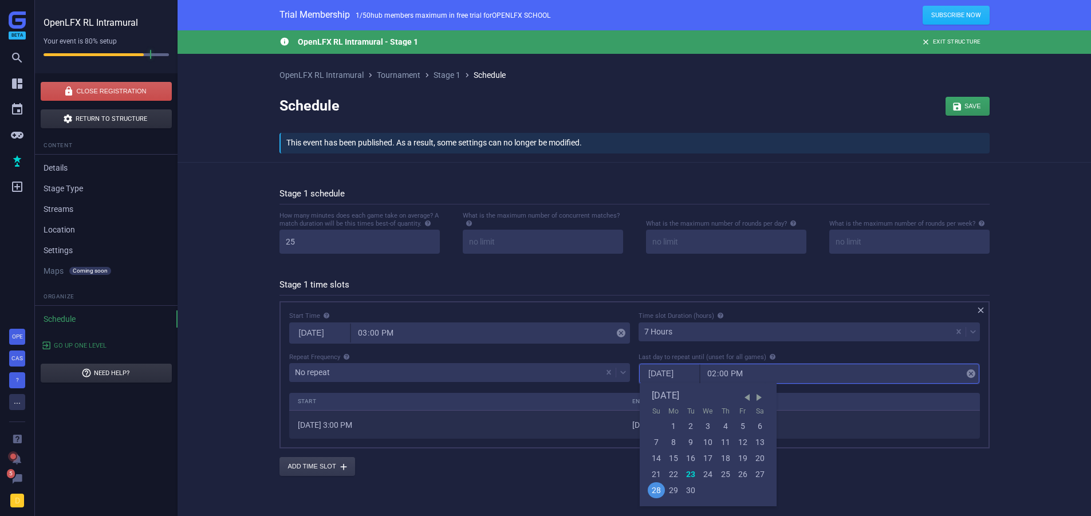
click at [683, 379] on input "[DATE]" at bounding box center [670, 373] width 60 height 19
click at [757, 475] on div "27" at bounding box center [760, 474] width 17 height 16
type input "[DATE]"
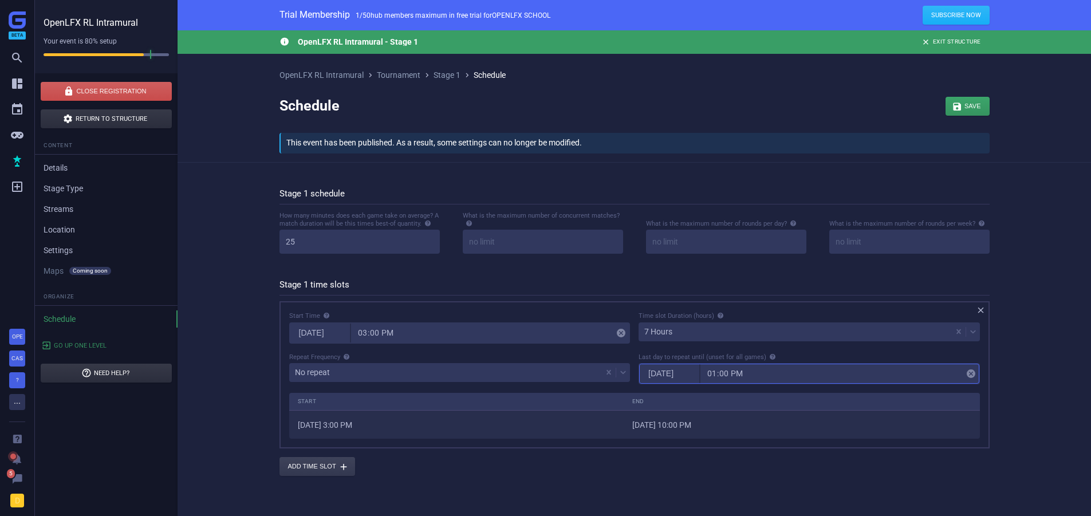
type input "22:00"
click at [233, 398] on div " OpenLFX RL Intramural - Stage 1  Exit Structure OpenLFX RL Intramural  Tour…" at bounding box center [635, 268] width 914 height 477
click at [331, 474] on button "Add time slot " at bounding box center [318, 466] width 76 height 19
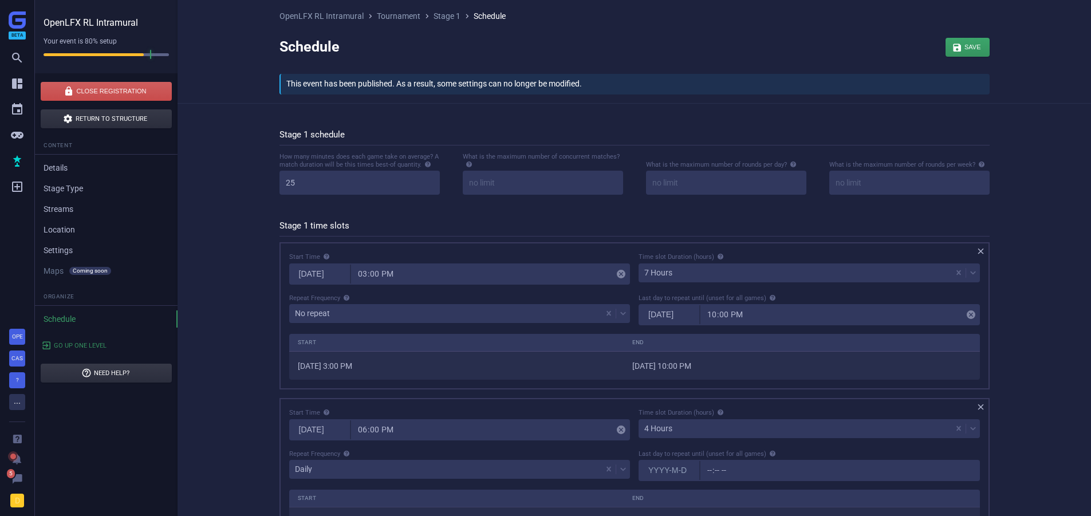
scroll to position [115, 0]
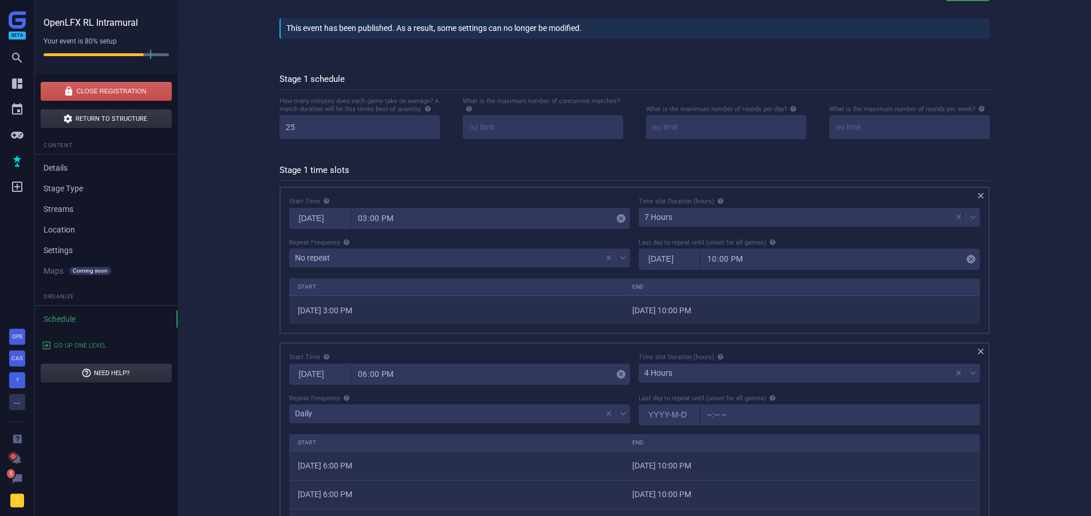
click at [323, 379] on input "[DATE]" at bounding box center [320, 374] width 60 height 19
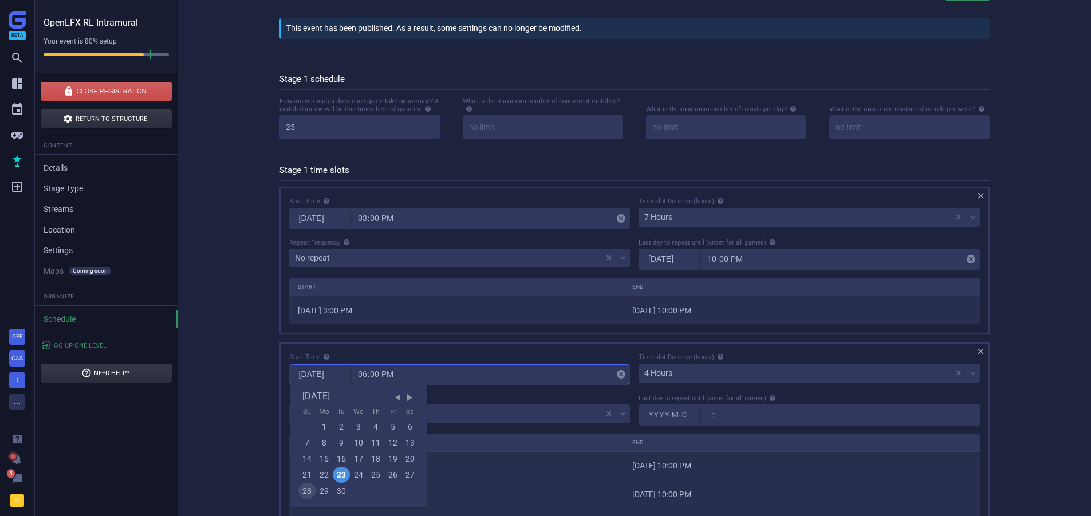
click at [304, 494] on div "28" at bounding box center [306, 491] width 17 height 16
type input "[DATE]"
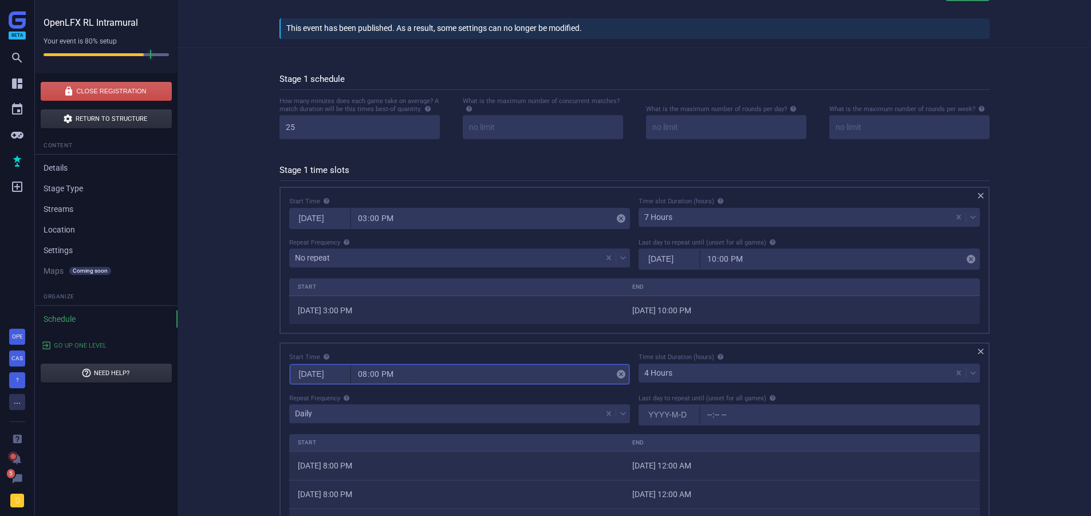
click at [391, 373] on input "20:00" at bounding box center [384, 374] width 66 height 19
type input "08:00"
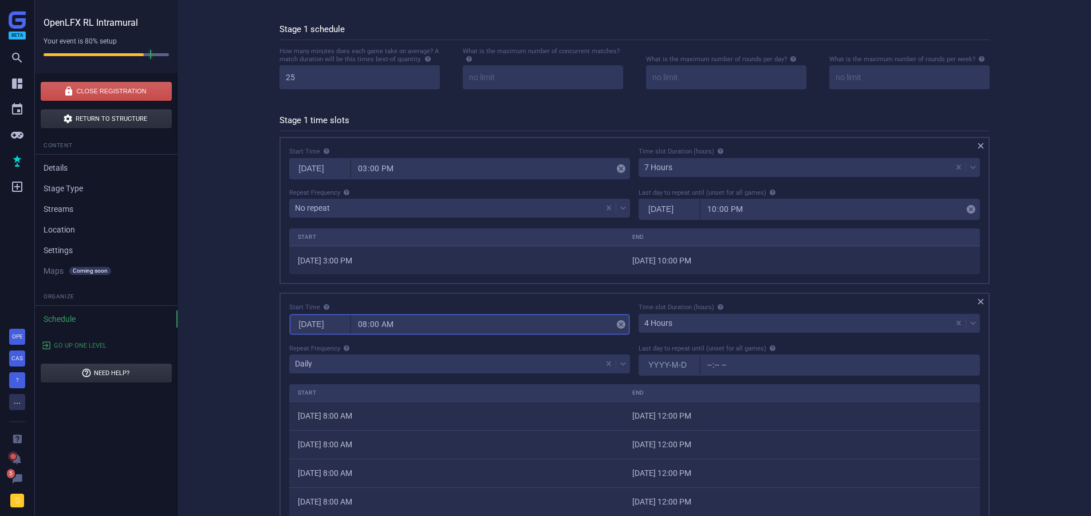
click at [713, 352] on body " Beta        OPE CAS ? ...    5 D OpenLFX RL Intramural Your event i…" at bounding box center [545, 94] width 1091 height 516
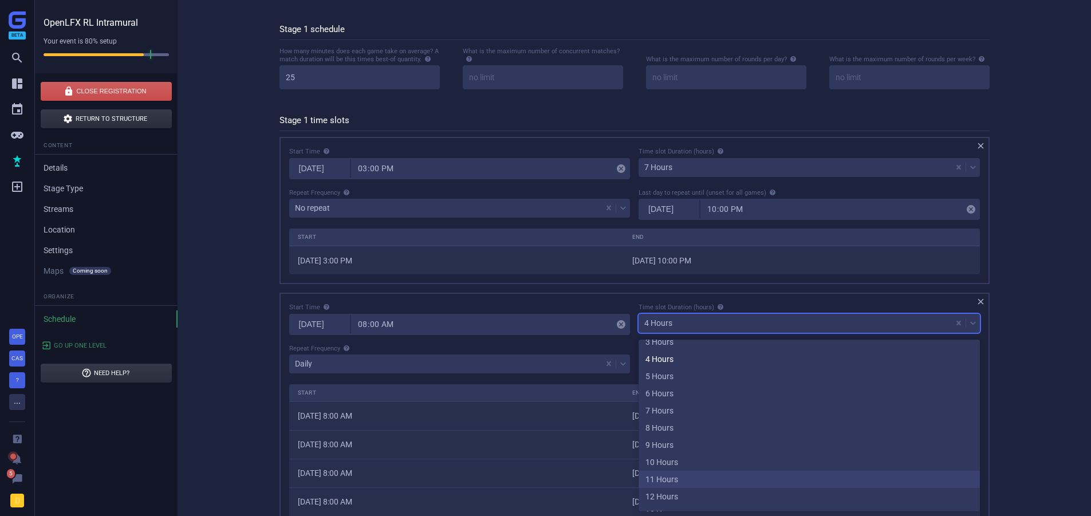
scroll to position [115, 0]
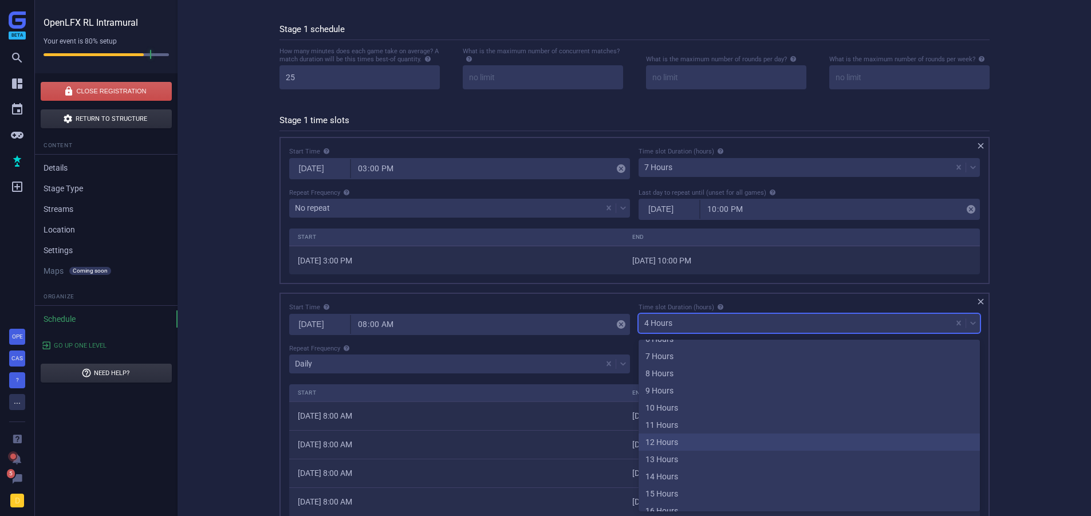
click at [687, 436] on div "12 Hours" at bounding box center [809, 442] width 341 height 17
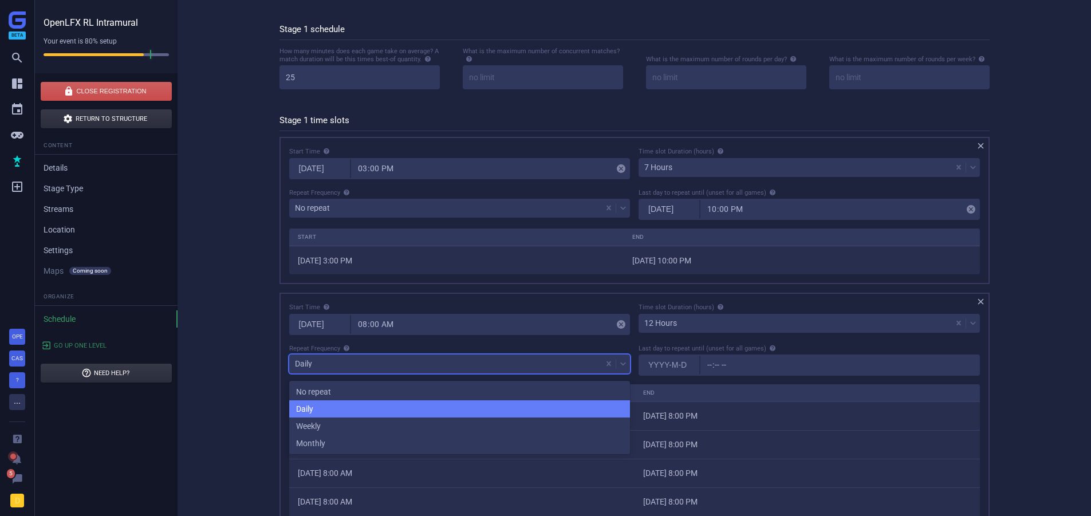
click at [304, 362] on div "Daily" at bounding box center [445, 364] width 313 height 16
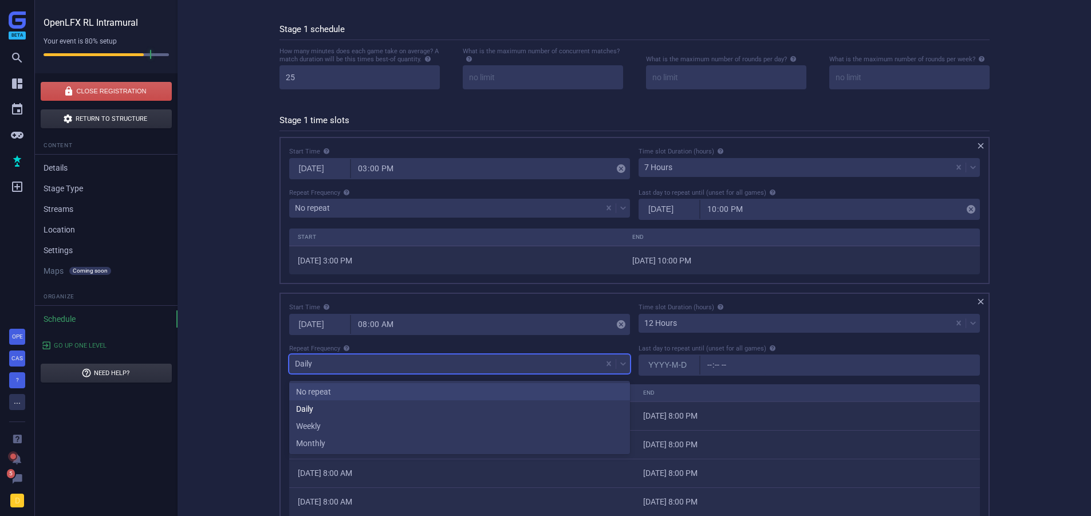
click at [314, 388] on div "No repeat" at bounding box center [459, 391] width 341 height 17
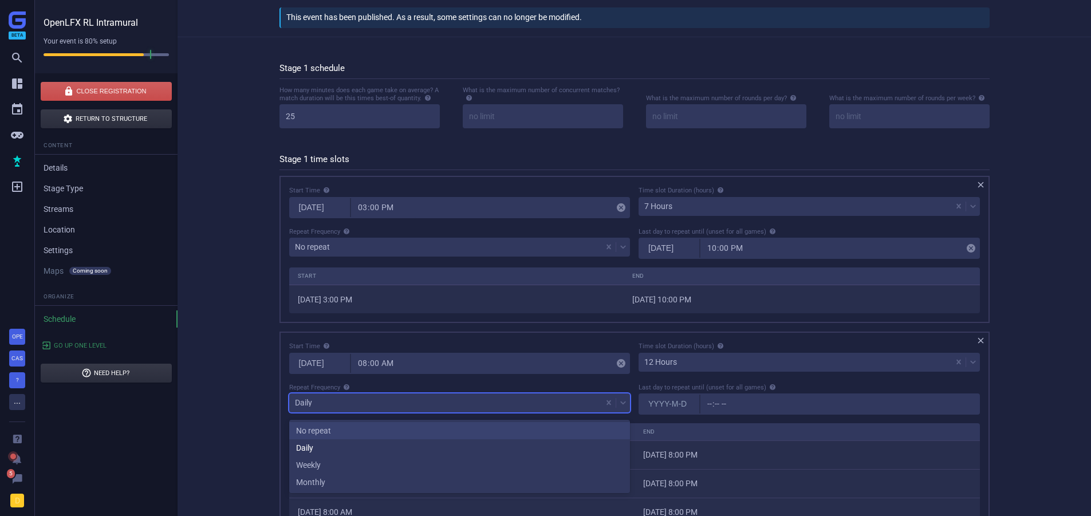
scroll to position [64, 709]
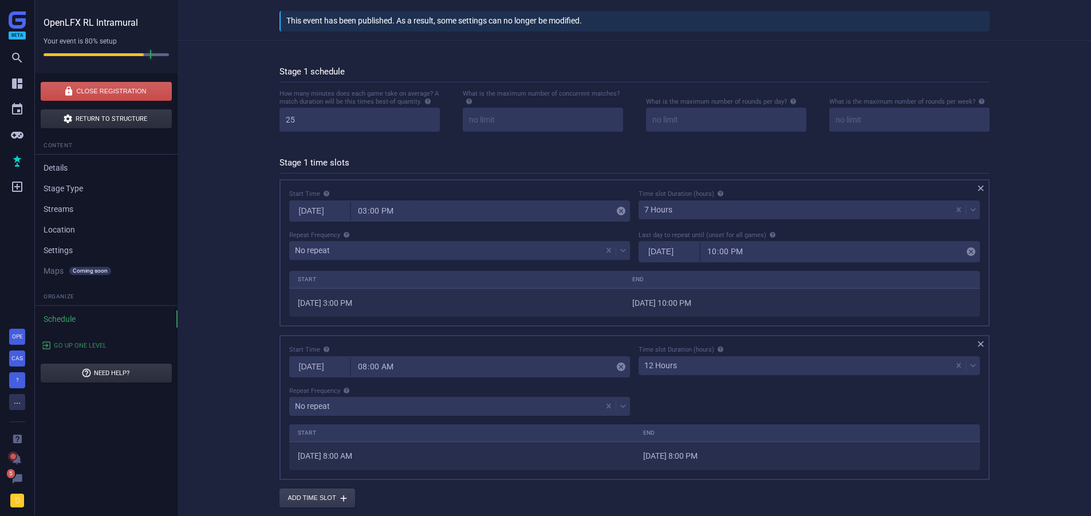
click at [698, 395] on div "Start Time [DATE] 08:00  Time slot Duration (hours) 12 Hours Repeat Frequency …" at bounding box center [634, 384] width 699 height 79
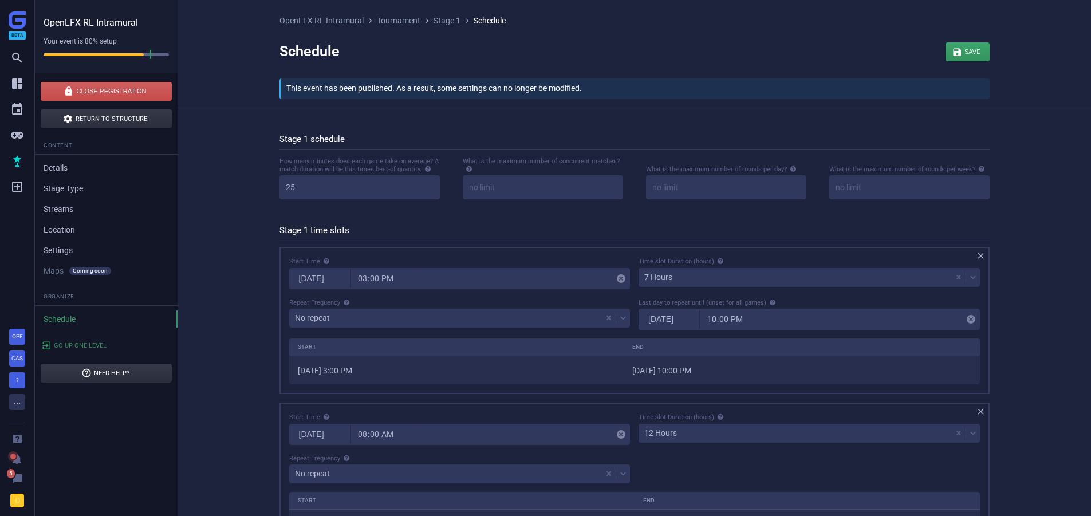
scroll to position [0, 0]
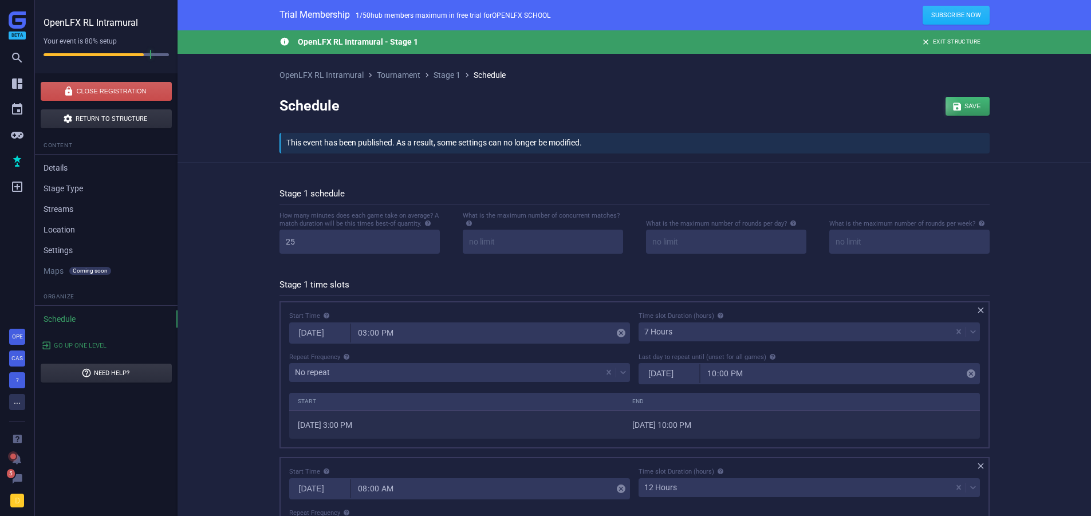
click at [967, 99] on div "button" at bounding box center [968, 106] width 44 height 19
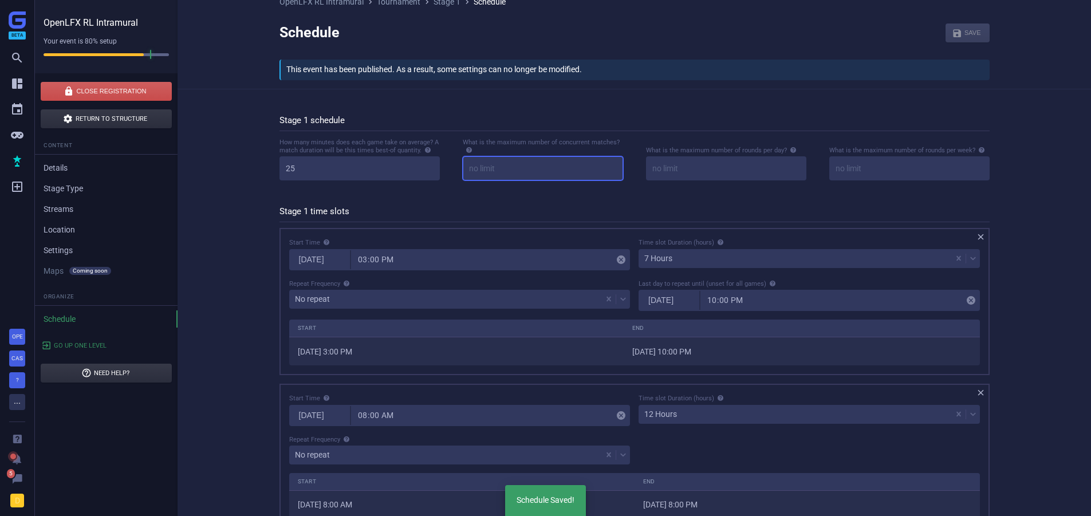
scroll to position [125, 0]
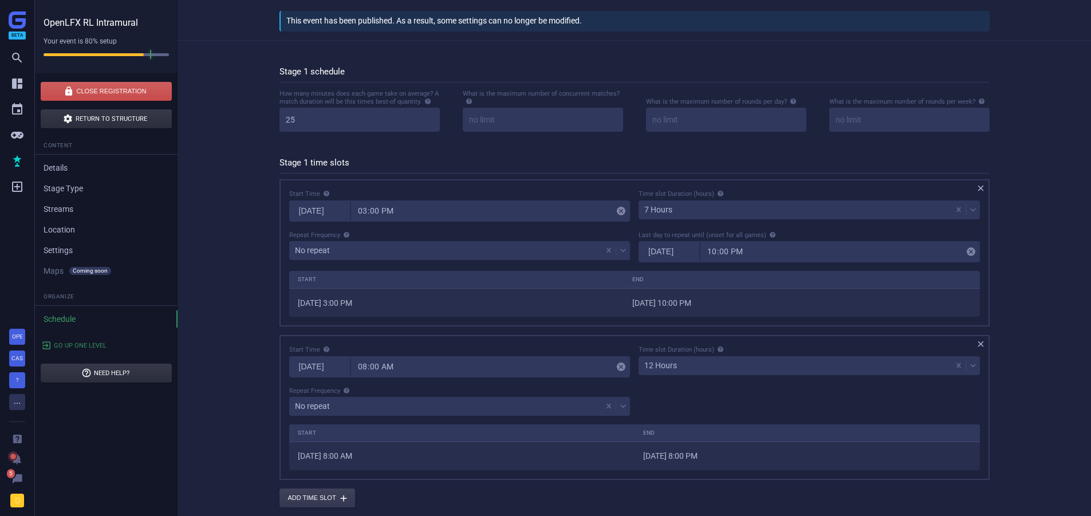
drag, startPoint x: 524, startPoint y: 191, endPoint x: 266, endPoint y: 392, distance: 327.4
click at [266, 392] on div "Stage 1 schedule How many minutes does each game take on average? A match durat…" at bounding box center [634, 283] width 745 height 450
drag, startPoint x: 533, startPoint y: 316, endPoint x: 821, endPoint y: 306, distance: 288.9
click at [821, 306] on tr "[DATE] 3:00 PM [DATE] 10:00 PM" at bounding box center [634, 302] width 691 height 29
click at [821, 306] on td "[DATE] 10:00 PM" at bounding box center [802, 302] width 356 height 29
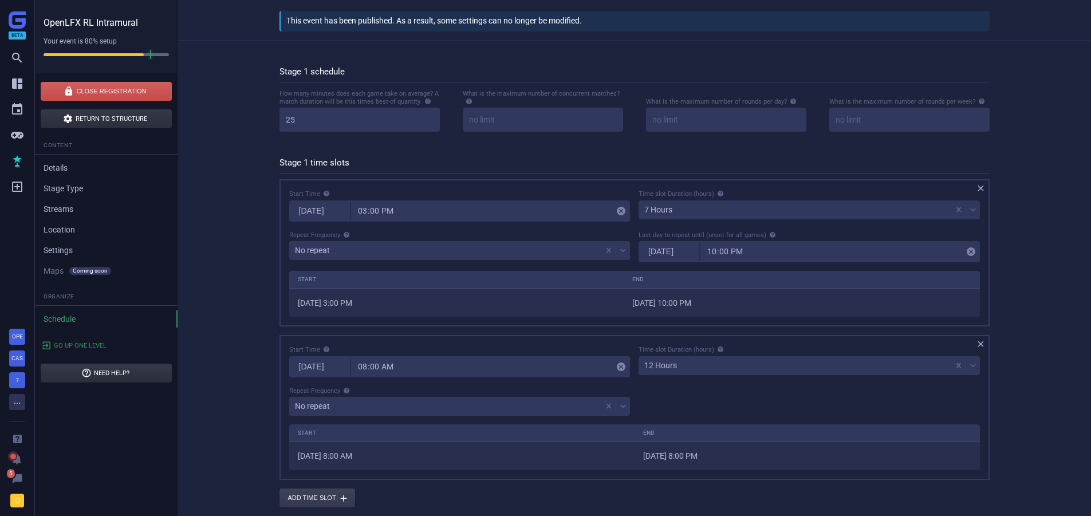
drag, startPoint x: 648, startPoint y: 458, endPoint x: 801, endPoint y: 455, distance: 153.0
click at [801, 455] on td "[DATE] 8:00 PM" at bounding box center [807, 456] width 345 height 29
drag, startPoint x: 641, startPoint y: 235, endPoint x: 837, endPoint y: 227, distance: 196.6
click at [837, 230] on div "Last day to repeat until (unset for all games)" at bounding box center [809, 234] width 341 height 8
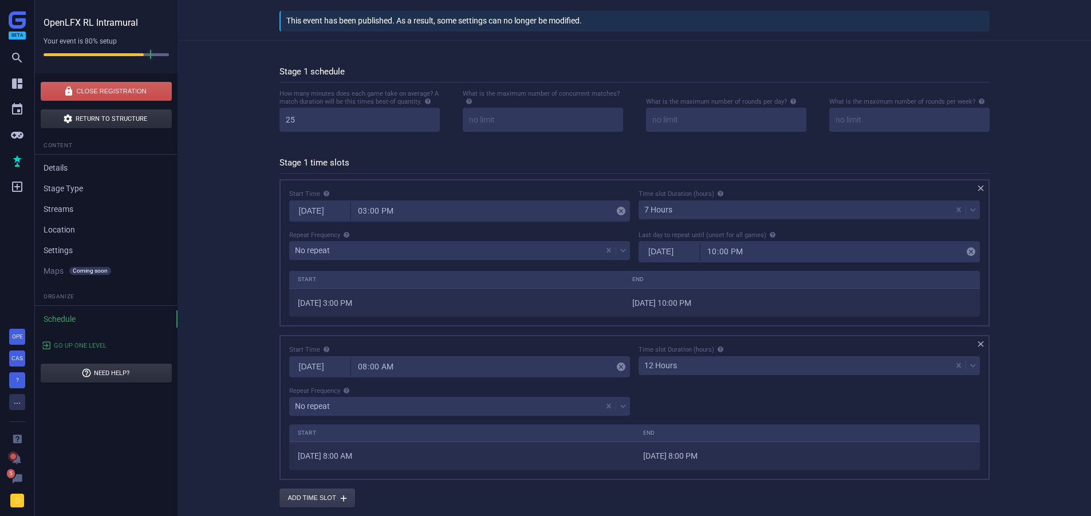
click at [837, 230] on div "Last day to repeat until (unset for all games)" at bounding box center [809, 234] width 341 height 8
click at [769, 234] on icon at bounding box center [772, 234] width 7 height 7
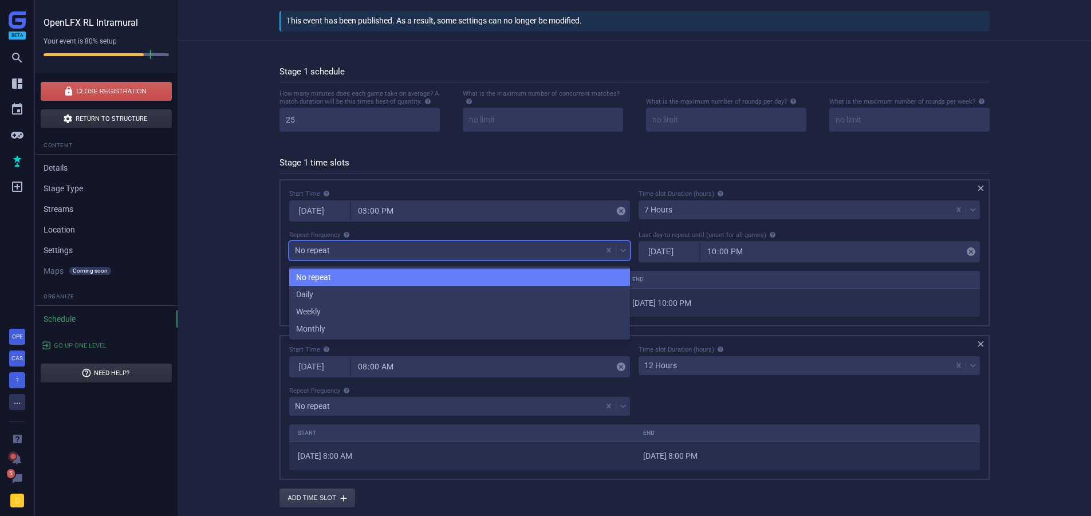
click at [349, 246] on div "No repeat" at bounding box center [445, 250] width 313 height 16
click at [333, 281] on div "No repeat" at bounding box center [459, 277] width 341 height 17
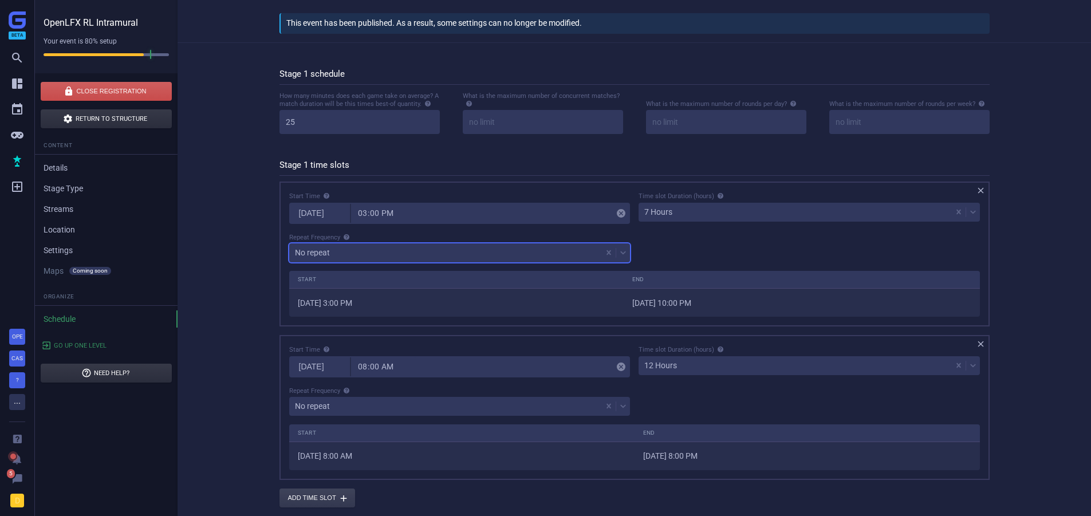
scroll to position [123, 0]
click at [683, 255] on div "Start Time [DATE] 15:00  Time slot Duration (hours) 7 Hours Repeat Frequency o…" at bounding box center [634, 230] width 699 height 79
click at [430, 249] on div "No repeat" at bounding box center [445, 253] width 313 height 16
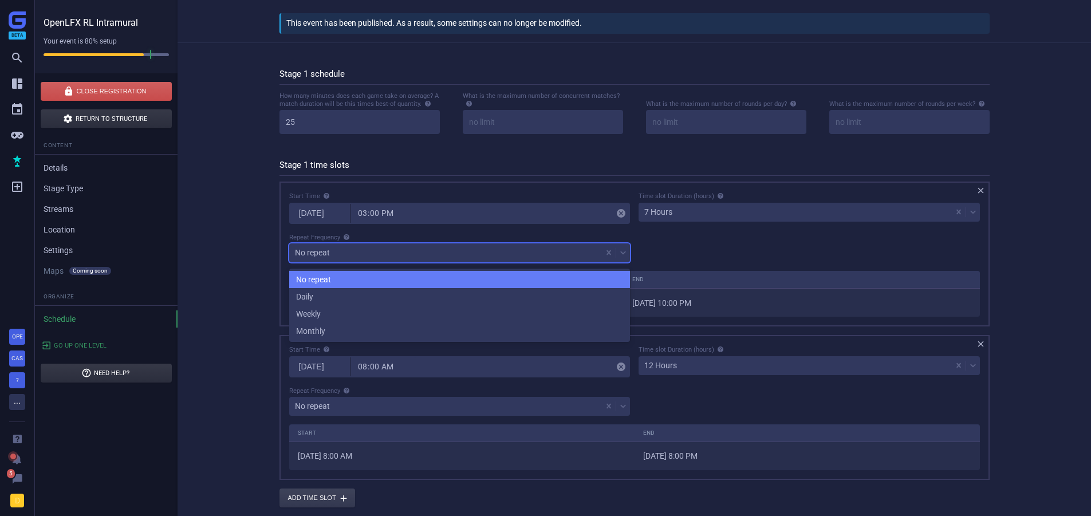
click at [382, 277] on div "No repeat" at bounding box center [459, 279] width 341 height 17
click at [356, 258] on div "No repeat" at bounding box center [445, 253] width 313 height 16
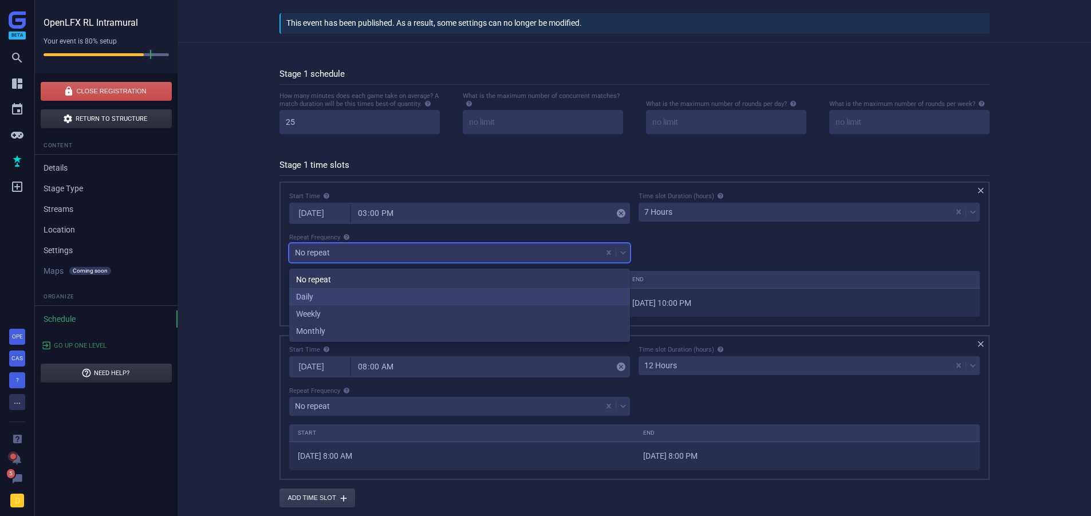
click at [345, 293] on div "Daily" at bounding box center [459, 296] width 341 height 17
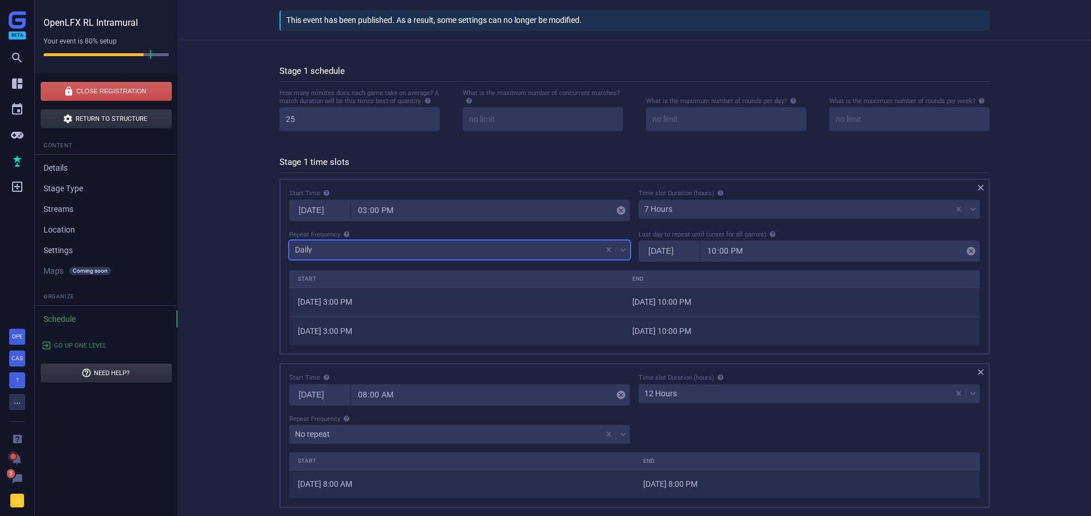
click at [346, 251] on div "Daily" at bounding box center [445, 250] width 313 height 16
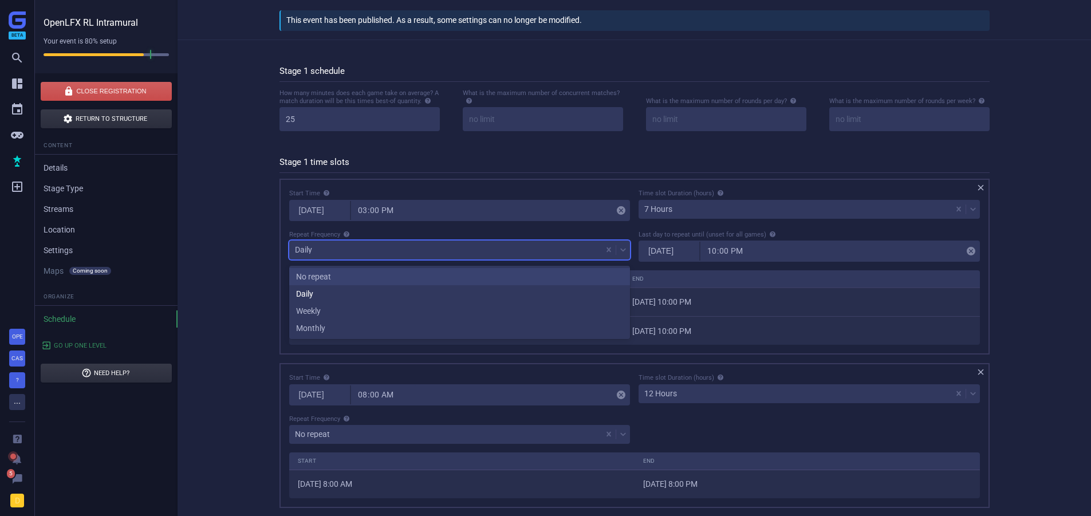
click at [340, 270] on div "No repeat" at bounding box center [459, 276] width 341 height 17
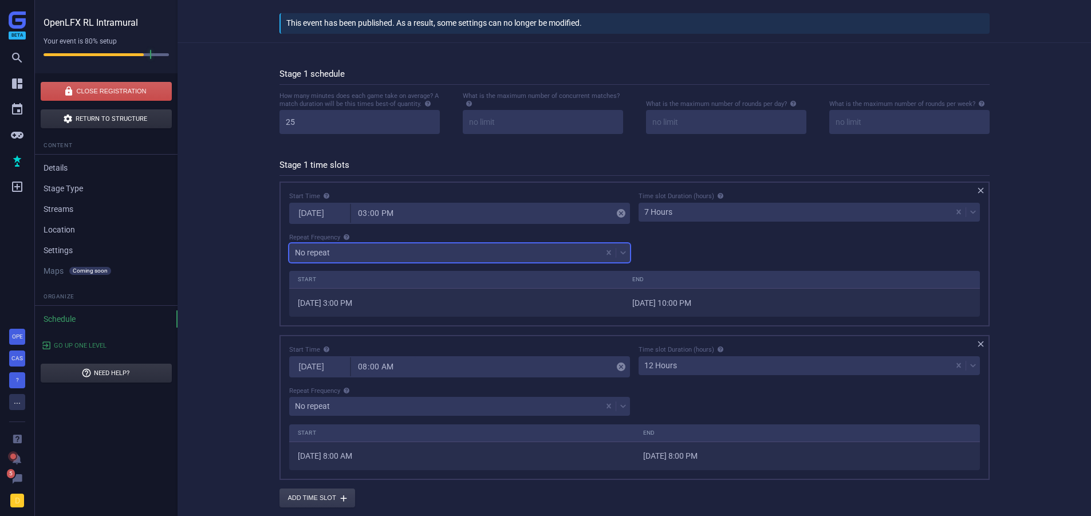
click at [807, 241] on div "Start Time [DATE] 15:00  Time slot Duration (hours) 7 Hours Repeat Frequency o…" at bounding box center [634, 230] width 699 height 79
click at [453, 251] on div "No repeat" at bounding box center [445, 253] width 313 height 16
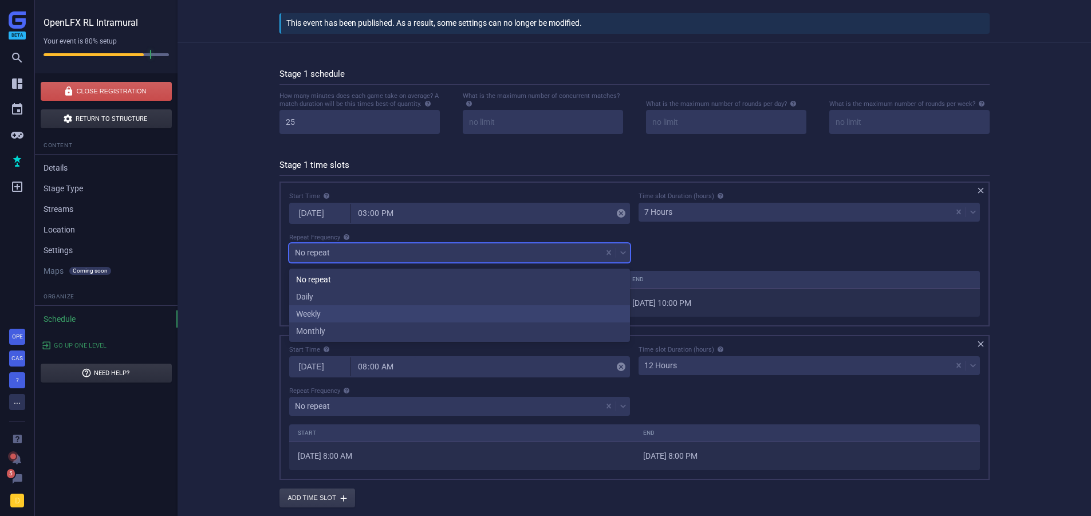
click at [355, 310] on div "Weekly" at bounding box center [459, 313] width 341 height 17
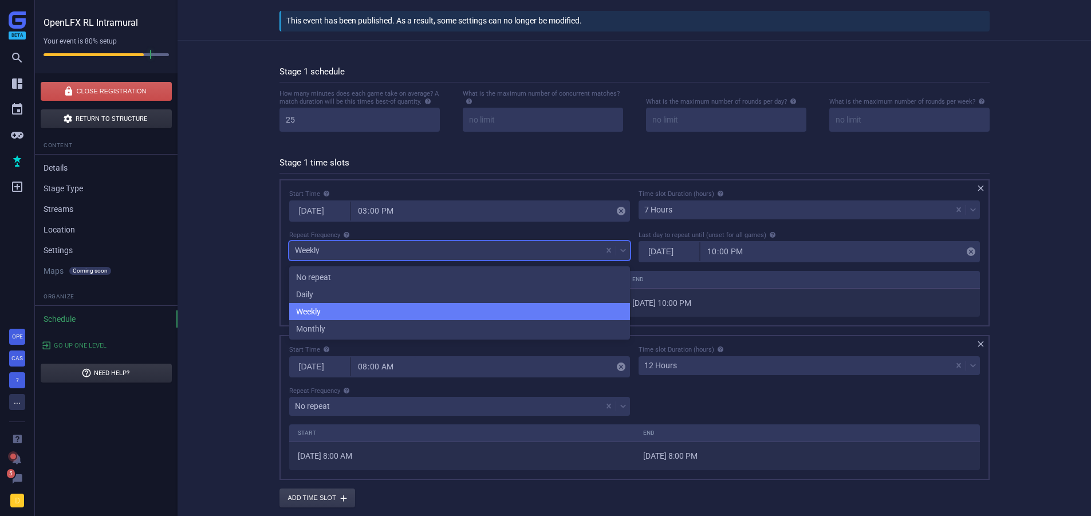
click at [406, 249] on div "Weekly" at bounding box center [445, 250] width 313 height 16
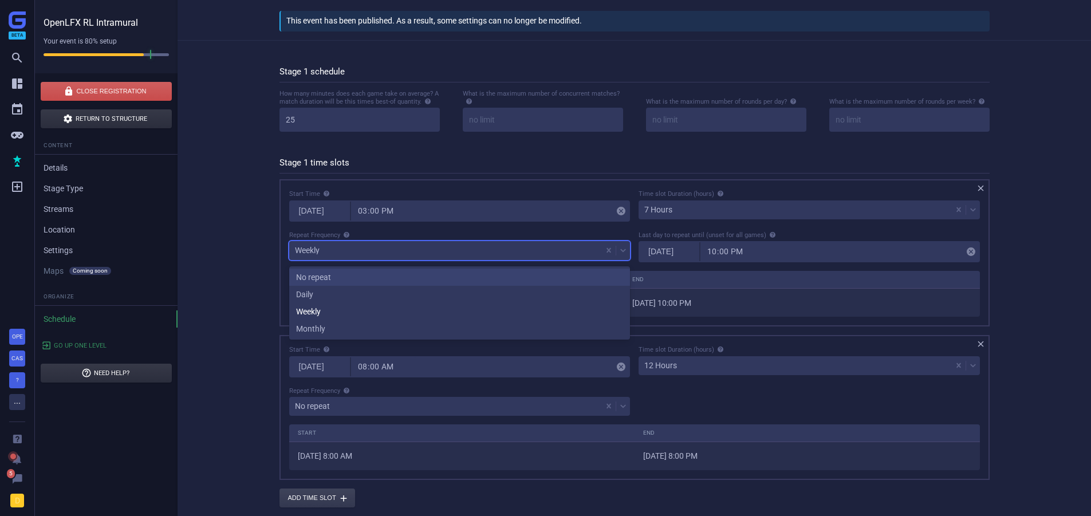
click at [391, 272] on div "No repeat" at bounding box center [459, 277] width 341 height 17
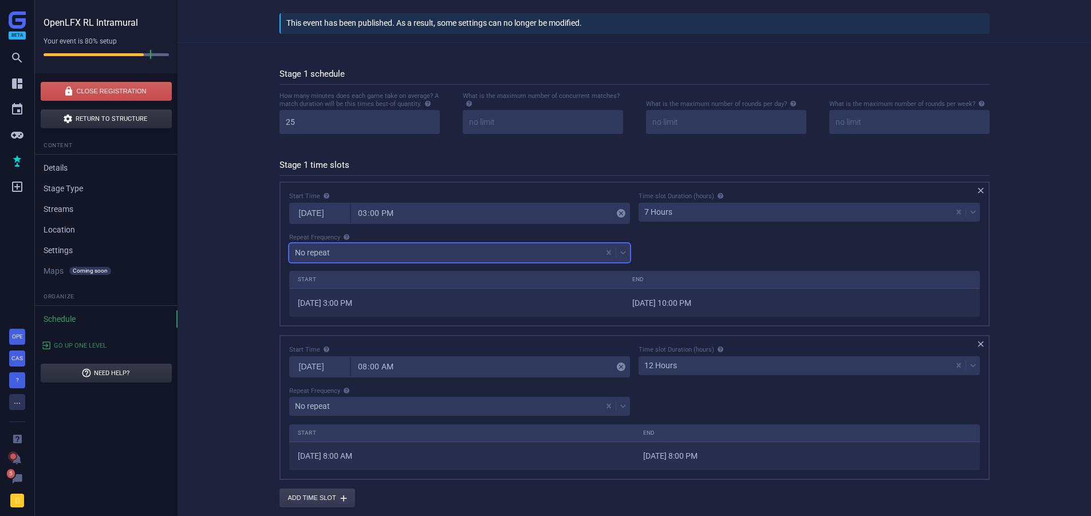
click at [655, 253] on div "Start Time [DATE] 15:00  Time slot Duration (hours) 7 Hours Repeat Frequency o…" at bounding box center [634, 230] width 699 height 79
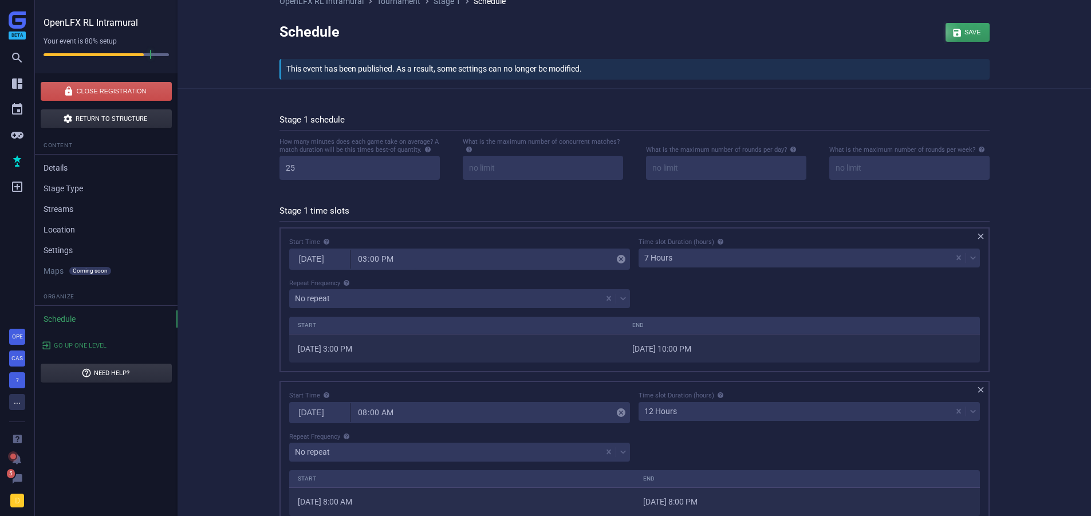
scroll to position [8, 0]
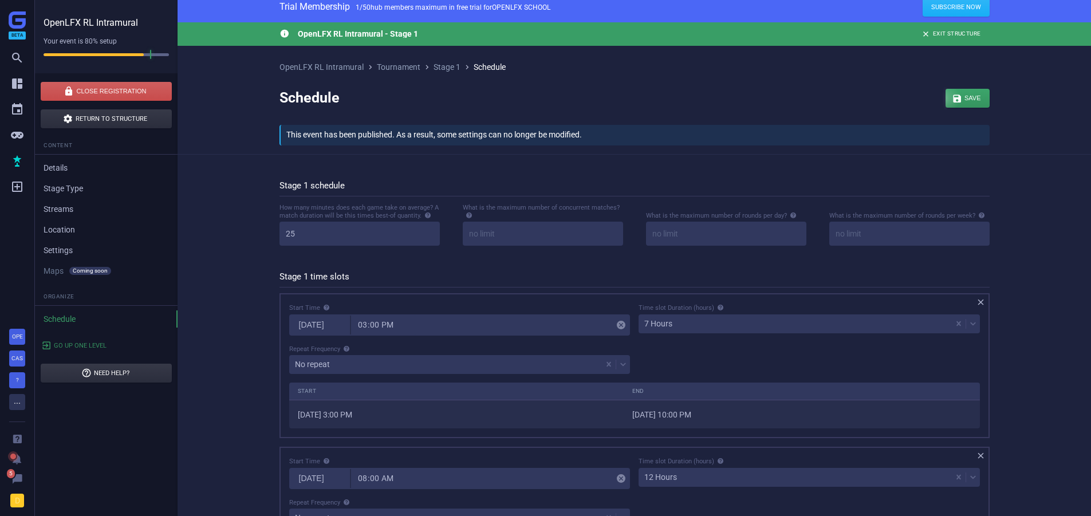
click at [980, 96] on div "button" at bounding box center [968, 98] width 44 height 19
click at [18, 177] on link "" at bounding box center [17, 187] width 14 height 26
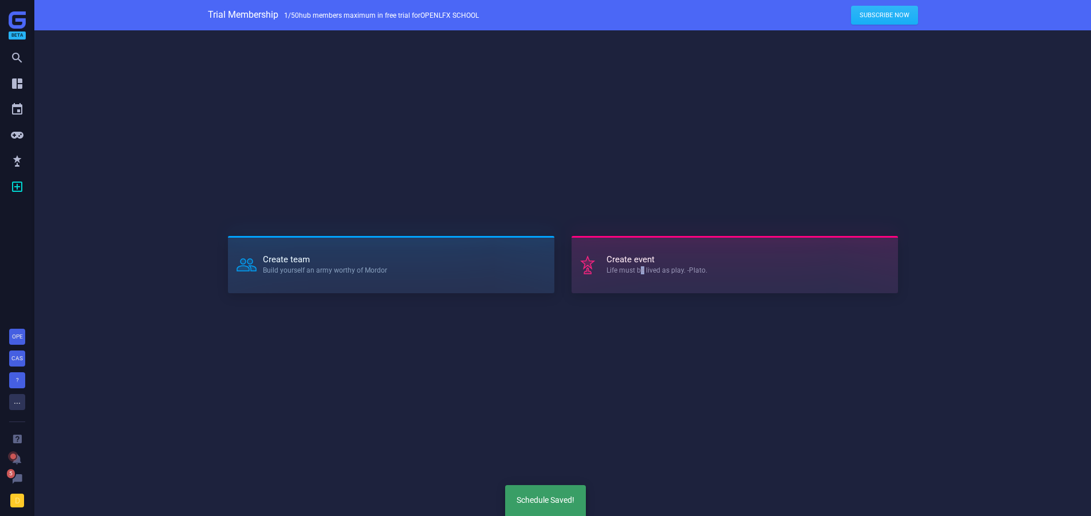
click at [643, 272] on span "Life must be lived as play. -Plato." at bounding box center [657, 270] width 101 height 7
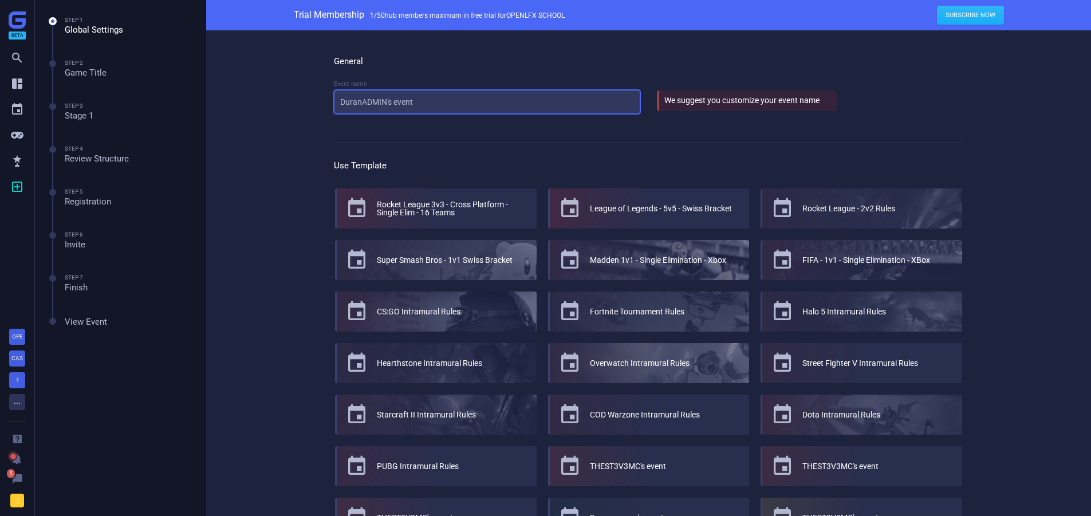
click at [440, 107] on input "DuranADMIN's event" at bounding box center [487, 102] width 306 height 24
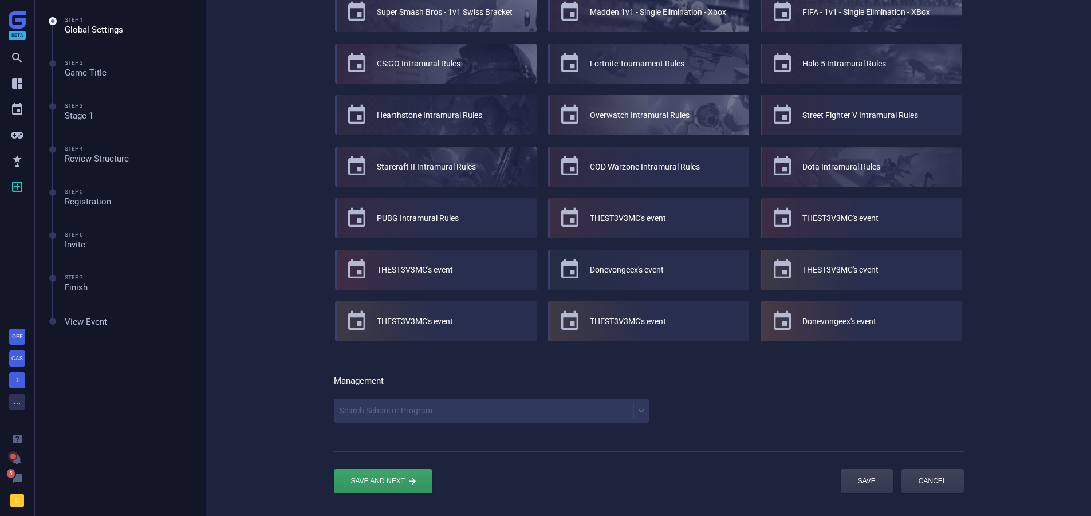
scroll to position [259, 0]
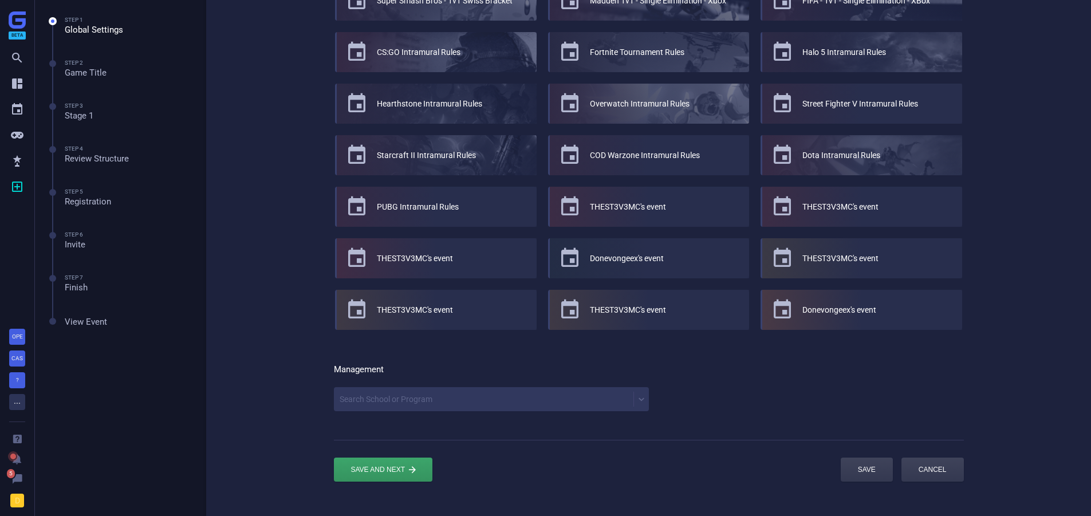
type input "TOURNEY 1"
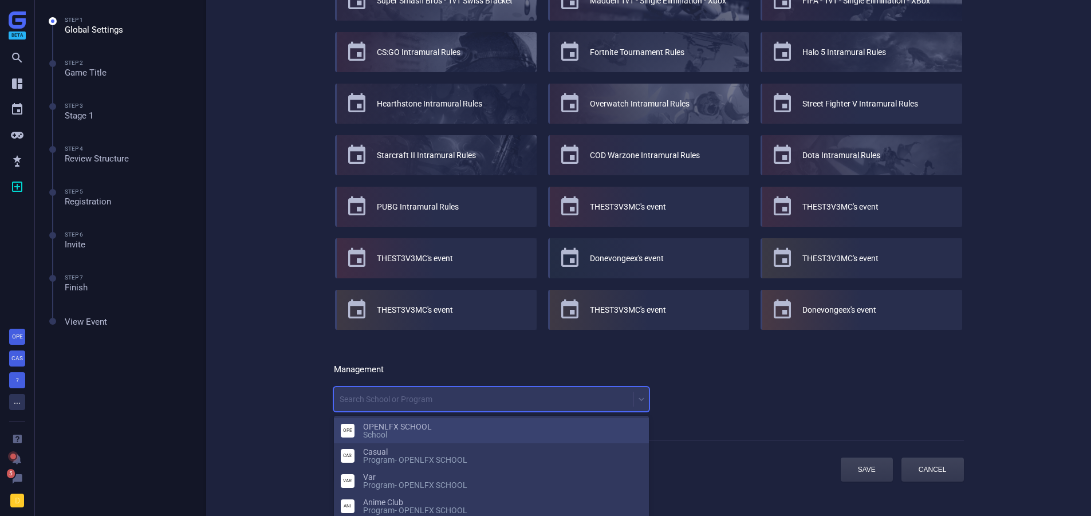
click at [377, 401] on div "Search School or Program" at bounding box center [484, 399] width 300 height 16
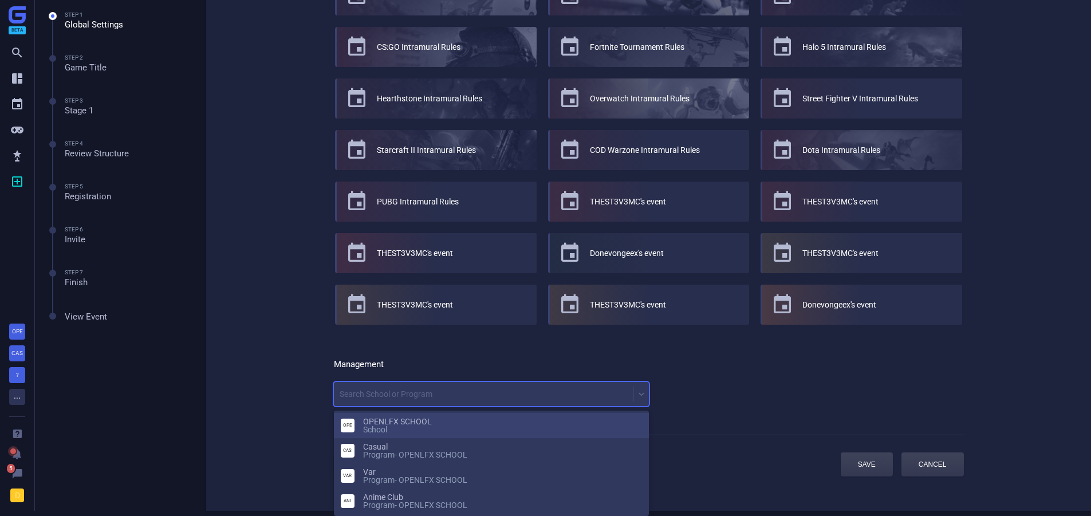
click at [381, 426] on div "school" at bounding box center [502, 430] width 279 height 8
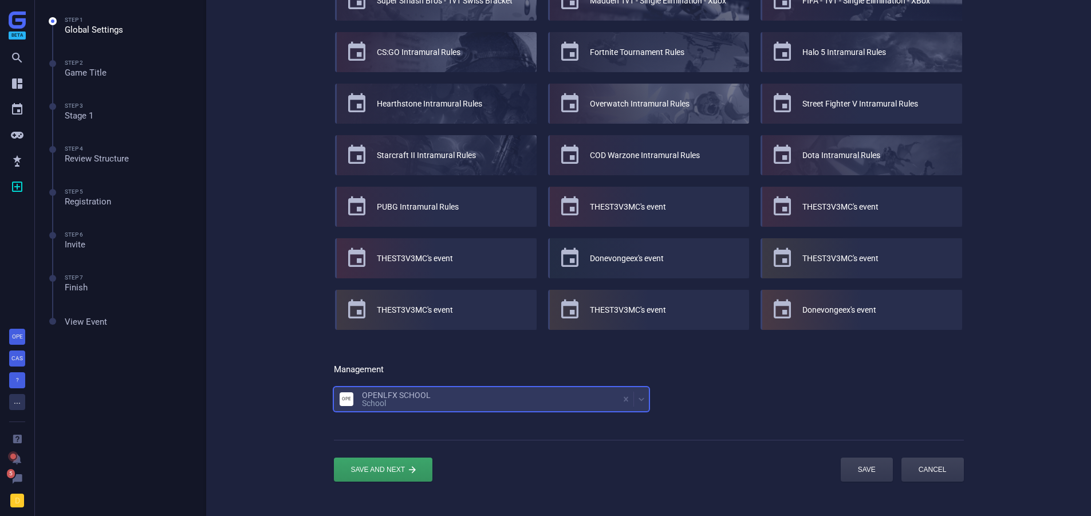
click at [242, 358] on div "General Event name TOURNEY 1 Use Template  Rocket League 3v3 - Cross Platform …" at bounding box center [648, 139] width 885 height 737
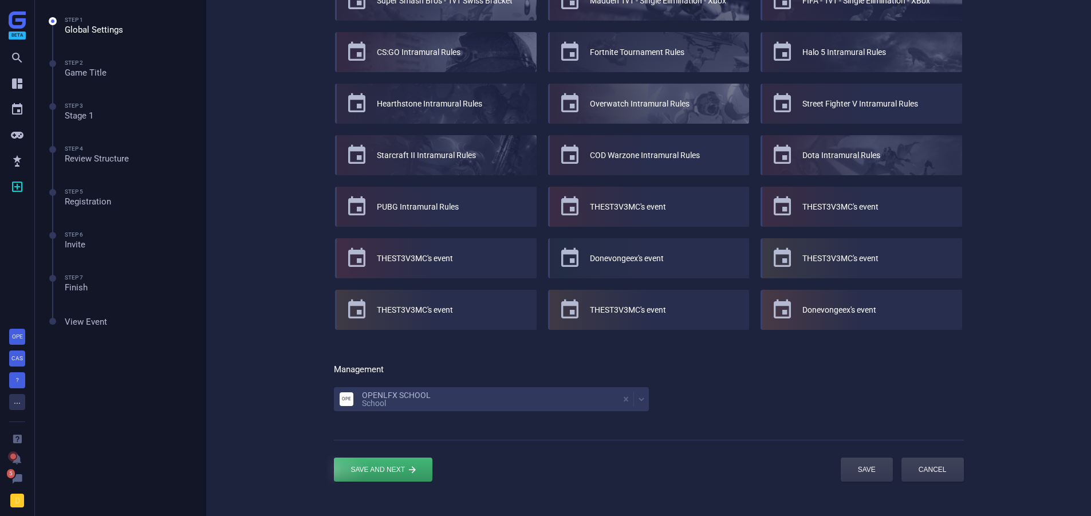
click at [384, 474] on div "submit" at bounding box center [383, 470] width 99 height 24
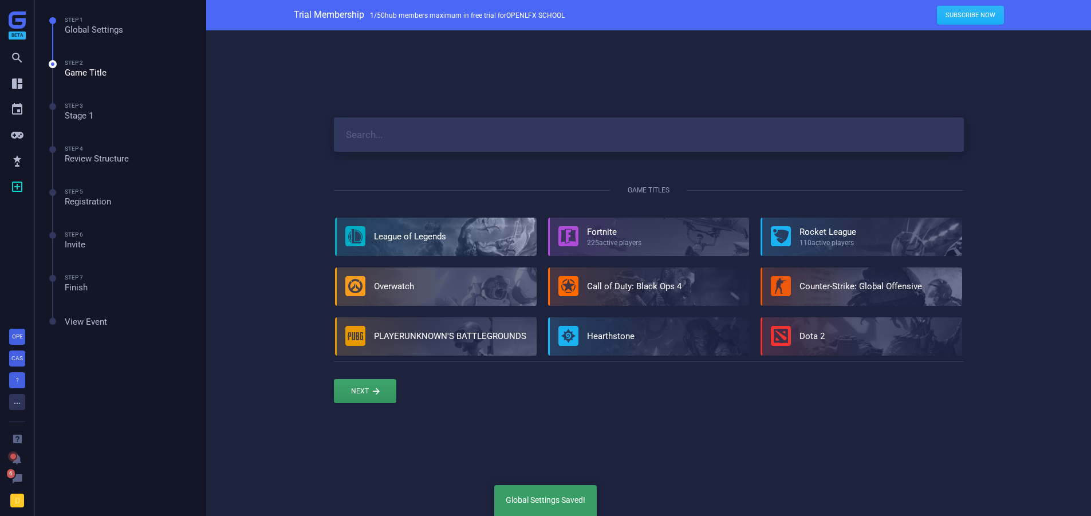
click at [423, 231] on link "League of Legends" at bounding box center [410, 236] width 72 height 10
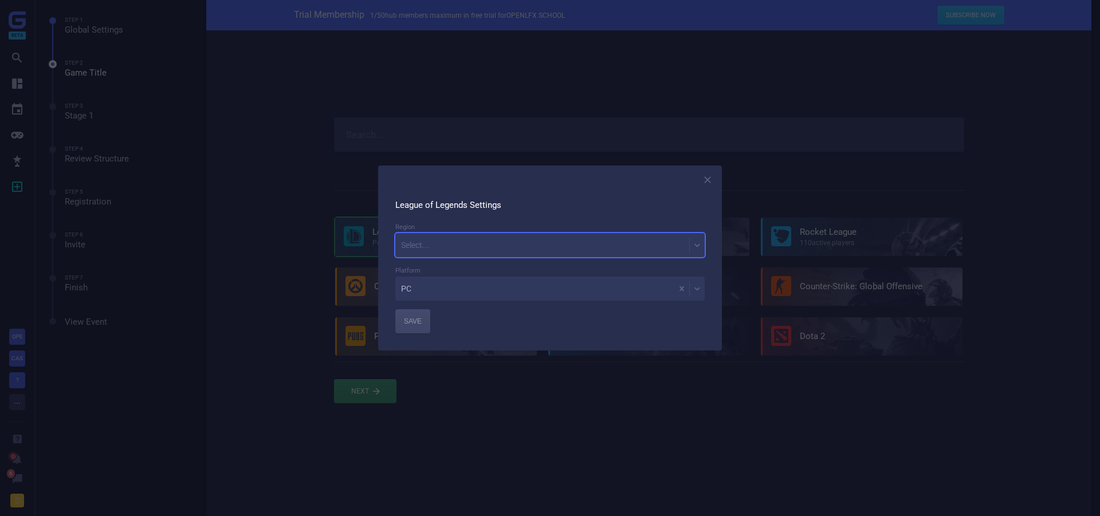
click at [463, 245] on div "Select..." at bounding box center [542, 245] width 294 height 16
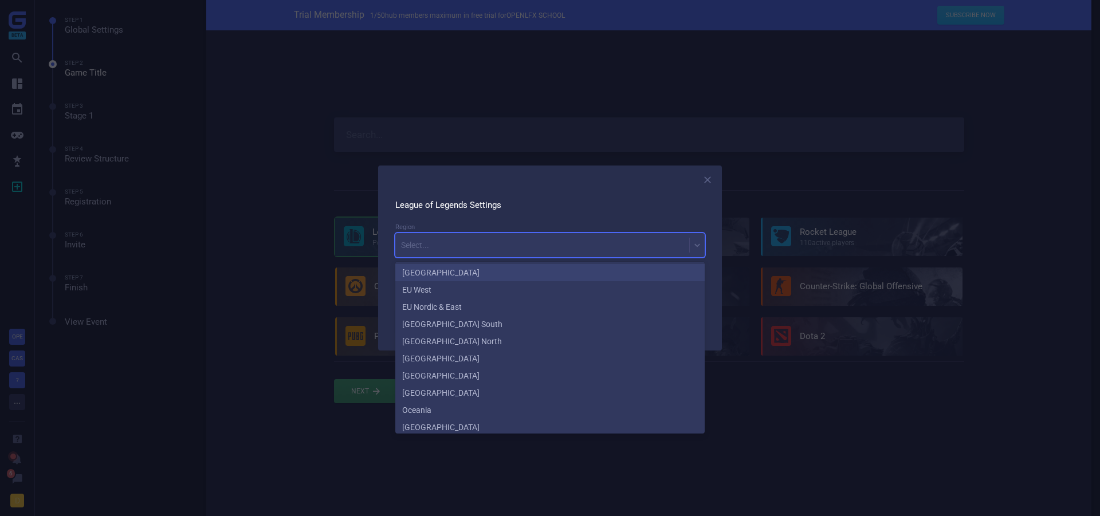
click at [450, 265] on div "[GEOGRAPHIC_DATA]" at bounding box center [549, 272] width 309 height 17
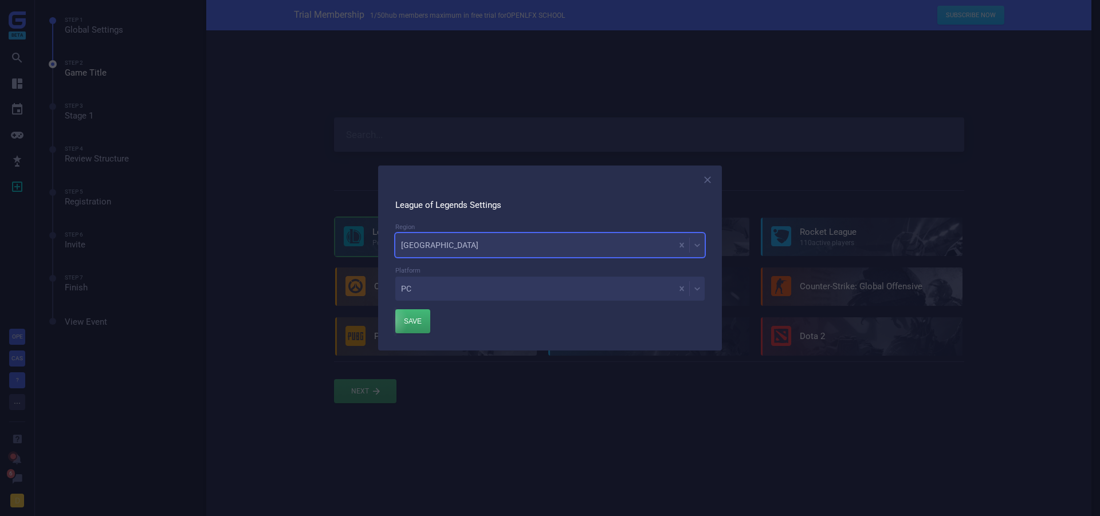
click at [403, 316] on div "button" at bounding box center [412, 321] width 35 height 24
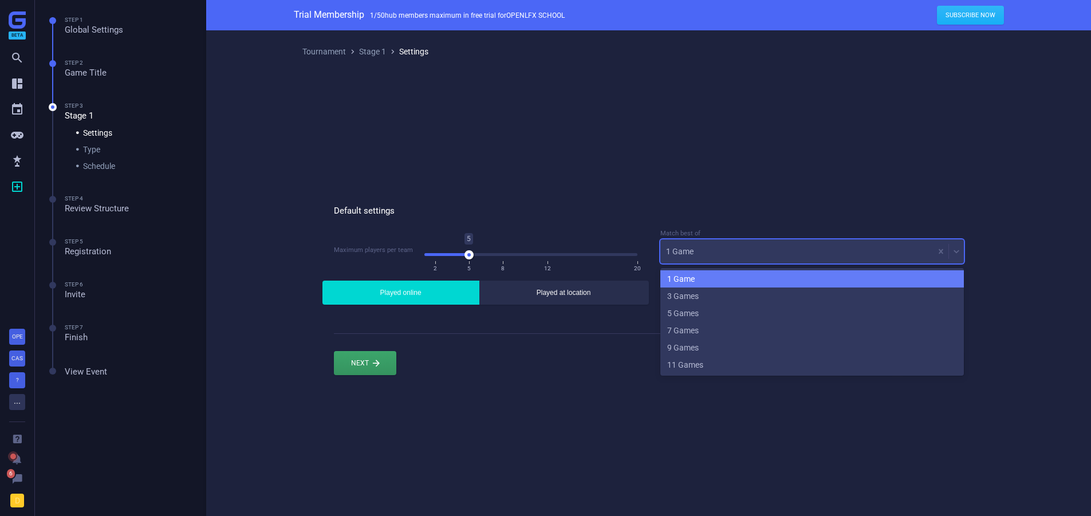
click at [707, 256] on div "1 Game" at bounding box center [796, 251] width 273 height 16
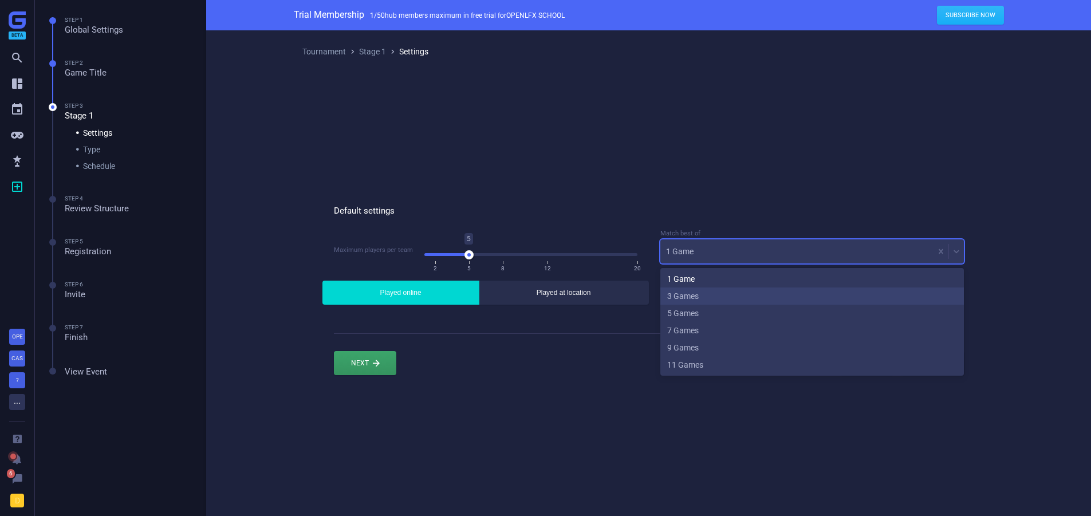
click at [690, 297] on div "3 Games" at bounding box center [812, 296] width 304 height 17
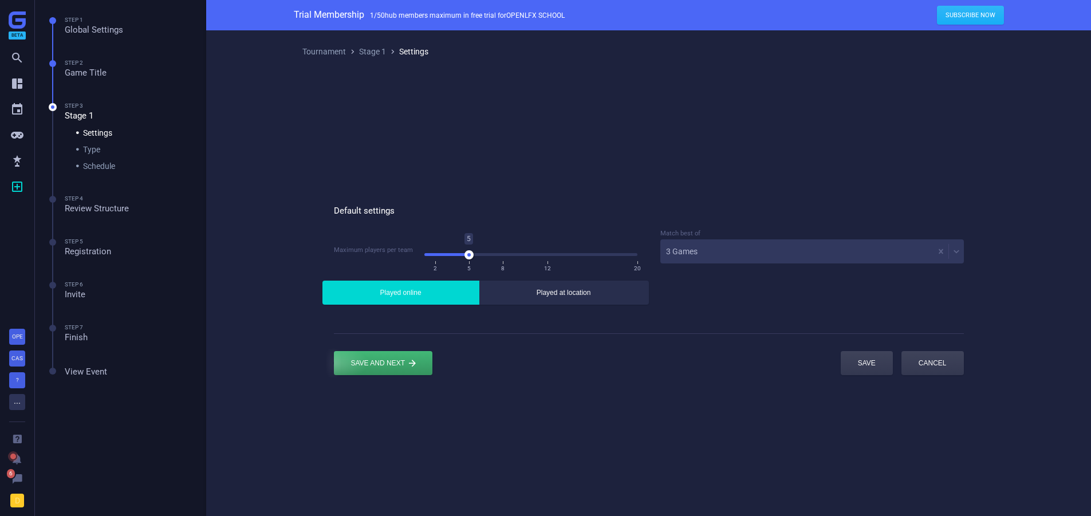
click at [371, 365] on div "submit" at bounding box center [383, 363] width 99 height 24
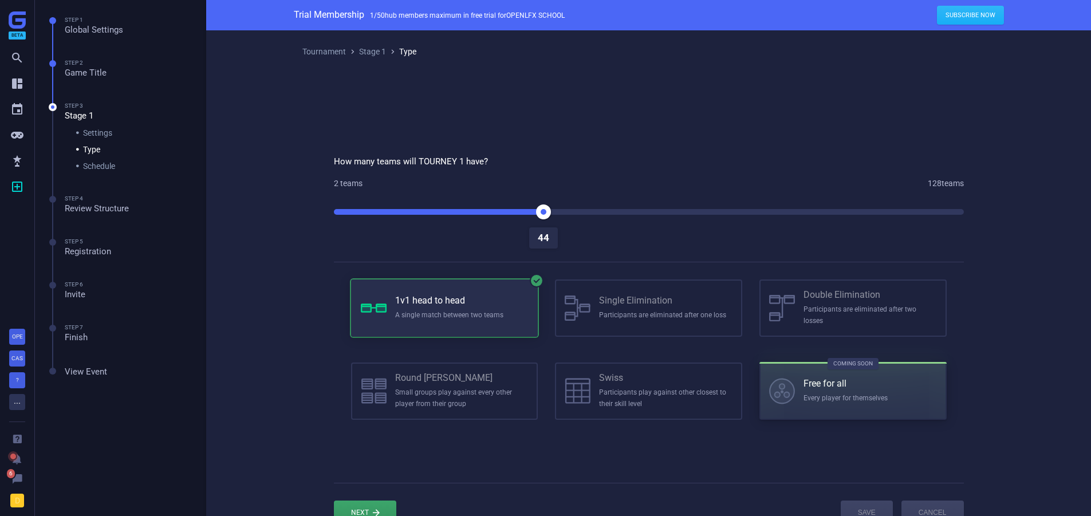
drag, startPoint x: 337, startPoint y: 217, endPoint x: 541, endPoint y: 225, distance: 204.1
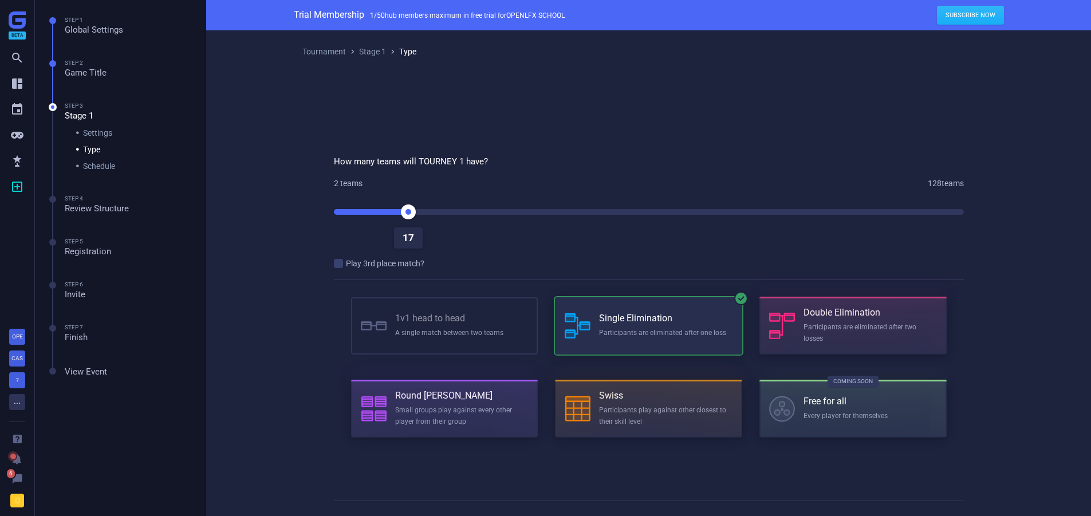
drag, startPoint x: 545, startPoint y: 215, endPoint x: 410, endPoint y: 233, distance: 135.8
click at [340, 266] on div "" at bounding box center [338, 263] width 9 height 9
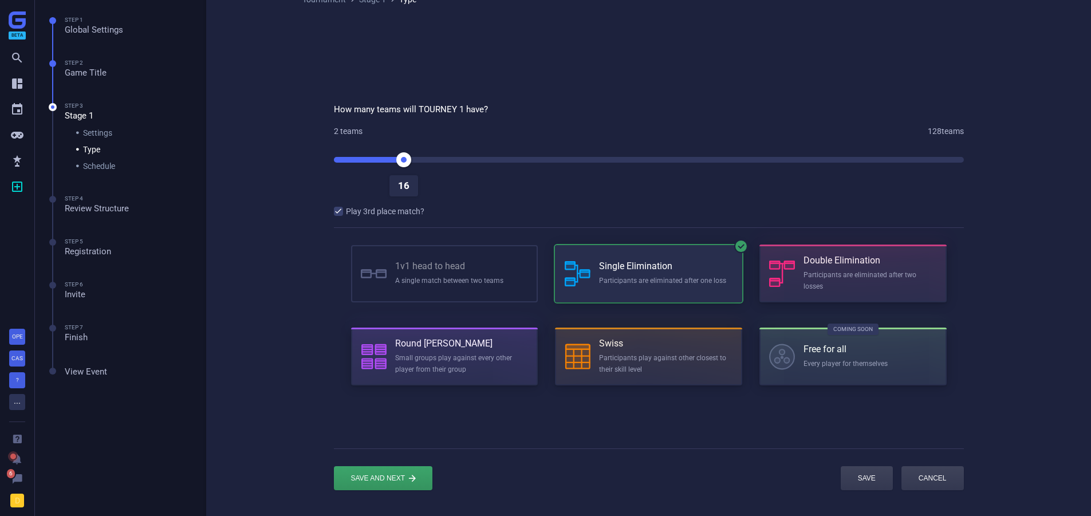
scroll to position [118, 0]
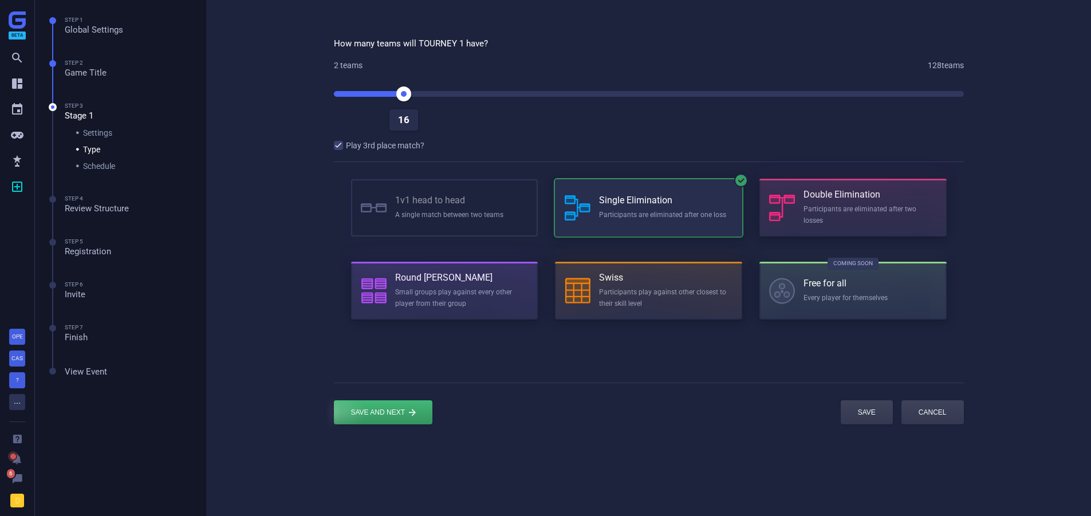
click at [379, 413] on div "submit" at bounding box center [383, 412] width 99 height 24
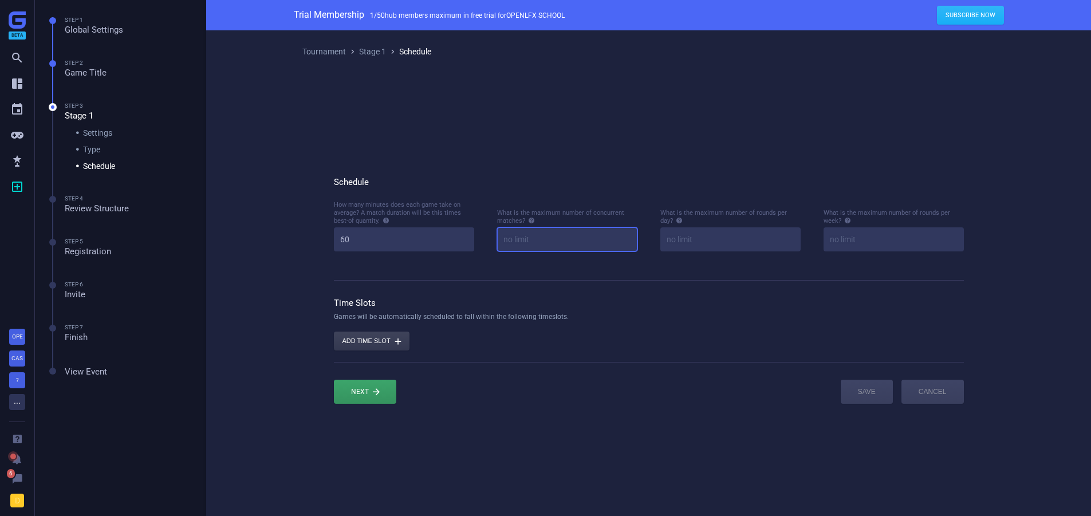
click at [514, 238] on input at bounding box center [567, 239] width 140 height 24
click at [371, 391] on div at bounding box center [365, 392] width 62 height 24
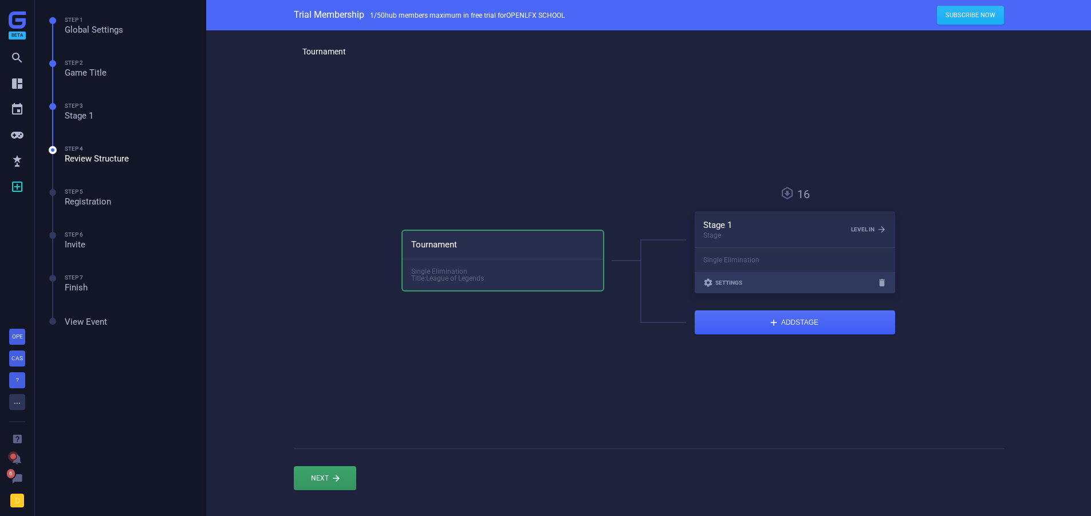
click at [744, 284] on div " Settings " at bounding box center [795, 282] width 200 height 21
click at [727, 283] on span "Settings" at bounding box center [728, 283] width 27 height 6
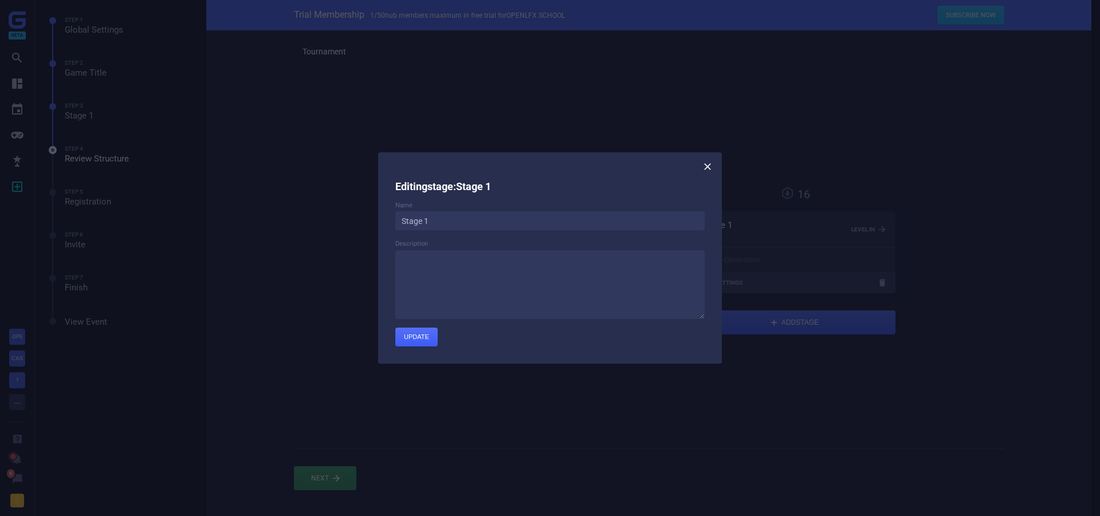
click at [704, 163] on icon at bounding box center [707, 166] width 11 height 11
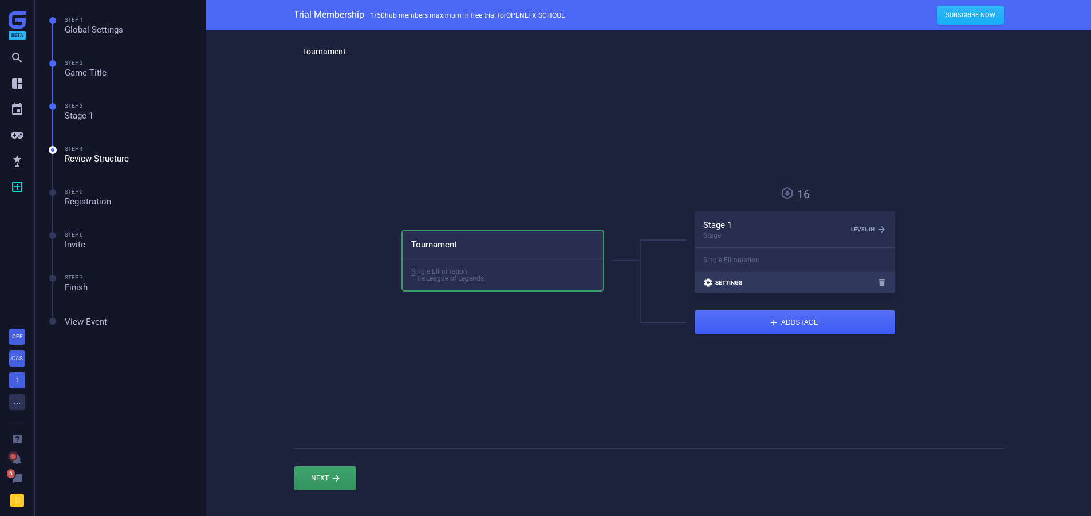
click at [713, 284] on icon "" at bounding box center [708, 283] width 10 height 10
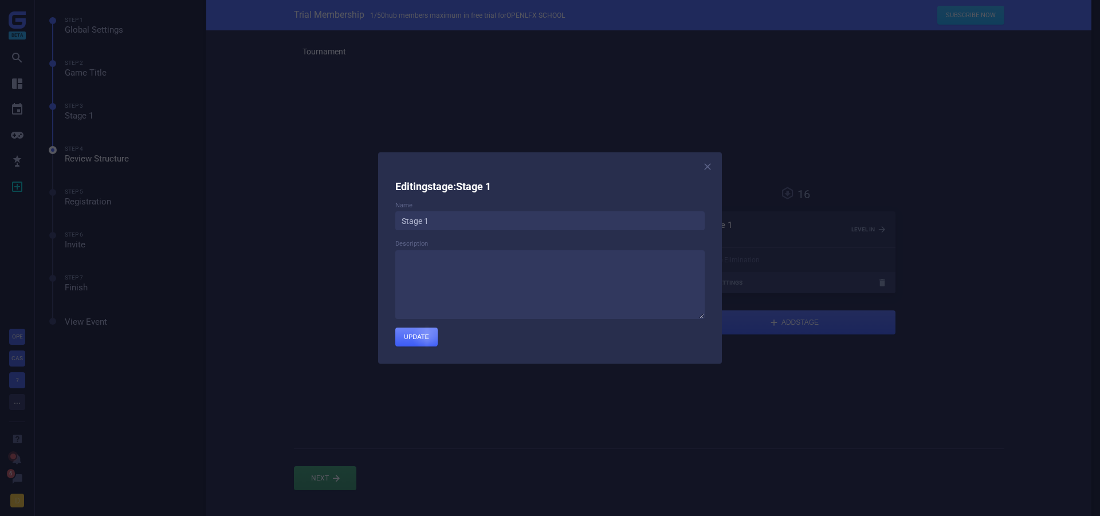
click at [426, 331] on div "submit" at bounding box center [416, 337] width 42 height 19
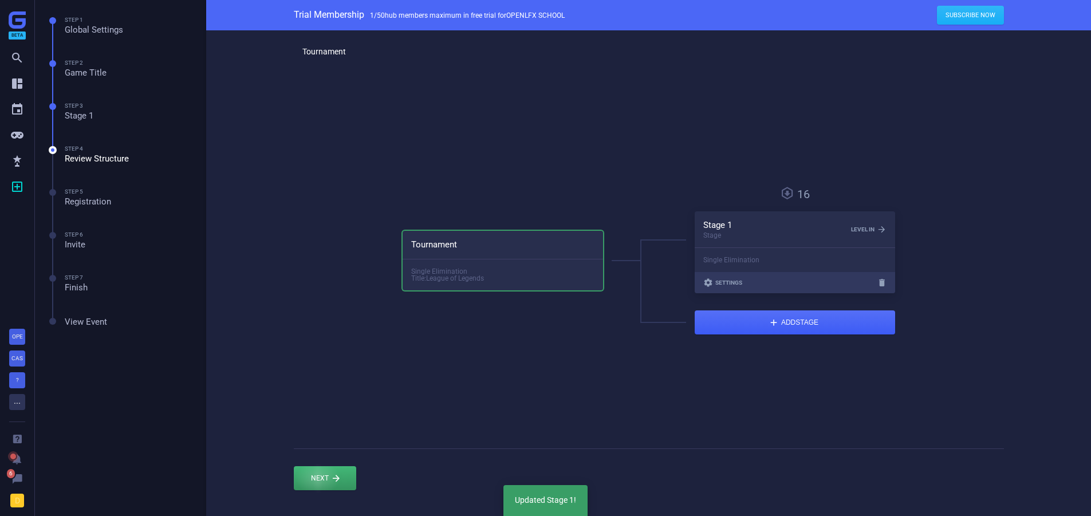
click at [318, 476] on div at bounding box center [325, 478] width 62 height 24
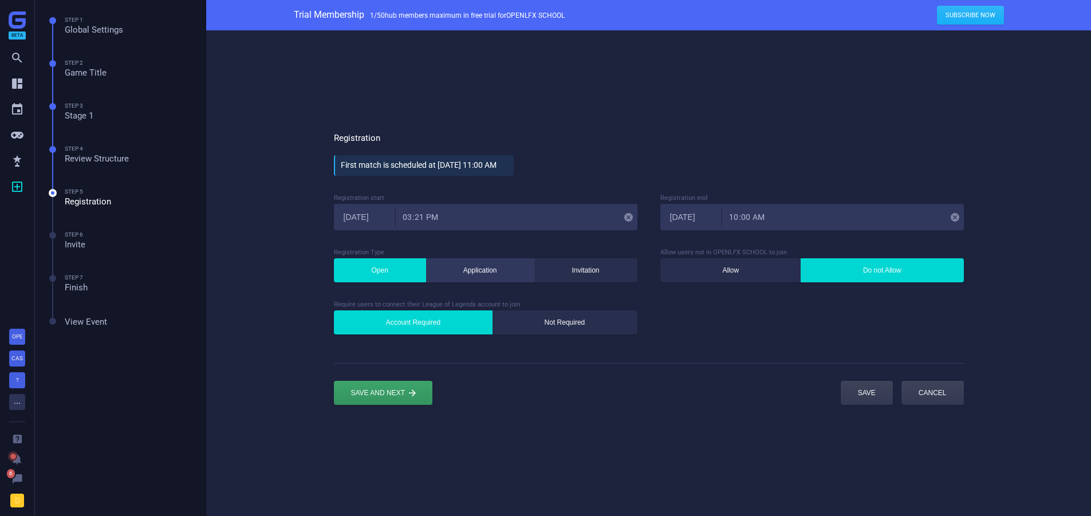
click at [469, 278] on button "Application" at bounding box center [480, 270] width 109 height 24
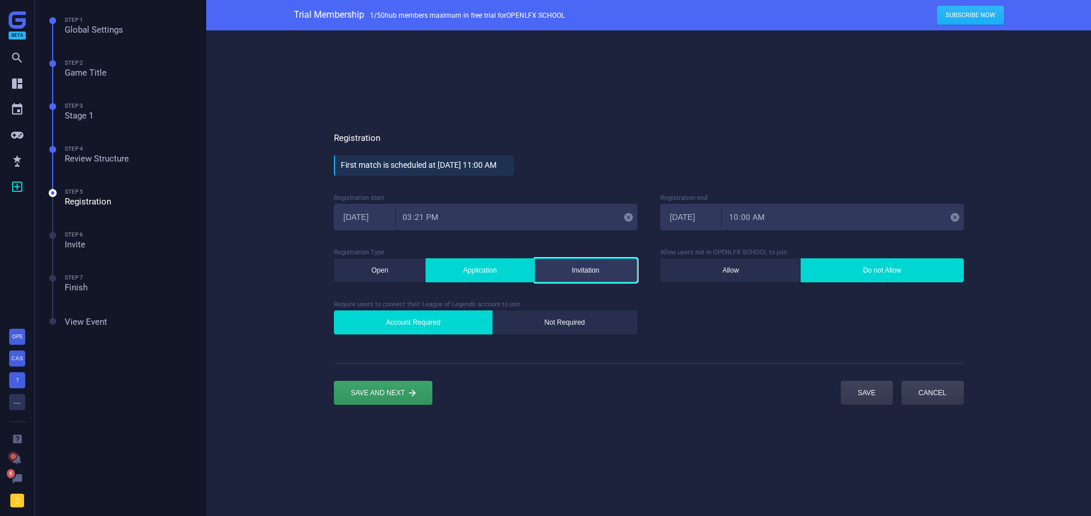
click at [559, 269] on button "Invitation" at bounding box center [585, 270] width 103 height 24
drag, startPoint x: 469, startPoint y: 273, endPoint x: 451, endPoint y: 273, distance: 17.2
click at [467, 273] on button "Application" at bounding box center [480, 270] width 109 height 24
click at [404, 276] on button "Open" at bounding box center [380, 270] width 92 height 24
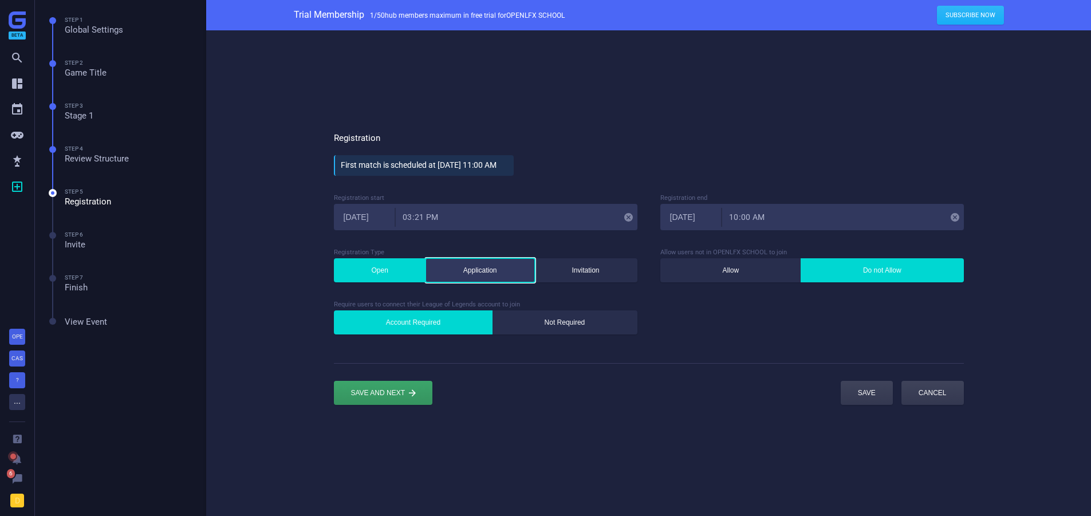
click at [463, 273] on button "Application" at bounding box center [480, 270] width 109 height 24
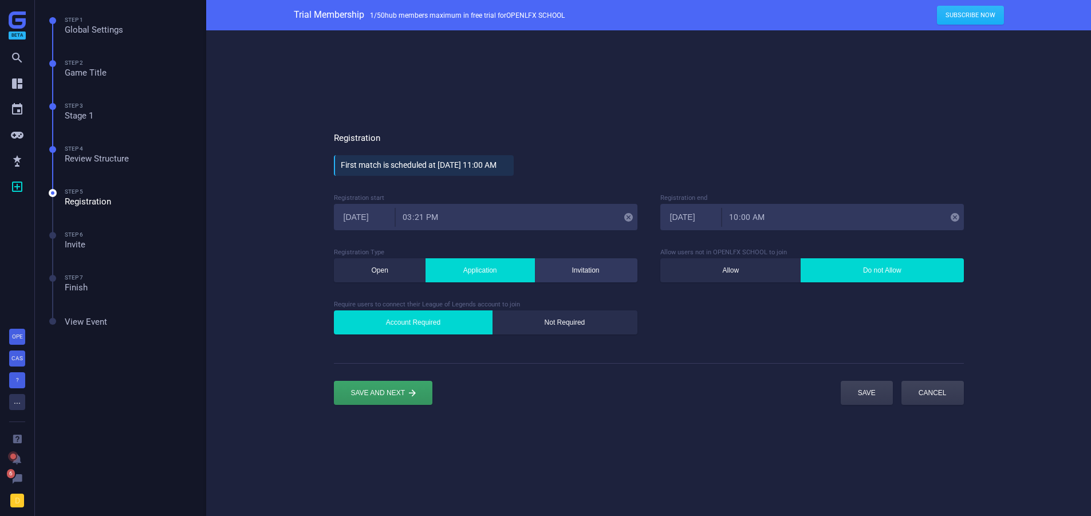
click at [559, 269] on button "Invitation" at bounding box center [585, 270] width 103 height 24
click at [508, 271] on button "Application" at bounding box center [480, 270] width 109 height 24
drag, startPoint x: 412, startPoint y: 266, endPoint x: 386, endPoint y: 270, distance: 27.3
click at [410, 266] on button "Open" at bounding box center [380, 270] width 92 height 24
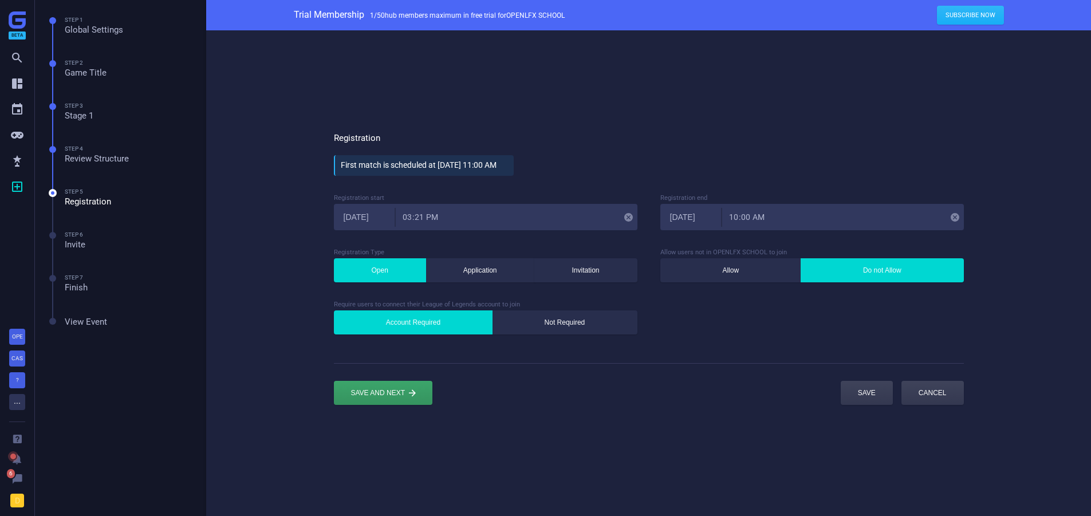
click at [380, 271] on button "Open" at bounding box center [380, 270] width 92 height 24
click at [495, 268] on button "Application" at bounding box center [480, 270] width 109 height 24
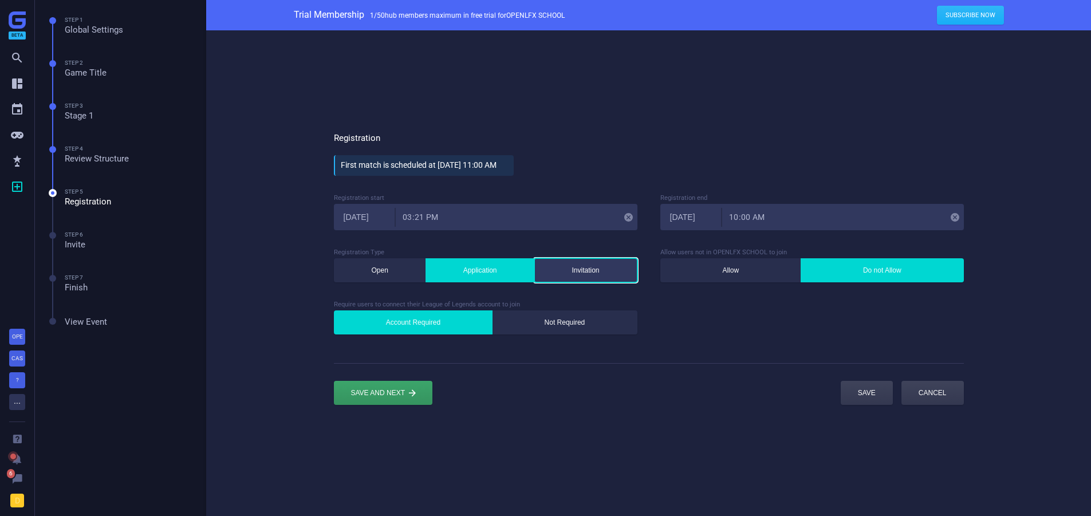
click at [569, 265] on button "Invitation" at bounding box center [585, 270] width 103 height 24
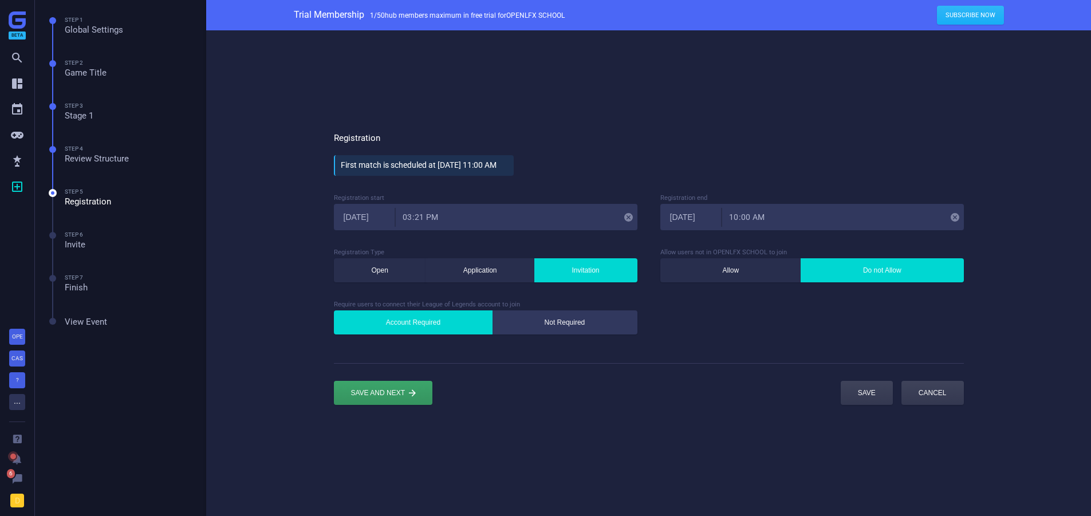
click at [581, 318] on button "Not Required" at bounding box center [564, 322] width 145 height 24
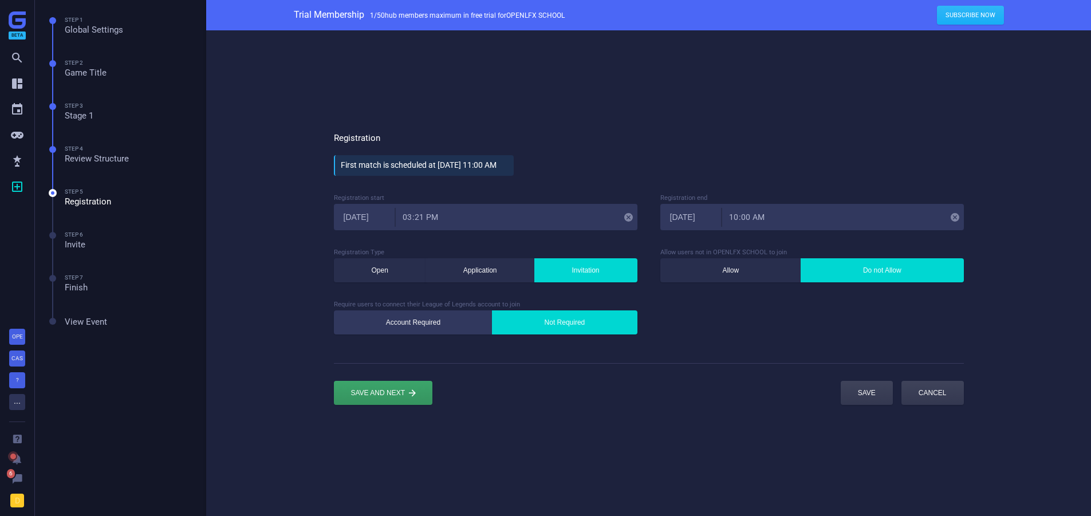
click at [430, 321] on button "Account Required" at bounding box center [413, 322] width 159 height 24
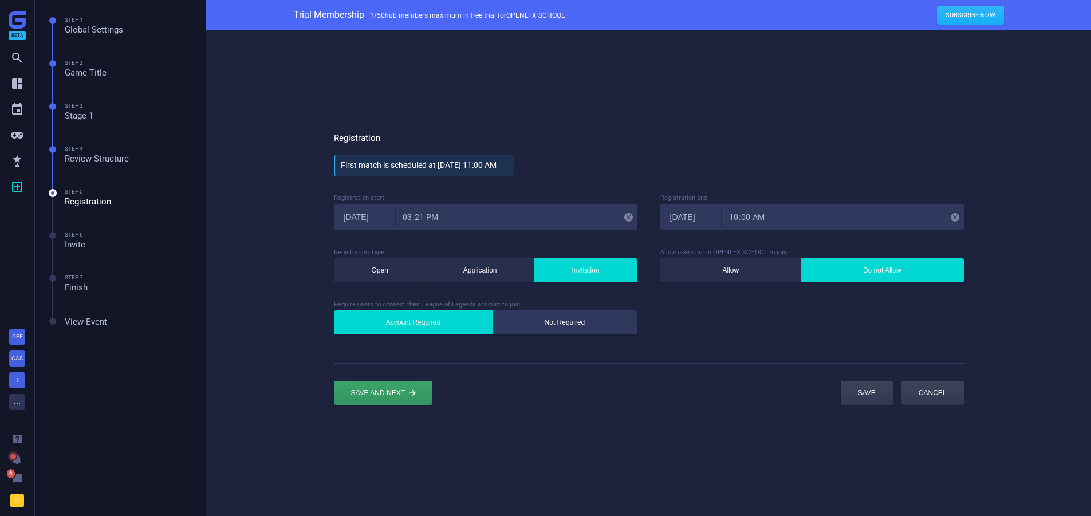
click at [577, 315] on button "Not Required" at bounding box center [564, 322] width 145 height 24
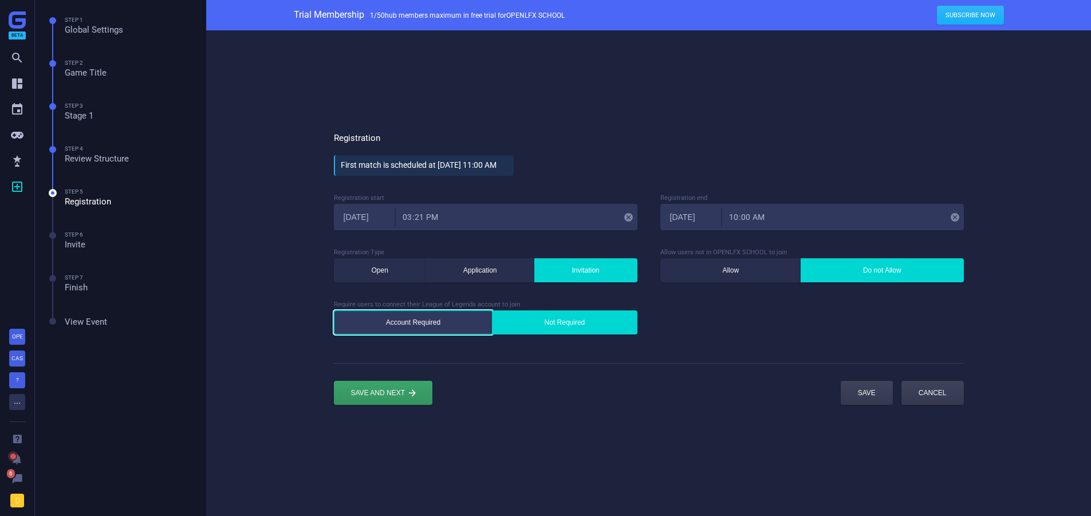
click at [416, 318] on button "Account Required" at bounding box center [413, 322] width 159 height 24
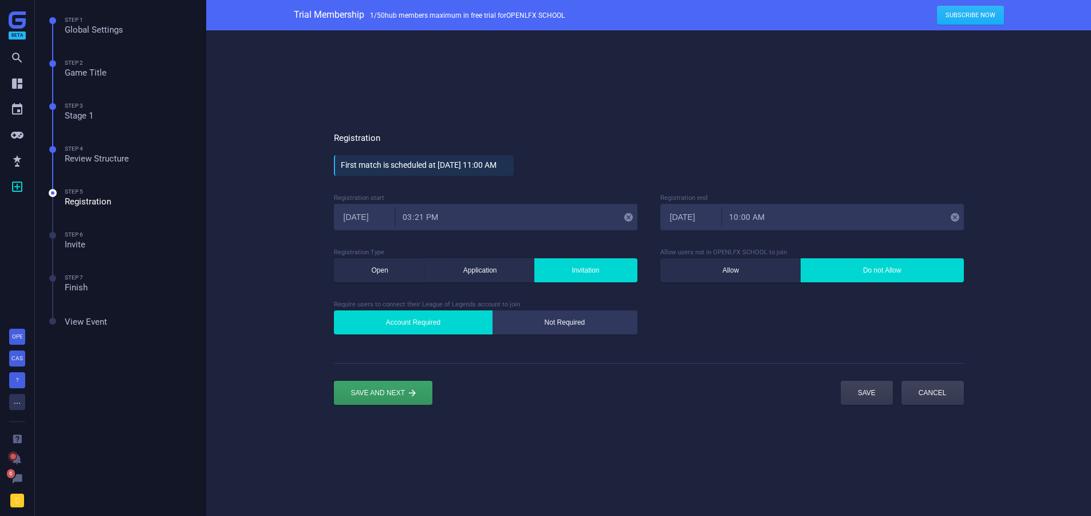
click at [545, 318] on button "Not Required" at bounding box center [564, 322] width 145 height 24
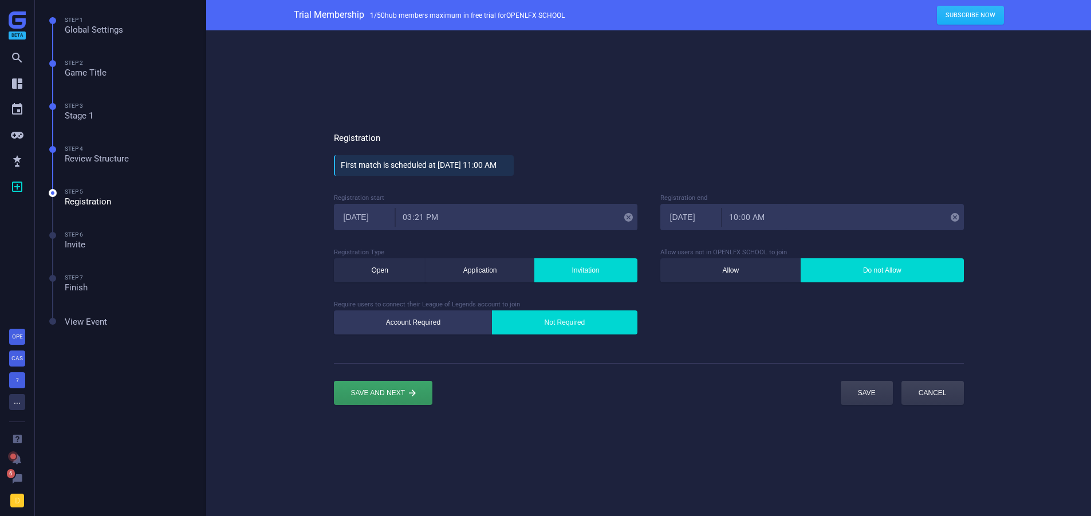
click at [446, 317] on button "Account Required" at bounding box center [413, 322] width 159 height 24
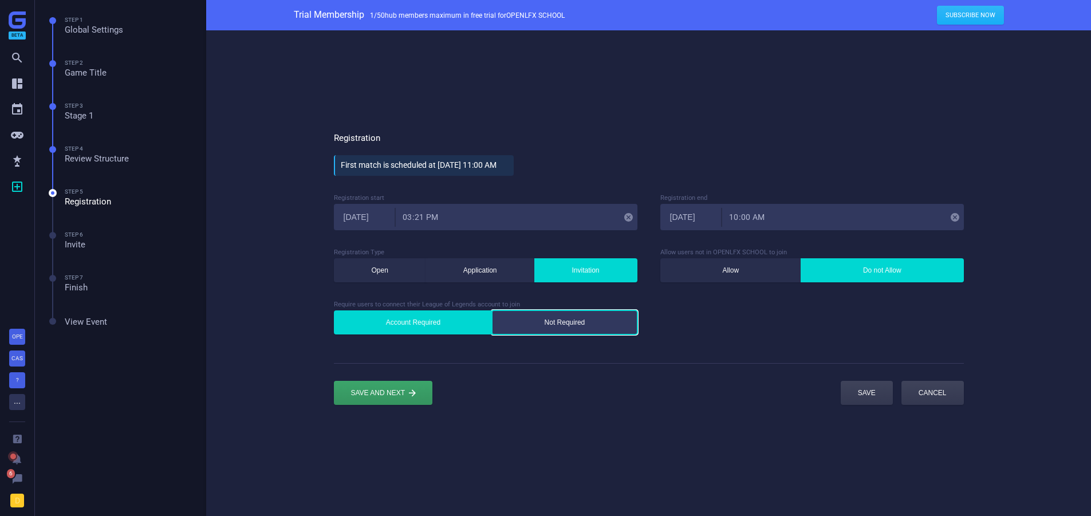
click at [559, 314] on button "Not Required" at bounding box center [564, 322] width 145 height 24
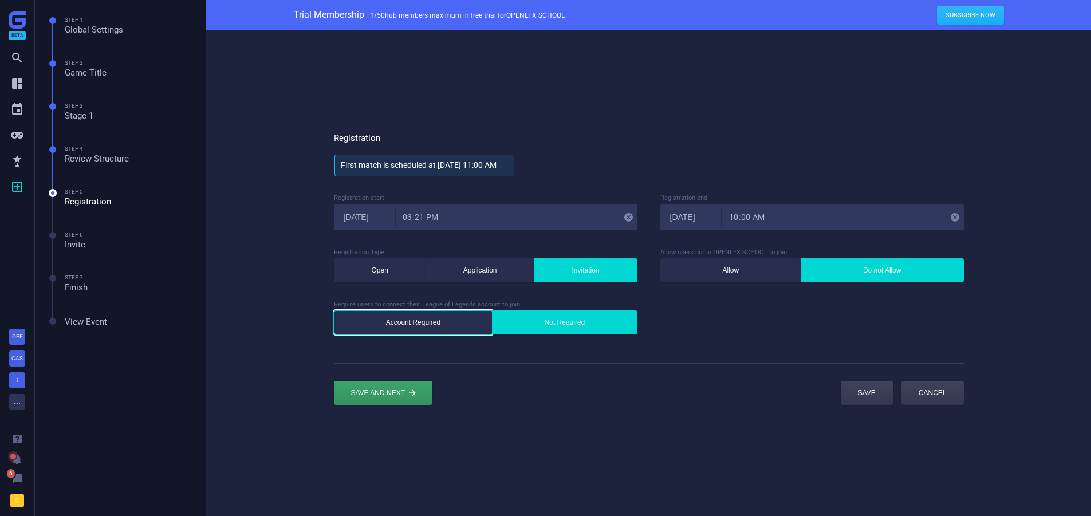
drag, startPoint x: 434, startPoint y: 314, endPoint x: 545, endPoint y: 322, distance: 111.4
click at [434, 314] on button "Account Required" at bounding box center [413, 322] width 159 height 24
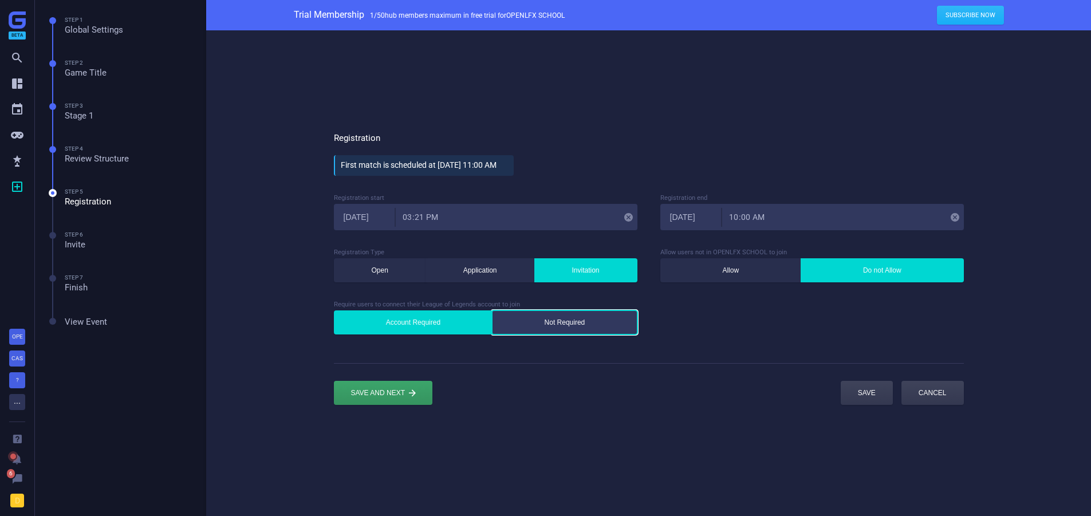
click at [568, 322] on button "Not Required" at bounding box center [564, 322] width 145 height 24
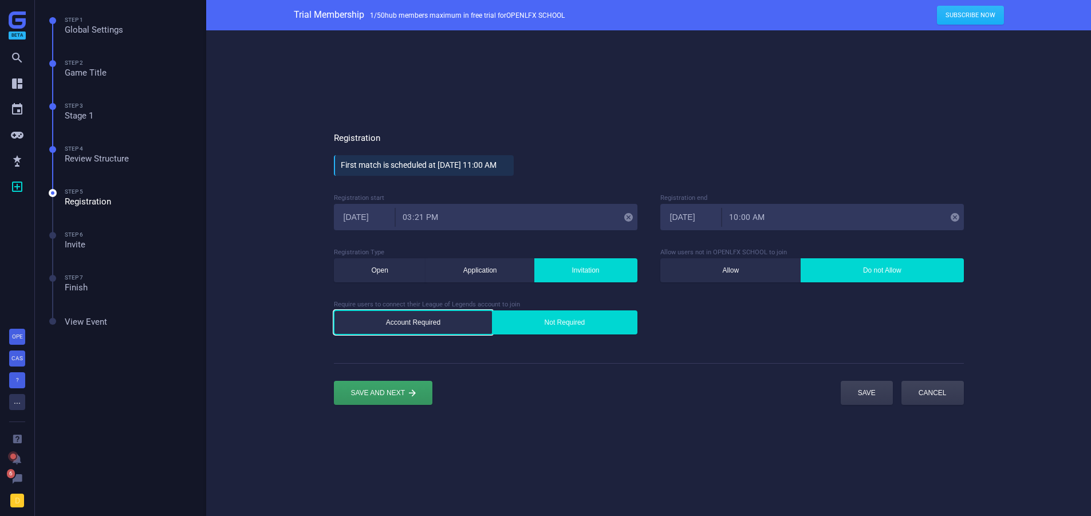
drag, startPoint x: 479, startPoint y: 319, endPoint x: 517, endPoint y: 318, distance: 37.8
click at [479, 319] on button "Account Required" at bounding box center [413, 322] width 159 height 24
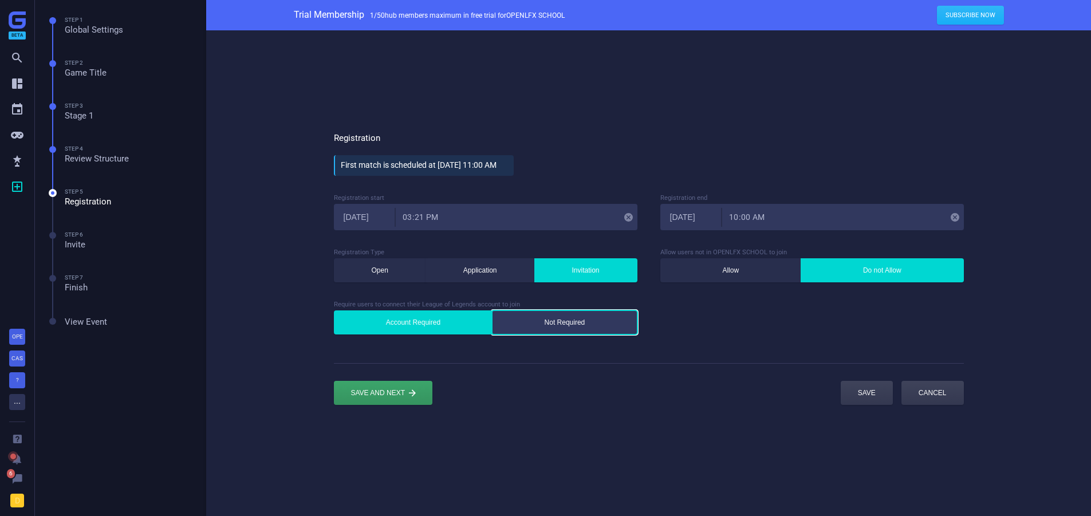
click at [560, 313] on button "Not Required" at bounding box center [564, 322] width 145 height 24
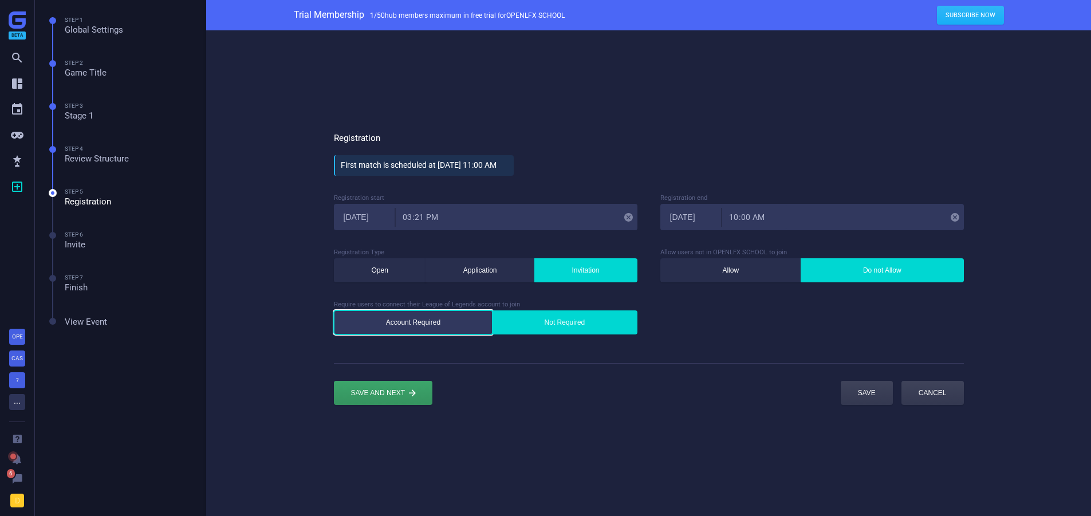
click at [462, 324] on button "Account Required" at bounding box center [413, 322] width 159 height 24
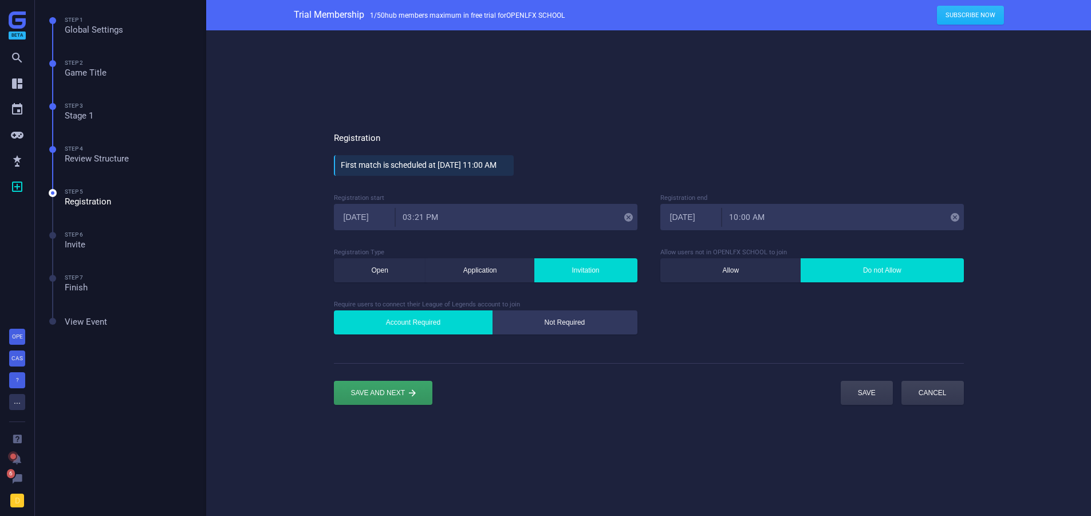
click at [564, 320] on button "Not Required" at bounding box center [564, 322] width 145 height 24
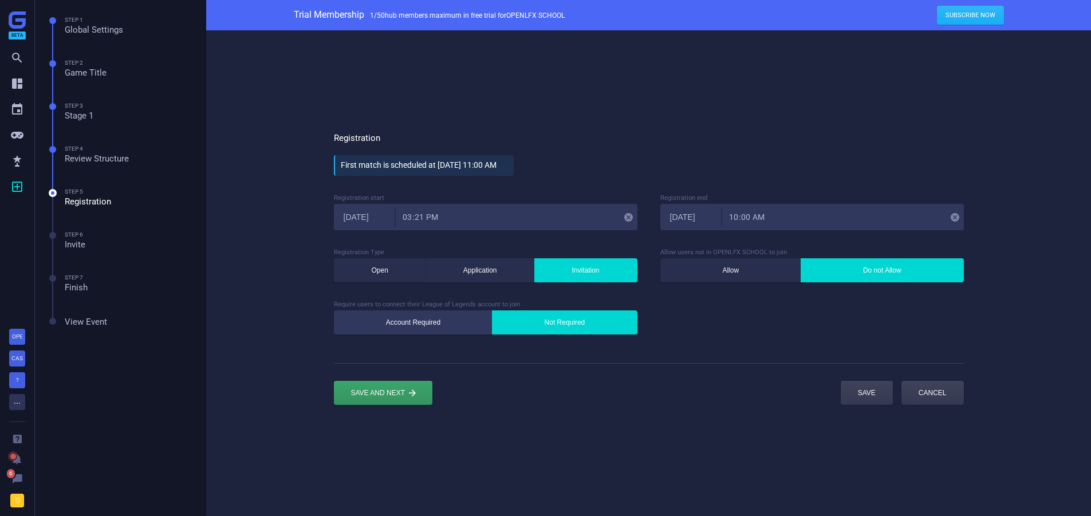
click at [428, 318] on button "Account Required" at bounding box center [413, 322] width 159 height 24
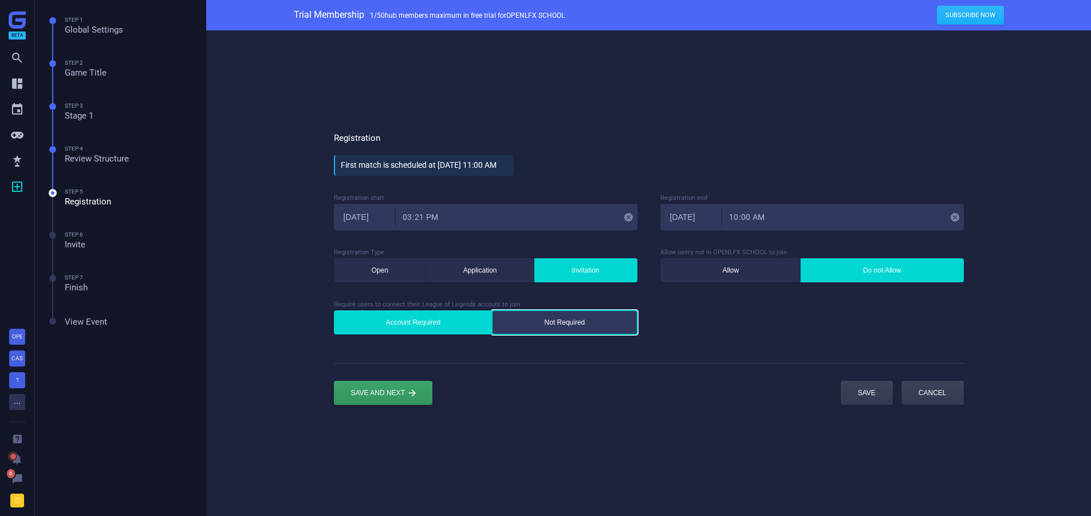
drag, startPoint x: 542, startPoint y: 319, endPoint x: 519, endPoint y: 320, distance: 23.5
click at [541, 320] on button "Not Required" at bounding box center [564, 322] width 145 height 24
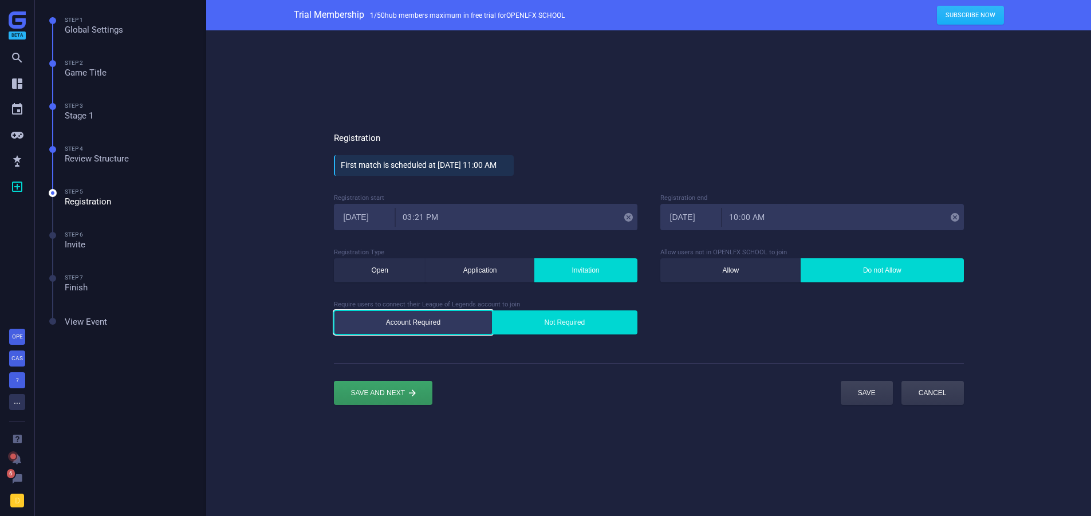
click at [451, 317] on button "Account Required" at bounding box center [413, 322] width 159 height 24
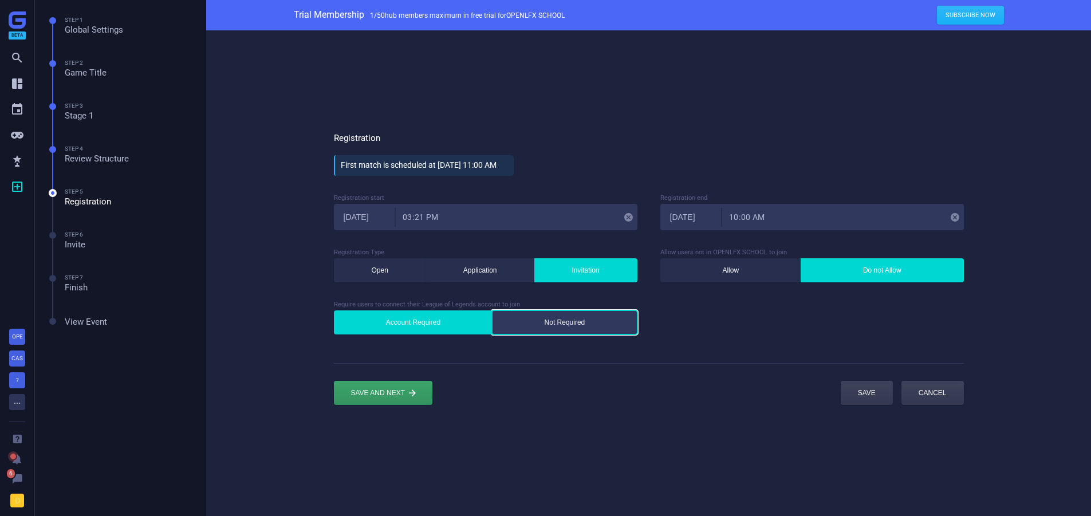
click at [561, 315] on button "Not Required" at bounding box center [564, 322] width 145 height 24
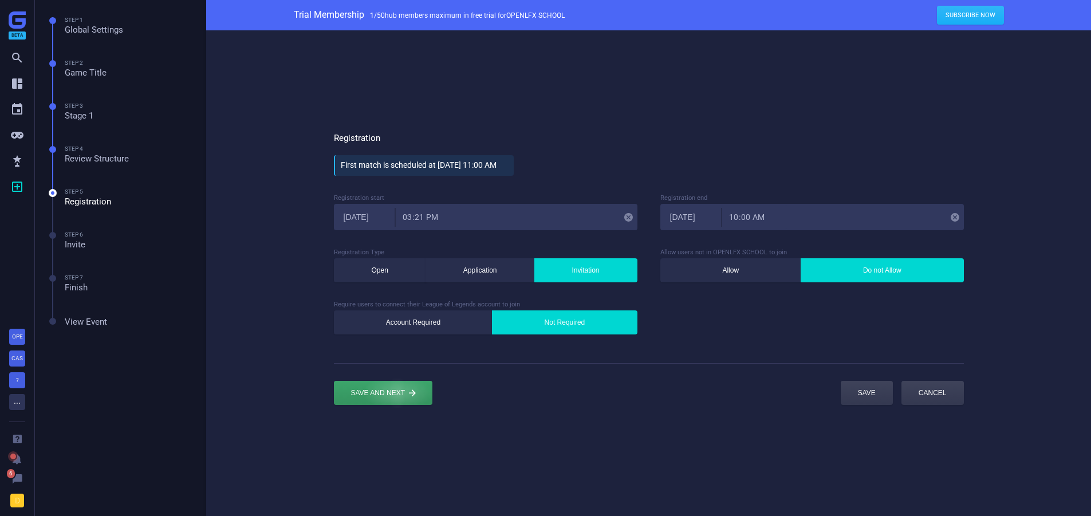
click at [387, 400] on div "submit" at bounding box center [383, 393] width 99 height 24
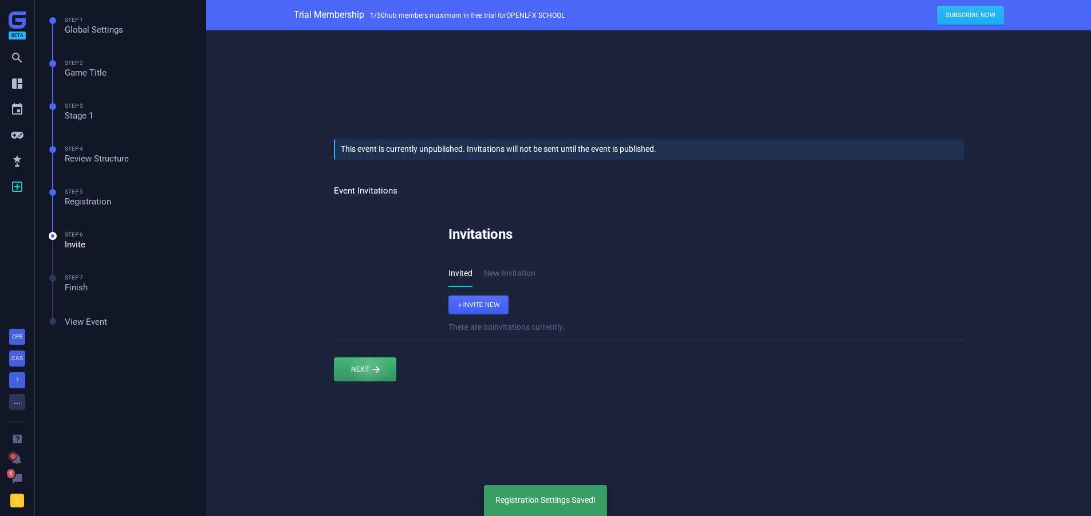
click at [369, 370] on div at bounding box center [365, 369] width 62 height 24
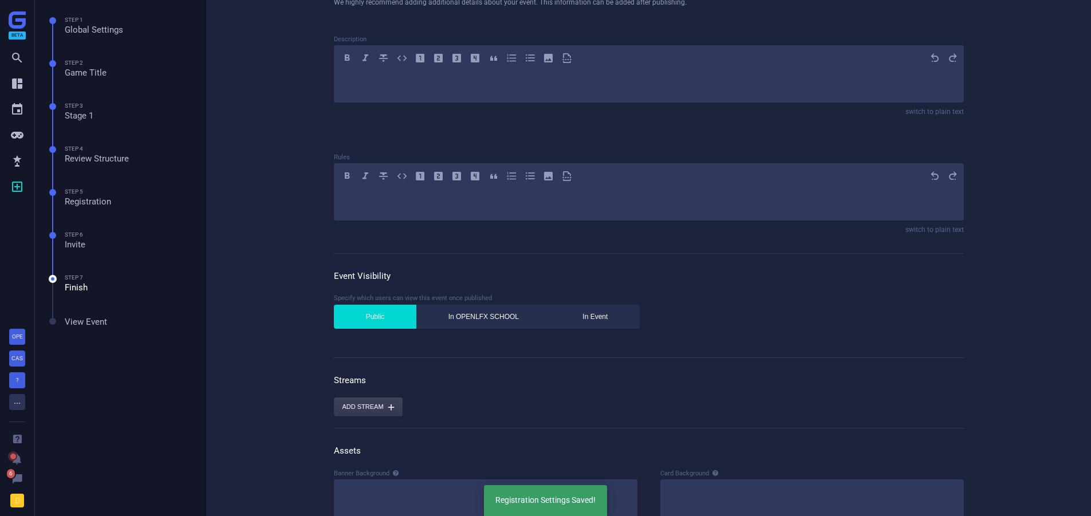
scroll to position [227, 0]
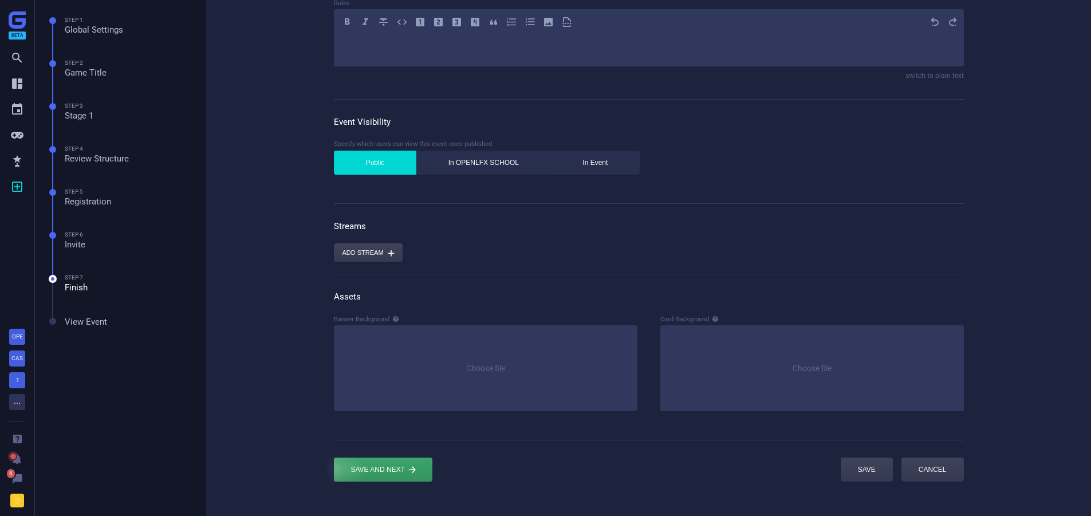
click at [386, 462] on div "submit" at bounding box center [383, 470] width 99 height 24
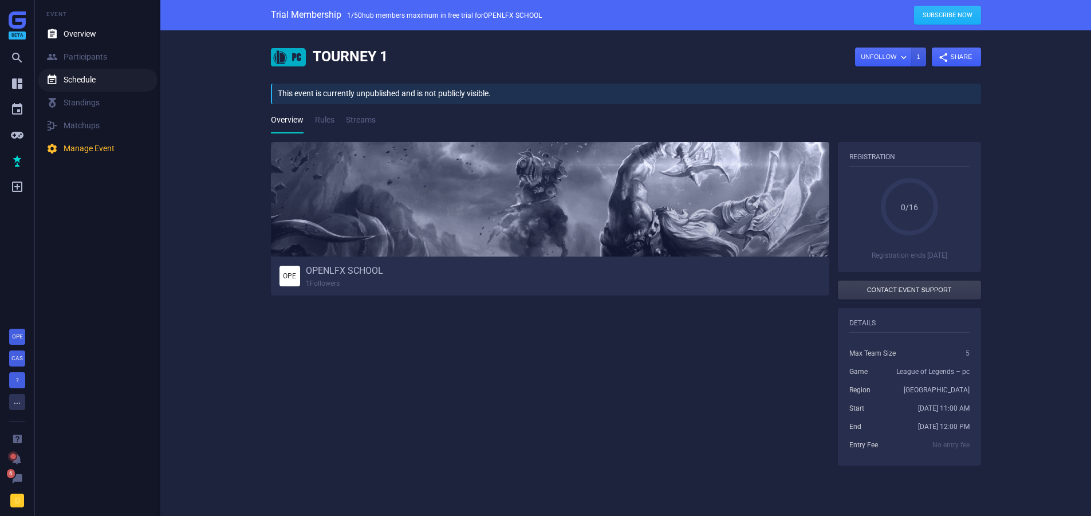
click at [88, 76] on div " Schedule" at bounding box center [70, 79] width 49 height 11
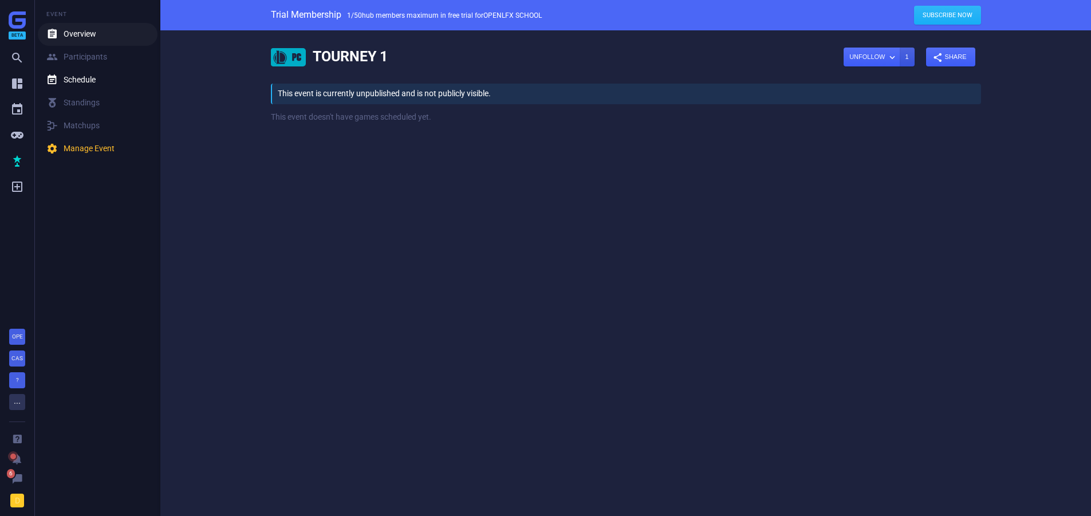
click at [88, 39] on div " Overview" at bounding box center [71, 34] width 50 height 11
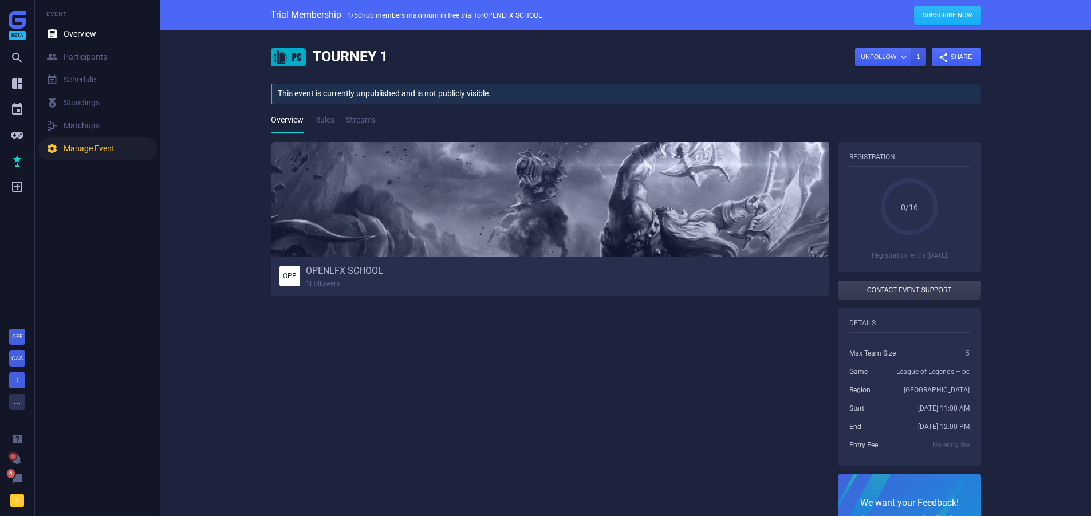
click at [89, 157] on link " Manage Event" at bounding box center [98, 148] width 120 height 23
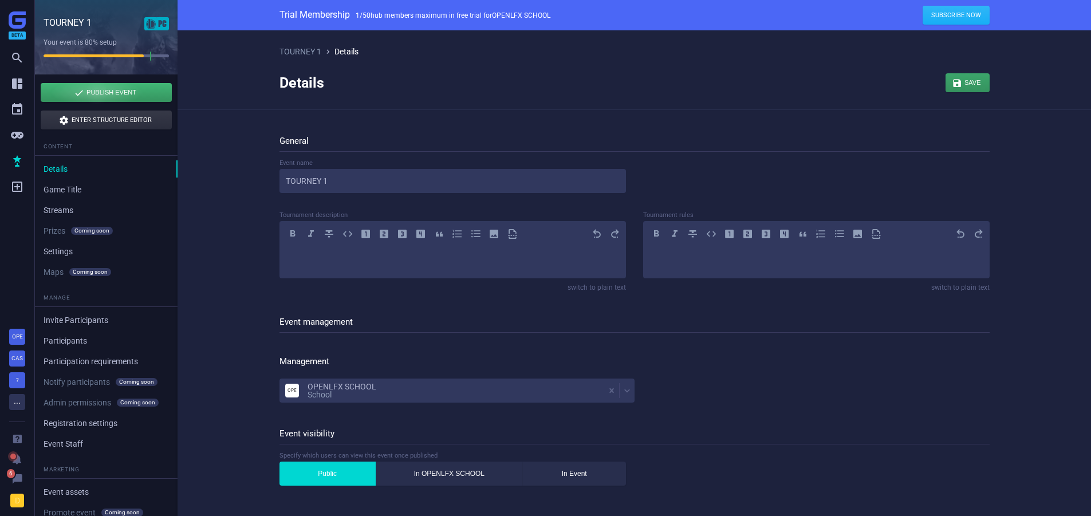
click at [97, 93] on div "button" at bounding box center [106, 92] width 131 height 19
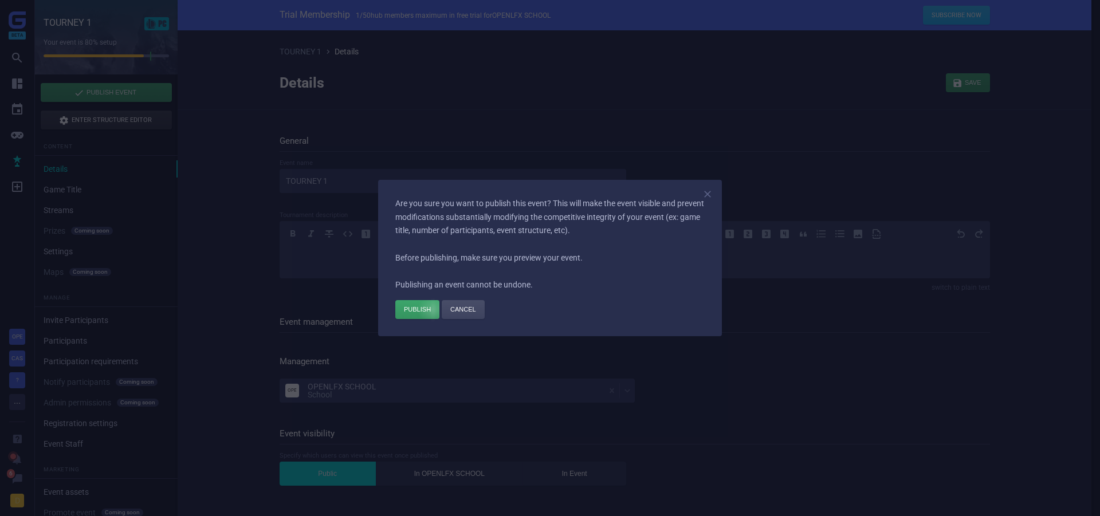
click at [433, 310] on div "button" at bounding box center [417, 309] width 44 height 19
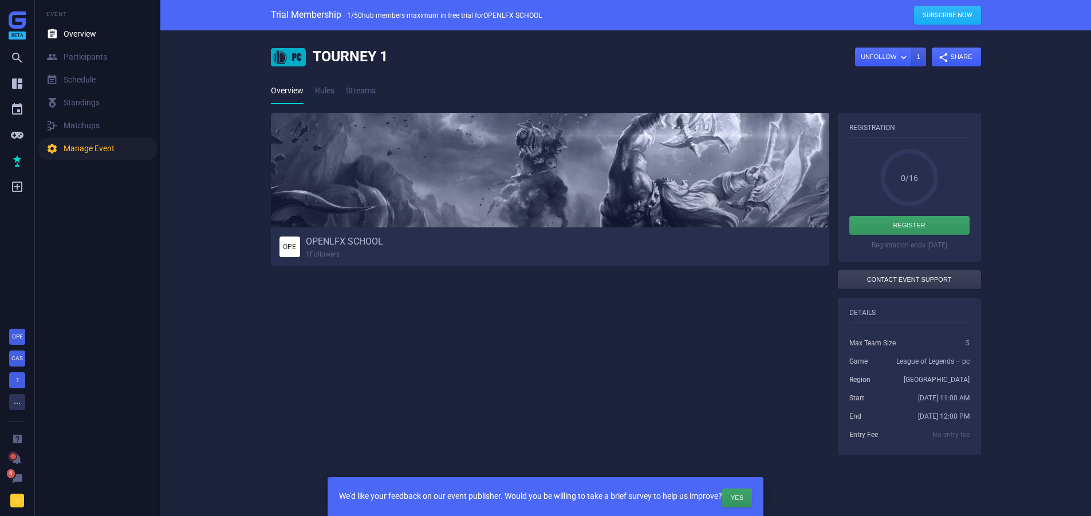
click at [77, 149] on div " Manage Event" at bounding box center [80, 148] width 68 height 11
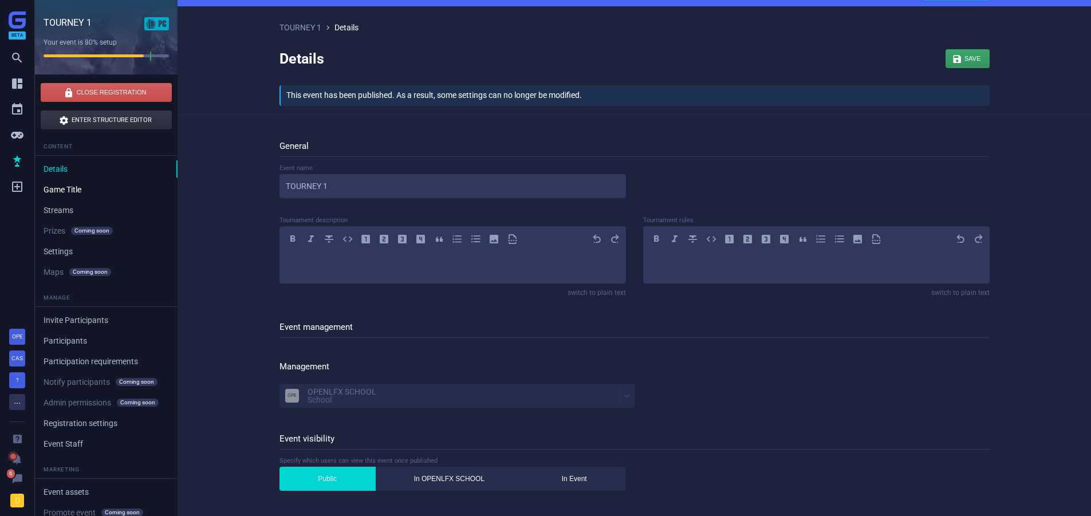
click at [61, 194] on link "Game Title" at bounding box center [106, 189] width 143 height 17
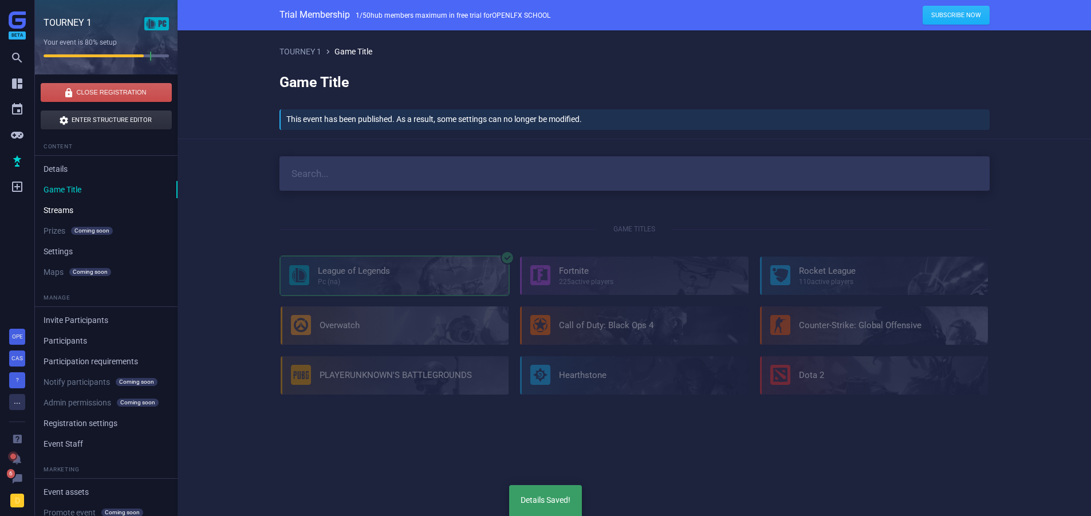
click at [57, 216] on link "Streams" at bounding box center [106, 210] width 143 height 17
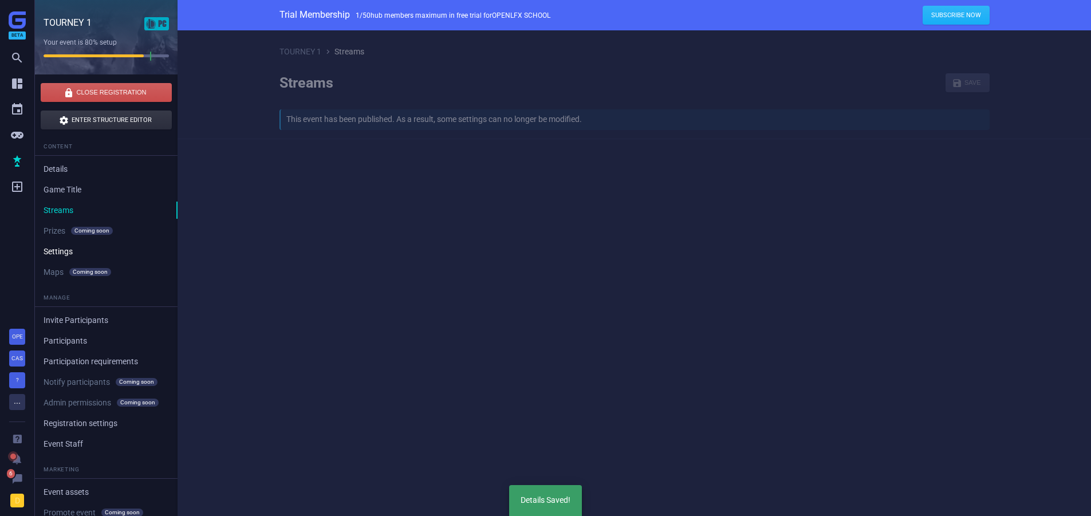
click at [60, 251] on link "Settings" at bounding box center [106, 251] width 143 height 17
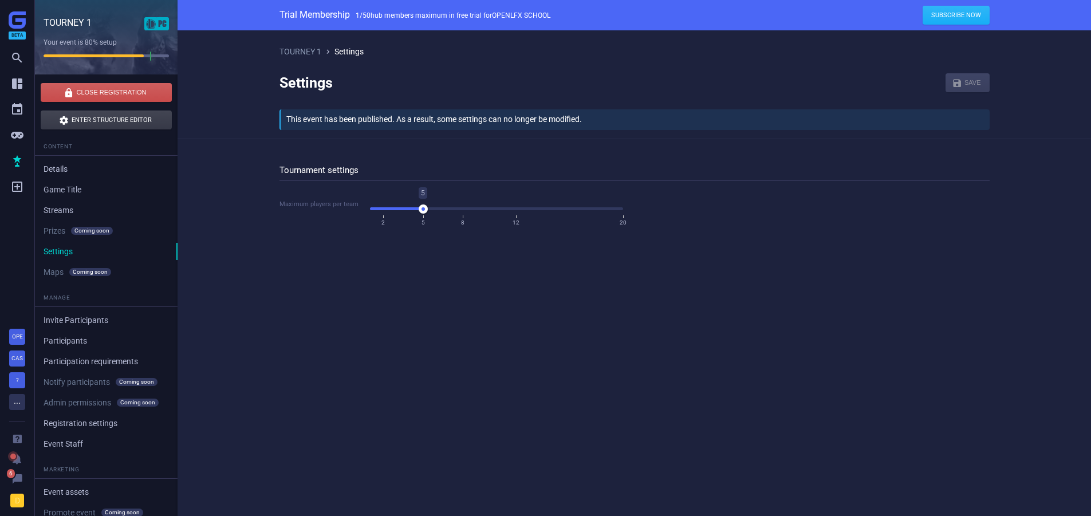
click at [97, 129] on link " Enter Structure Editor" at bounding box center [106, 120] width 131 height 19
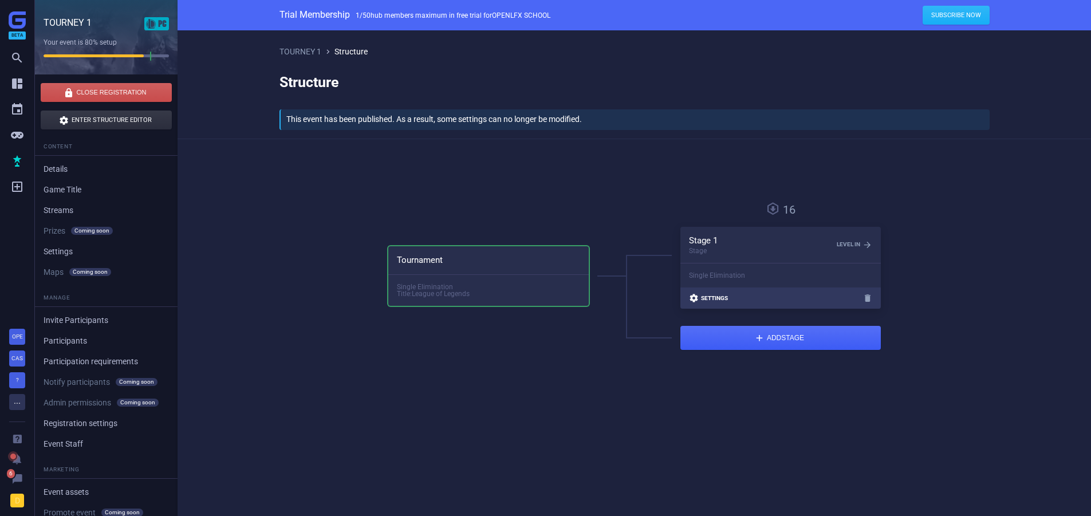
click at [715, 299] on span "Settings" at bounding box center [714, 299] width 27 height 6
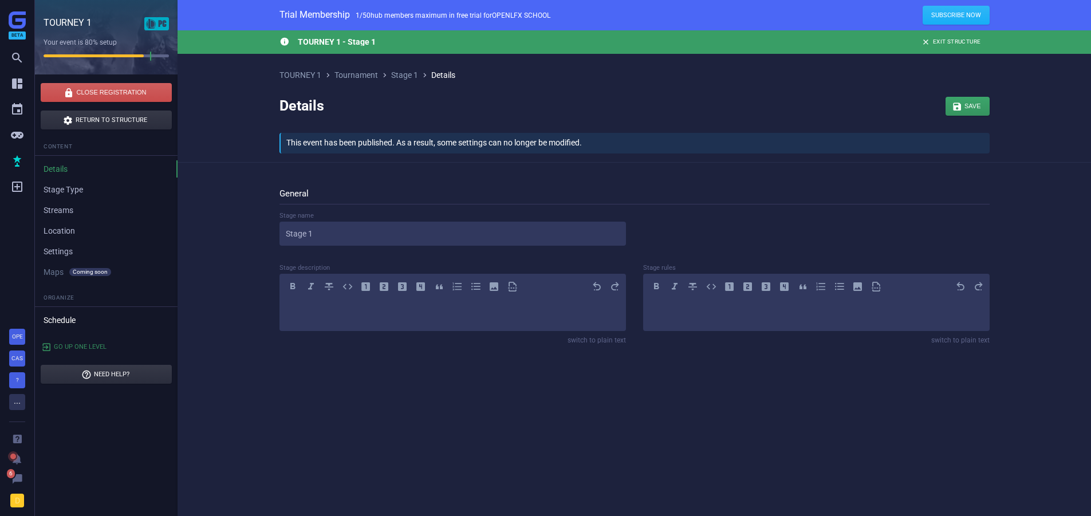
click at [65, 323] on link "Schedule" at bounding box center [106, 320] width 143 height 17
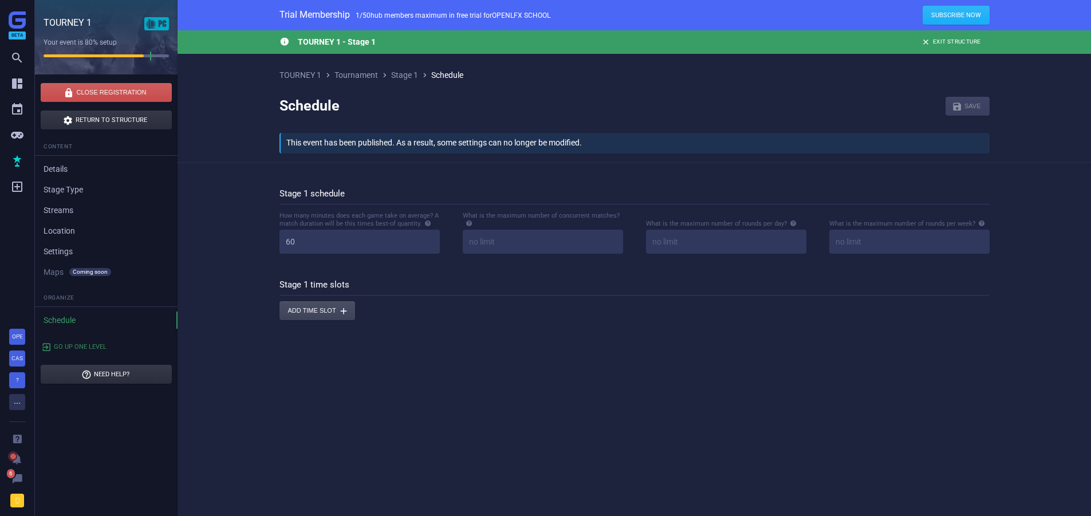
click at [324, 304] on button "Add time slot " at bounding box center [318, 310] width 76 height 19
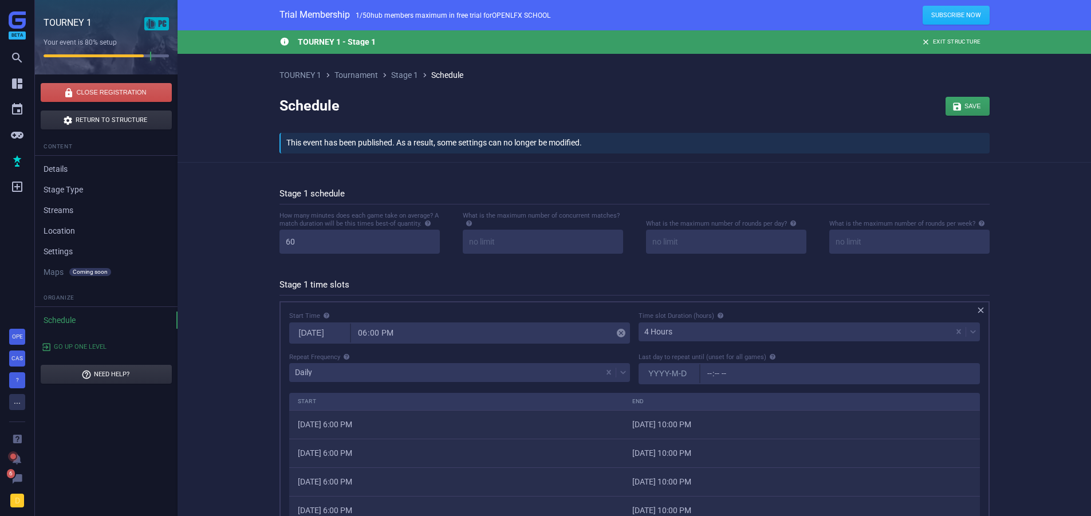
scroll to position [229, 0]
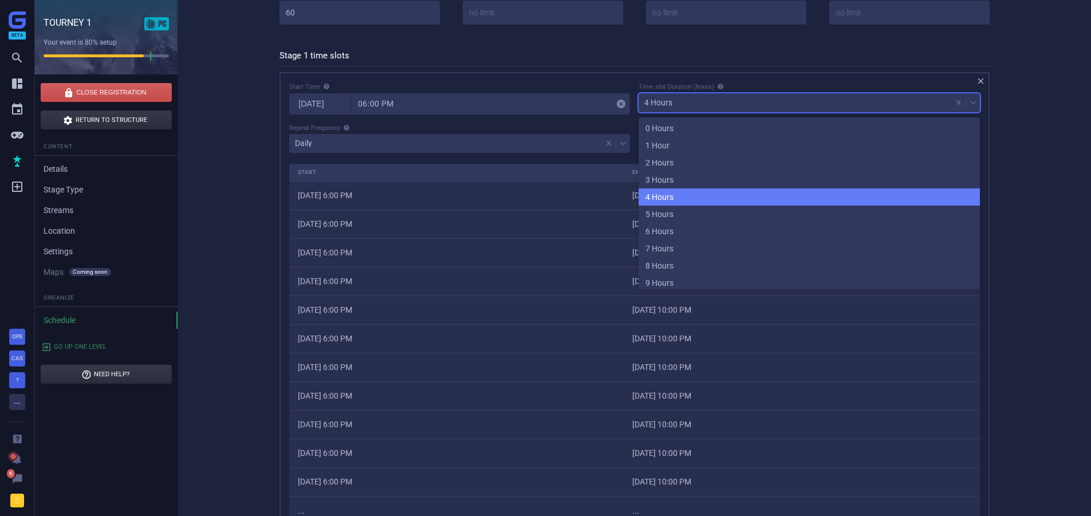
click at [699, 96] on div "4 Hours" at bounding box center [795, 103] width 313 height 16
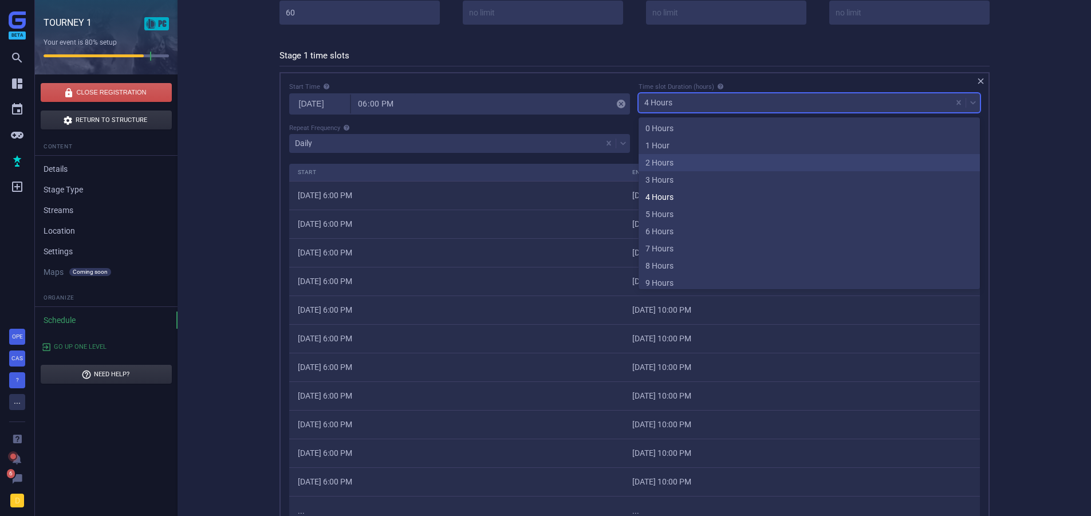
click at [696, 160] on div "2 Hours" at bounding box center [809, 162] width 341 height 17
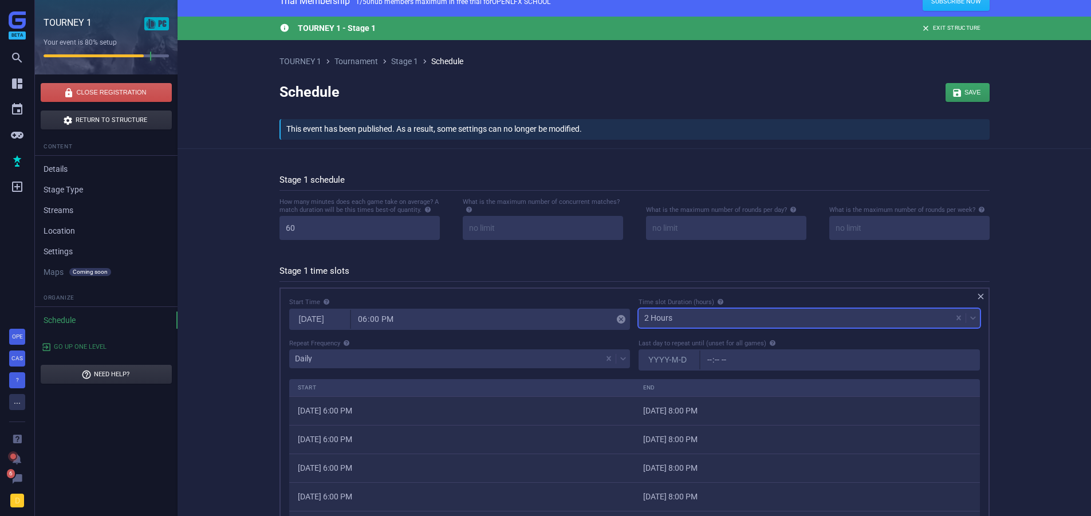
scroll to position [0, 0]
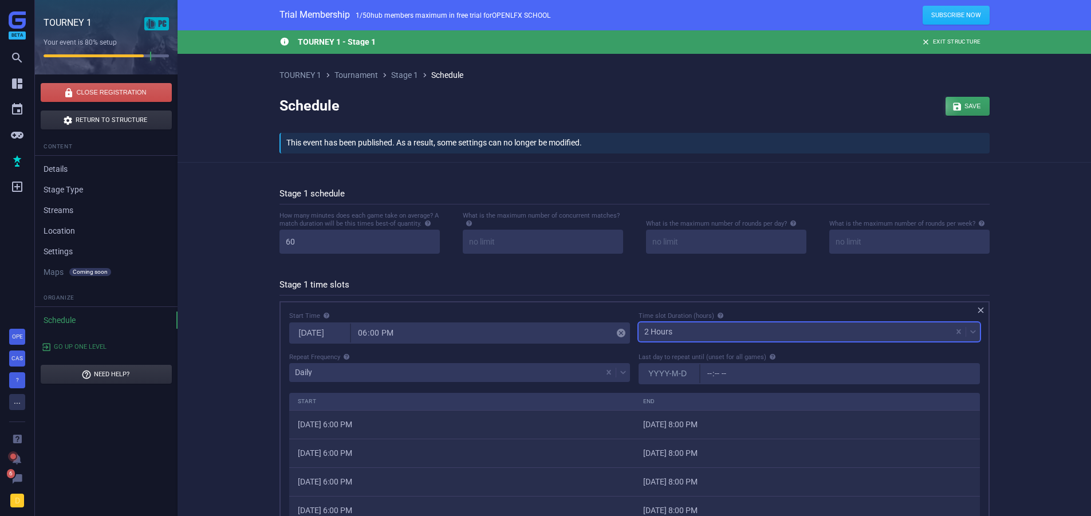
click at [974, 112] on div "button" at bounding box center [968, 106] width 44 height 19
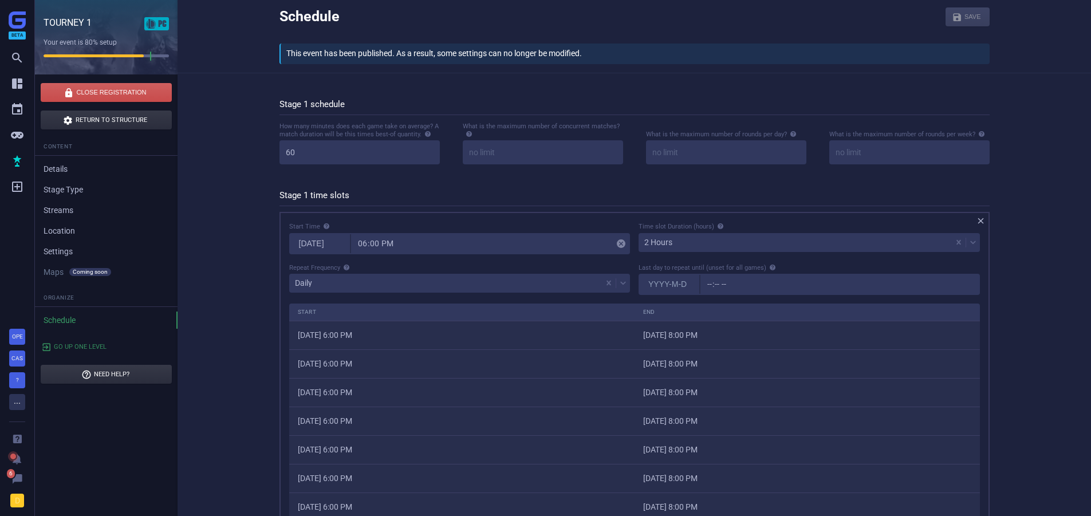
scroll to position [286, 0]
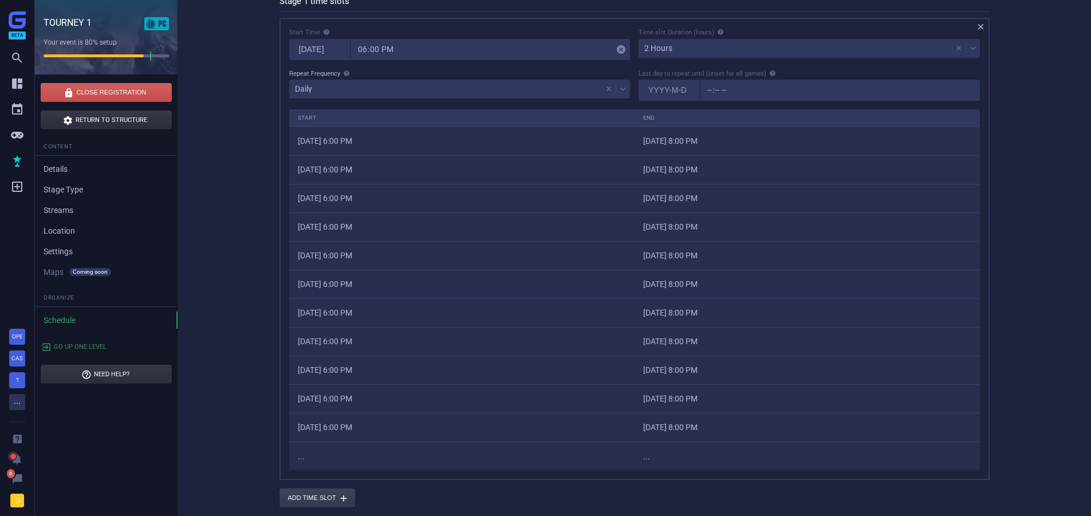
click at [325, 74] on span "Repeat Frequency" at bounding box center [314, 73] width 51 height 7
click at [325, 89] on div "Daily" at bounding box center [445, 89] width 313 height 16
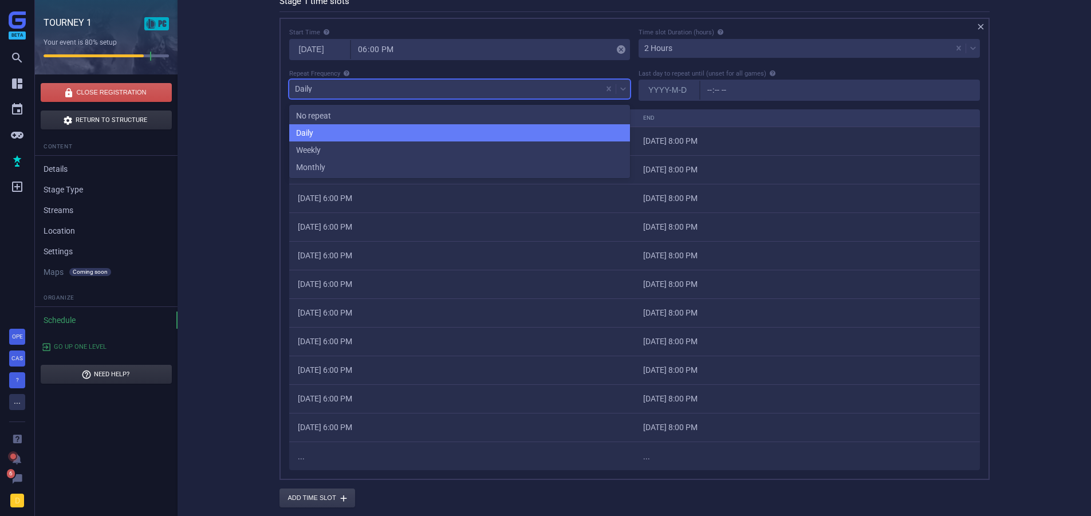
click at [325, 107] on div "No repeat" at bounding box center [459, 115] width 341 height 17
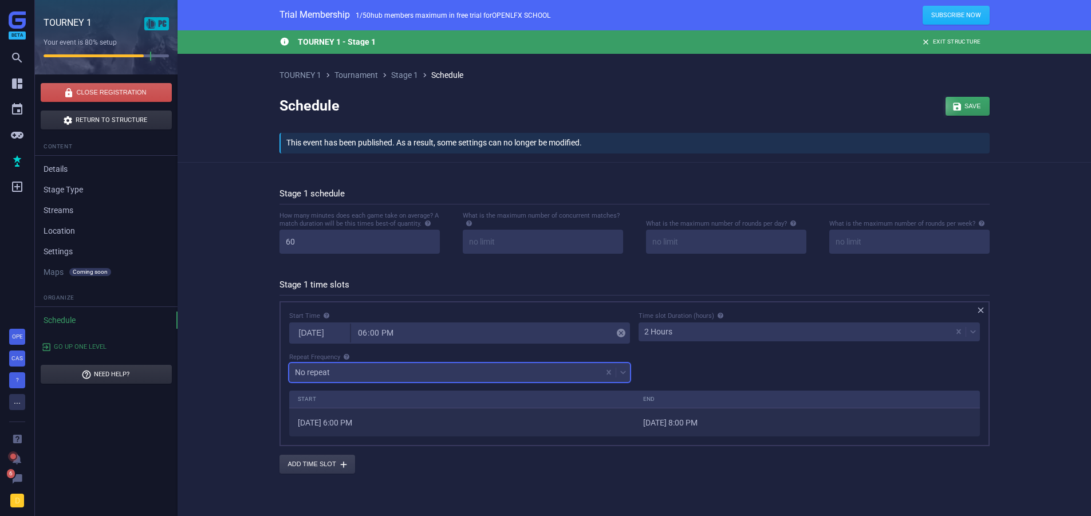
scroll to position [64, 709]
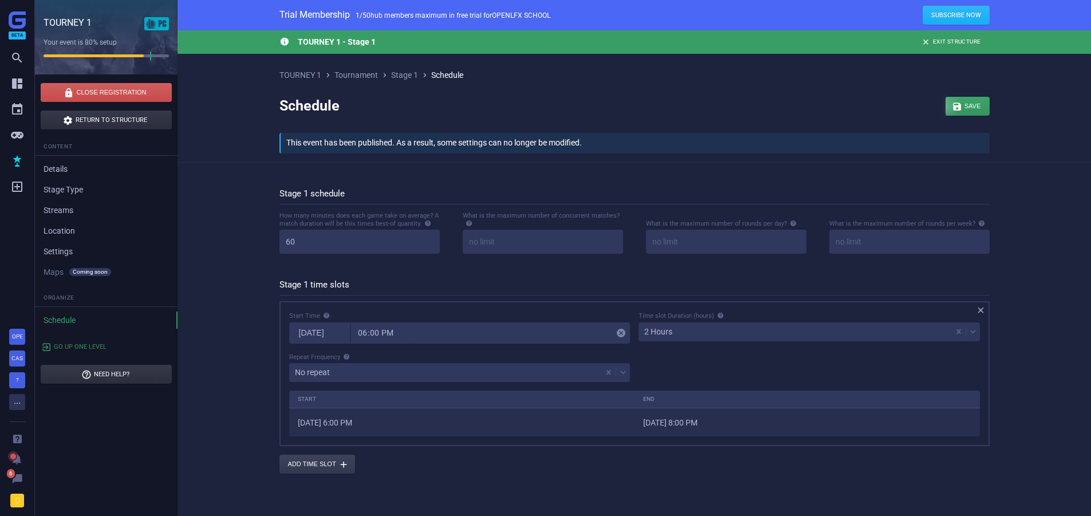
click at [970, 106] on div "button" at bounding box center [968, 106] width 44 height 19
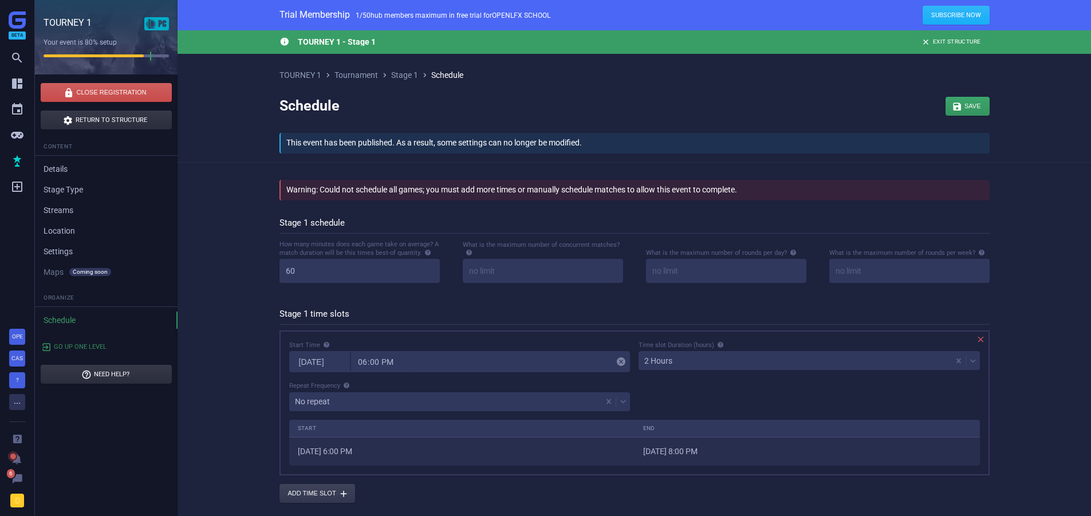
click at [981, 341] on icon "" at bounding box center [981, 340] width 10 height 10
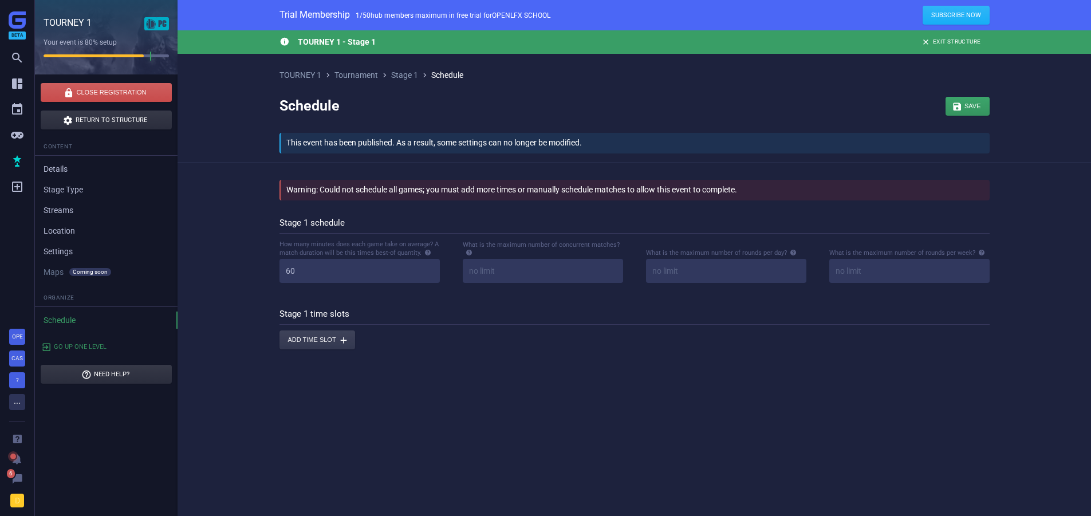
click at [669, 85] on div "Schedule  Save " at bounding box center [635, 106] width 710 height 53
click at [977, 110] on div "button" at bounding box center [968, 106] width 44 height 19
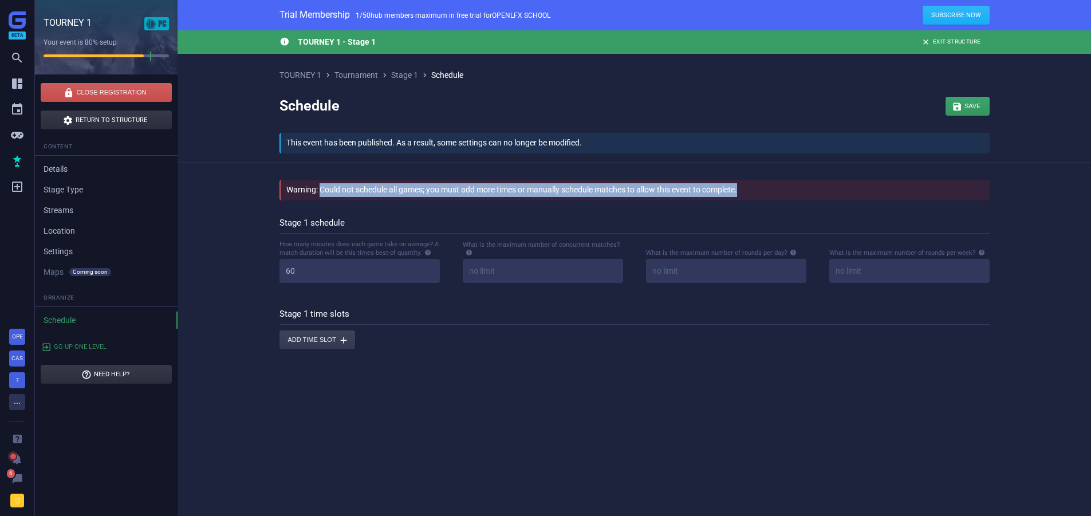
drag, startPoint x: 319, startPoint y: 187, endPoint x: 801, endPoint y: 197, distance: 482.4
click at [801, 197] on div "Warning: Could not schedule all games; you must add more times or manually sche…" at bounding box center [635, 190] width 709 height 21
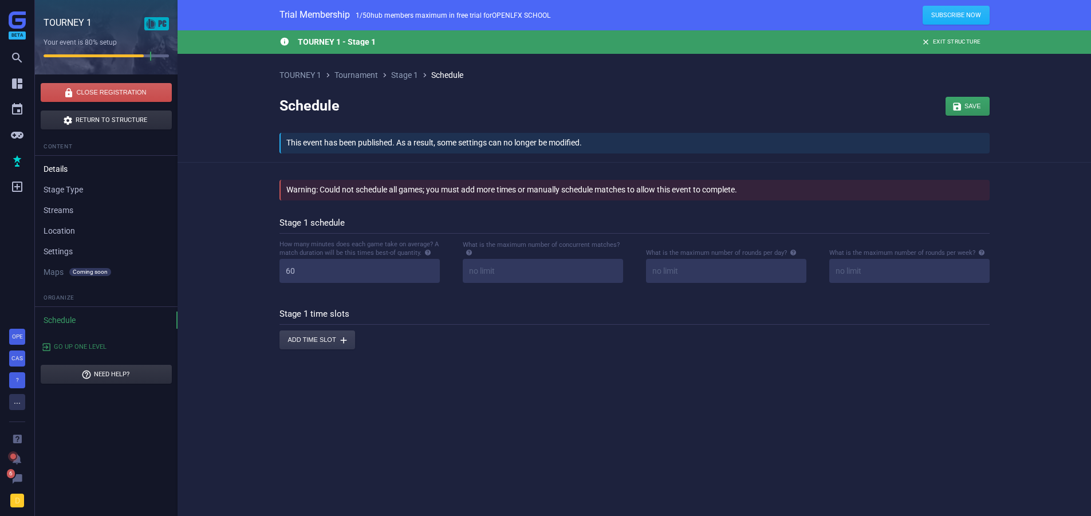
click at [68, 172] on link "Details" at bounding box center [106, 168] width 143 height 17
click at [72, 198] on link "Stage Type" at bounding box center [106, 189] width 143 height 17
click at [72, 210] on link "Streams" at bounding box center [106, 210] width 143 height 17
click at [63, 232] on link "Location" at bounding box center [106, 230] width 143 height 17
click at [61, 254] on link "Settings" at bounding box center [106, 251] width 143 height 17
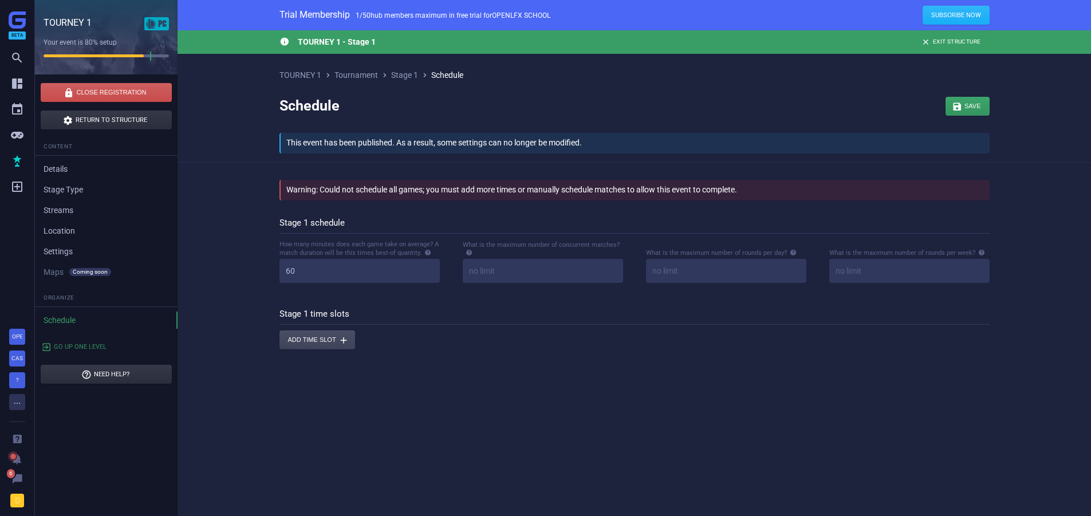
click at [290, 343] on button "Add time slot " at bounding box center [318, 340] width 76 height 19
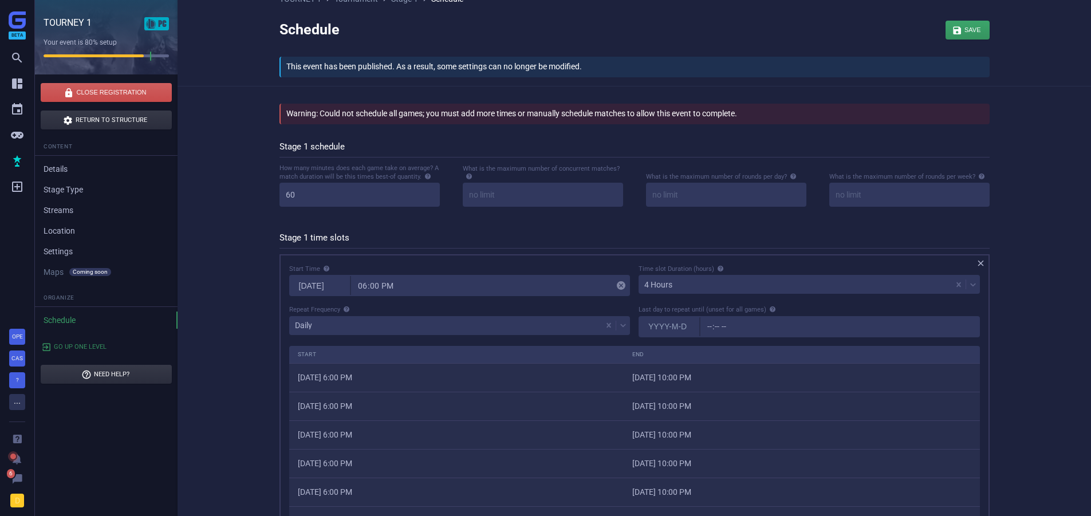
scroll to position [172, 0]
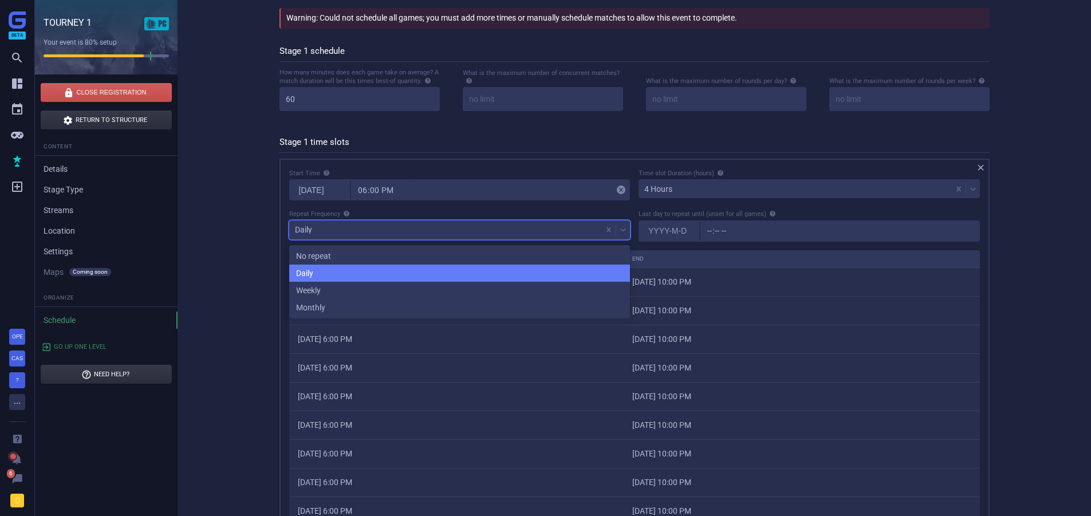
click at [309, 229] on div "Daily" at bounding box center [303, 230] width 17 height 8
click at [313, 247] on div "No repeat Daily Weekly Monthly" at bounding box center [459, 281] width 341 height 73
click at [313, 252] on div "No repeat" at bounding box center [459, 255] width 341 height 17
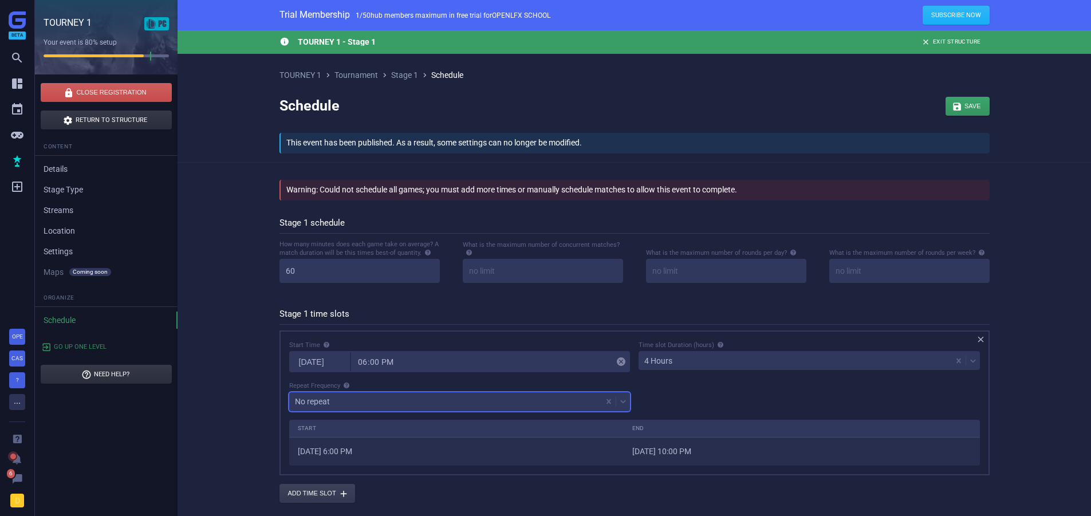
click at [680, 358] on div "4 Hours" at bounding box center [795, 361] width 313 height 16
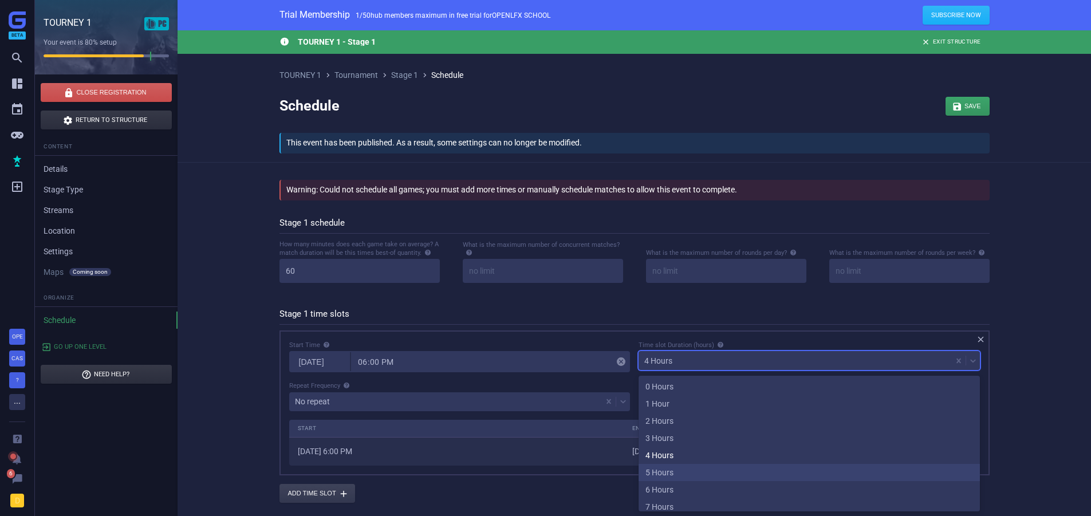
scroll to position [281, 0]
drag, startPoint x: 677, startPoint y: 485, endPoint x: 675, endPoint y: 497, distance: 12.2
click at [675, 497] on div "0 Hours 1 Hour 2 Hours 3 Hours 4 Hours 5 Hours 6 Hours 7 Hours 8 Hours 9 Hours …" at bounding box center [809, 444] width 341 height 136
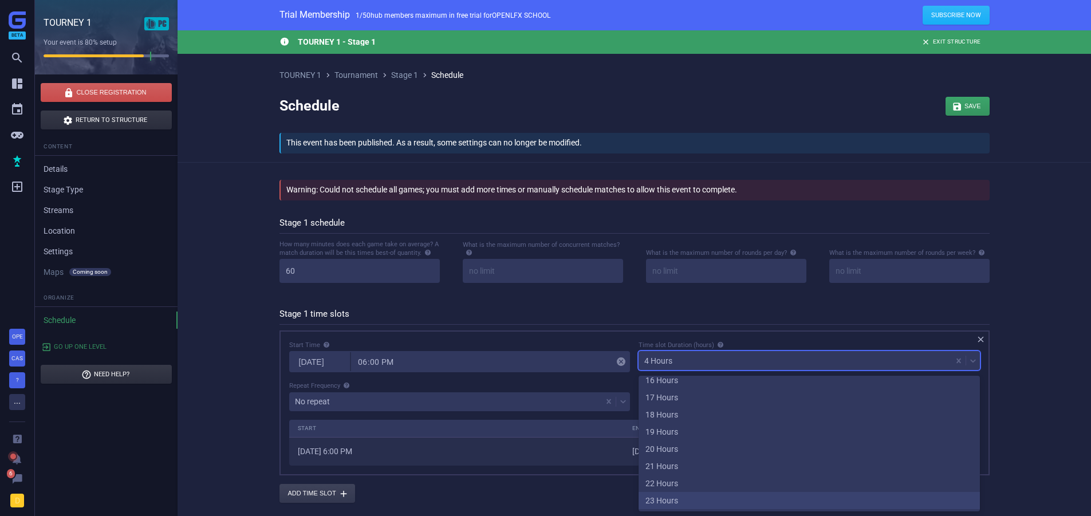
click at [675, 497] on div "23 Hours" at bounding box center [809, 500] width 341 height 17
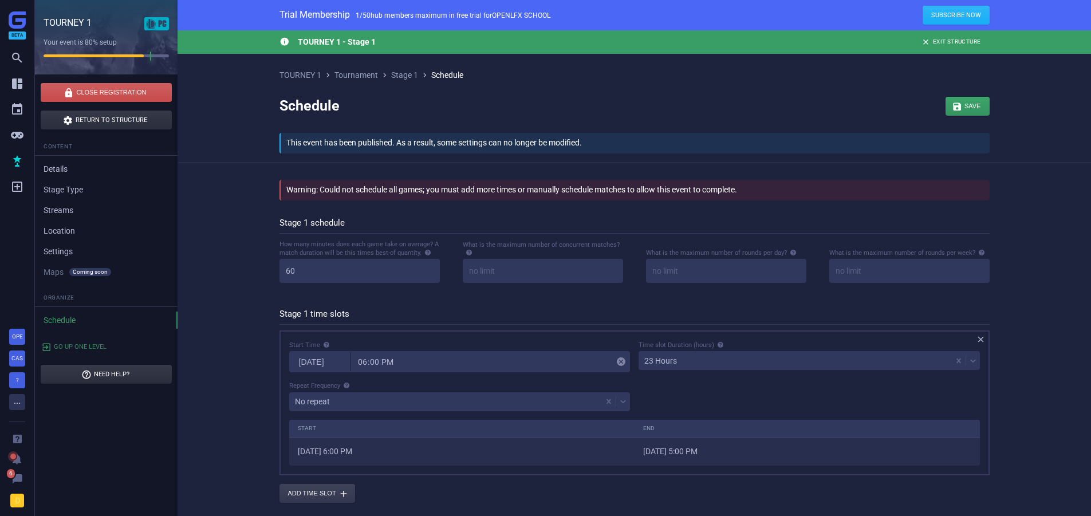
click at [994, 112] on div "TOURNEY 1  Tournament  Stage 1  Schedule Schedule  Save  This event has be…" at bounding box center [634, 116] width 745 height 91
click at [977, 110] on div "button" at bounding box center [968, 106] width 44 height 19
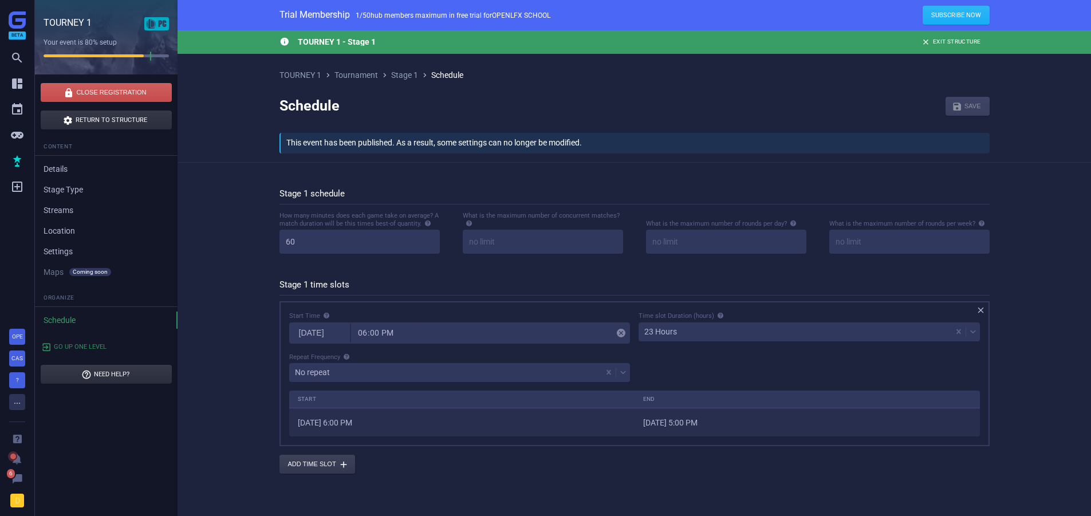
click at [984, 305] on div " Start Time [DATE] 18:00  Time slot Duration (hours) 23 Hours Repeat Frequenc…" at bounding box center [635, 373] width 710 height 145
click at [984, 313] on icon "" at bounding box center [981, 310] width 10 height 10
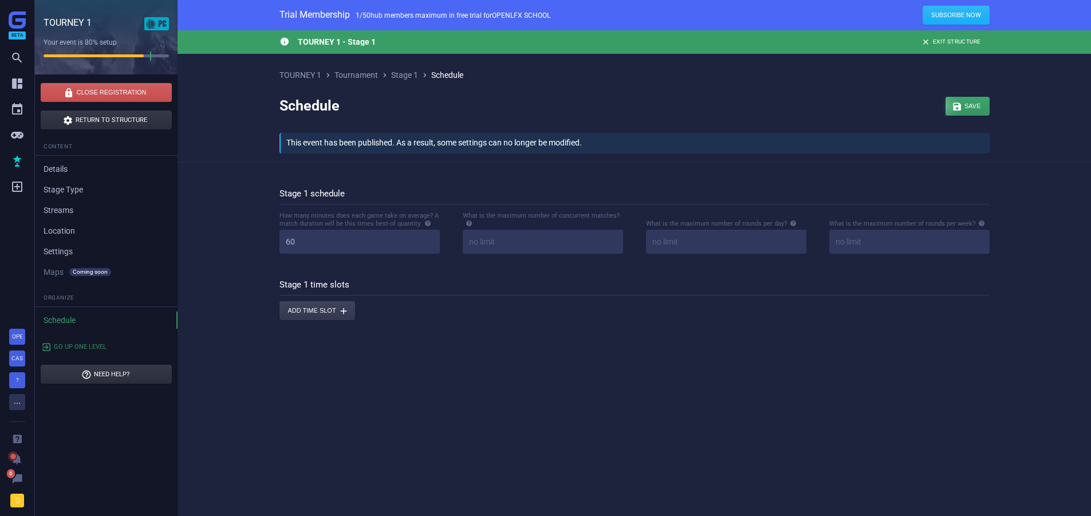
click at [975, 101] on div "button" at bounding box center [968, 106] width 44 height 19
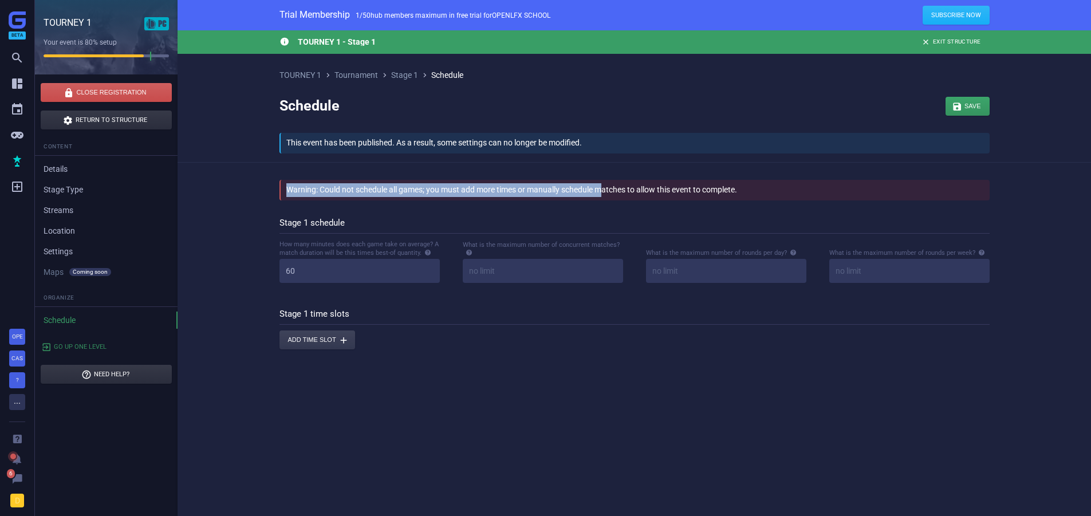
drag, startPoint x: 284, startPoint y: 191, endPoint x: 603, endPoint y: 196, distance: 319.1
click at [603, 196] on div "Warning: Could not schedule all games; you must add more times or manually sche…" at bounding box center [635, 190] width 709 height 21
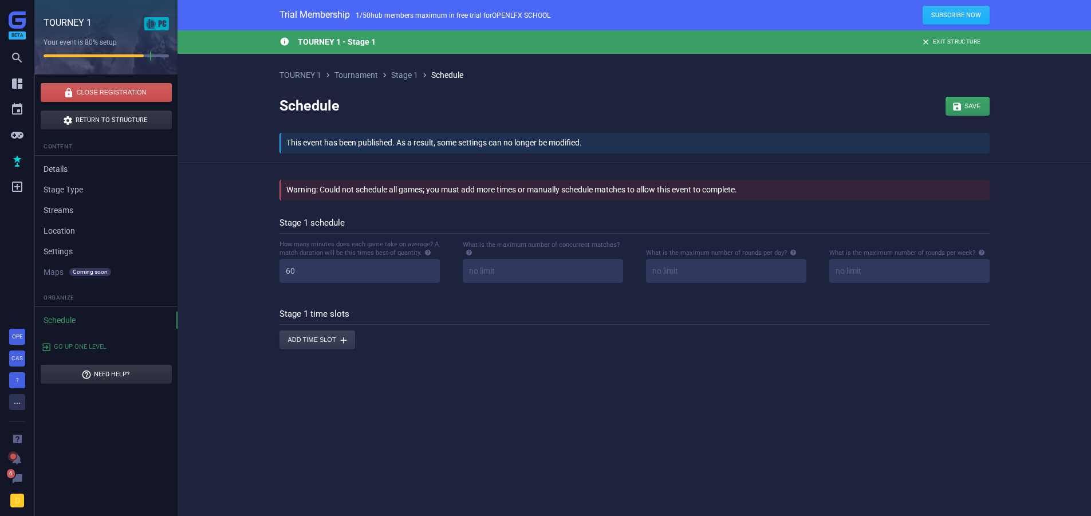
click at [693, 196] on p "Warning: Could not schedule all games; you must add more times or manually sche…" at bounding box center [511, 190] width 451 height 14
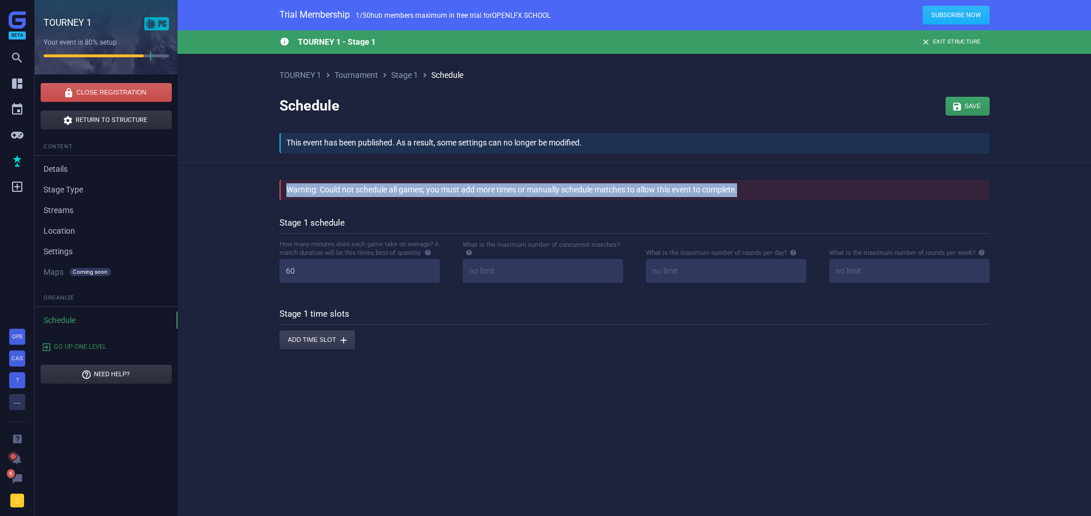
drag, startPoint x: 757, startPoint y: 190, endPoint x: 287, endPoint y: 194, distance: 470.3
click at [287, 194] on div "Warning: Could not schedule all games; you must add more times or manually sche…" at bounding box center [635, 190] width 709 height 21
click at [287, 194] on p "Warning: Could not schedule all games; you must add more times or manually sche…" at bounding box center [511, 190] width 451 height 14
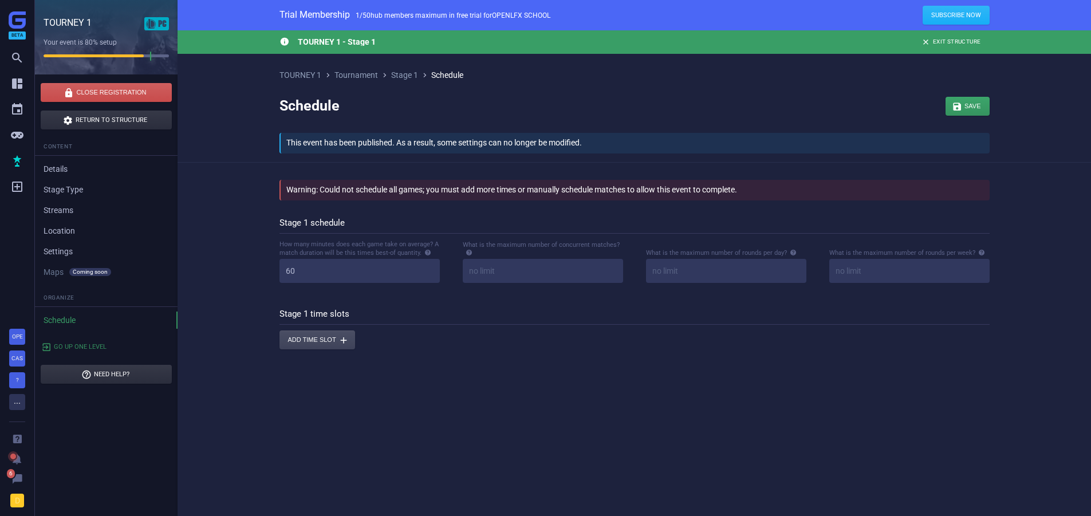
click at [304, 341] on button "Add time slot " at bounding box center [318, 340] width 76 height 19
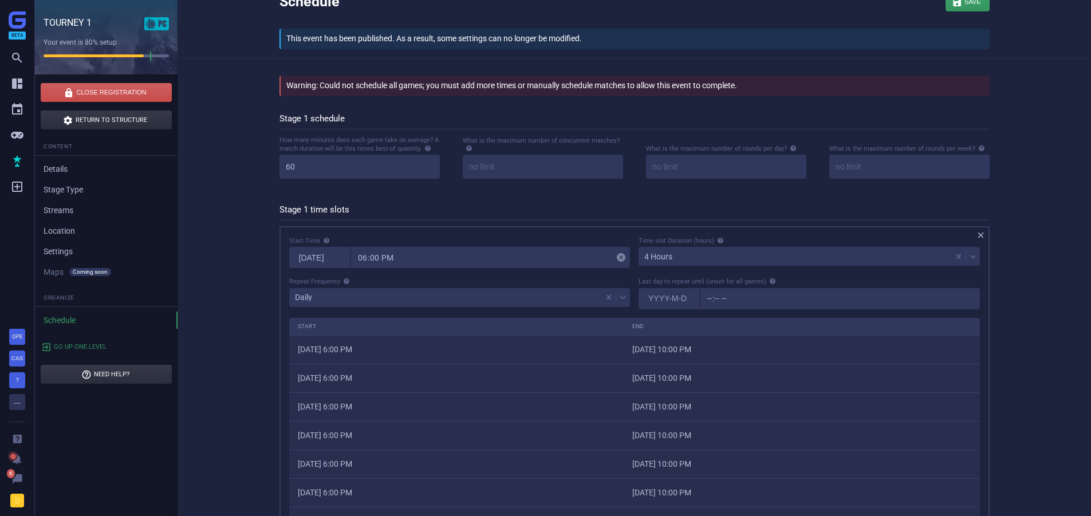
scroll to position [229, 0]
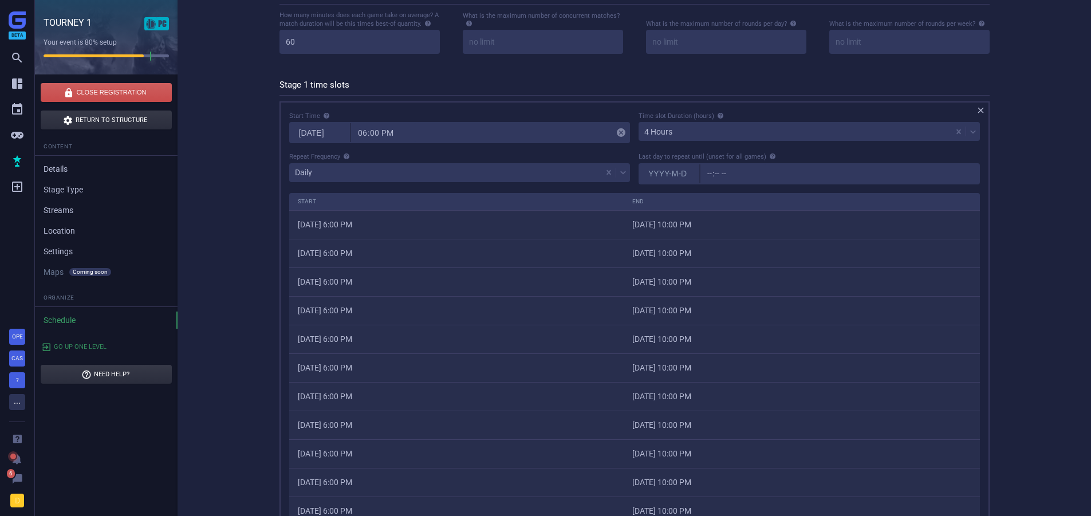
click at [332, 170] on div "Daily" at bounding box center [445, 172] width 313 height 16
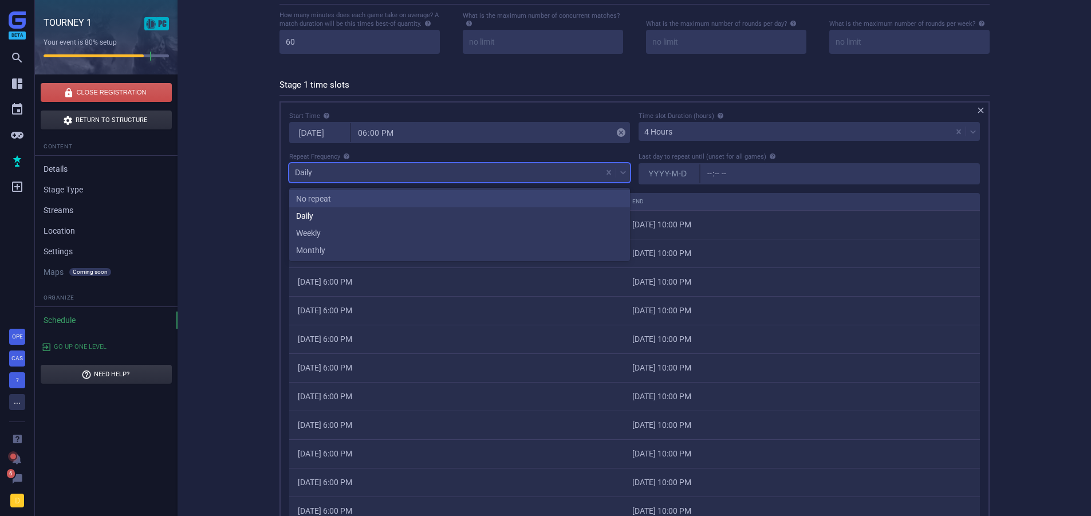
click at [333, 194] on div "No repeat" at bounding box center [459, 198] width 341 height 17
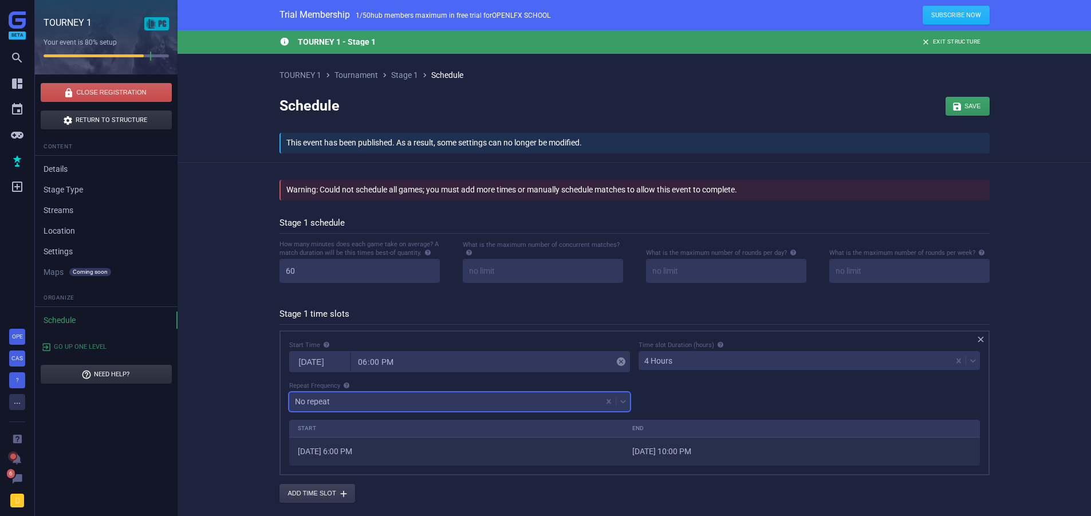
scroll to position [0, 0]
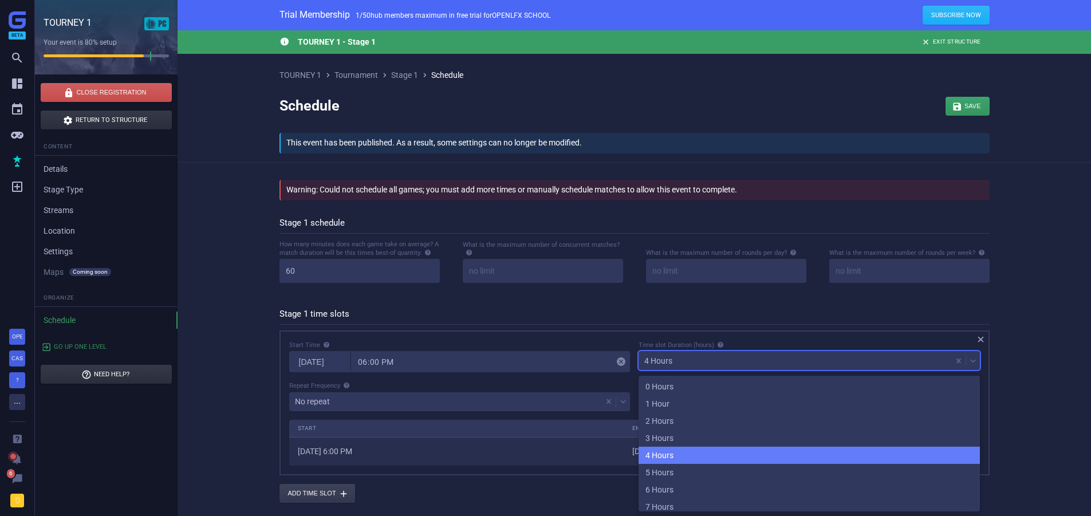
click at [715, 355] on div "4 Hours" at bounding box center [795, 361] width 313 height 16
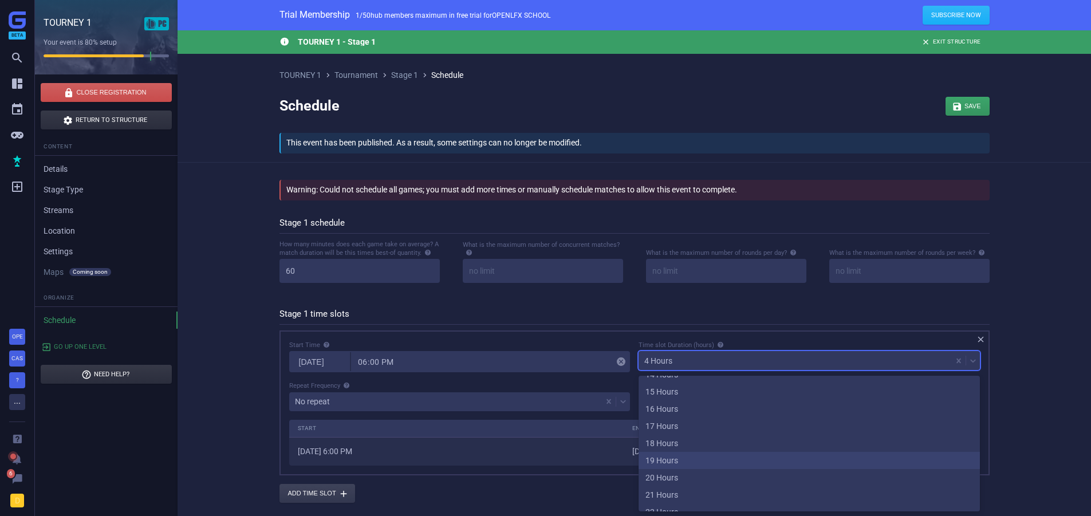
scroll to position [281, 0]
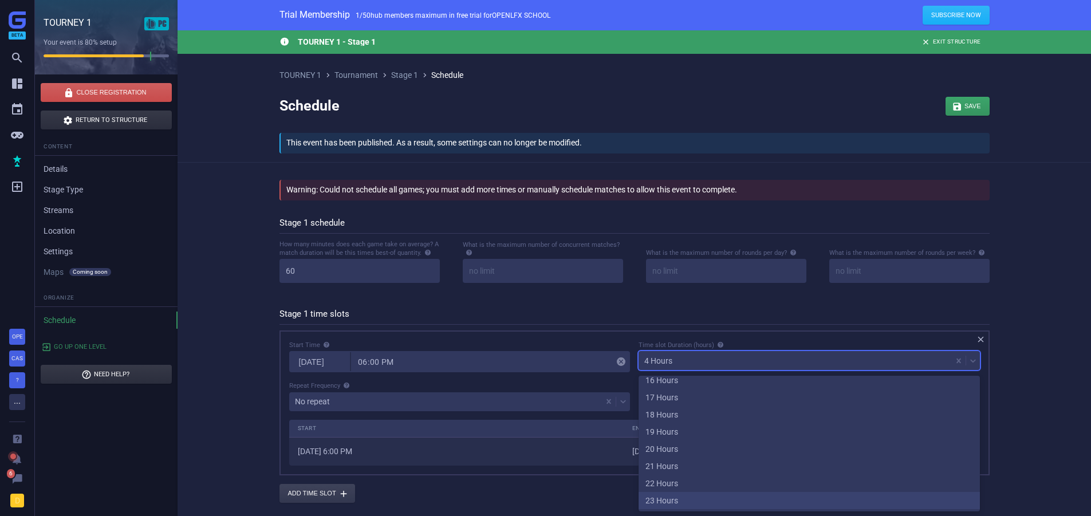
click at [656, 494] on div "23 Hours" at bounding box center [809, 500] width 341 height 17
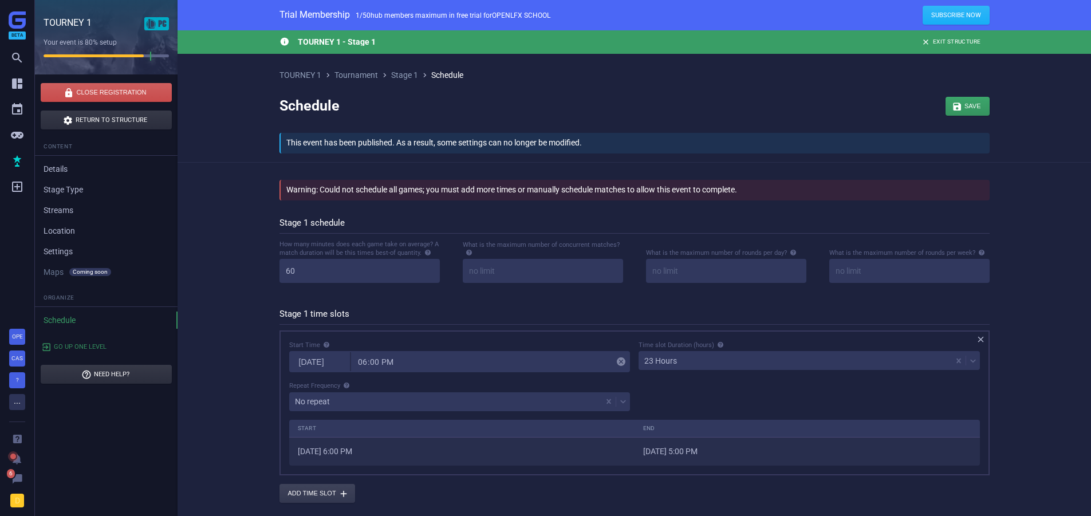
click at [561, 489] on div "Add time slot " at bounding box center [635, 493] width 710 height 19
click at [977, 98] on div "button" at bounding box center [968, 106] width 44 height 19
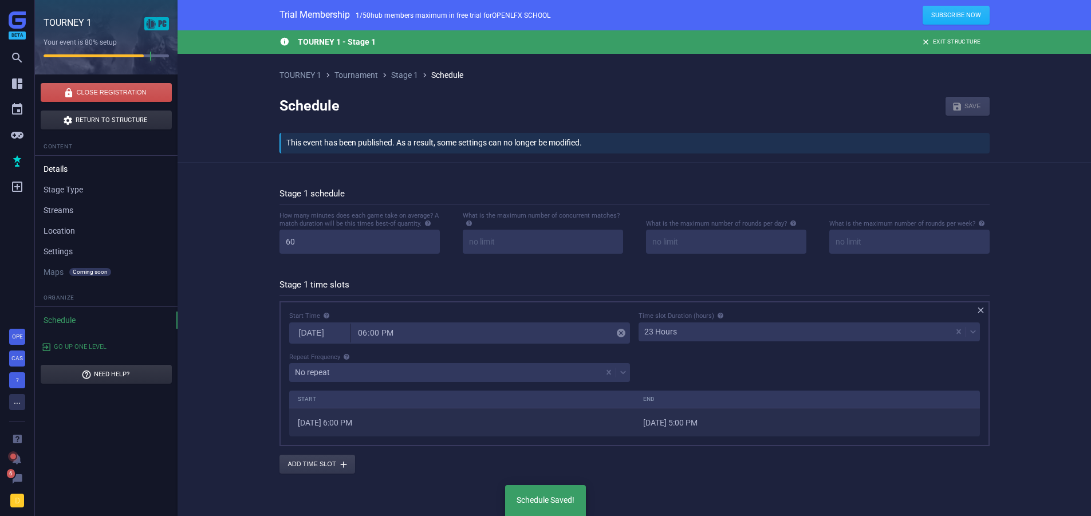
click at [51, 166] on link "Details" at bounding box center [106, 168] width 143 height 17
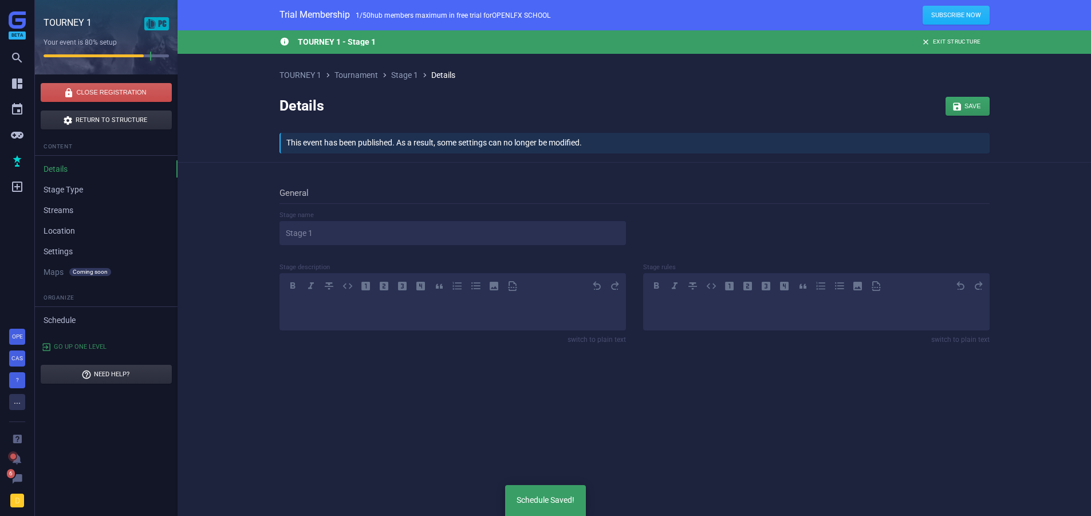
click at [92, 22] on div "TOURNEY 1 pc Created with Sketch." at bounding box center [106, 28] width 125 height 22
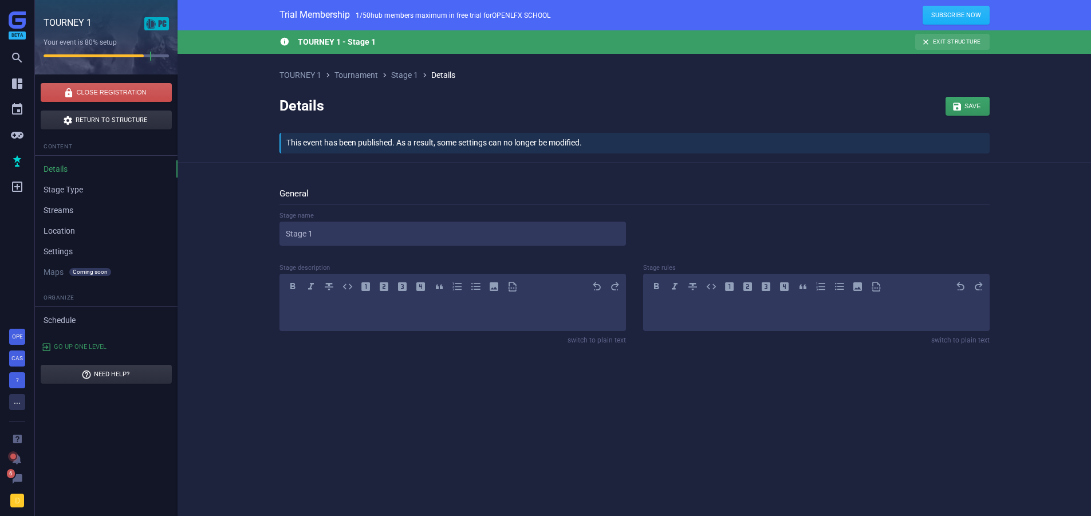
click at [960, 44] on link " Exit Structure" at bounding box center [952, 42] width 74 height 16
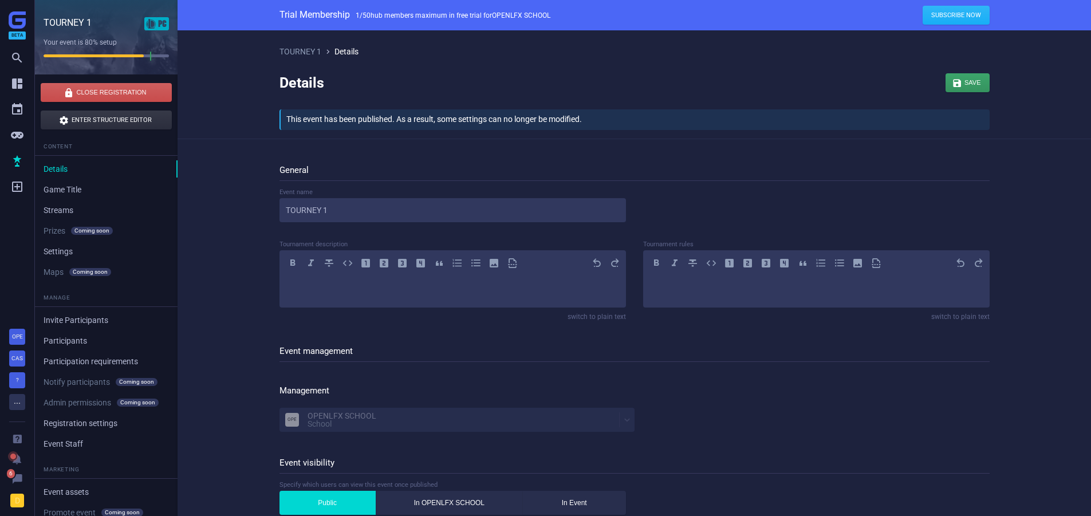
click at [78, 55] on div at bounding box center [94, 55] width 100 height 3
click at [64, 32] on div "TOURNEY 1 pc Created with Sketch." at bounding box center [106, 28] width 125 height 22
click at [201, 140] on div "TOURNEY 1  Details Details  Save  This event has been published. As a result…" at bounding box center [635, 281] width 914 height 502
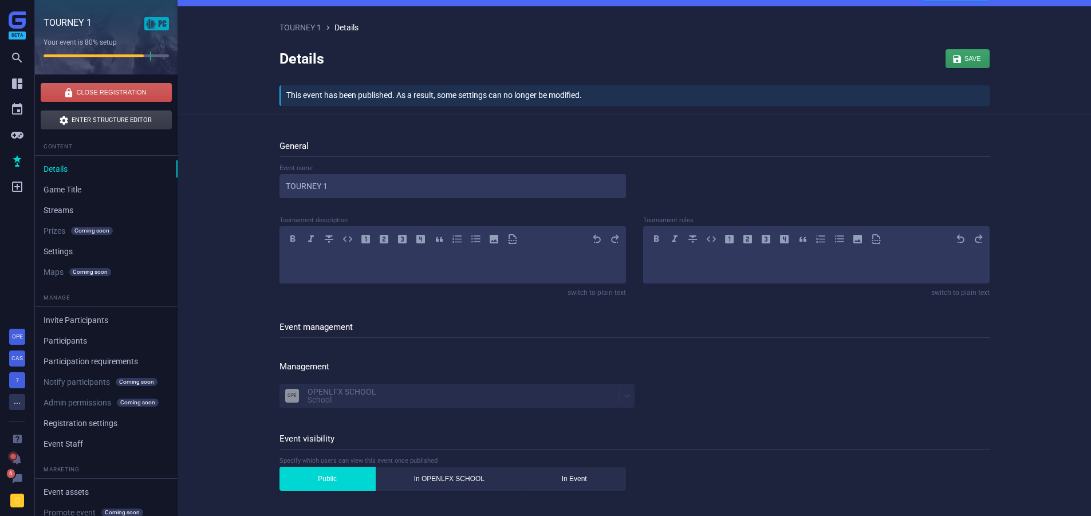
click at [92, 116] on link " Enter Structure Editor" at bounding box center [106, 120] width 131 height 19
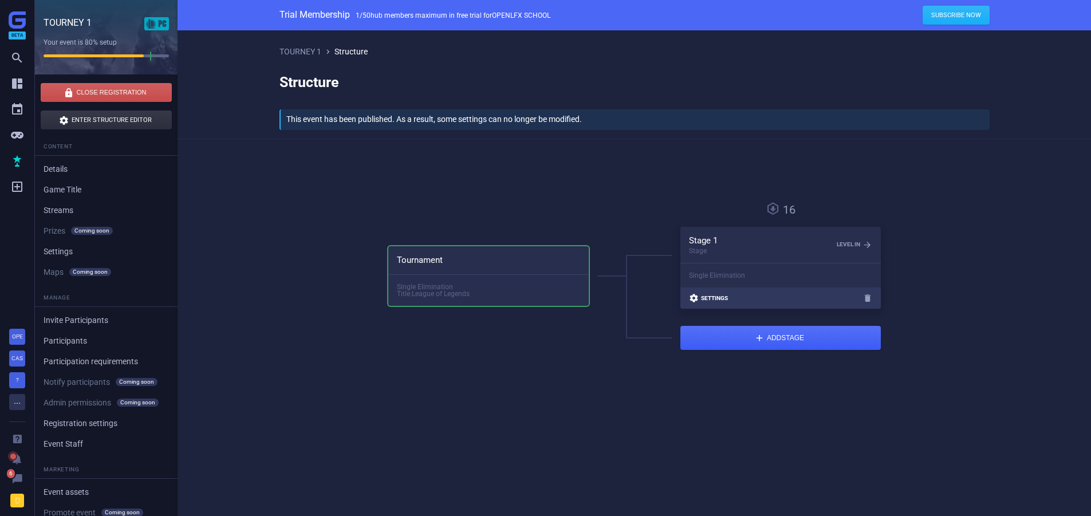
click at [705, 302] on span " Settings" at bounding box center [708, 298] width 39 height 10
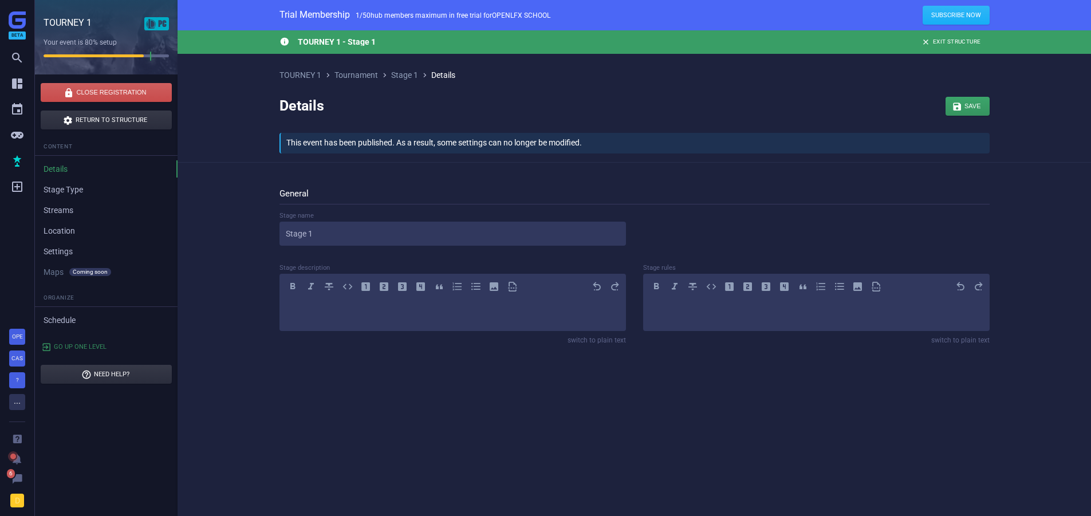
click at [49, 302] on li "Organize" at bounding box center [106, 298] width 143 height 18
click at [54, 316] on link "Schedule" at bounding box center [106, 320] width 143 height 17
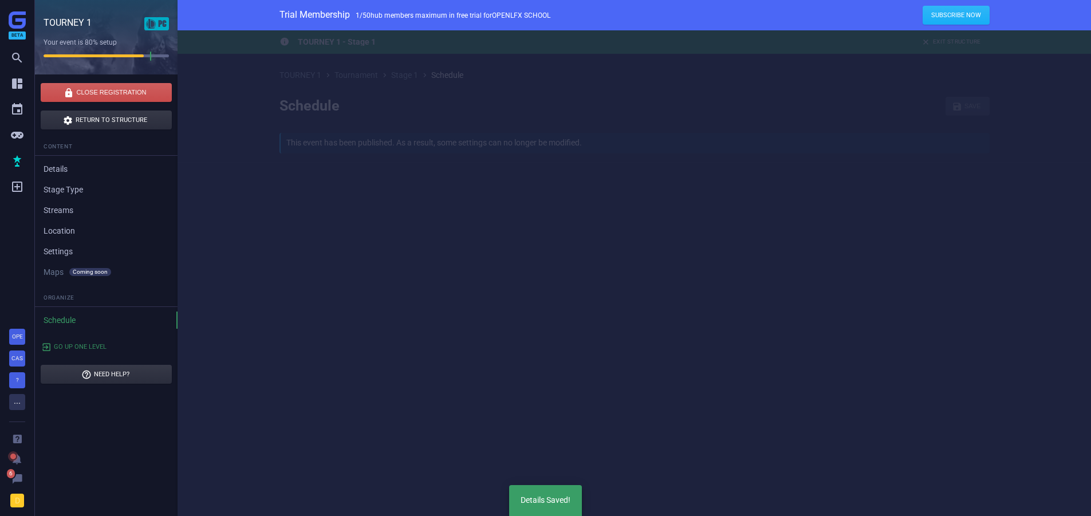
scroll to position [64, 709]
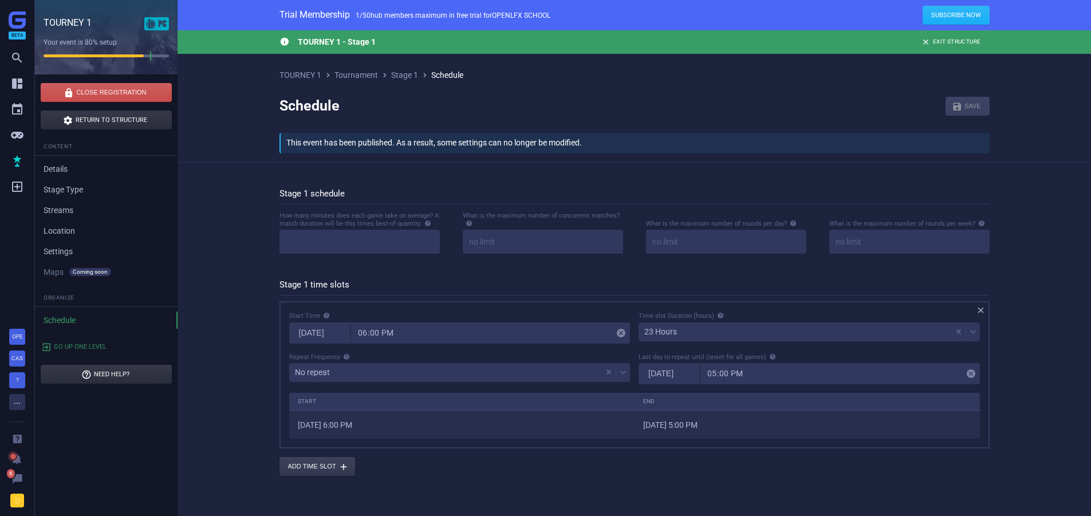
click at [979, 313] on div "Time slot Duration (hours)" at bounding box center [809, 315] width 341 height 8
click at [981, 313] on icon "" at bounding box center [981, 310] width 10 height 10
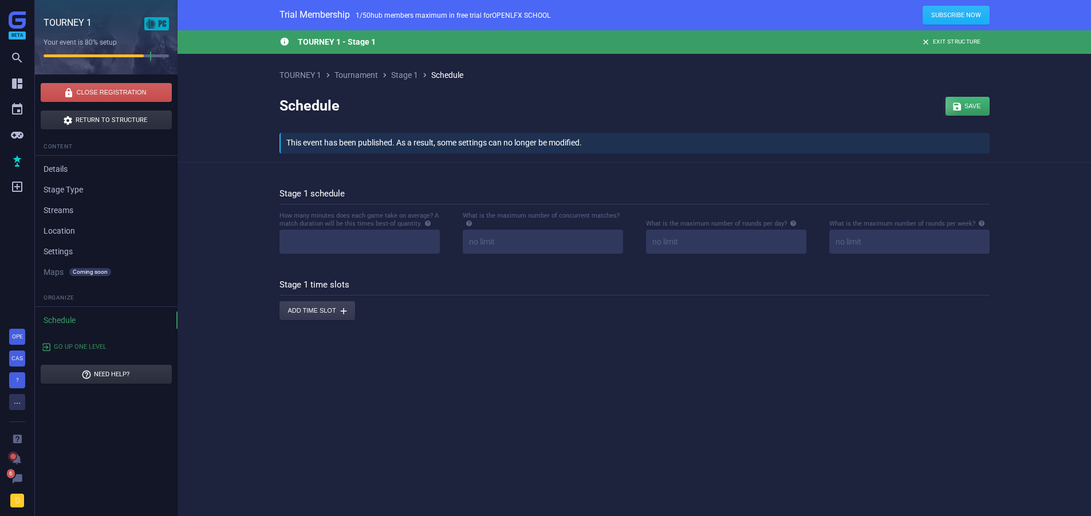
click at [989, 109] on div "button" at bounding box center [968, 106] width 44 height 19
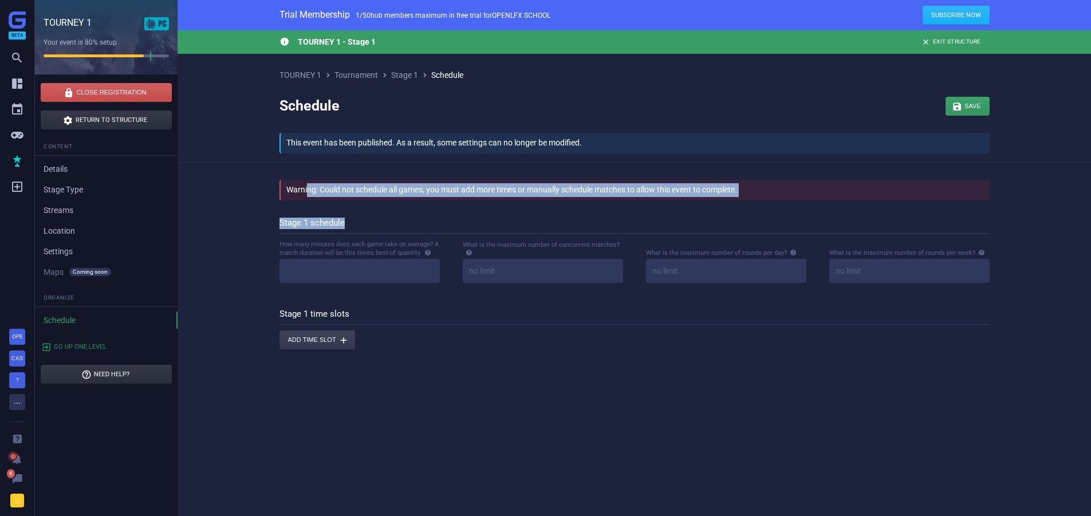
drag, startPoint x: 308, startPoint y: 191, endPoint x: 842, endPoint y: 207, distance: 534.7
click at [842, 207] on form "Warning: Could not schedule all games; you must add more times or manually sche…" at bounding box center [635, 265] width 710 height 170
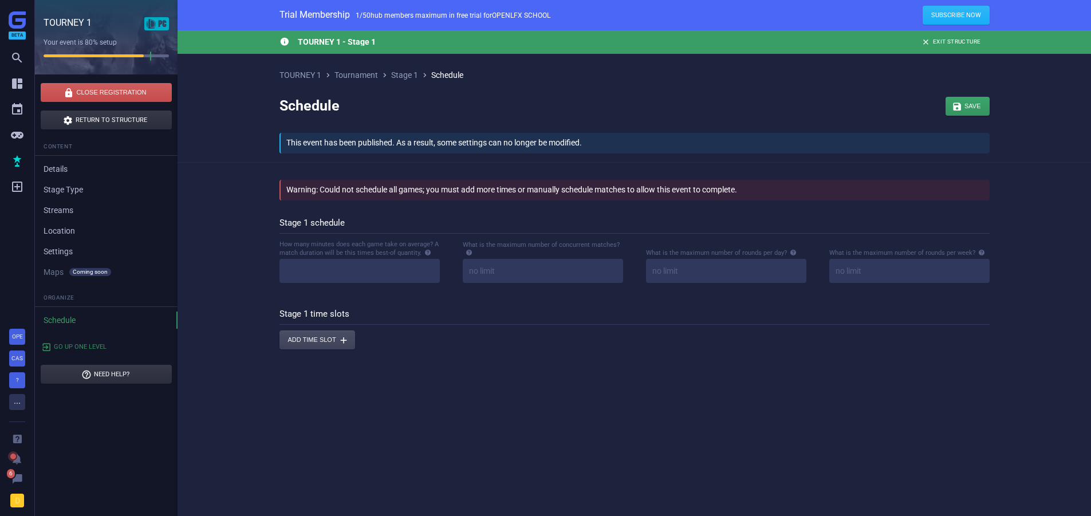
click at [301, 338] on button "Add time slot " at bounding box center [318, 340] width 76 height 19
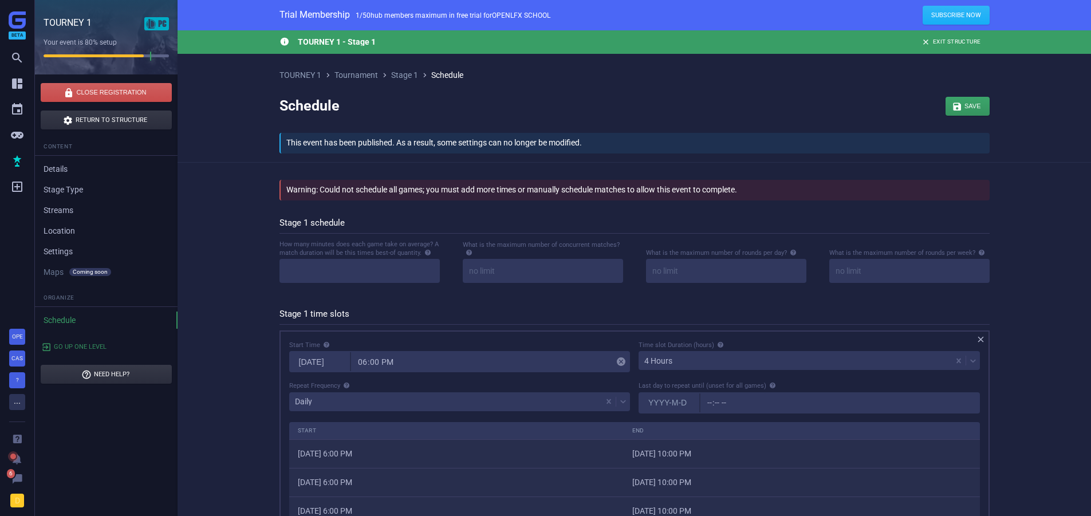
scroll to position [115, 0]
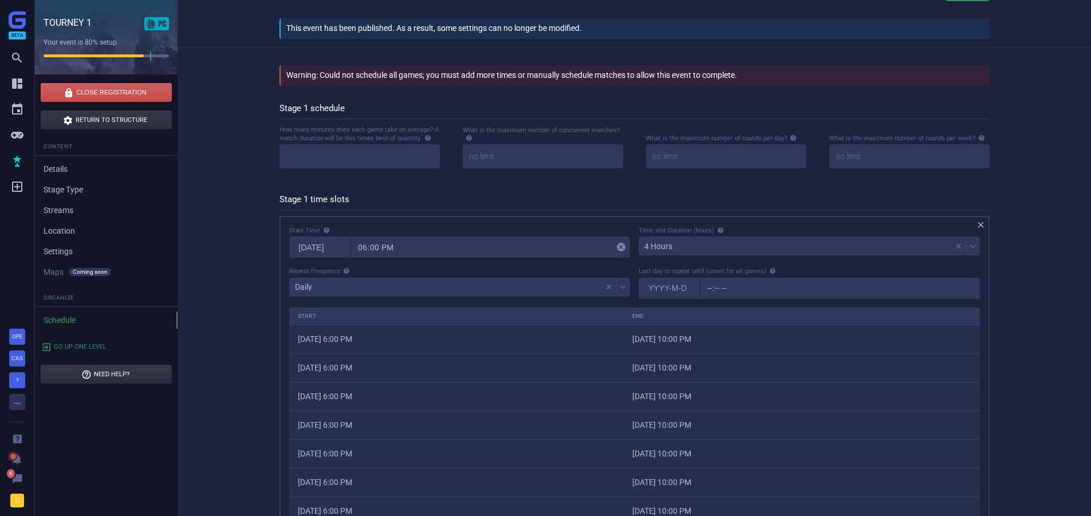
click at [312, 293] on div "Daily" at bounding box center [445, 287] width 313 height 16
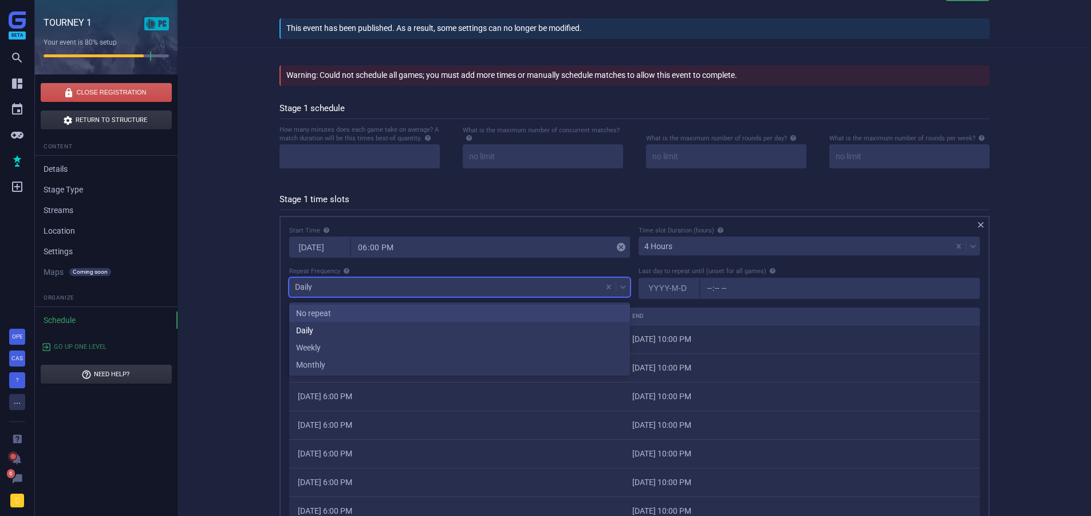
click at [310, 308] on div "No repeat" at bounding box center [459, 313] width 341 height 17
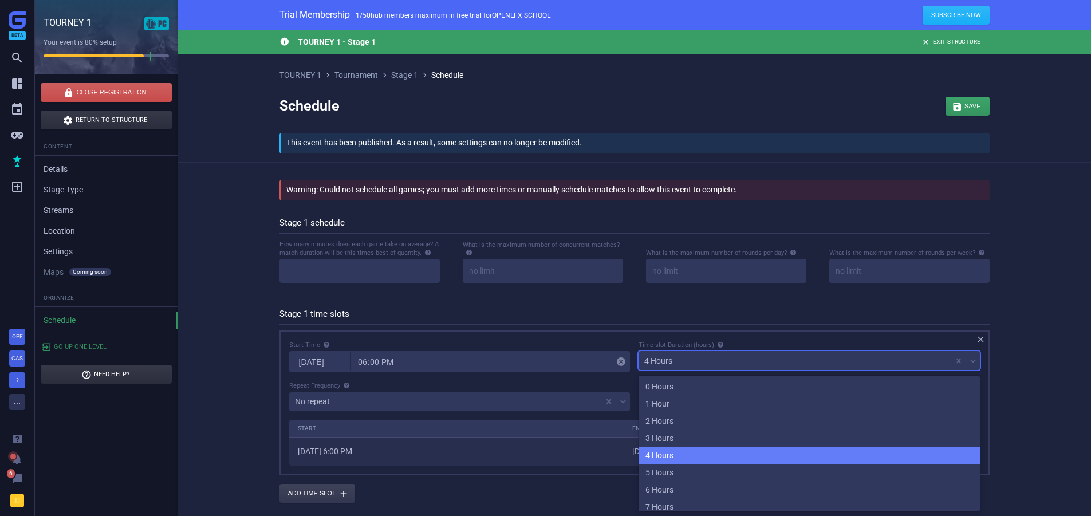
click at [688, 362] on div "4 Hours" at bounding box center [795, 361] width 313 height 16
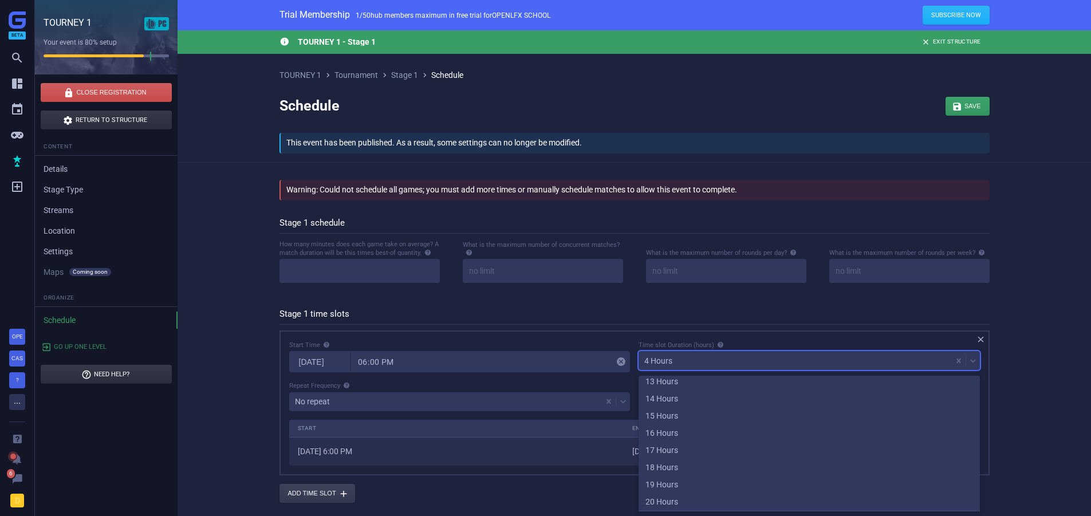
scroll to position [281, 0]
click at [666, 506] on div "23 Hours" at bounding box center [809, 500] width 341 height 17
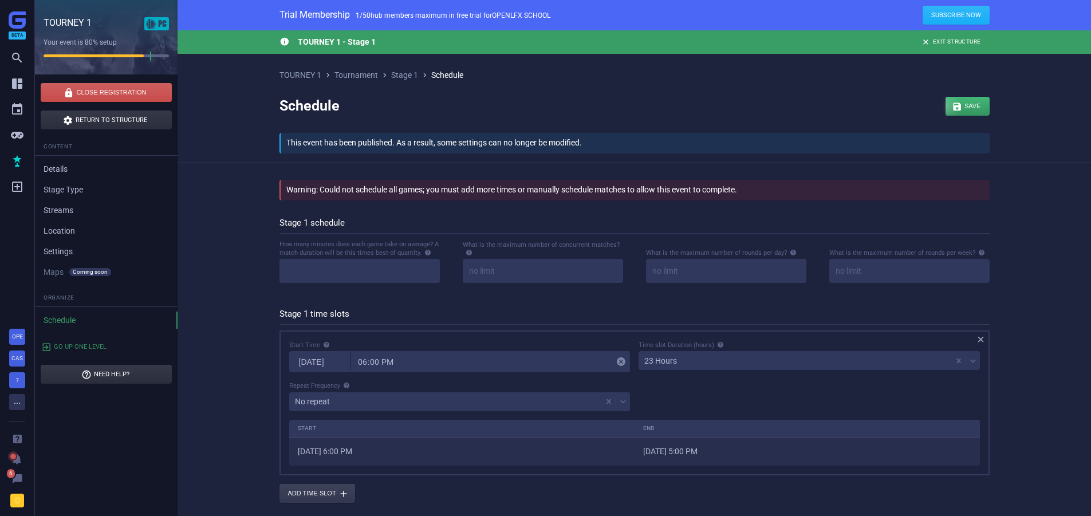
click at [951, 109] on div "button" at bounding box center [968, 106] width 44 height 19
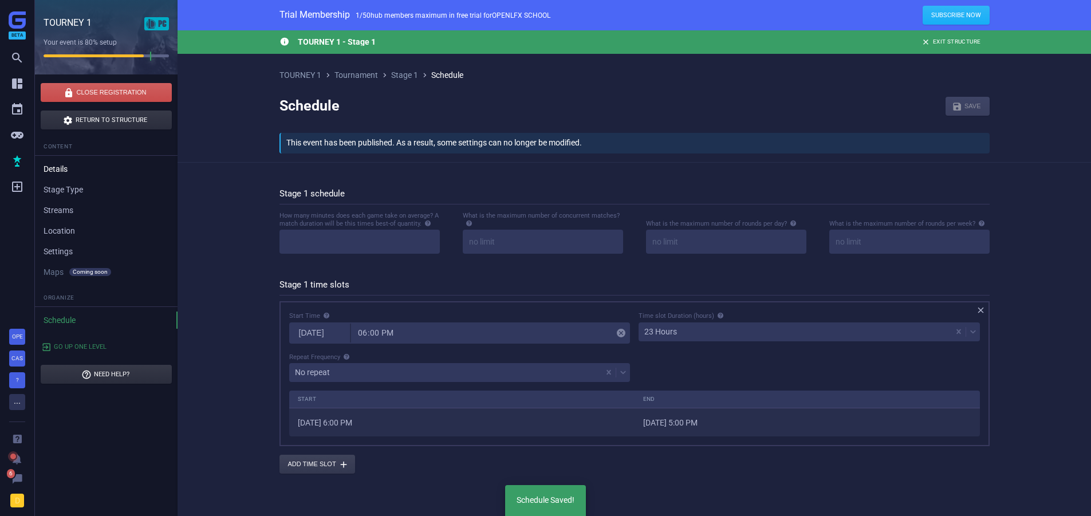
click at [50, 169] on link "Details" at bounding box center [106, 168] width 143 height 17
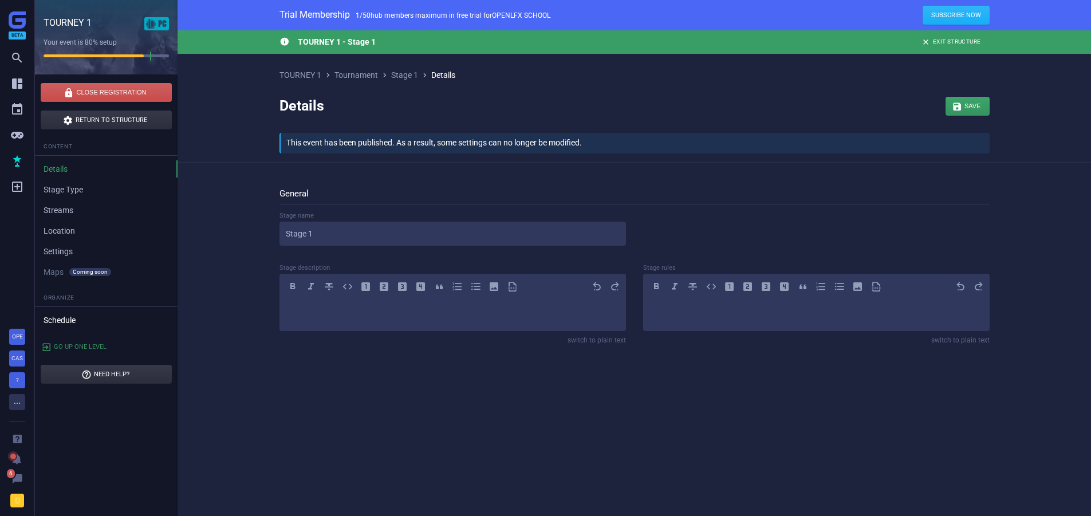
click at [68, 321] on link "Schedule" at bounding box center [106, 320] width 143 height 17
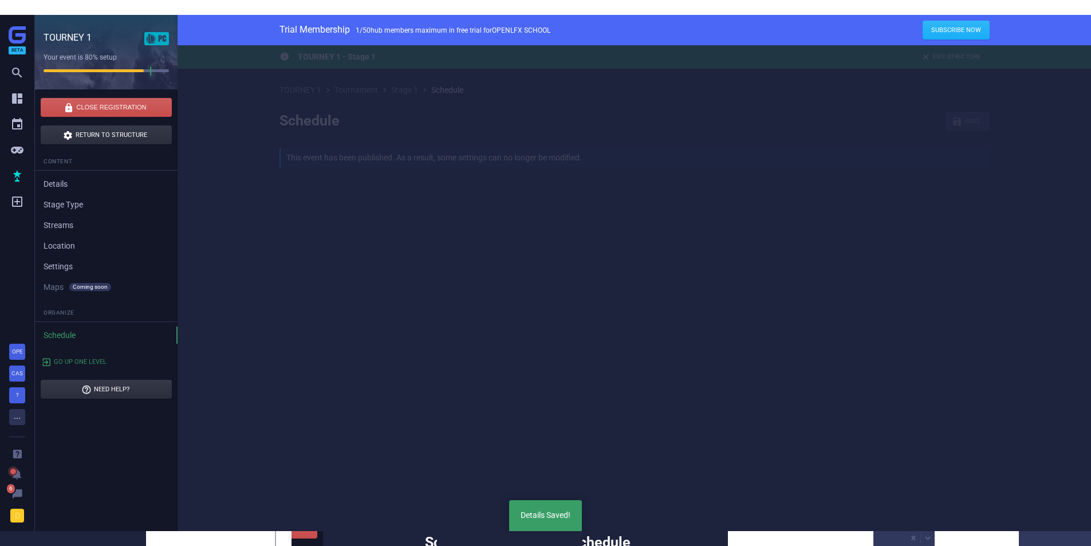
scroll to position [64, 709]
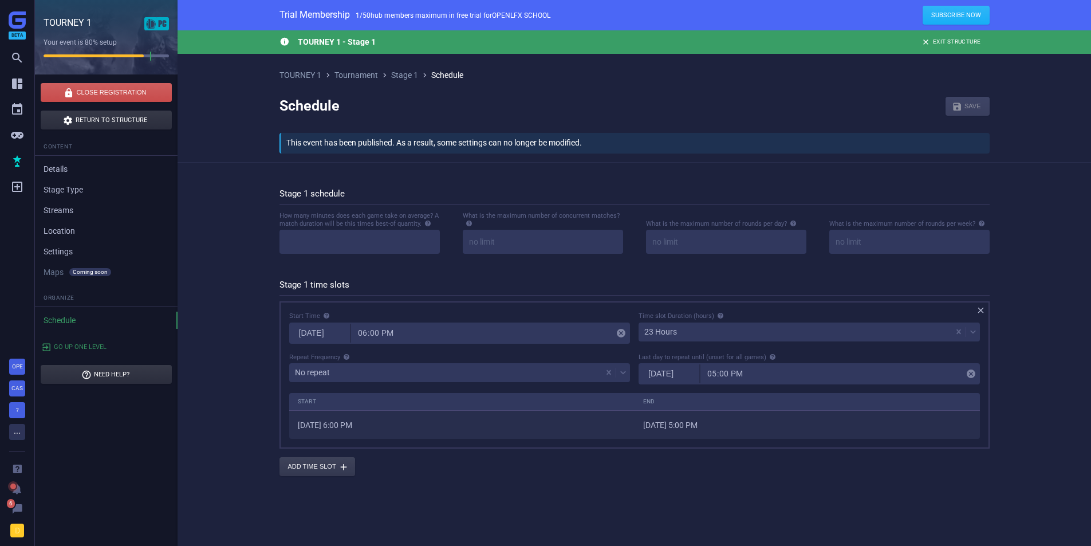
click at [229, 428] on div " TOURNEY 1 - Stage 1  Exit Structure TOURNEY 1  Tournament  Stage 1  Sched…" at bounding box center [635, 283] width 914 height 507
